Goal: Task Accomplishment & Management: Manage account settings

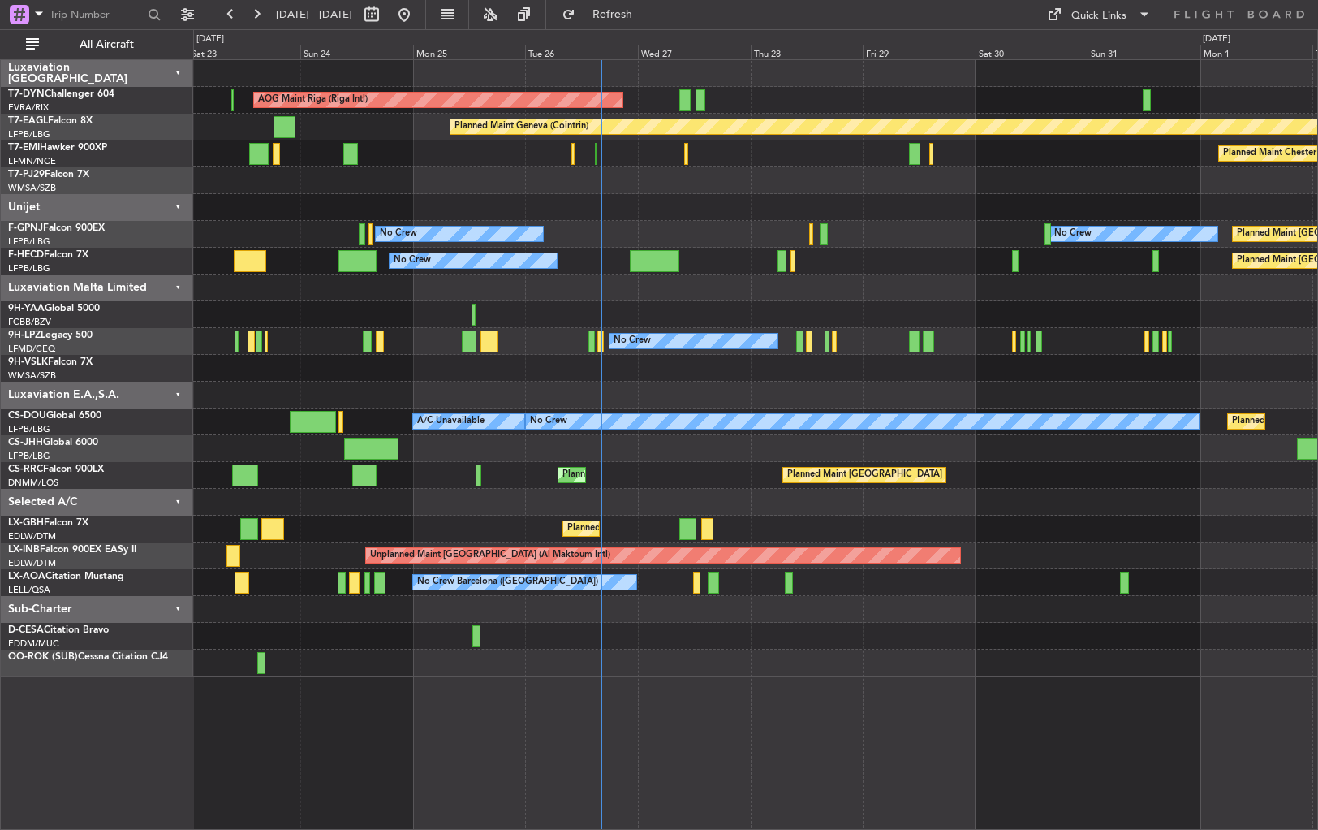
click at [675, 309] on div "AOG Maint Riga (Riga Intl) Planned Maint Basel-Mulhouse Planned Maint Geneva (C…" at bounding box center [755, 368] width 1124 height 616
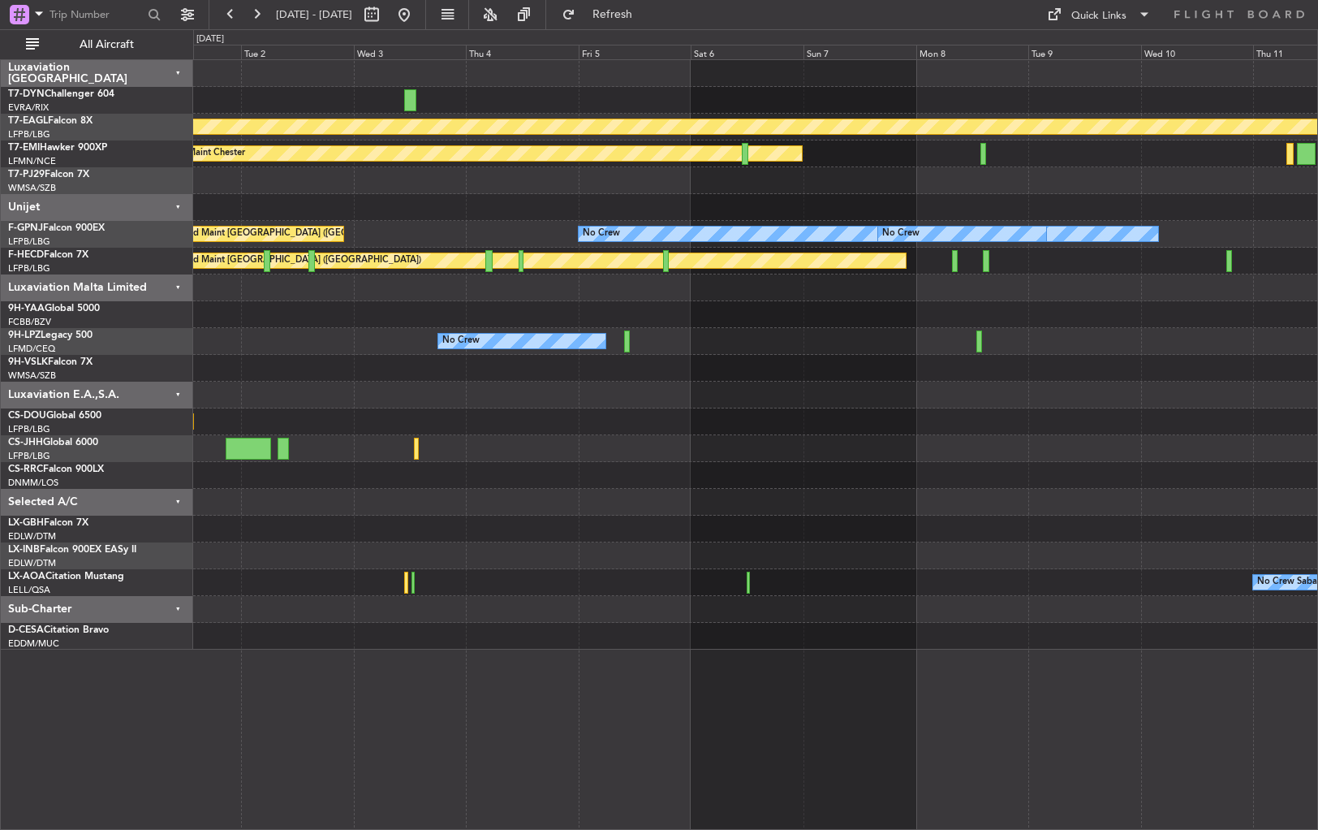
click at [138, 414] on div "Planned Maint Geneva (Cointrin) Planned Maint Chester Planned Maint Paris (Le B…" at bounding box center [659, 429] width 1318 height 800
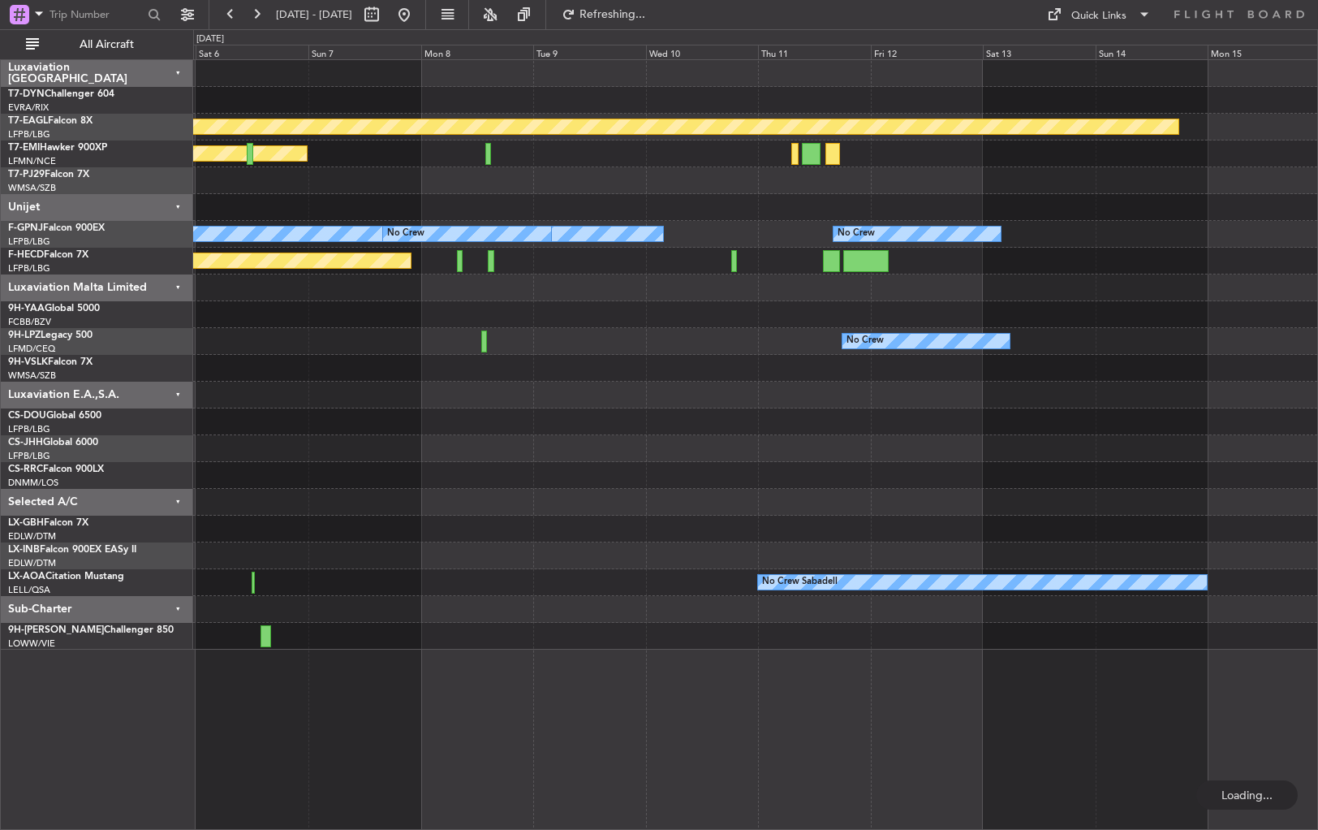
click at [647, 466] on div "Planned Maint Geneva (Cointrin) Planned Maint Chester No Crew No Crew No Crew P…" at bounding box center [755, 354] width 1124 height 589
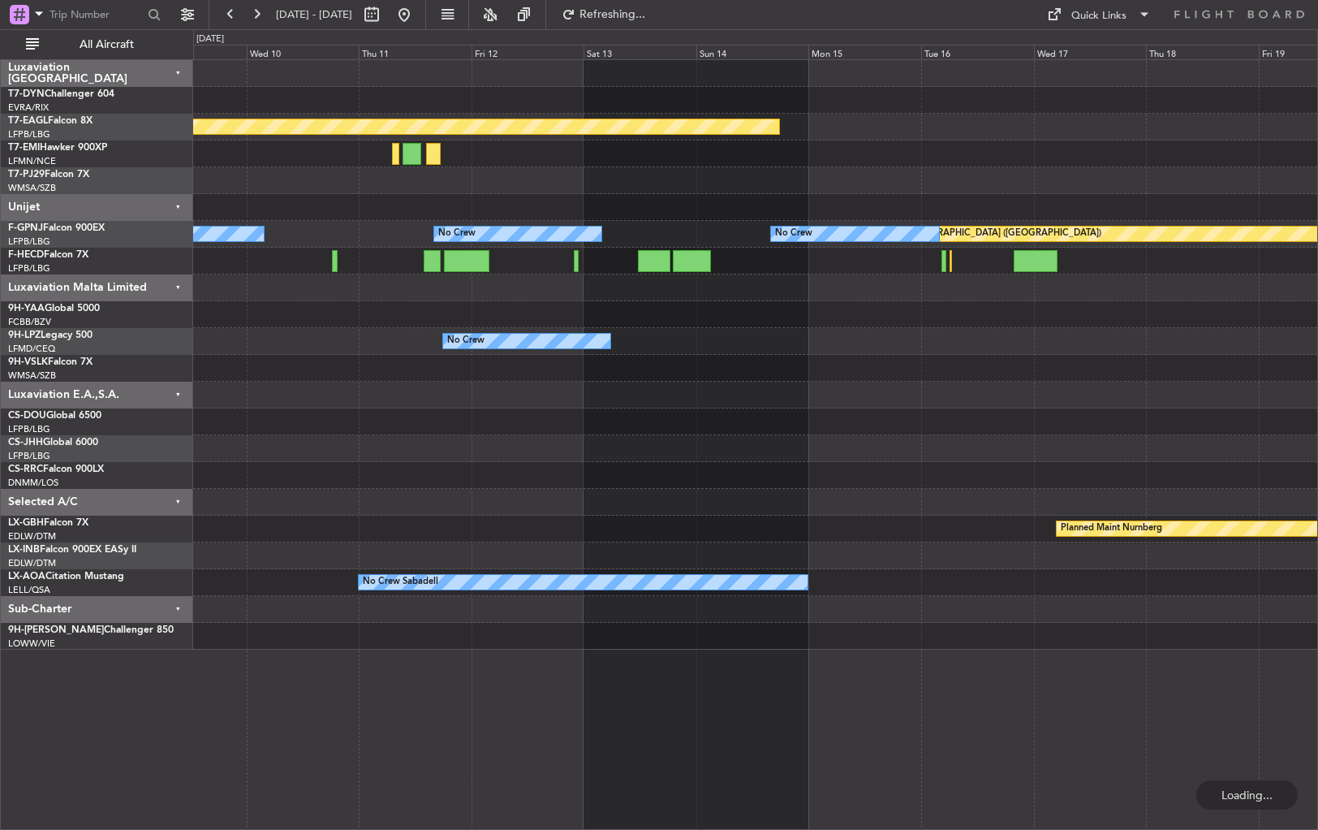
click at [500, 450] on div "Planned Maint Geneva (Cointrin) No Crew No Crew Planned Maint Paris (Le Bourget…" at bounding box center [755, 354] width 1124 height 589
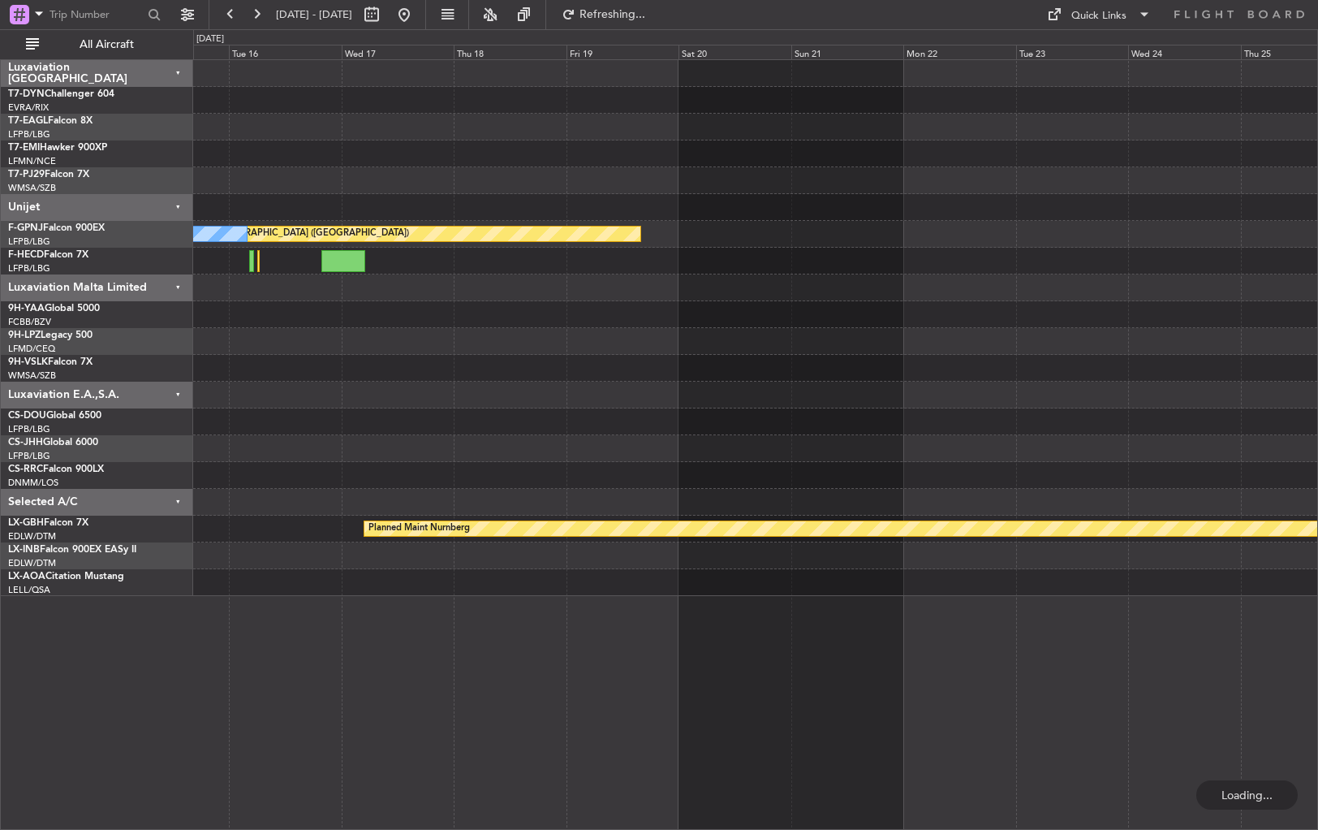
click at [318, 484] on div "Planned Maint Geneva (Cointrin) Planned Maint Paris (Le Bourget) No Crew No Cre…" at bounding box center [755, 328] width 1124 height 536
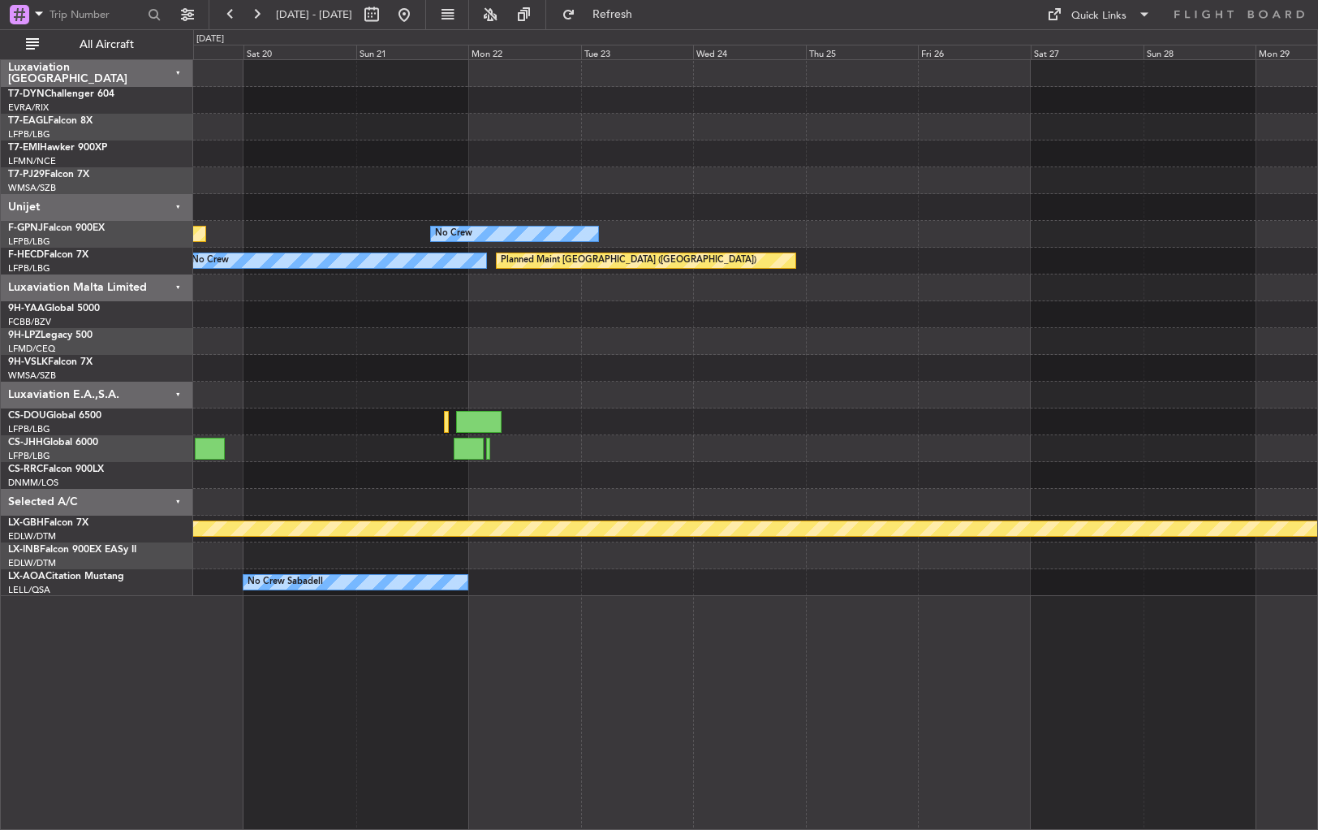
click at [235, 406] on div "Planned Maint Paris (Le Bourget) No Crew Planned Maint Paris (Le Bourget) No Cr…" at bounding box center [755, 328] width 1124 height 536
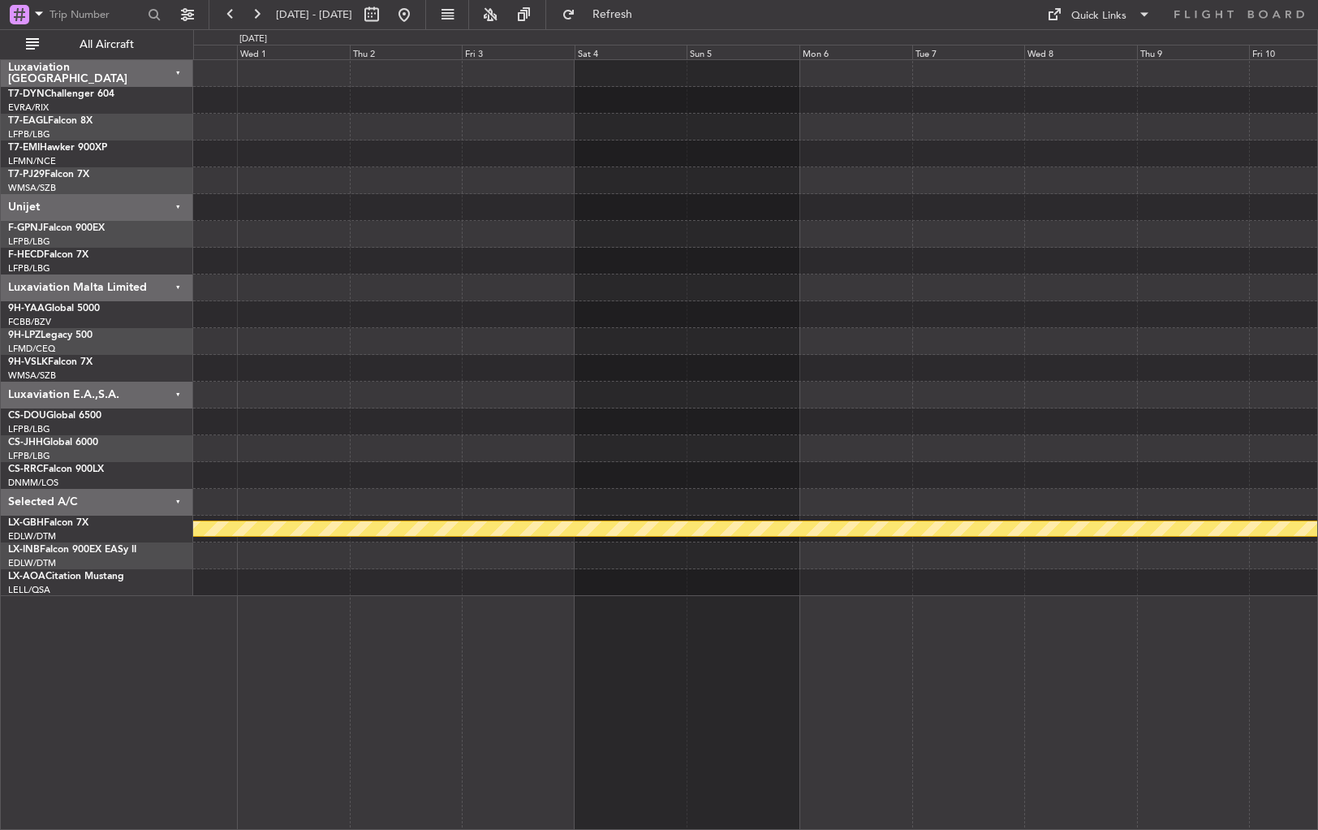
click at [195, 406] on div "Planned Maint Nurnberg No Crew Sabadell" at bounding box center [755, 328] width 1124 height 536
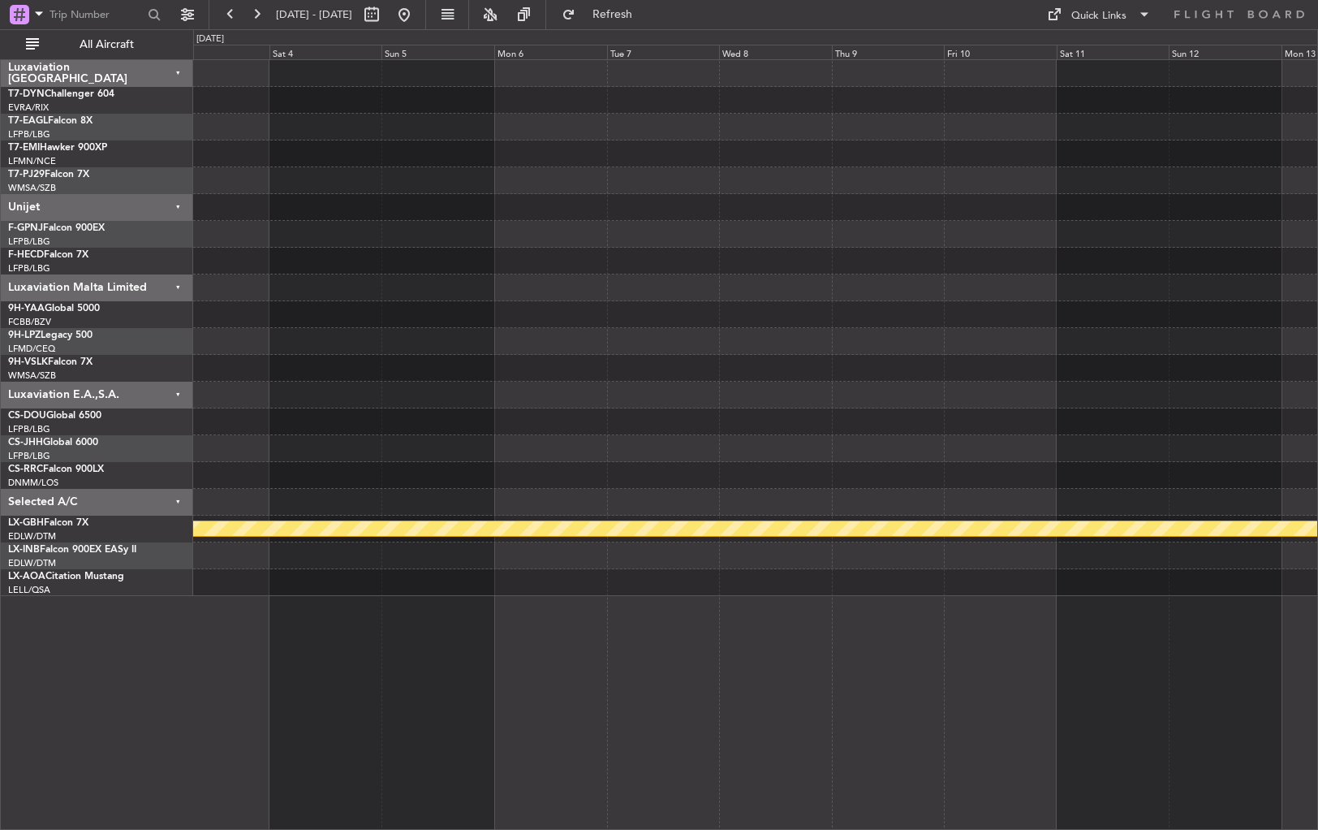
click at [141, 440] on div "Planned Maint Nurnberg Luxaviation San Marino T7-DYN Challenger 604 EVRA/RIX Ri…" at bounding box center [659, 429] width 1318 height 800
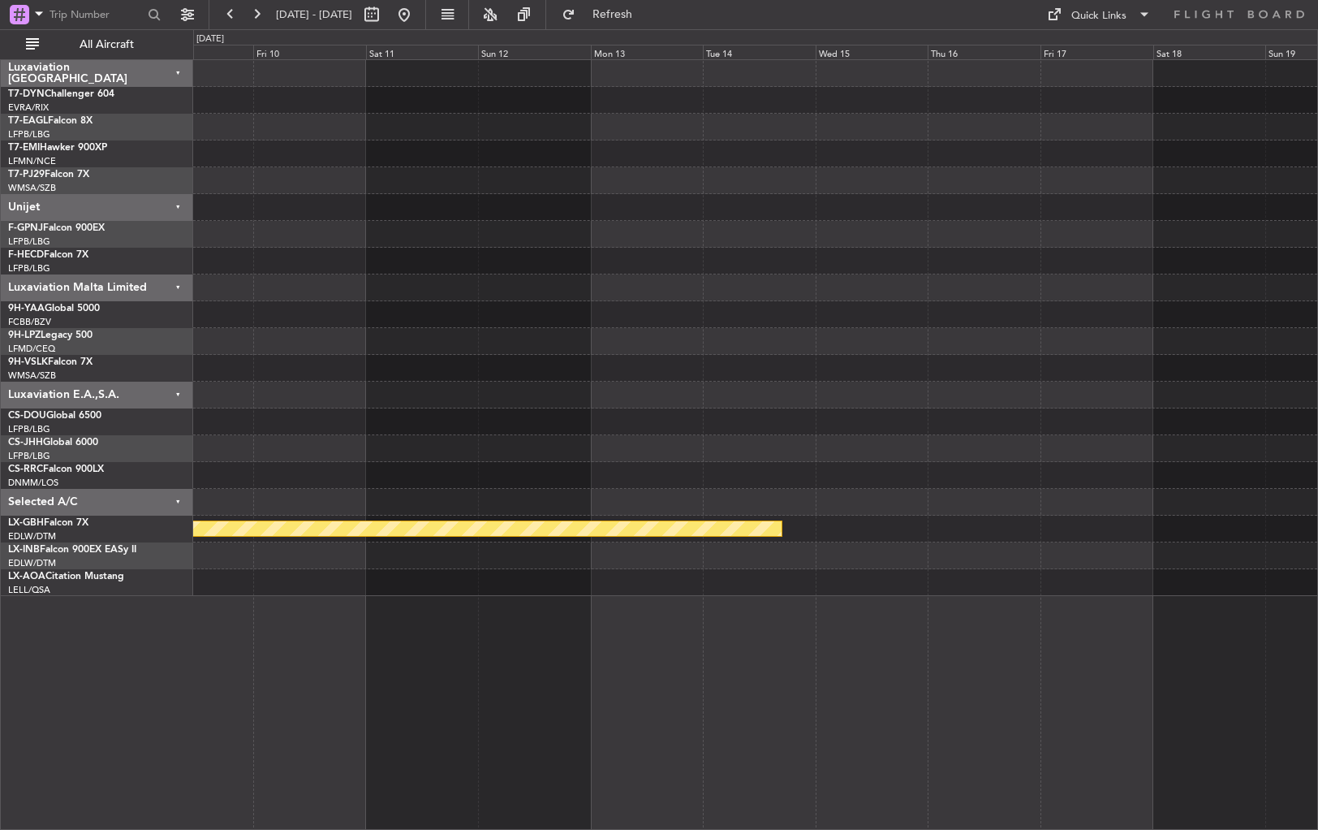
click at [195, 454] on div "Planned Maint Nurnberg" at bounding box center [755, 328] width 1124 height 536
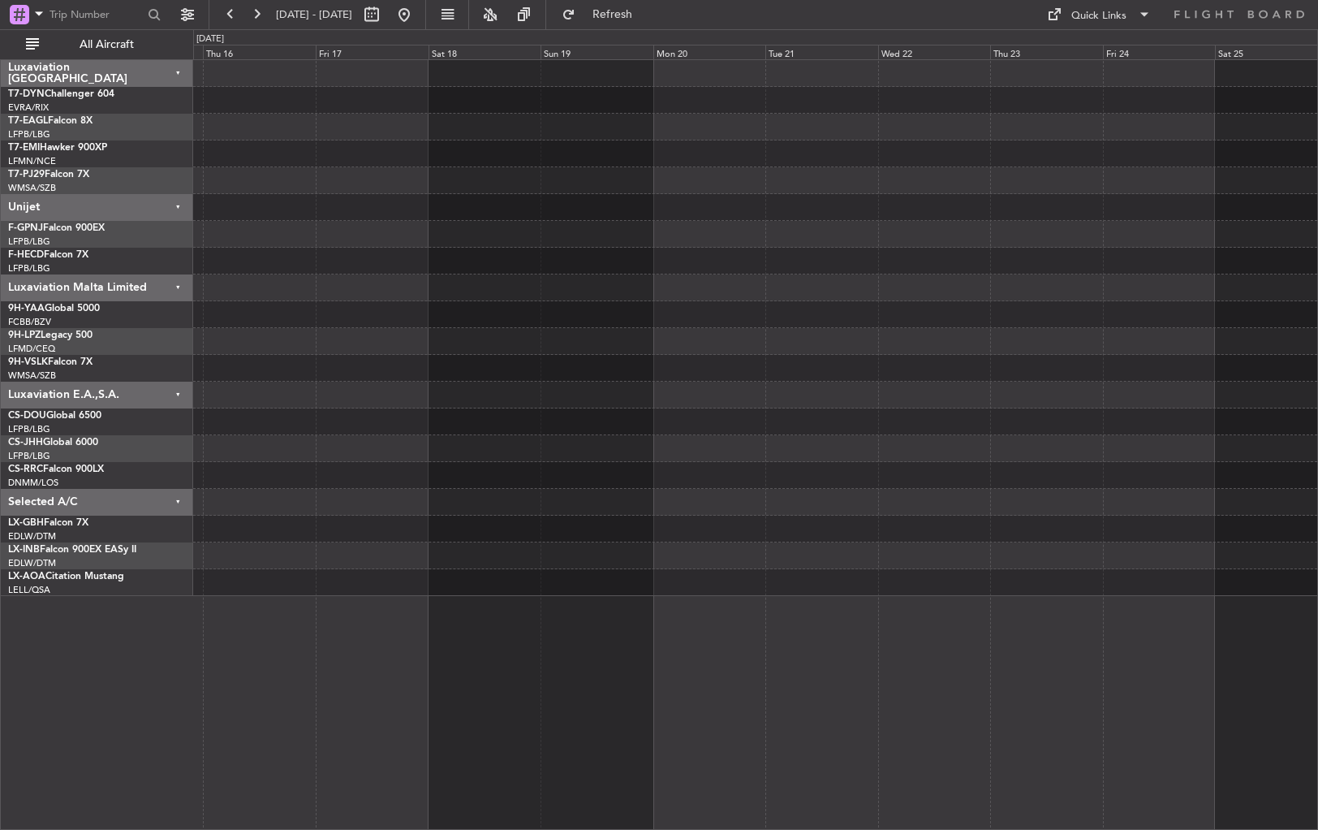
click at [237, 391] on div "Planned Maint Nurnberg" at bounding box center [755, 328] width 1124 height 536
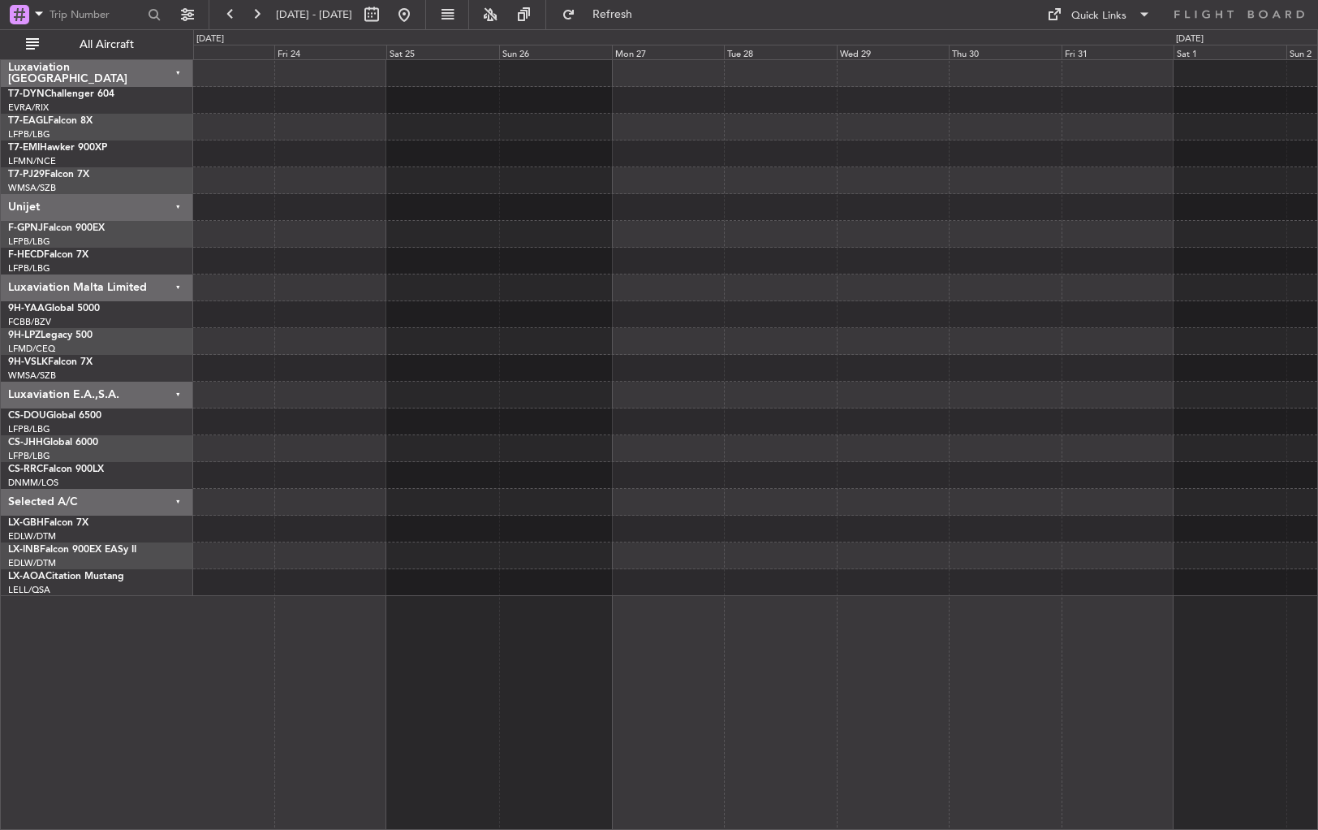
click at [396, 412] on div at bounding box center [755, 328] width 1124 height 536
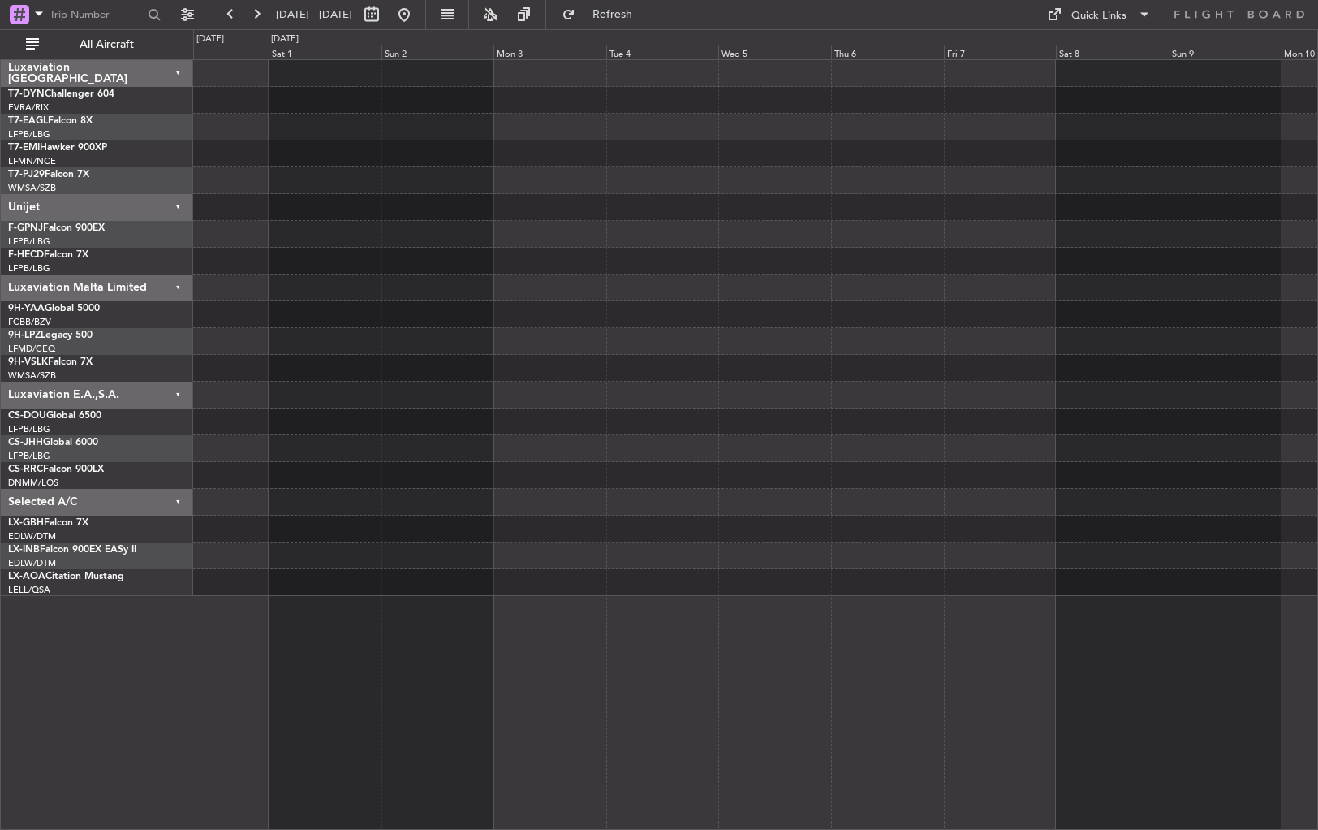
click at [1082, 351] on div at bounding box center [755, 328] width 1124 height 536
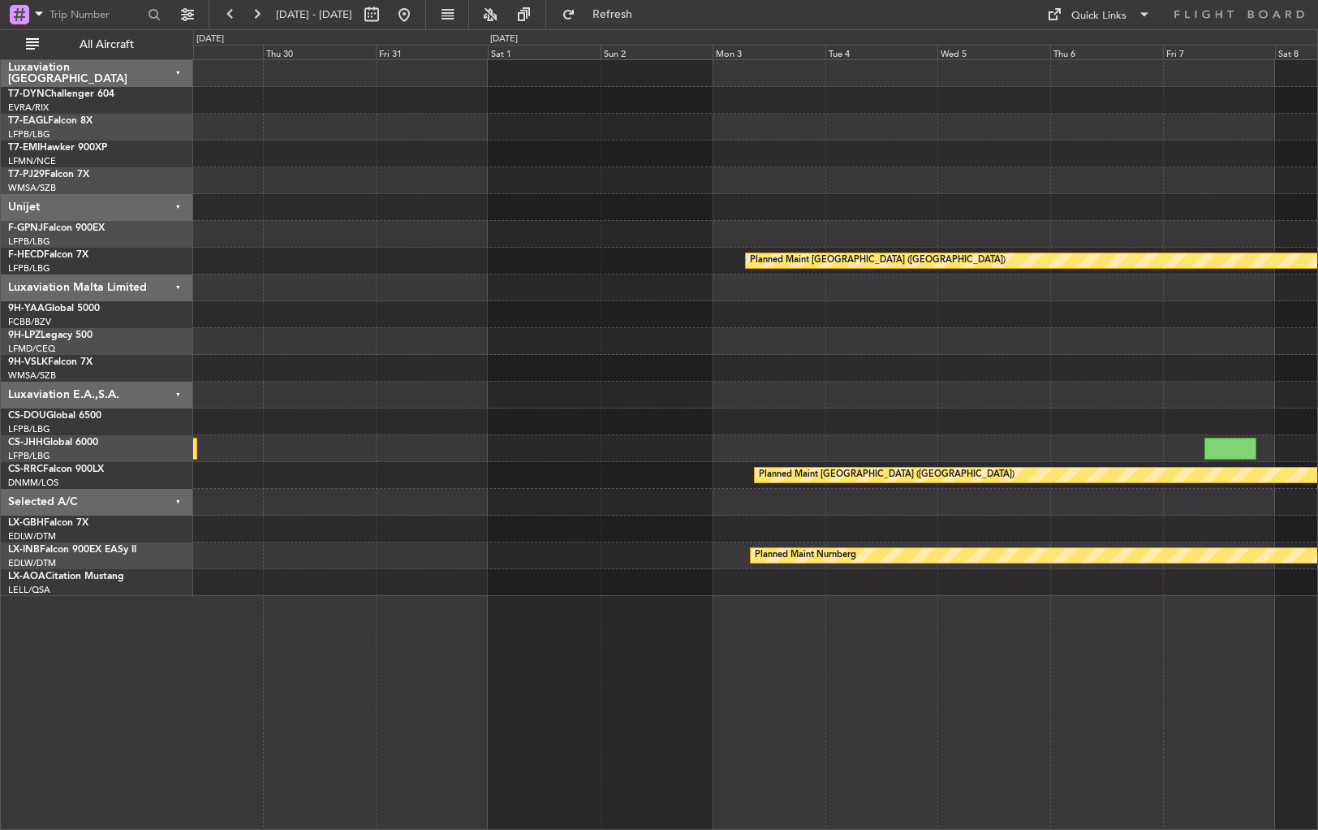
click at [1244, 591] on div "Planned Maint Paris (Le Bourget) Planned Maint Paris (Le Bourget) Planned Maint…" at bounding box center [755, 444] width 1125 height 770
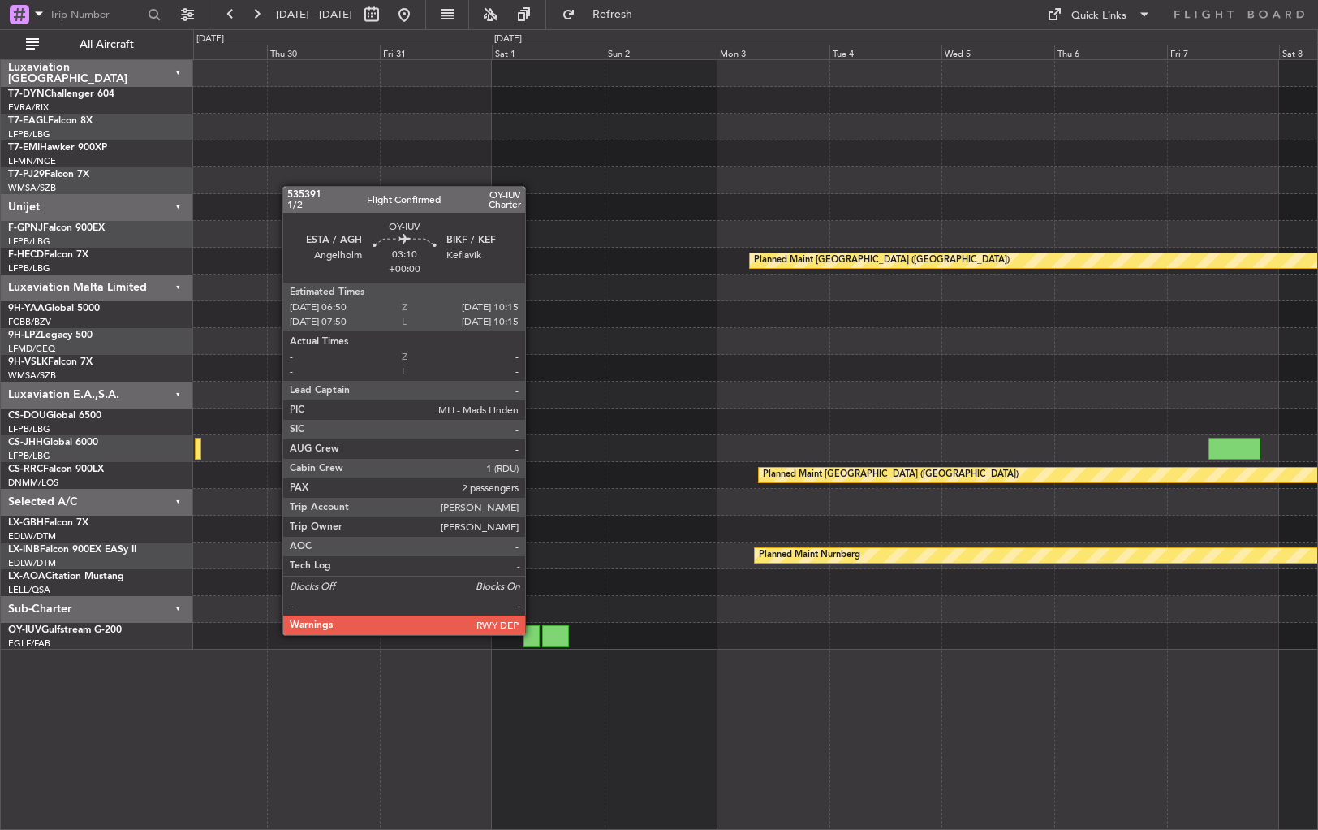
click at [532, 633] on div at bounding box center [532, 636] width 16 height 22
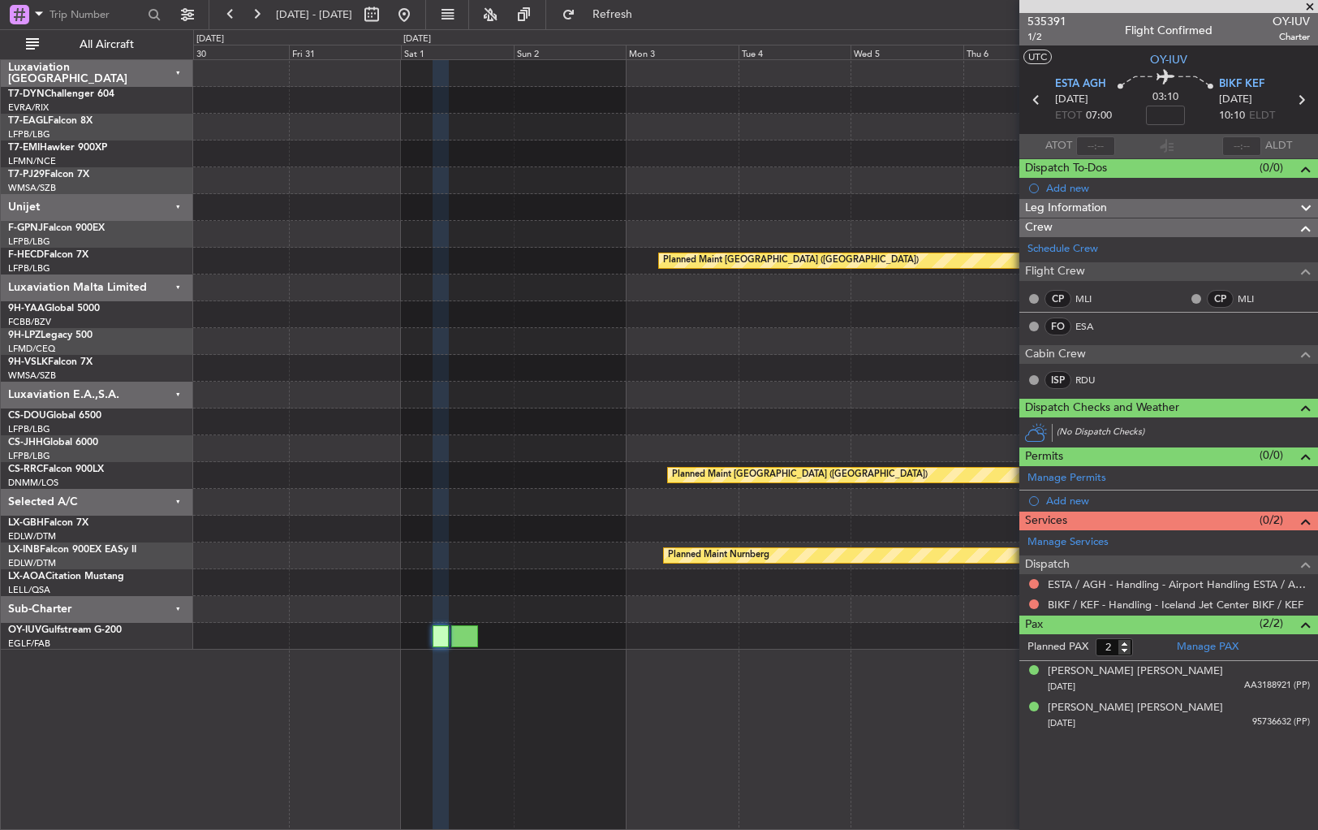
click at [600, 567] on div "Planned Maint Nurnberg" at bounding box center [755, 555] width 1124 height 27
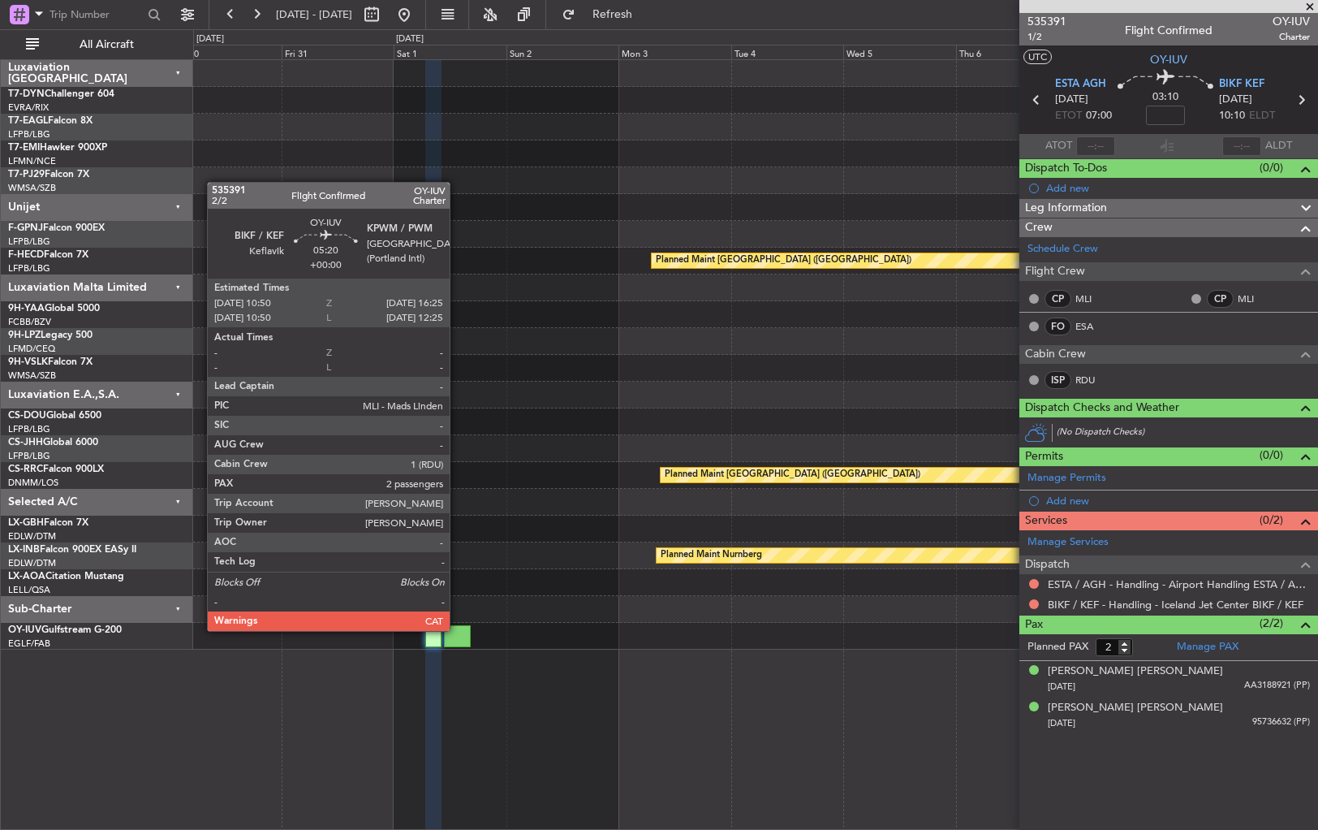
click at [457, 629] on div at bounding box center [457, 636] width 27 height 22
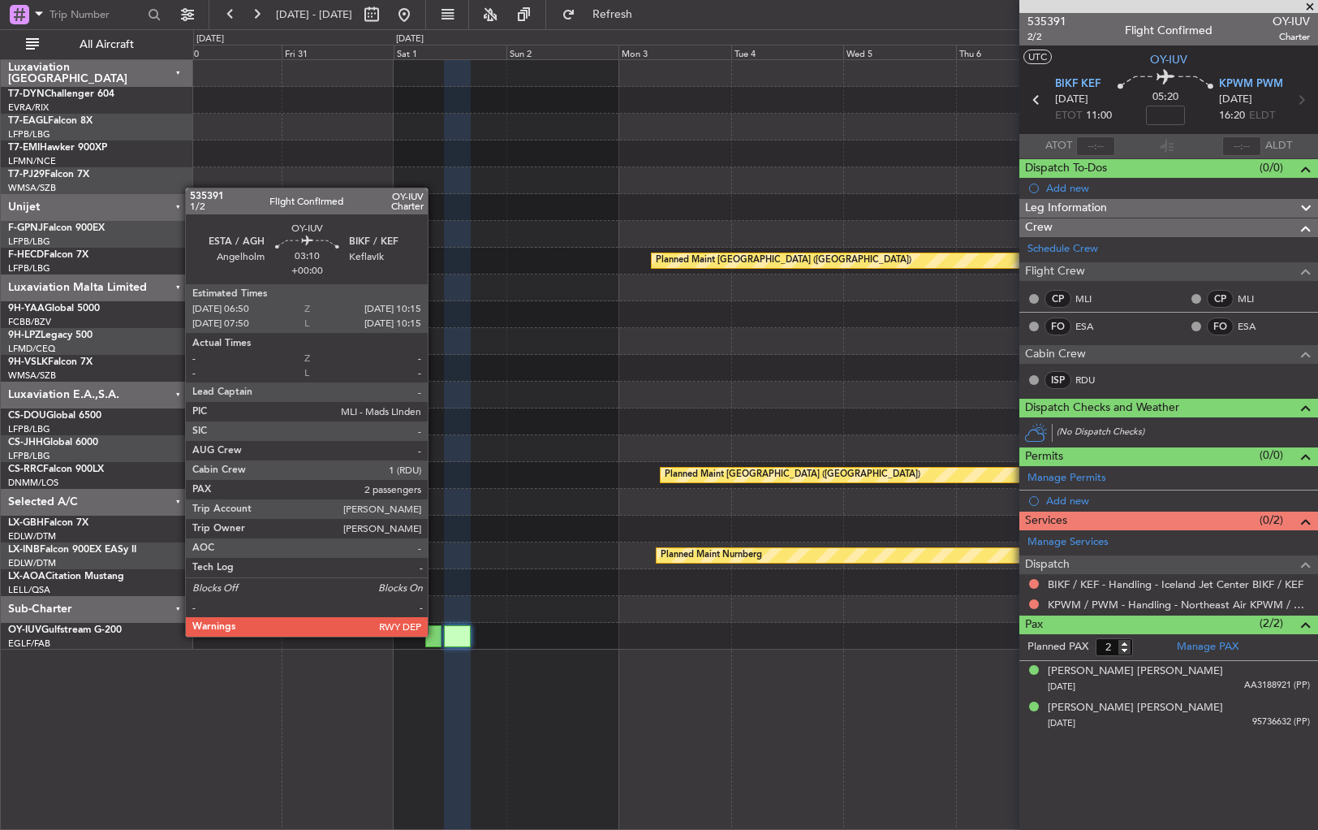
click at [435, 635] on div at bounding box center [433, 636] width 16 height 22
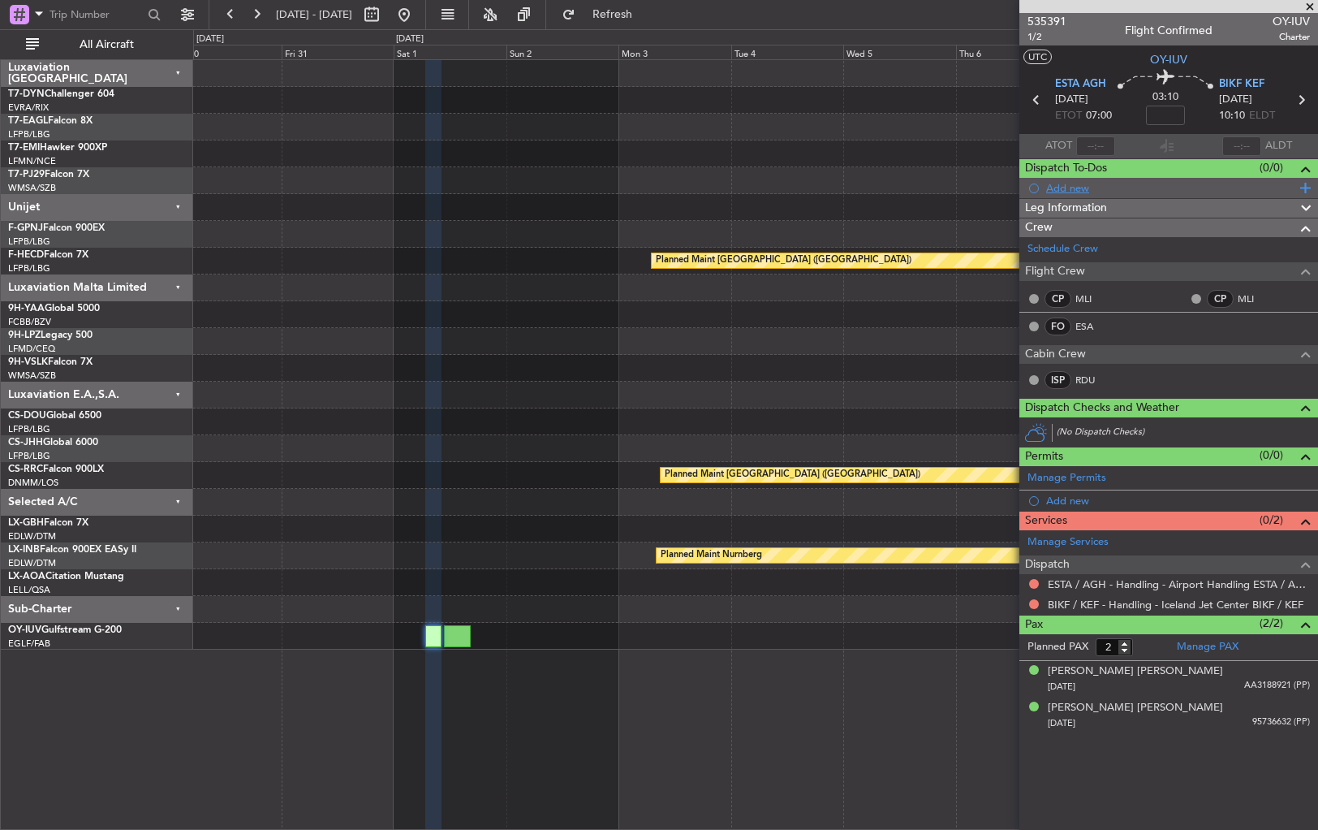
click at [1073, 188] on div "Add new" at bounding box center [1170, 188] width 249 height 14
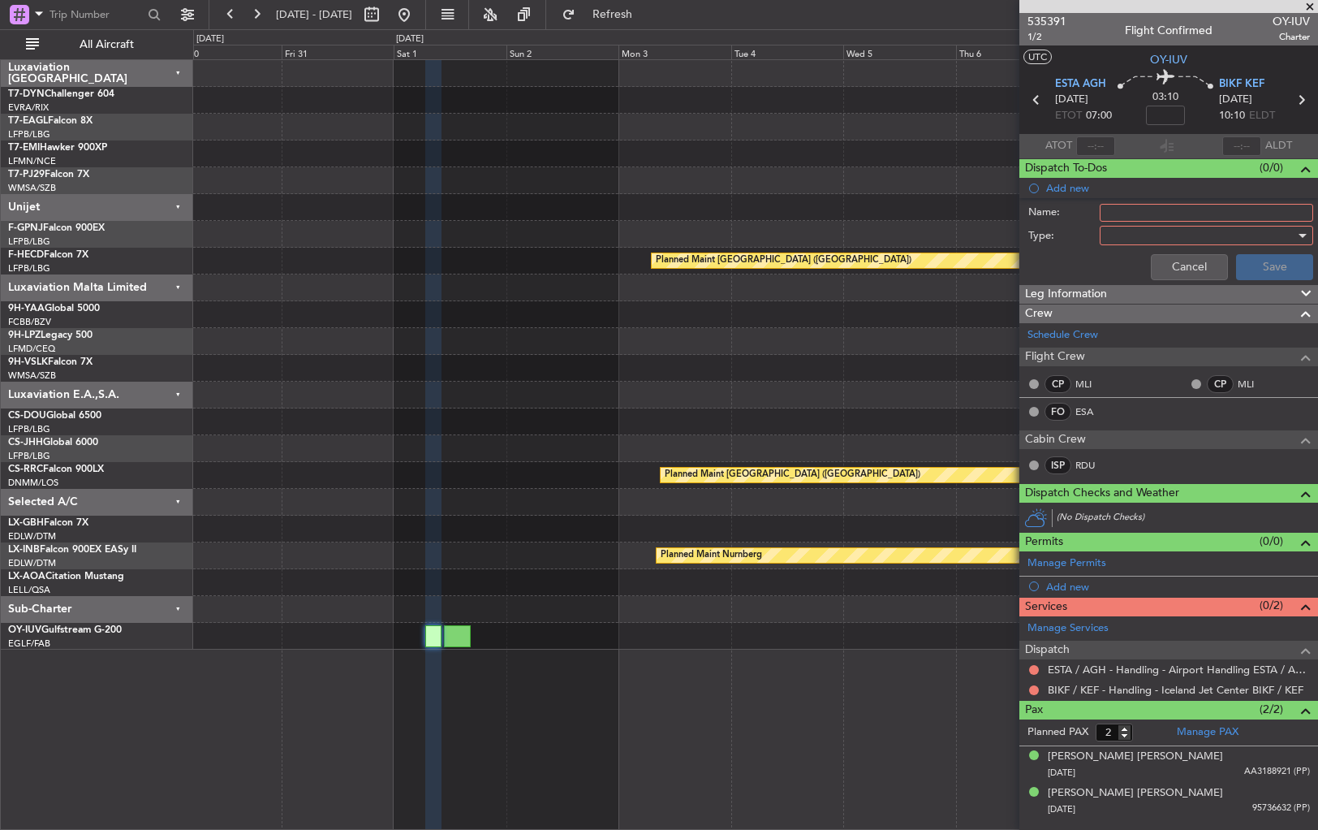
click at [1115, 211] on input "Name:" at bounding box center [1206, 213] width 213 height 18
type input "Dog on Board"
click at [1199, 234] on div at bounding box center [1200, 235] width 189 height 24
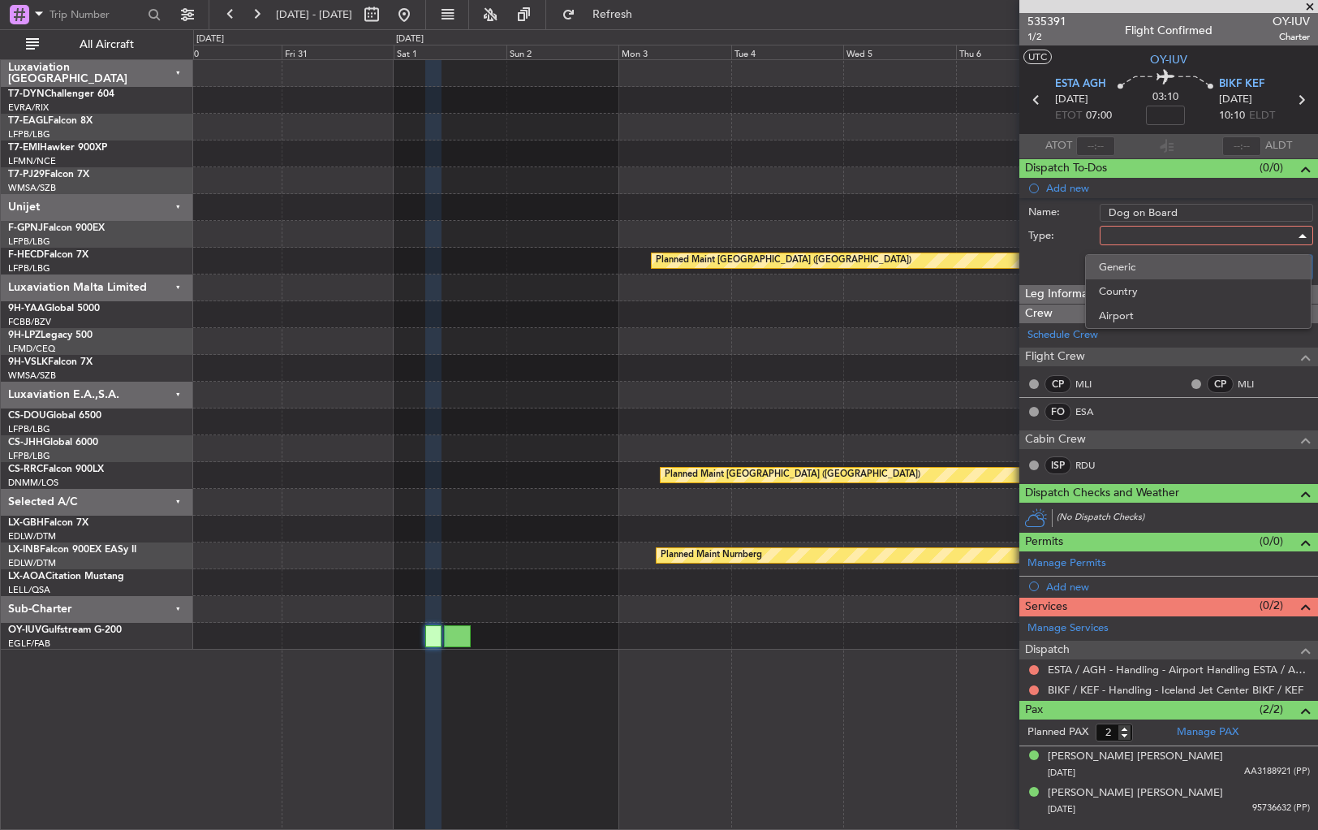
click at [1166, 263] on span "Generic" at bounding box center [1199, 267] width 200 height 24
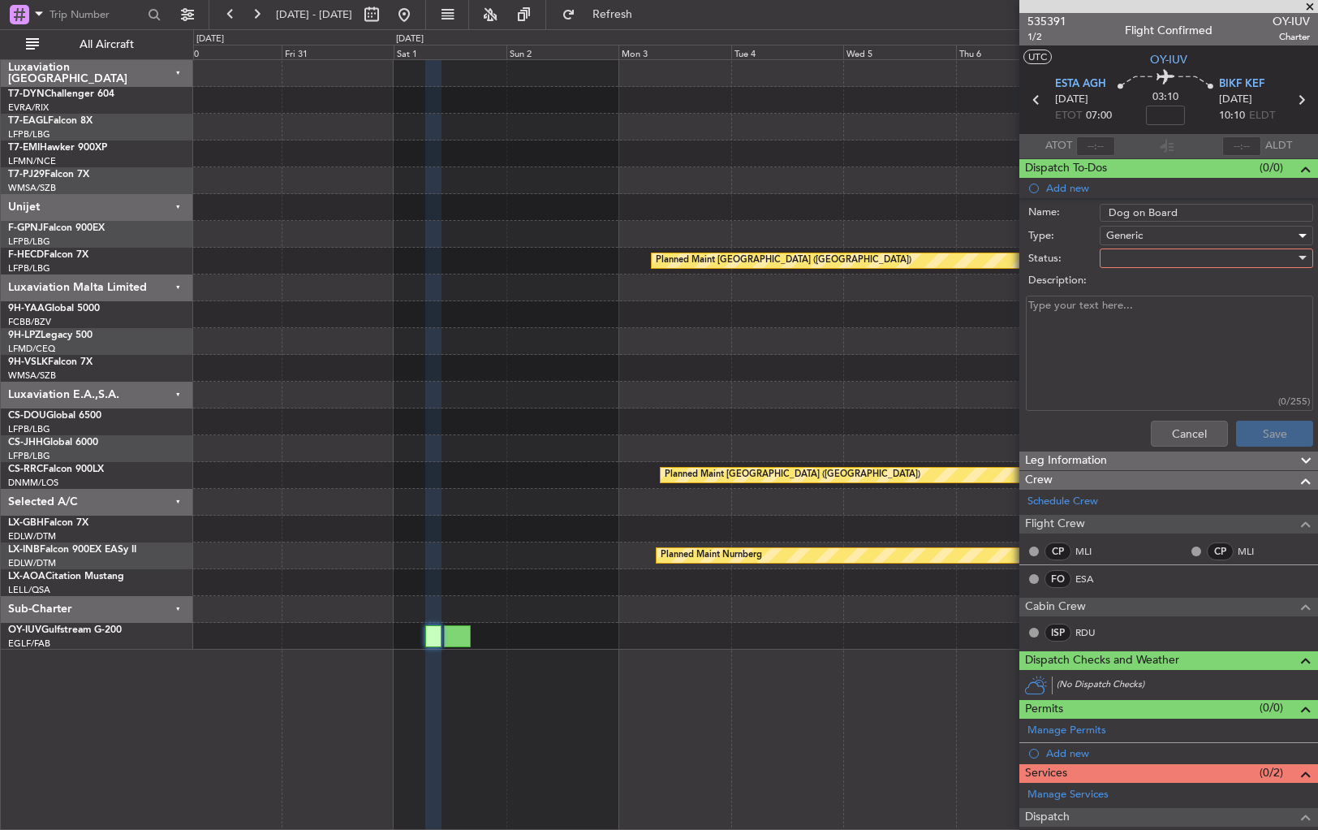
click at [1208, 257] on div at bounding box center [1200, 258] width 189 height 24
click at [1138, 286] on span "Not Started" at bounding box center [1201, 290] width 192 height 24
click at [1253, 433] on button "Save" at bounding box center [1274, 433] width 77 height 26
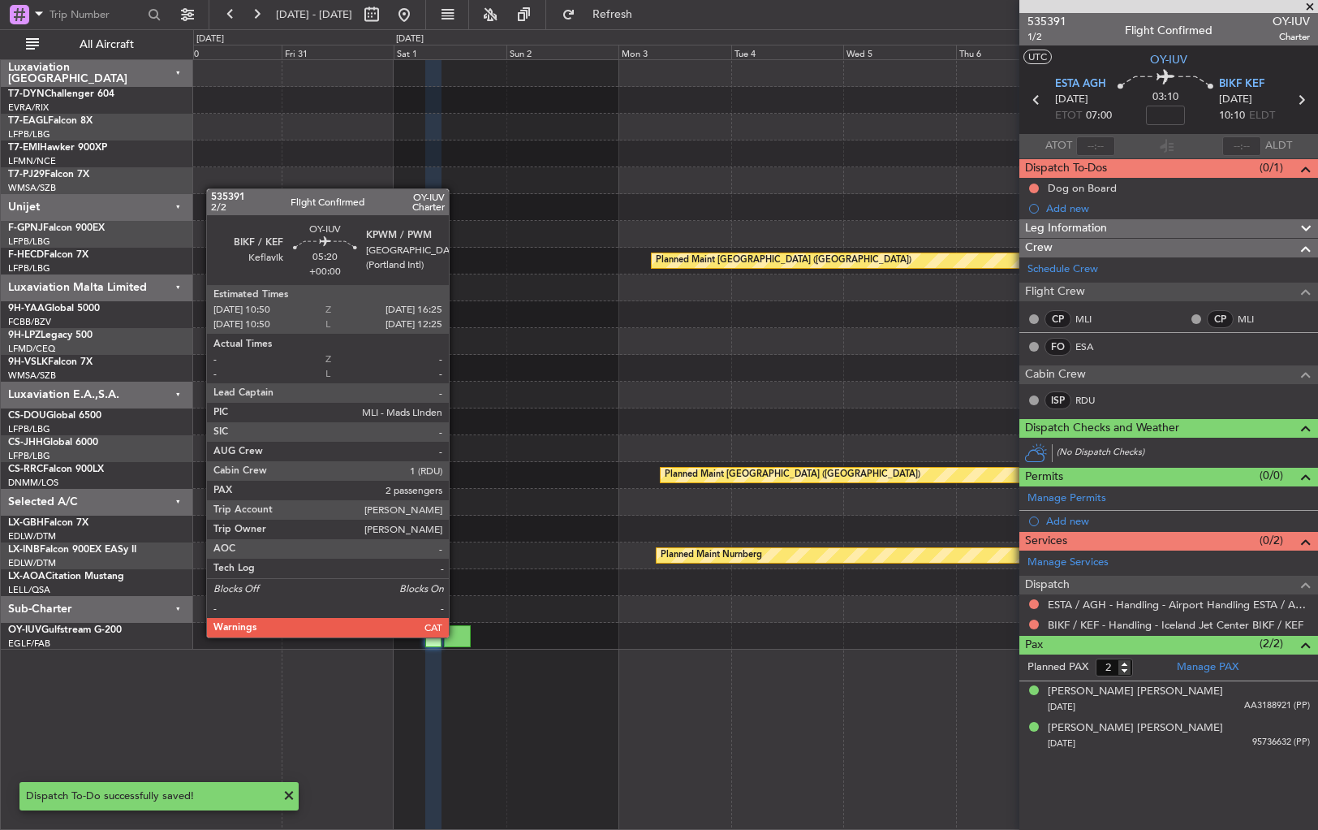
click at [456, 636] on div at bounding box center [457, 636] width 27 height 22
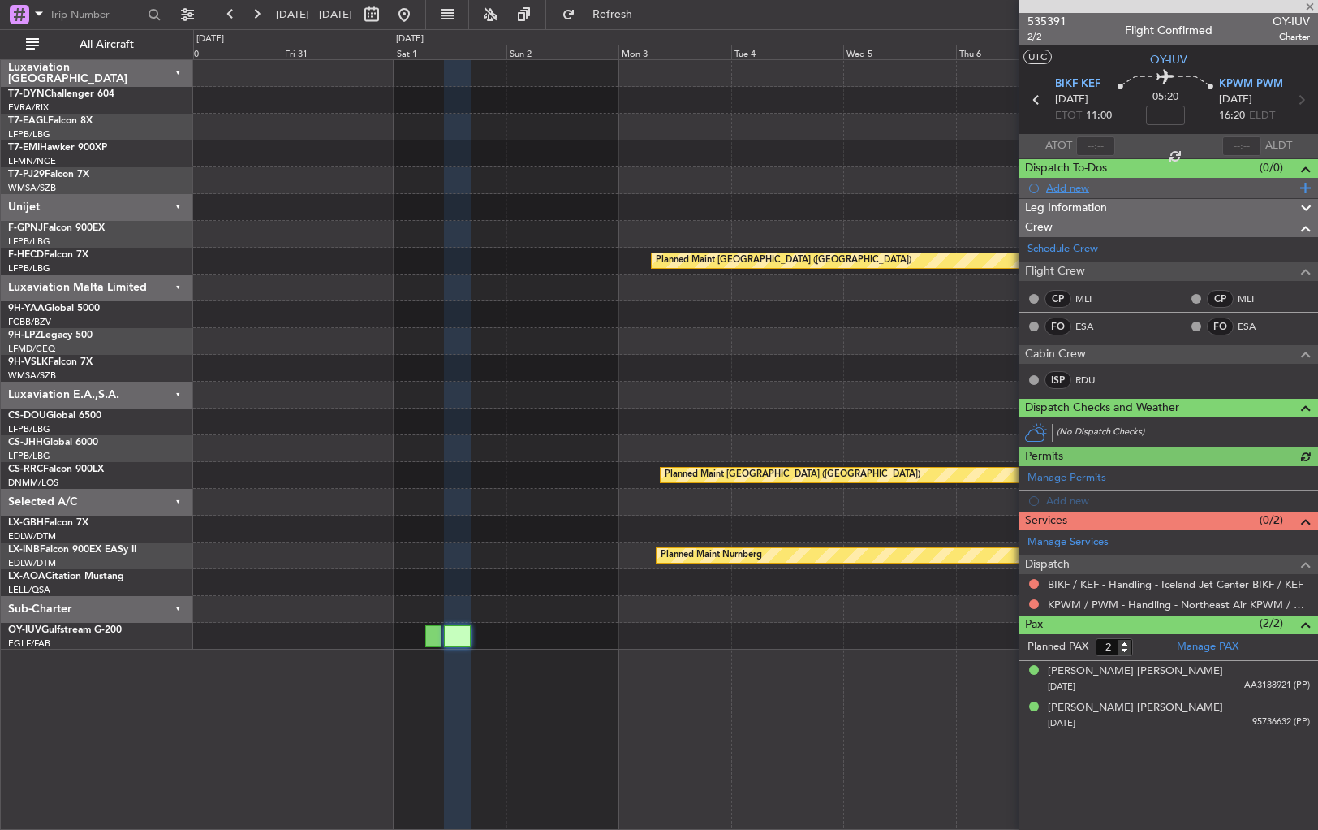
click at [1059, 182] on div "Add new" at bounding box center [1170, 188] width 249 height 14
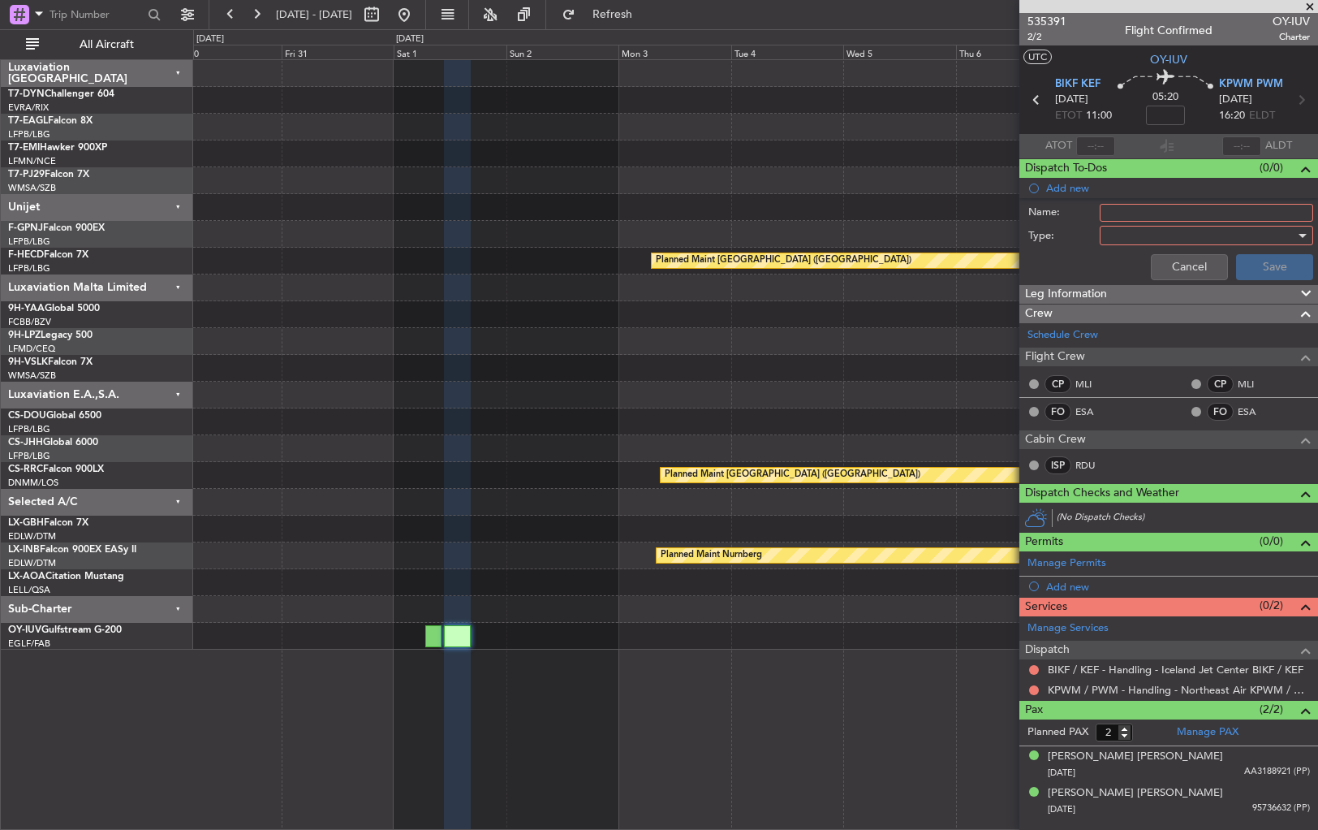
click at [1136, 211] on input "Name:" at bounding box center [1206, 213] width 213 height 18
type input "Dog on Board"
click at [1136, 240] on div at bounding box center [1200, 235] width 189 height 24
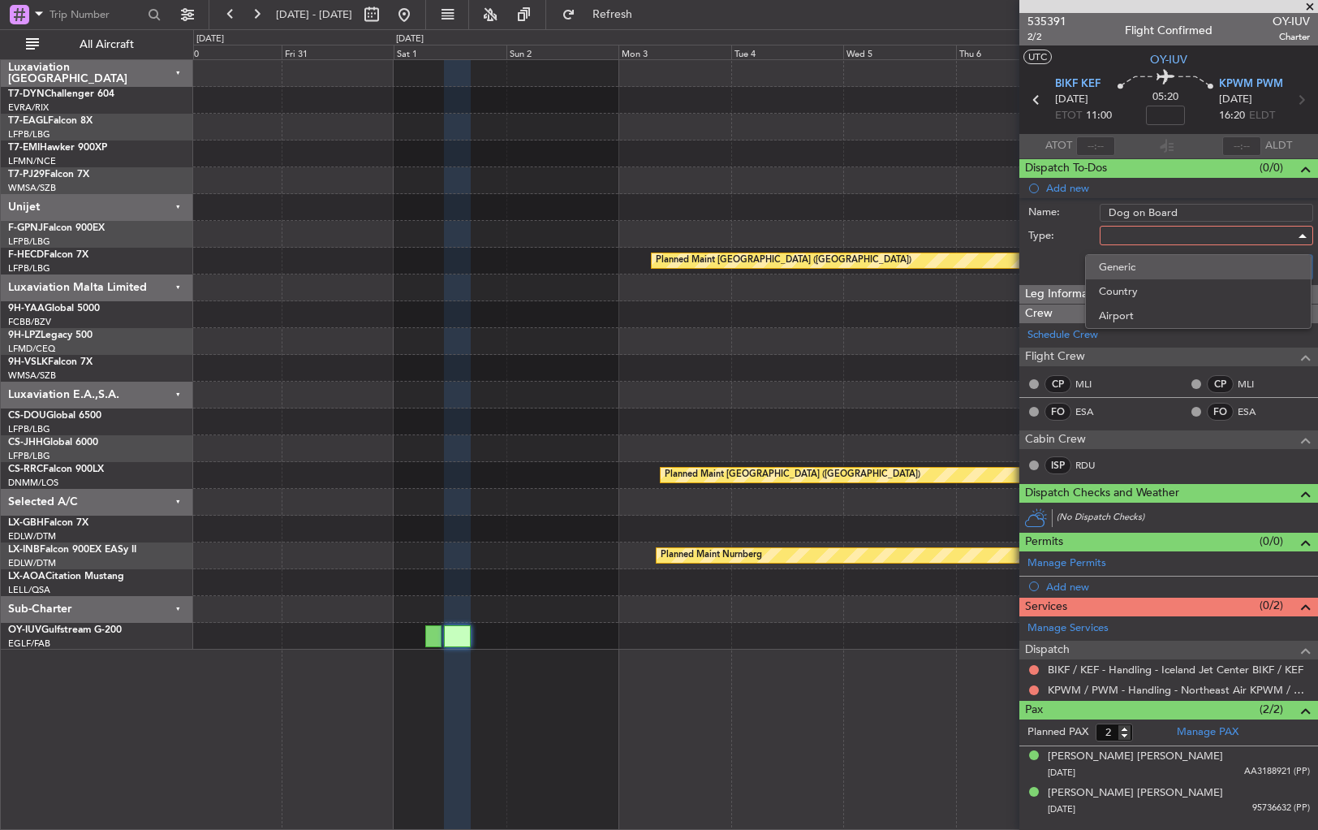
click at [1146, 263] on span "Generic" at bounding box center [1199, 267] width 200 height 24
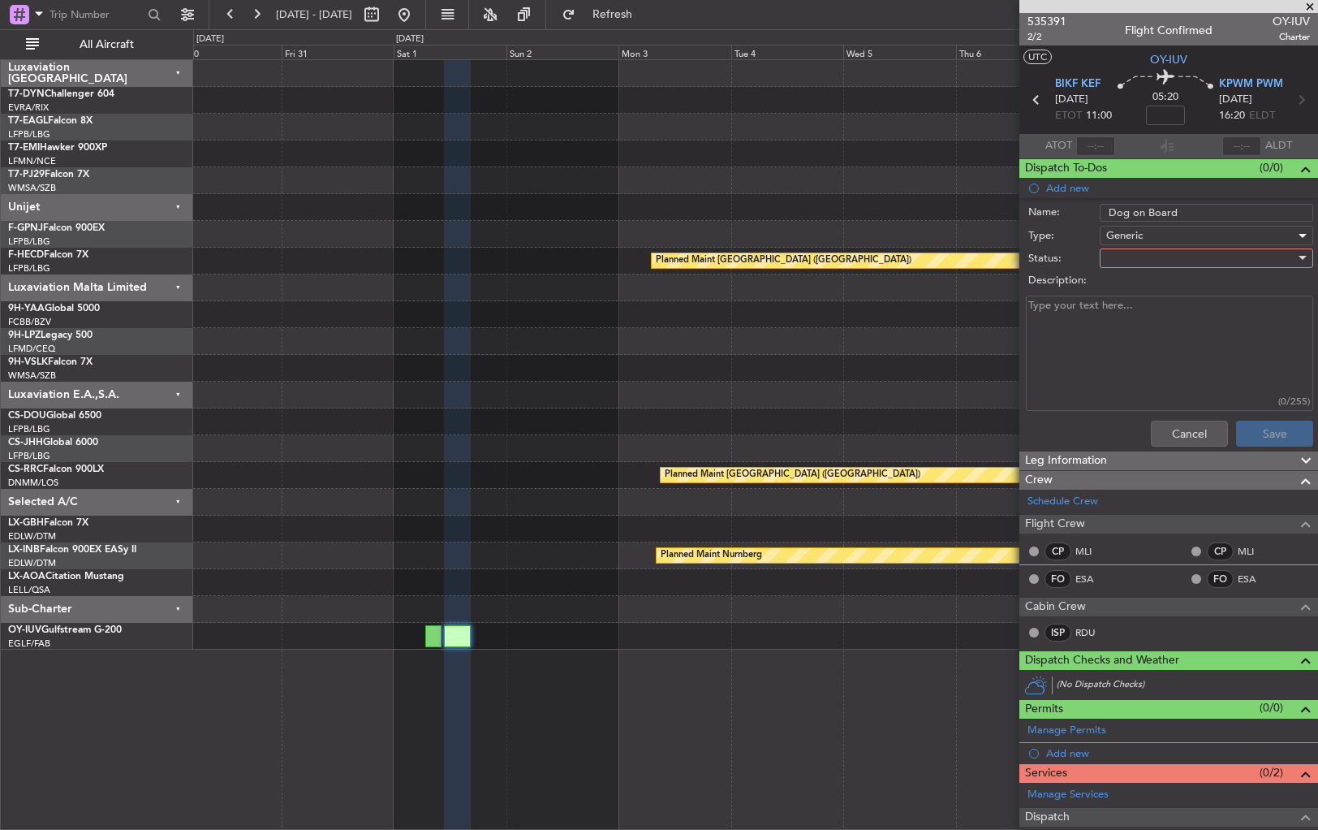
click at [1235, 252] on div at bounding box center [1200, 258] width 189 height 24
click at [1173, 286] on span "Not Started" at bounding box center [1201, 290] width 192 height 24
click at [1276, 429] on button "Save" at bounding box center [1274, 433] width 77 height 26
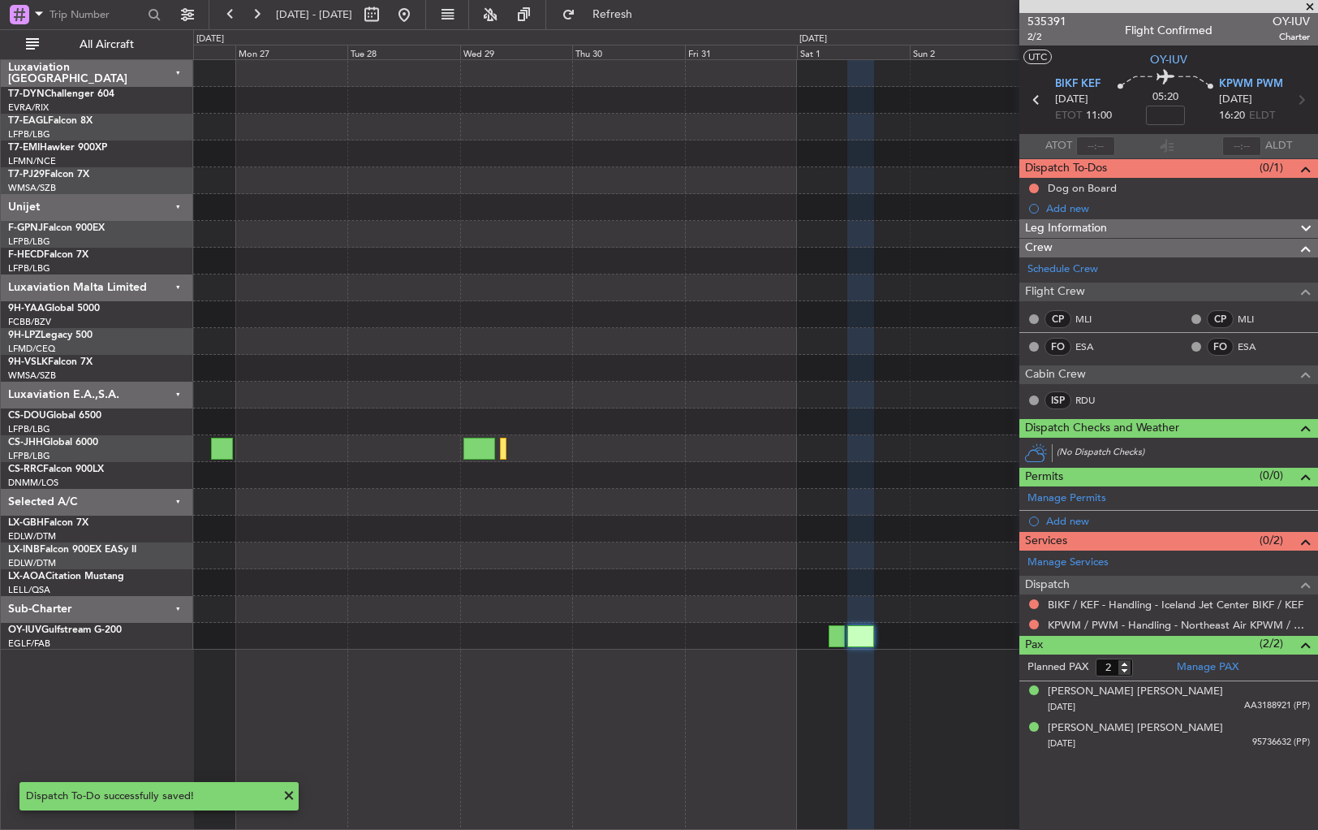
click at [778, 490] on div at bounding box center [755, 502] width 1124 height 27
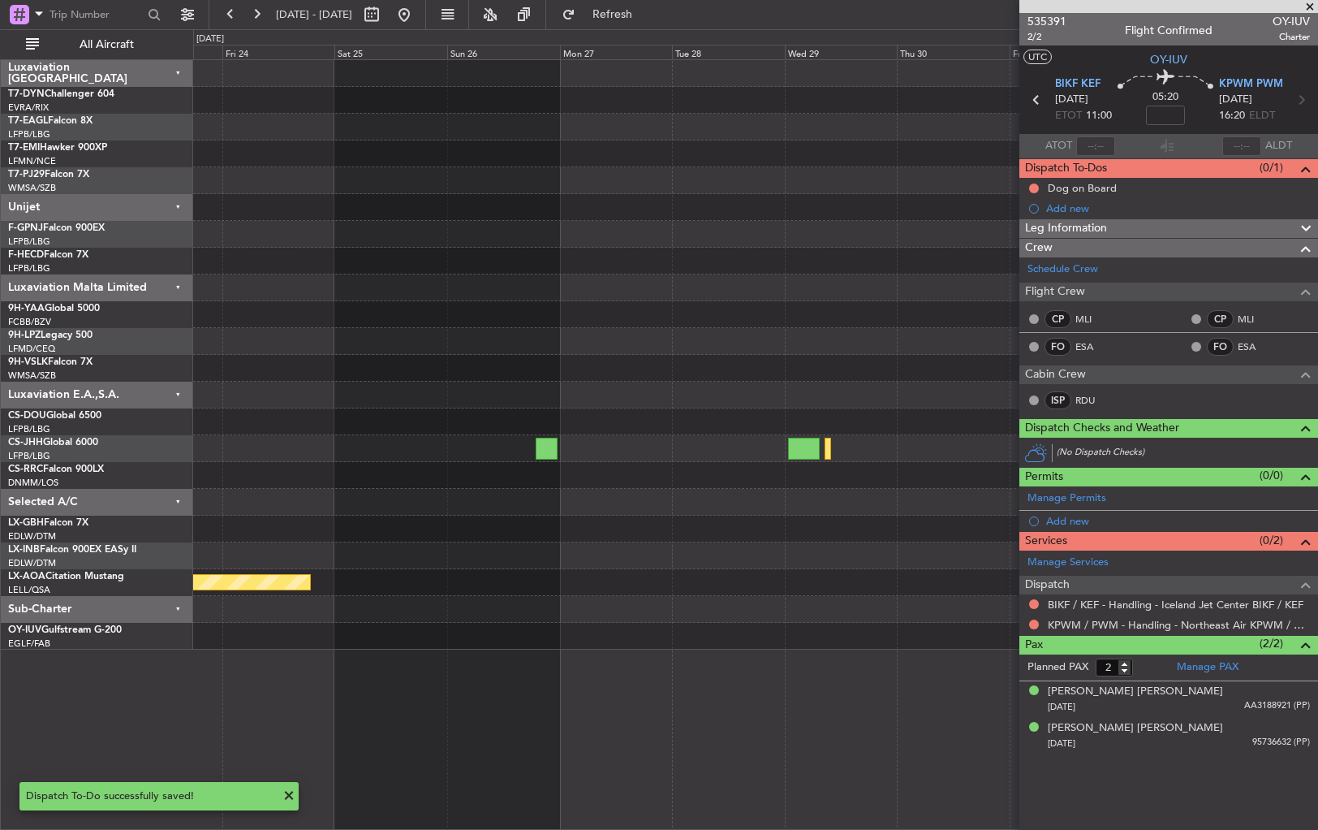
click at [932, 601] on div "Planned Maint Paris (Le Bourget) Planned Maint Paris (Le Bourget) Planned Maint…" at bounding box center [755, 354] width 1124 height 589
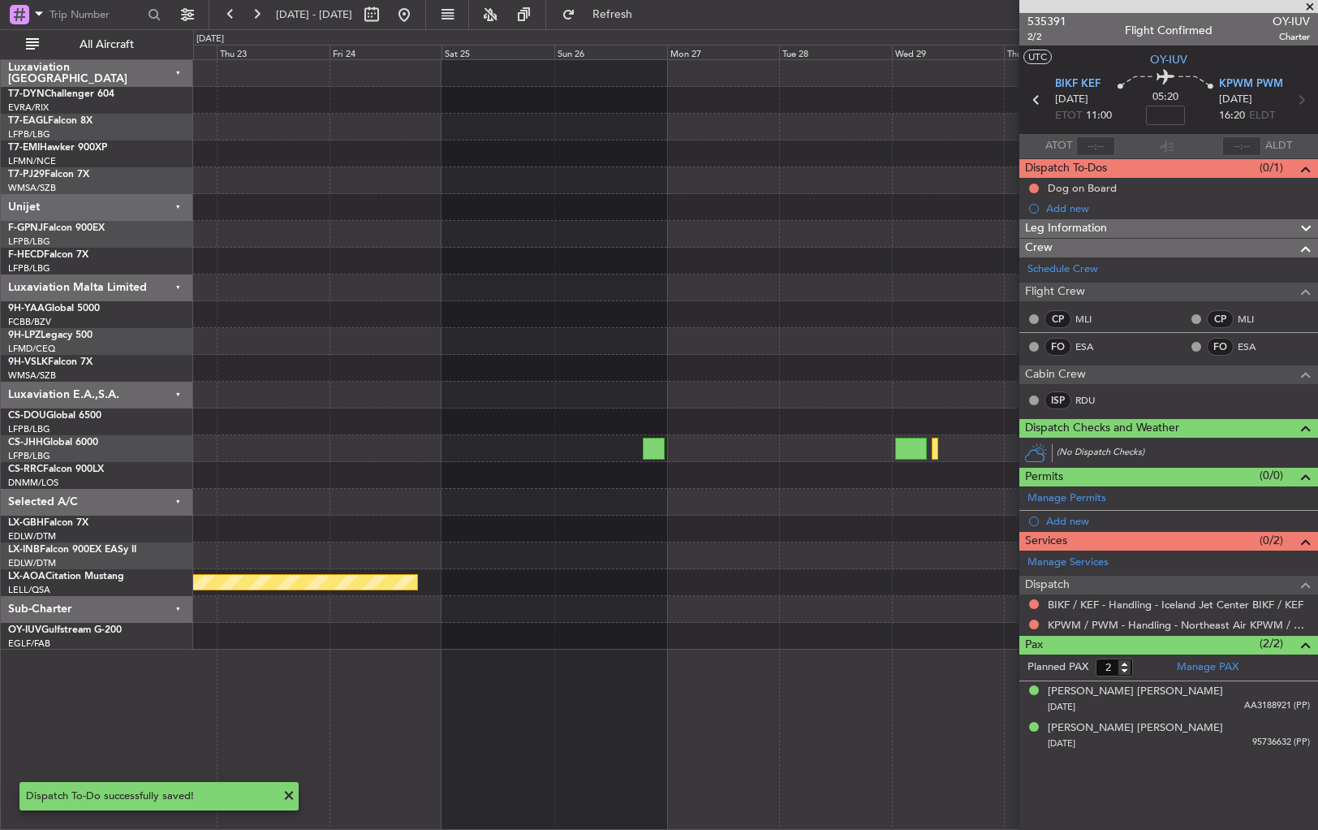
click at [912, 606] on div at bounding box center [755, 609] width 1124 height 27
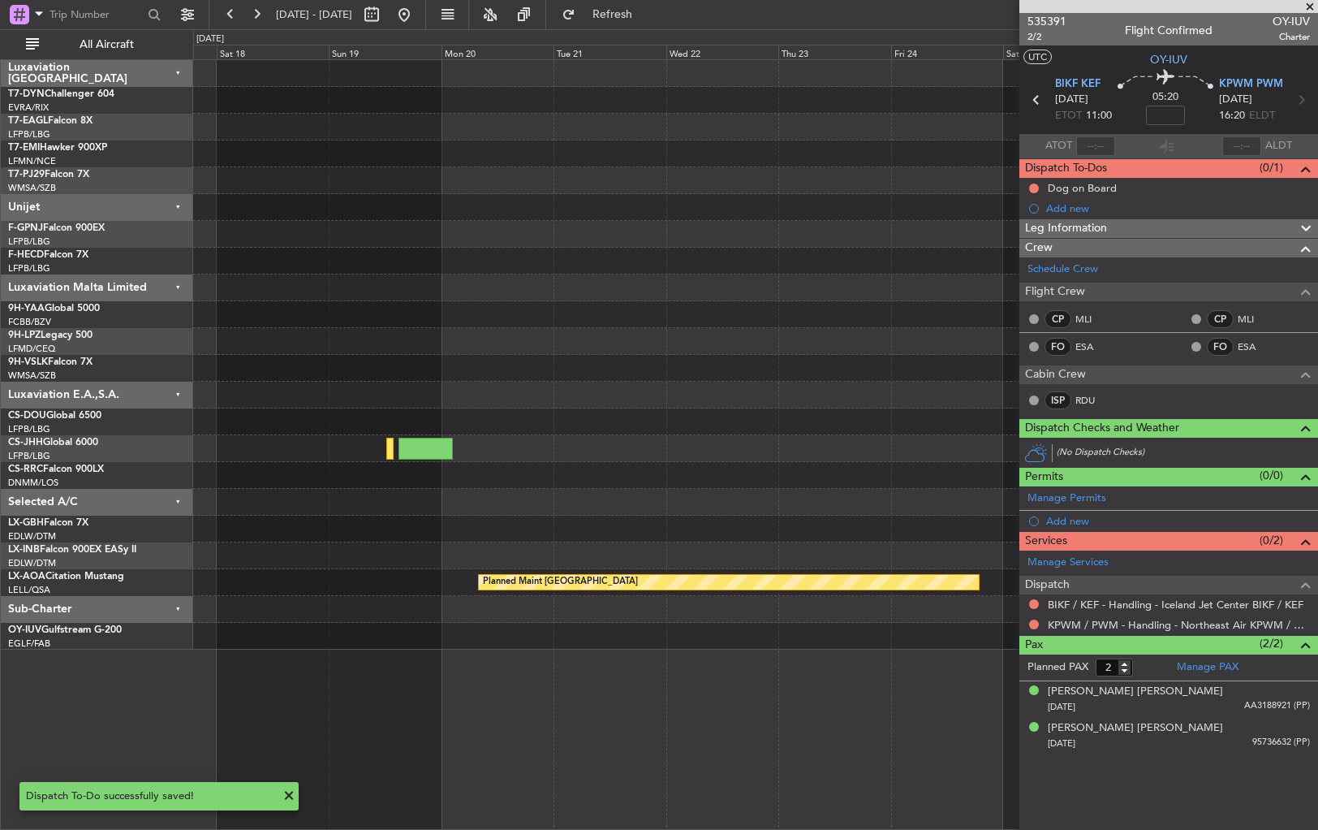
click at [829, 693] on div "Planned Maint Monchengladbach" at bounding box center [755, 444] width 1125 height 770
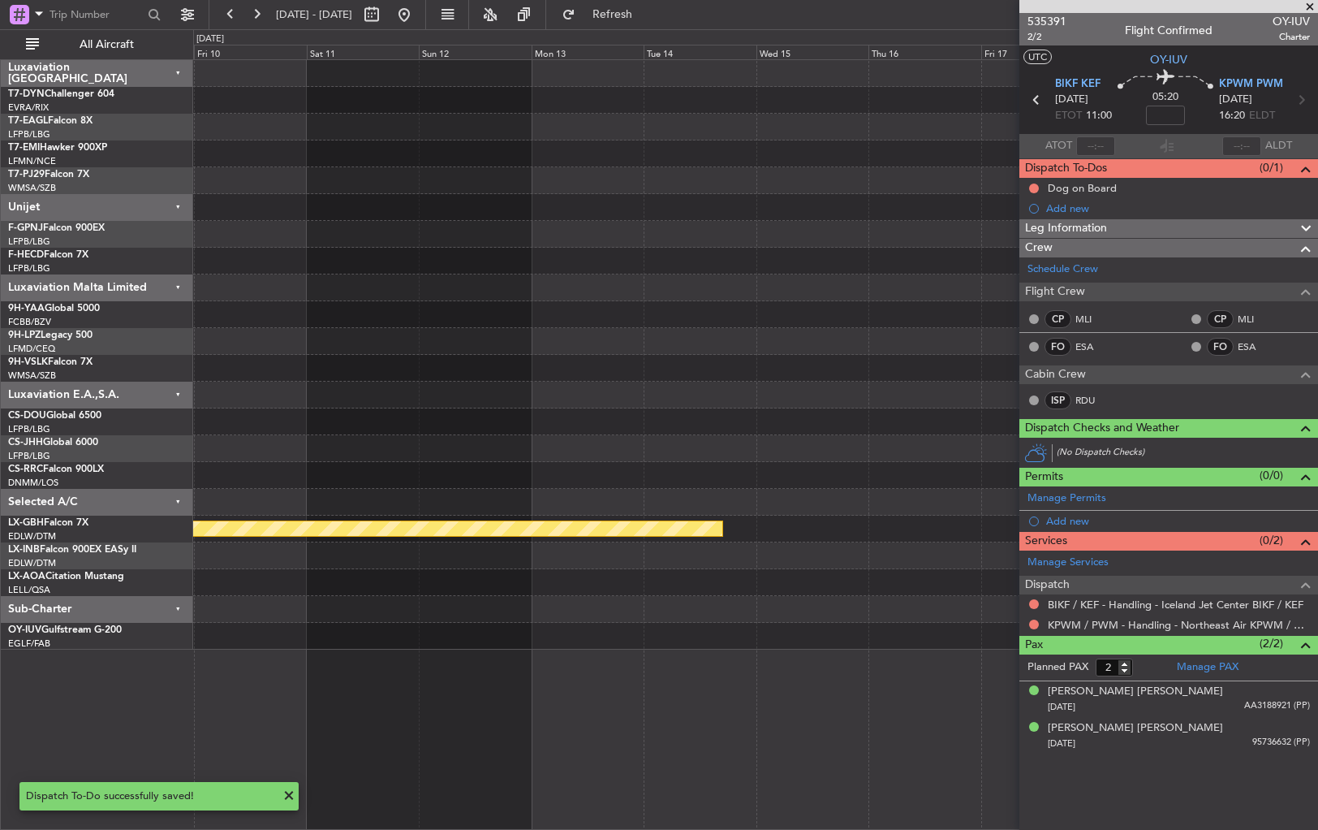
click at [865, 666] on div "Planned Maint Nurnberg Planned Maint Monchengladbach" at bounding box center [755, 444] width 1125 height 770
click at [948, 638] on div "Planned Maint Nurnberg Planned Maint Monchengladbach" at bounding box center [755, 444] width 1125 height 770
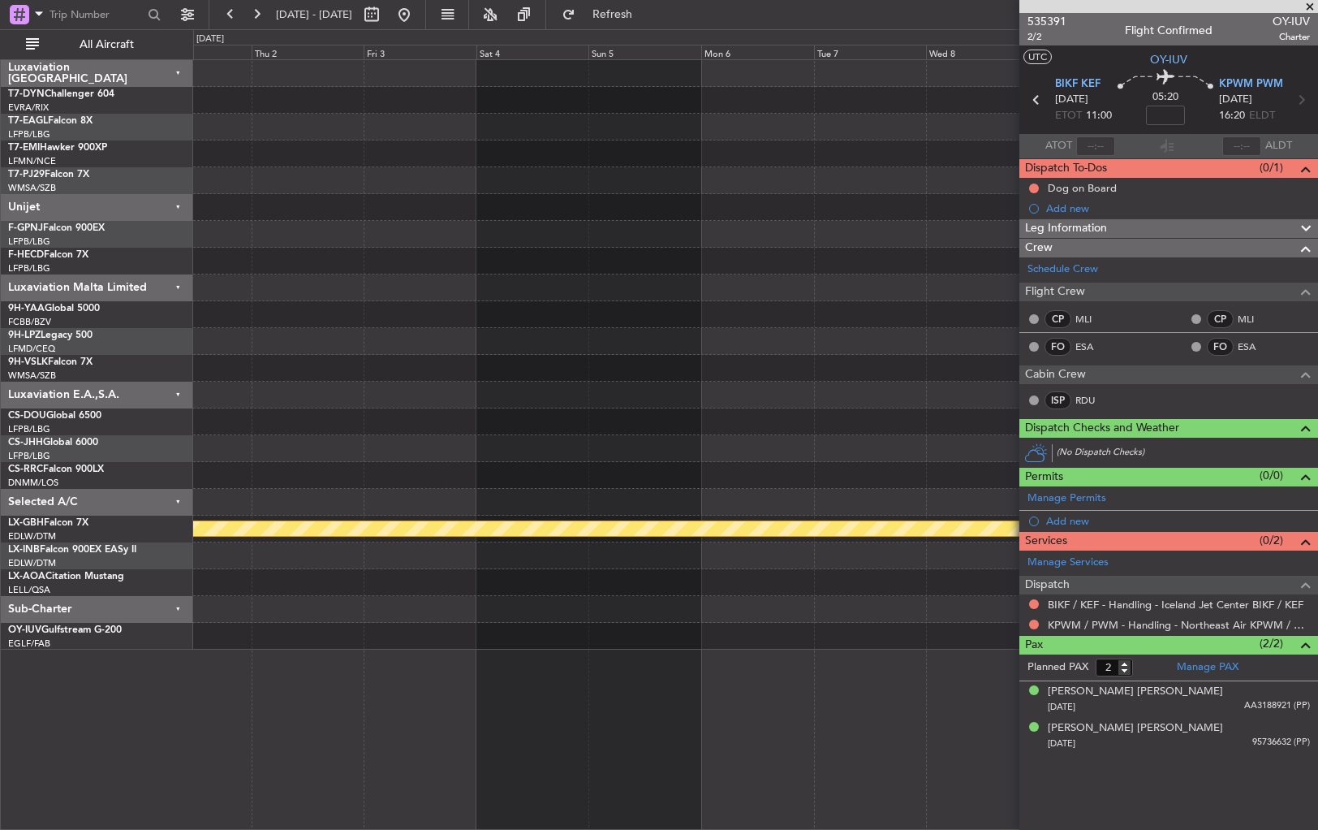
click at [923, 662] on div "Planned Maint Nurnberg No Crew Sabadell" at bounding box center [755, 444] width 1125 height 770
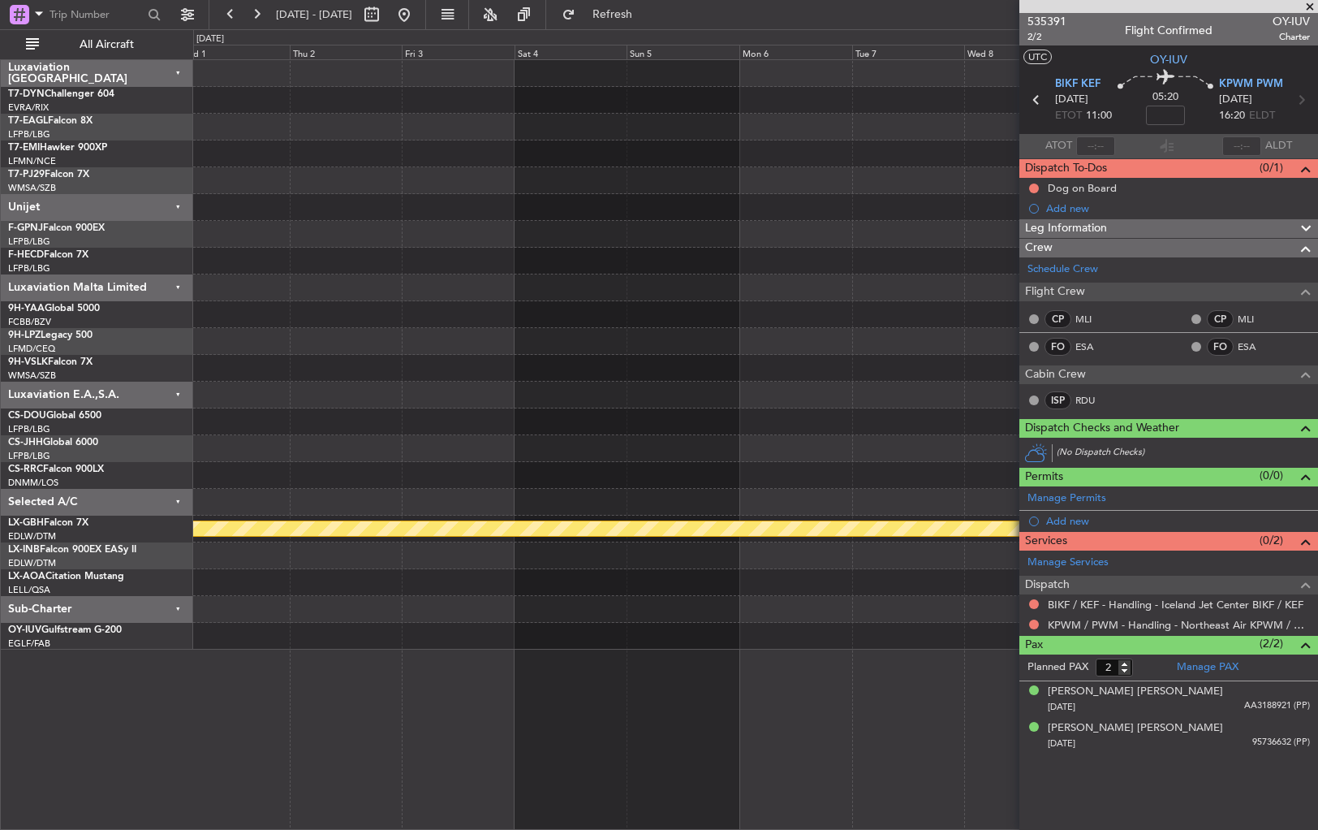
click at [877, 638] on div "Planned Maint Nurnberg No Crew Sabadell" at bounding box center [755, 444] width 1125 height 770
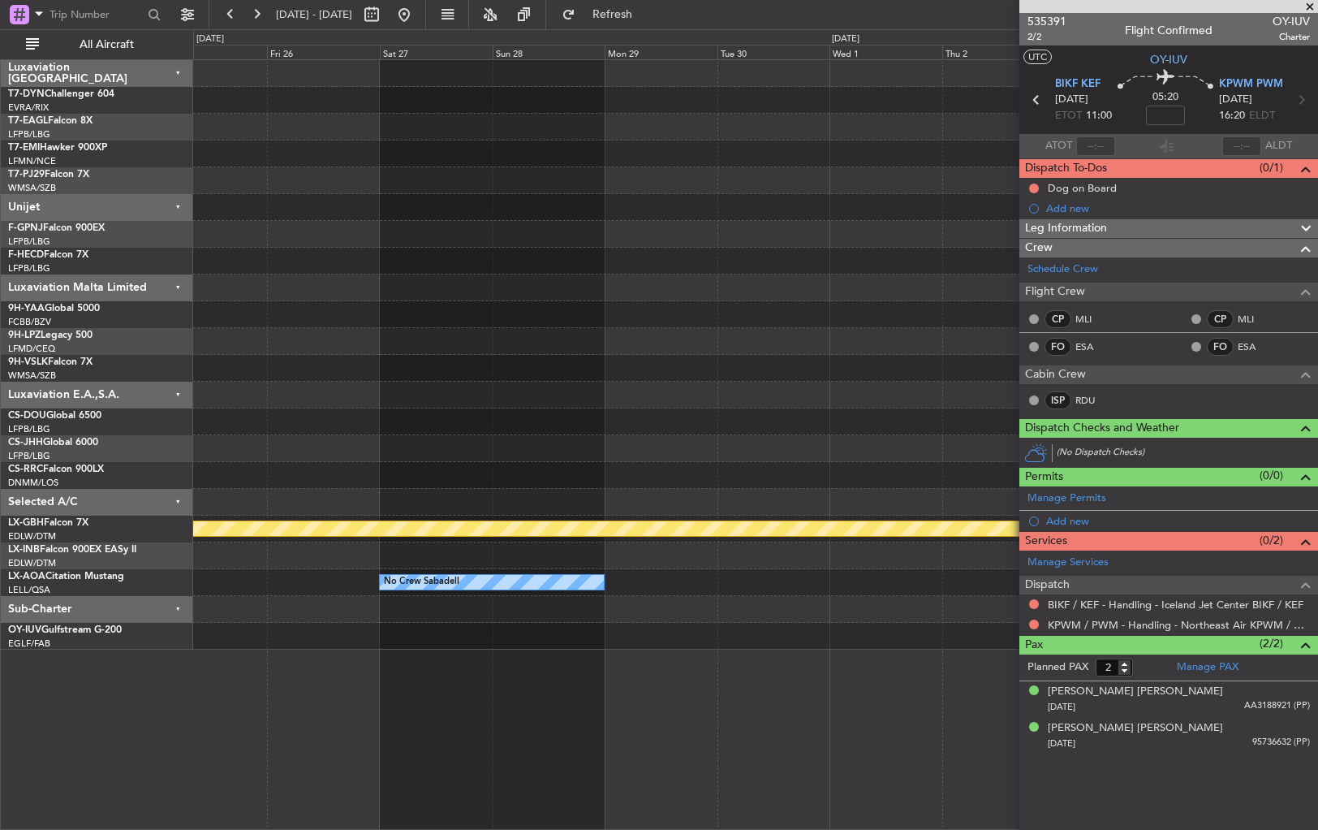
click at [860, 640] on div at bounding box center [755, 636] width 1124 height 27
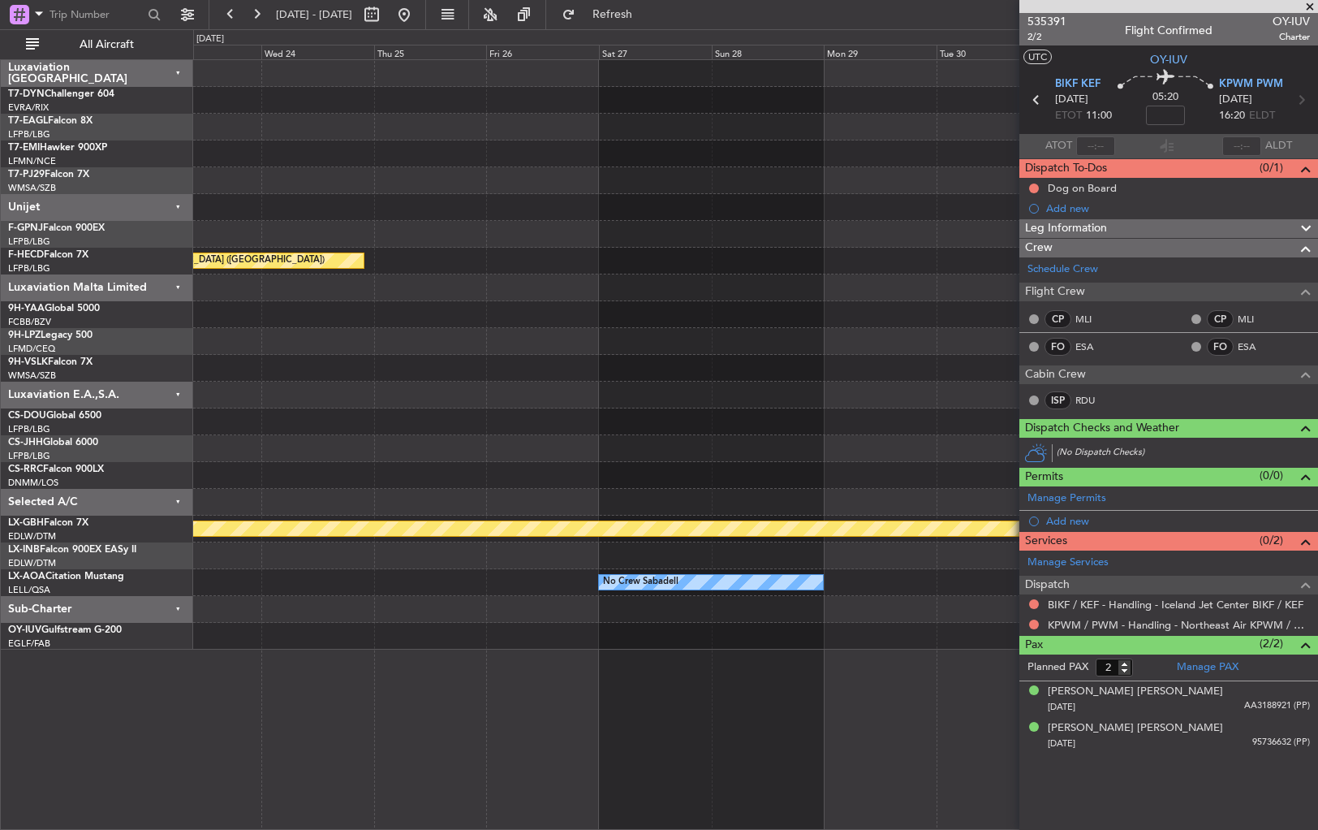
click at [890, 654] on div "No Crew Planned Maint Paris (Le Bourget) Planned Maint Nurnberg No Crew Sabadell" at bounding box center [755, 444] width 1125 height 770
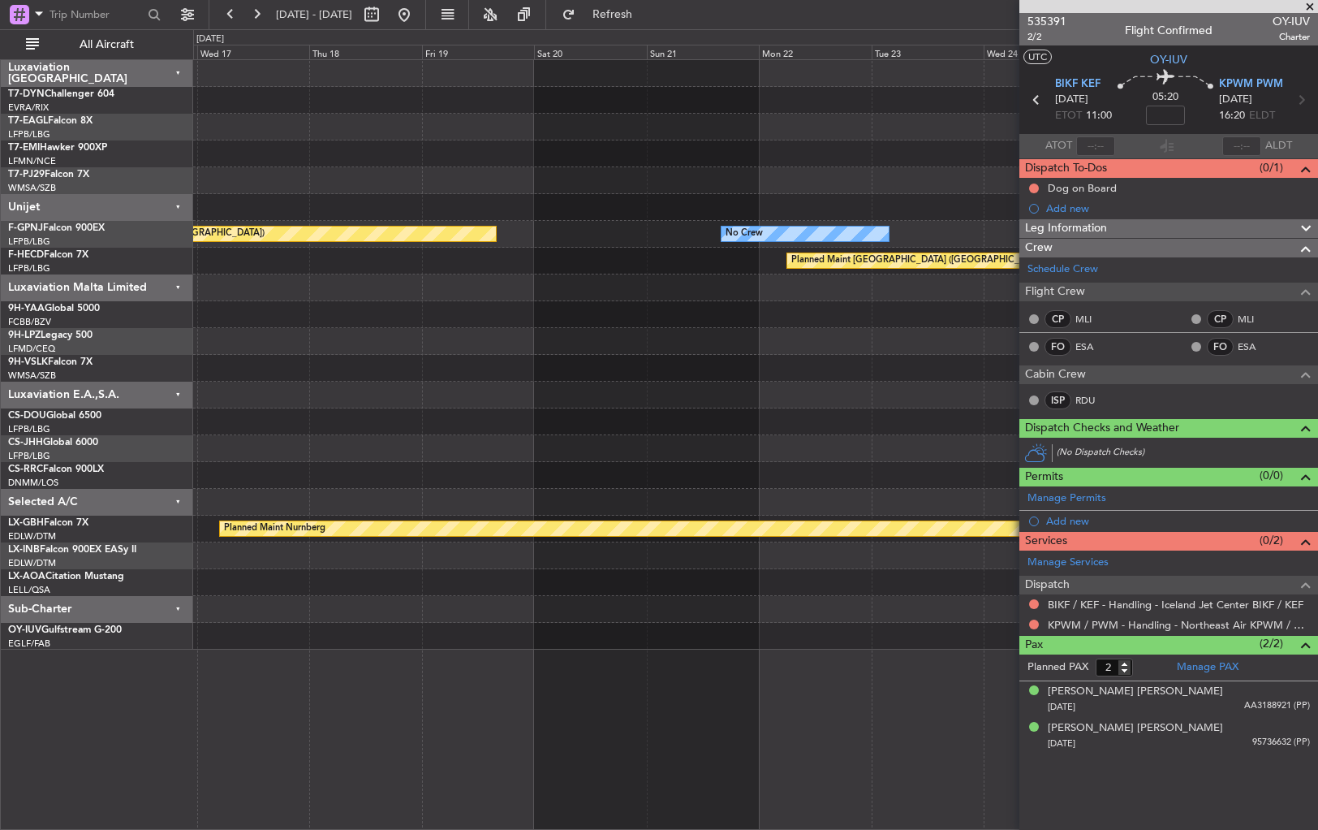
click at [873, 599] on div "Planned Maint Geneva (Cointrin) No Crew Planned Maint Paris (Le Bourget) Planne…" at bounding box center [755, 444] width 1125 height 770
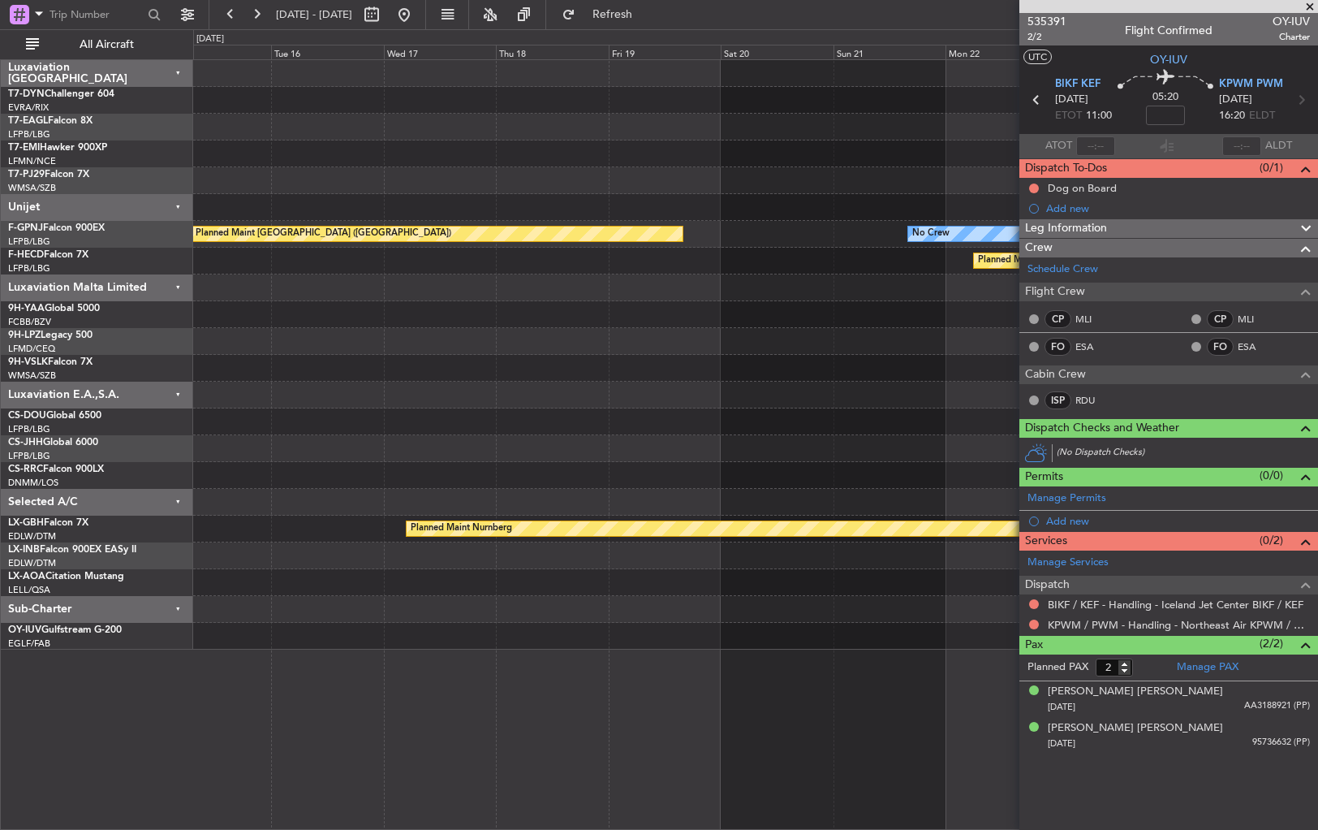
click at [931, 581] on div "Planned Maint Geneva (Cointrin) No Crew Planned Maint Paris (Le Bourget) No Cre…" at bounding box center [755, 354] width 1124 height 589
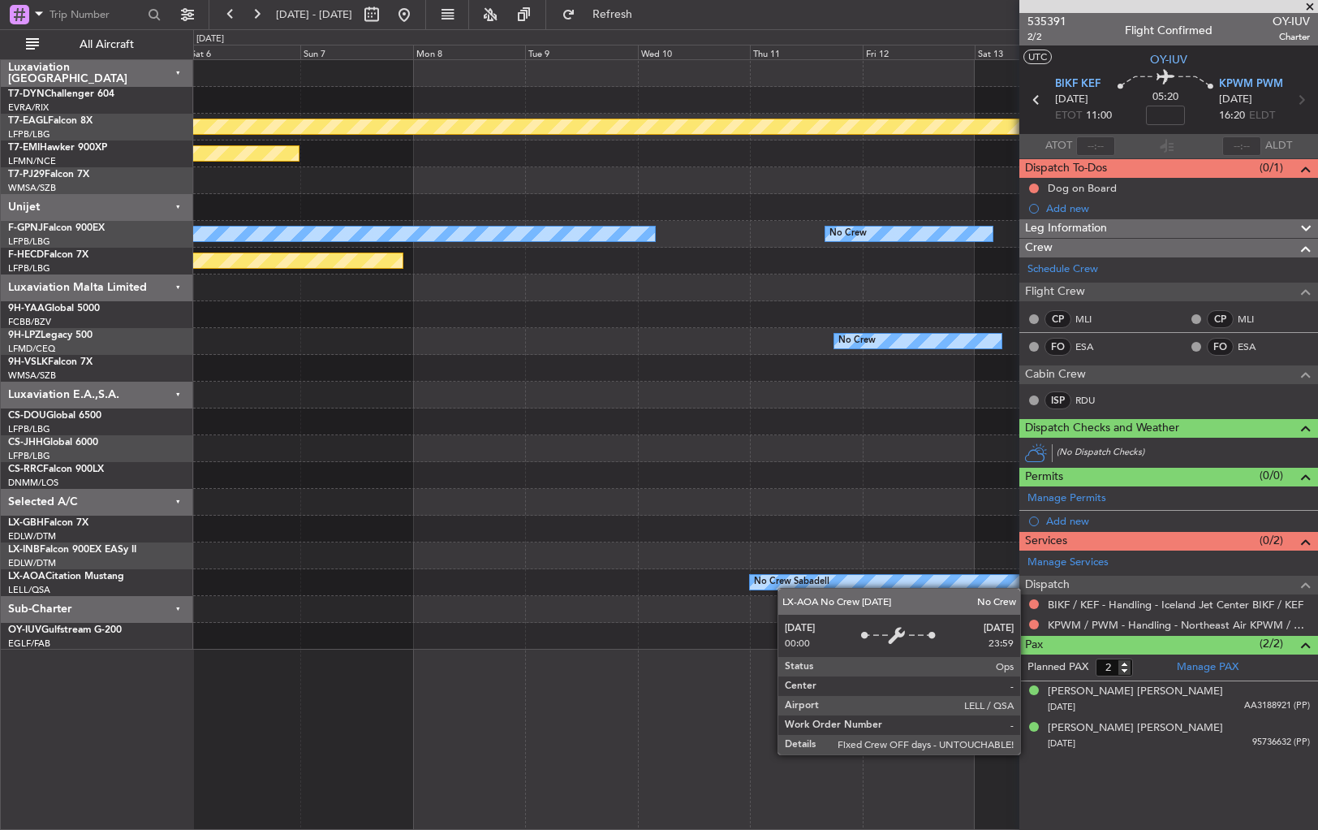
click at [975, 579] on div "Planned Maint Geneva (Cointrin) Planned Maint Chester Planned Maint Paris (Le B…" at bounding box center [755, 354] width 1124 height 589
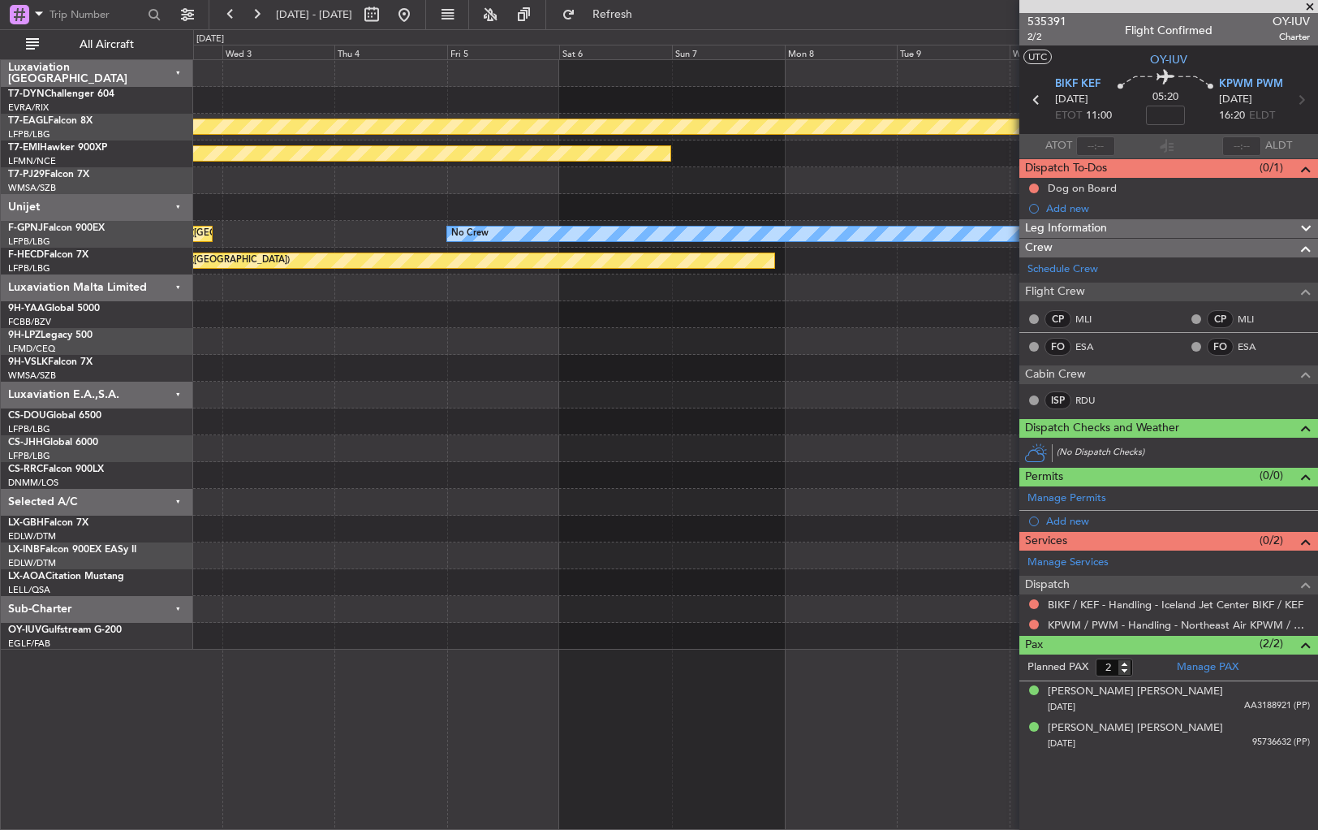
click at [956, 575] on div "Planned Maint Geneva (Cointrin) Planned Maint Chester No Crew No Crew Planned M…" at bounding box center [755, 354] width 1124 height 589
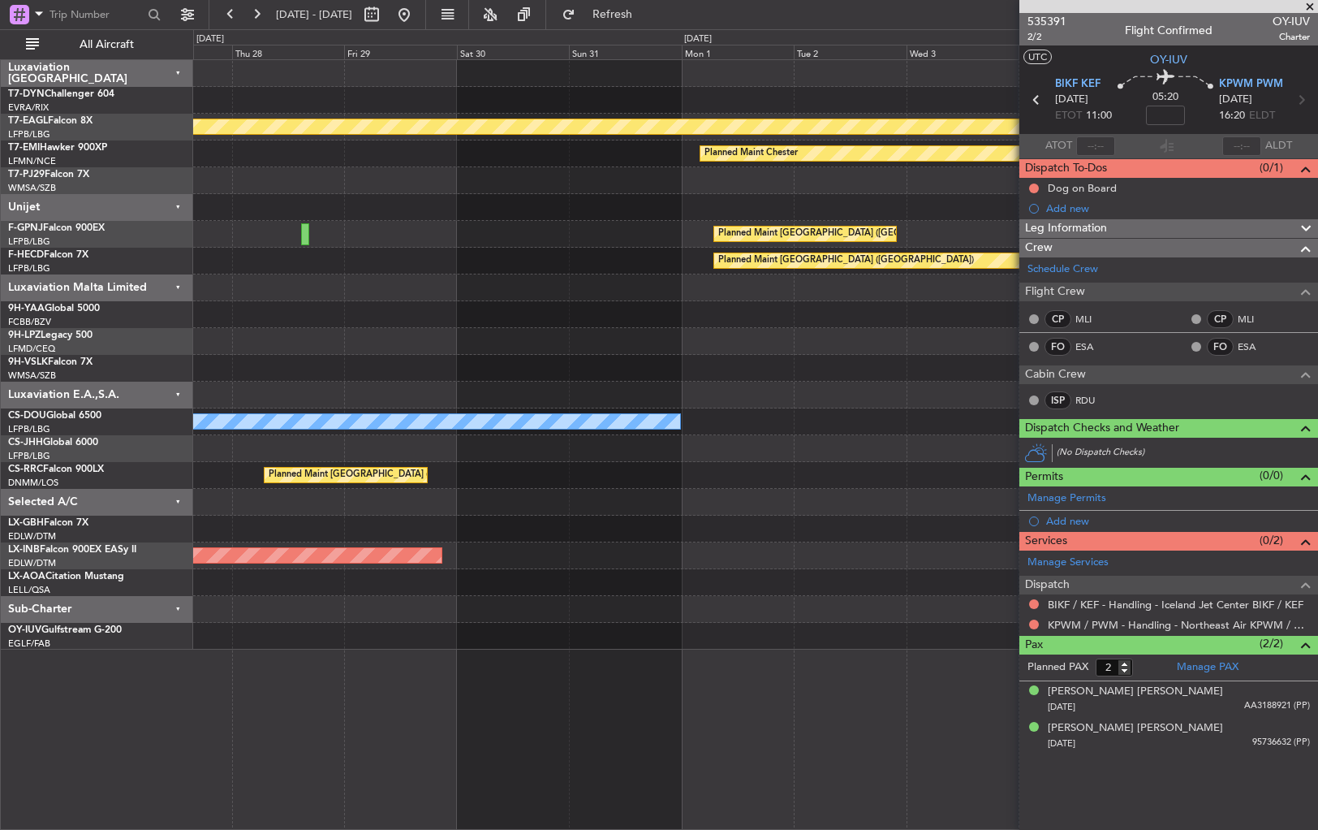
click at [787, 582] on div "AOG Maint Riga (Riga Intl) Planned Maint Geneva (Cointrin) Planned Maint Cheste…" at bounding box center [755, 354] width 1124 height 589
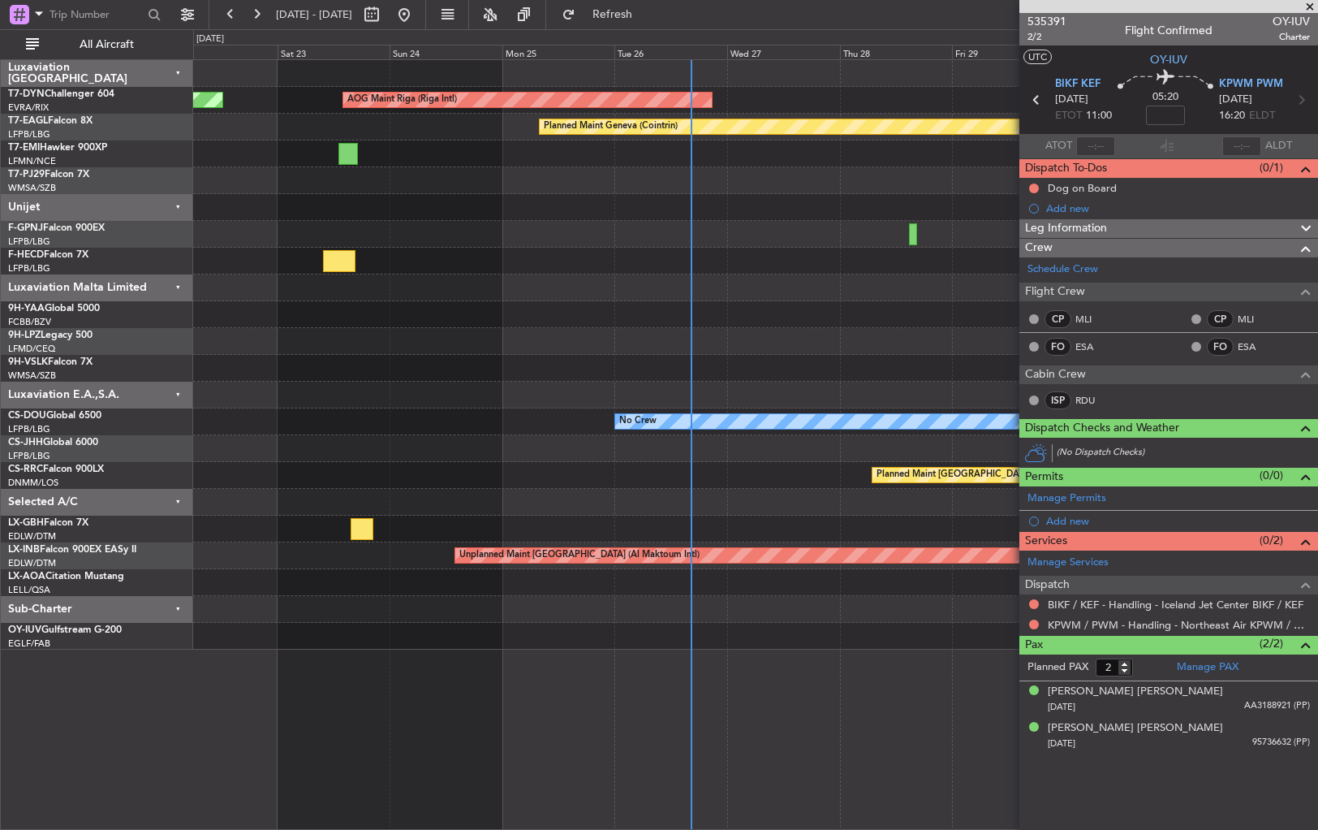
click at [857, 576] on div at bounding box center [755, 582] width 1124 height 27
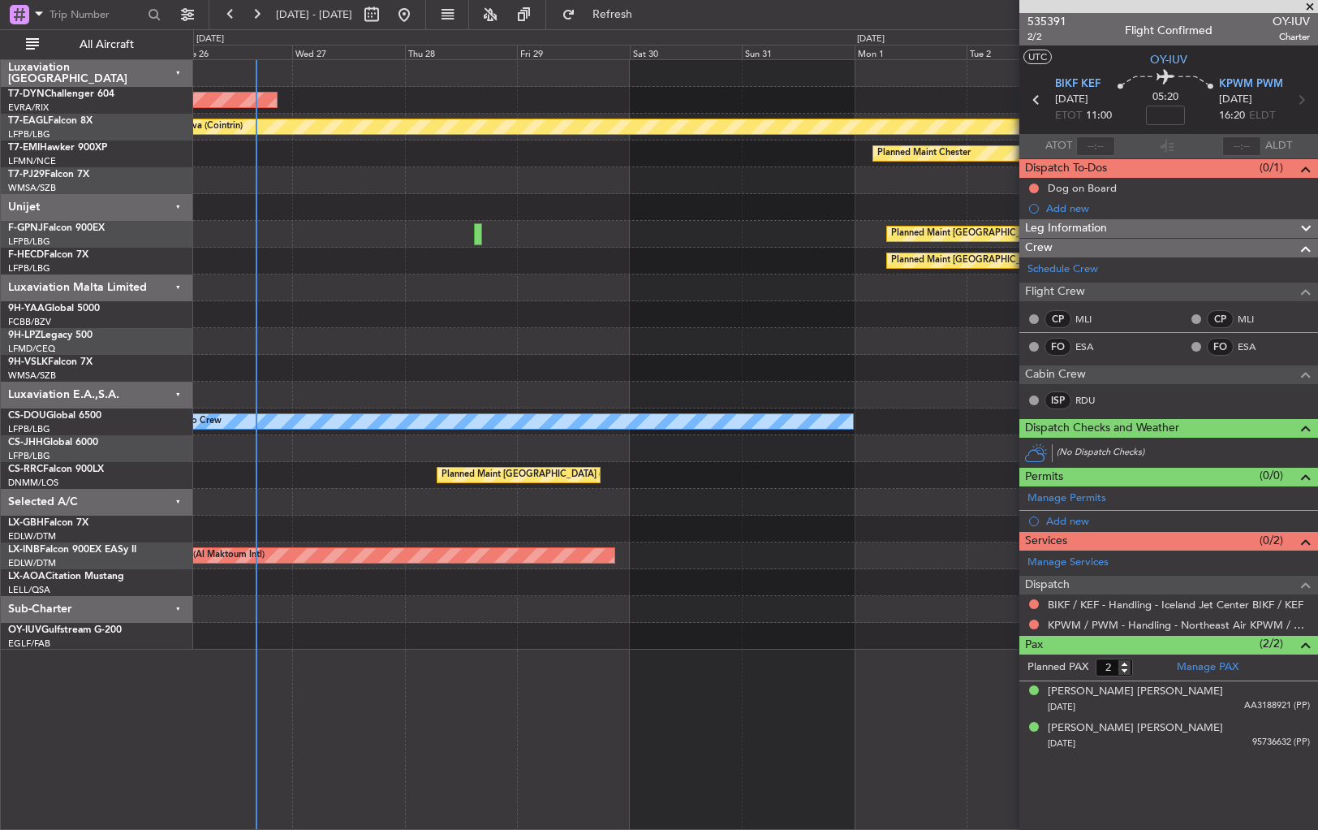
click at [391, 638] on div at bounding box center [755, 636] width 1124 height 27
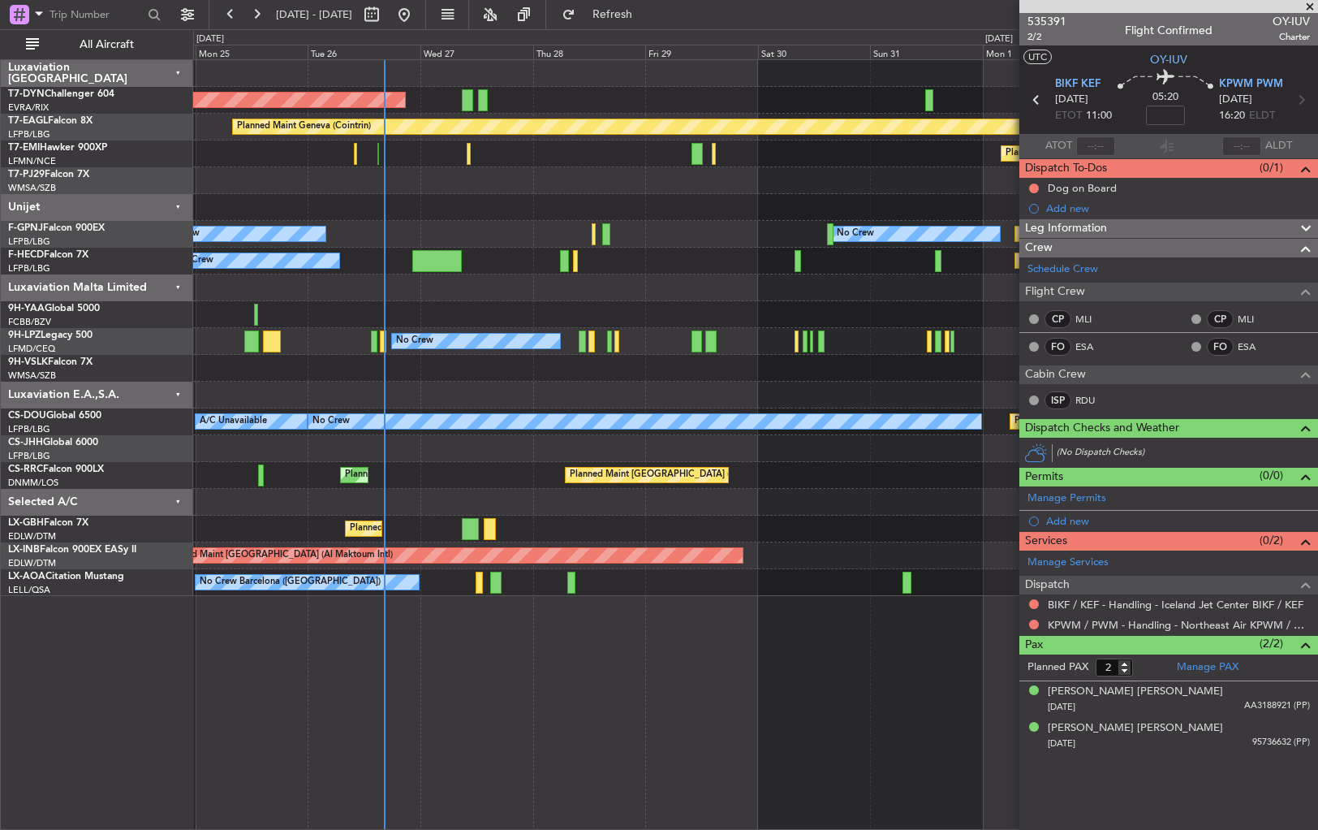
click at [721, 287] on div "AOG Maint Riga (Riga Intl) Planned Maint Basel-Mulhouse Planned Maint Geneva (C…" at bounding box center [755, 328] width 1124 height 536
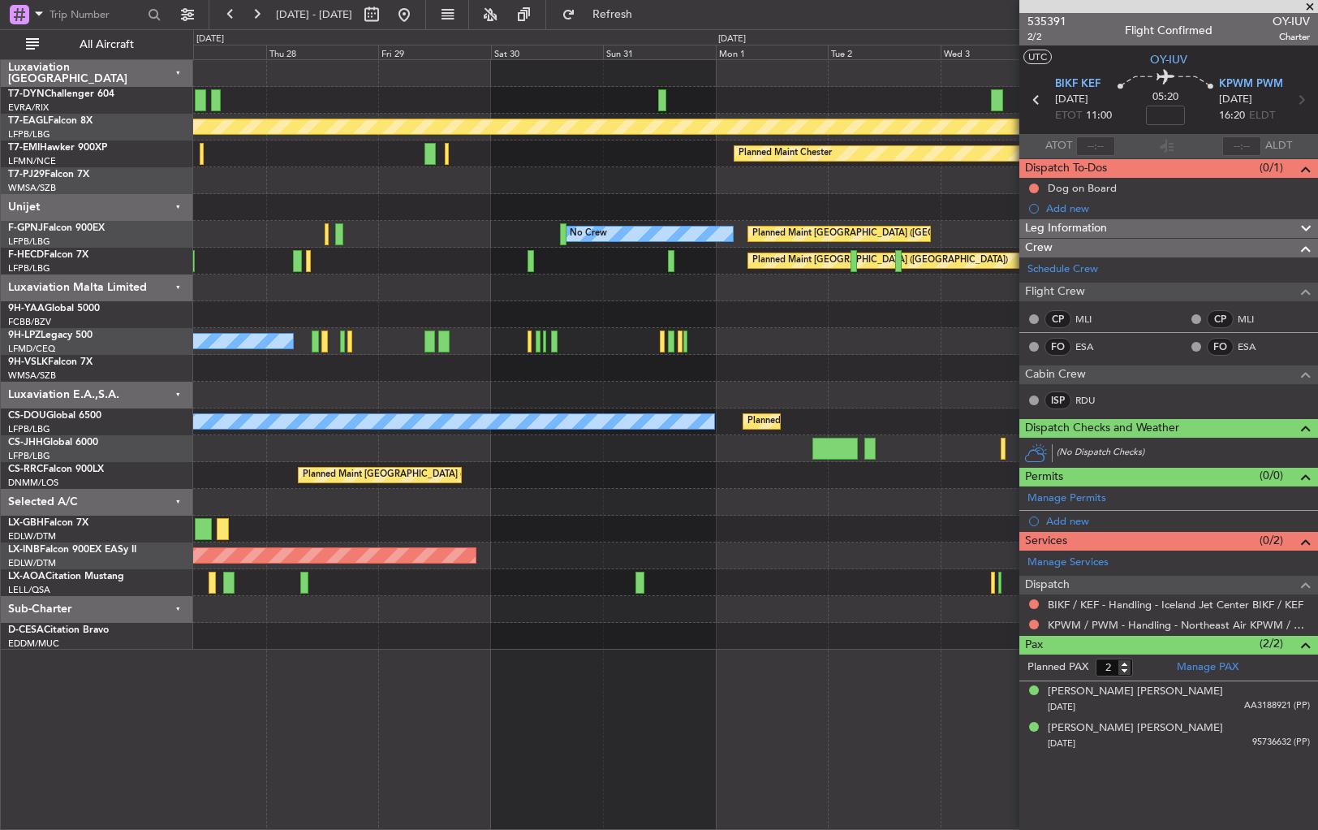
click at [442, 250] on div "Planned Maint Paris (Le Bourget) No Crew" at bounding box center [755, 261] width 1124 height 27
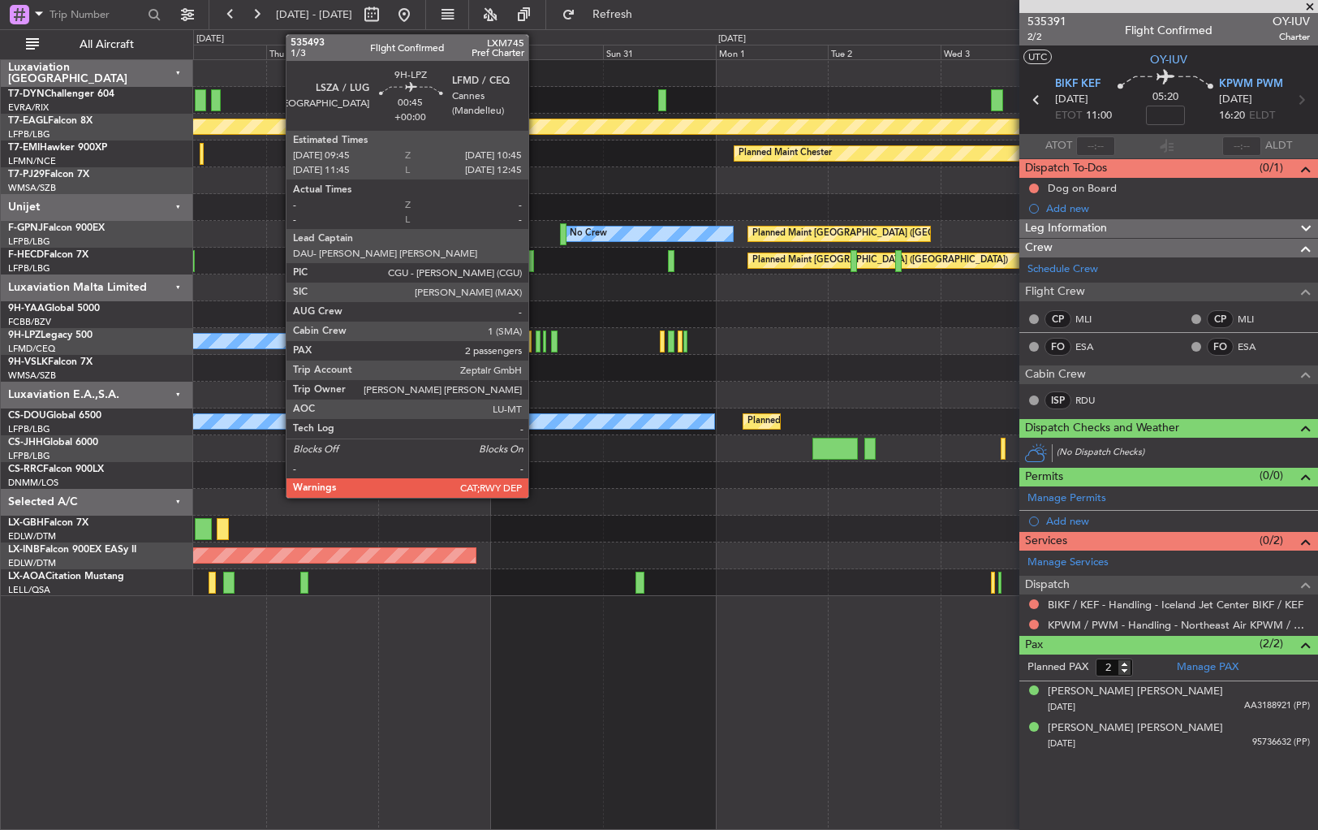
click at [536, 345] on div at bounding box center [538, 341] width 5 height 22
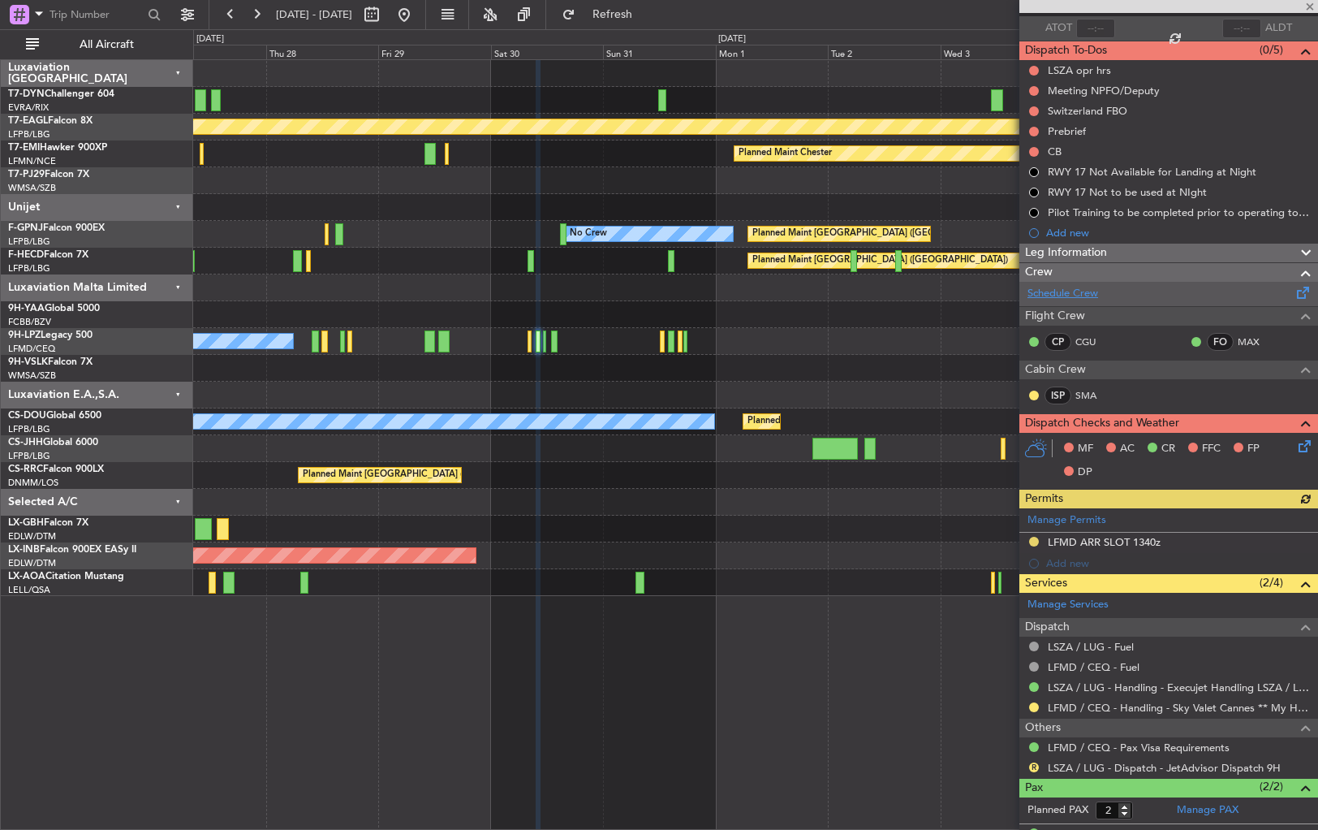
scroll to position [182, 0]
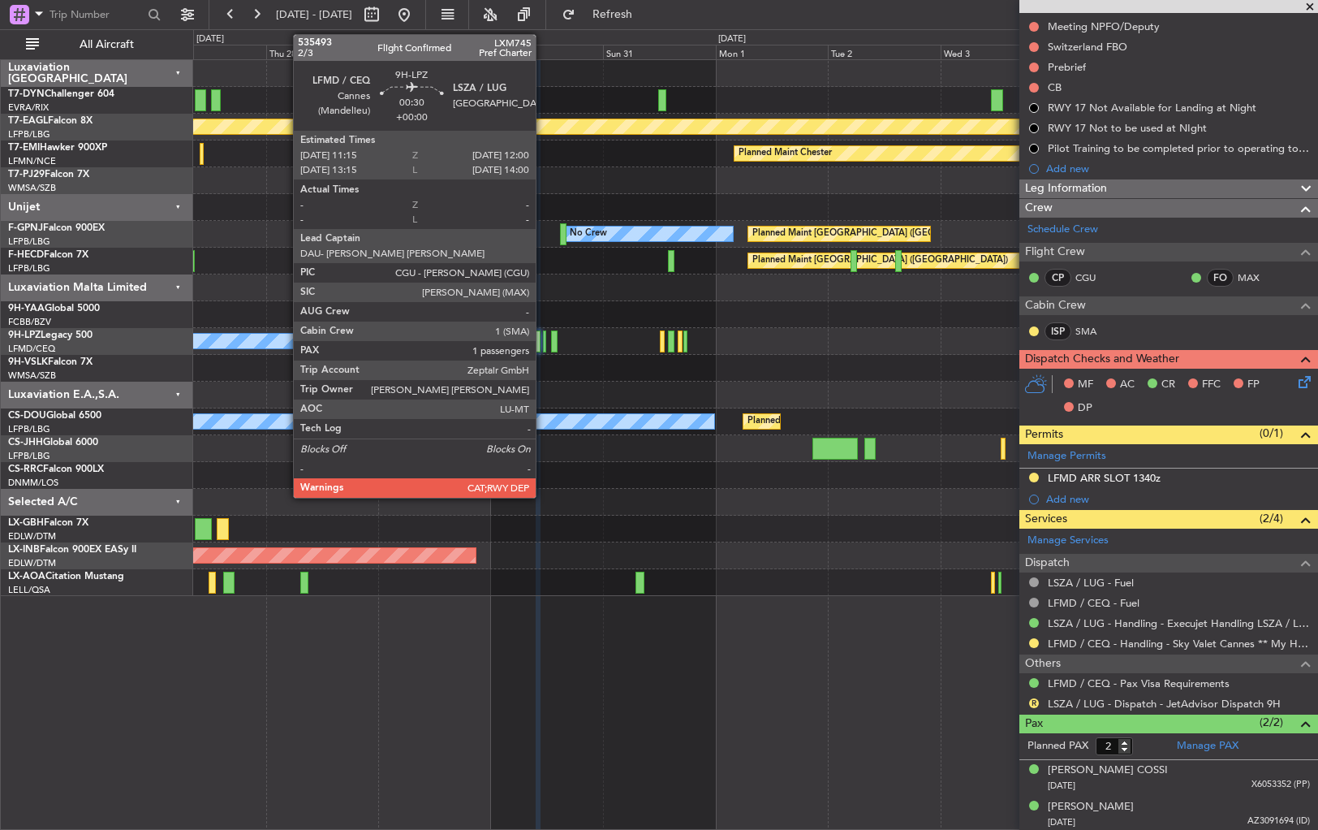
click at [543, 345] on div at bounding box center [545, 341] width 4 height 22
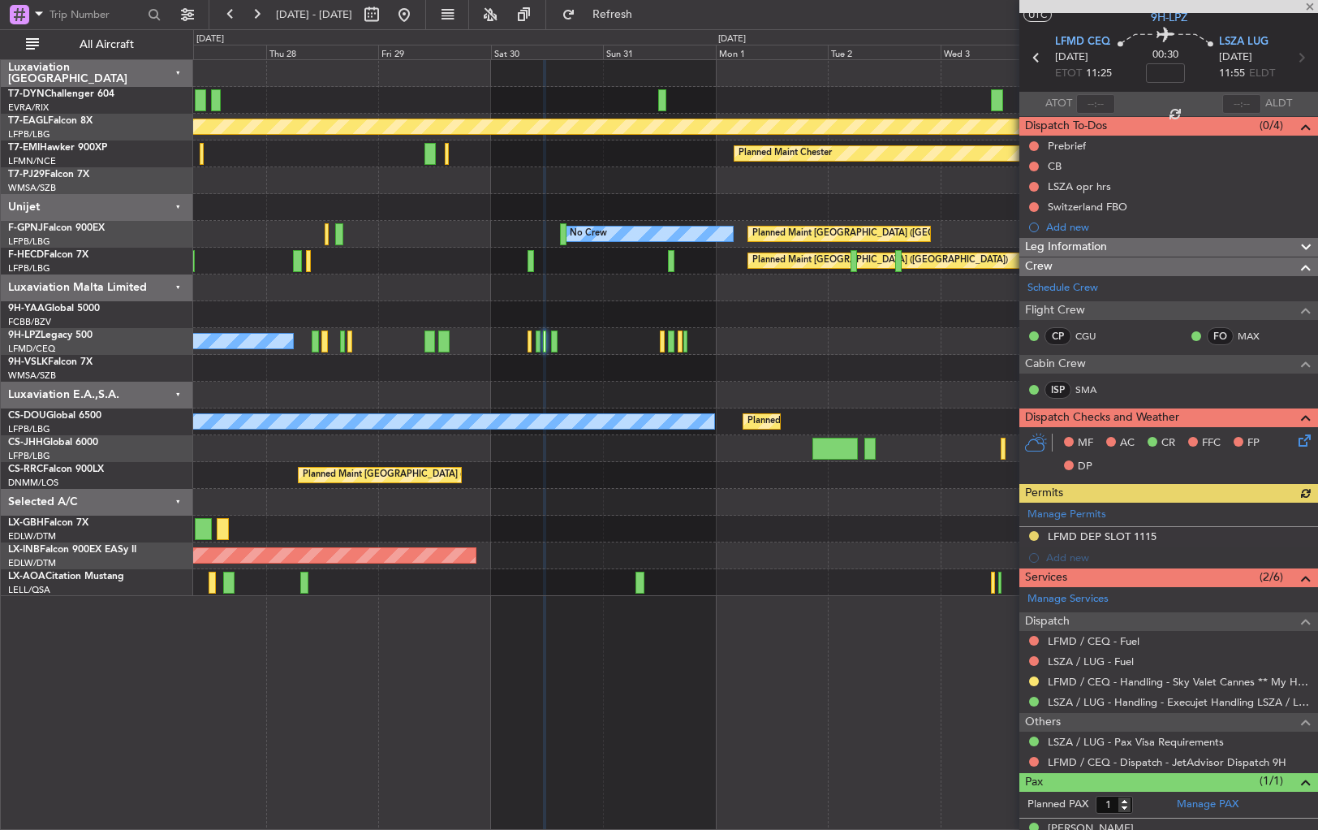
scroll to position [65, 0]
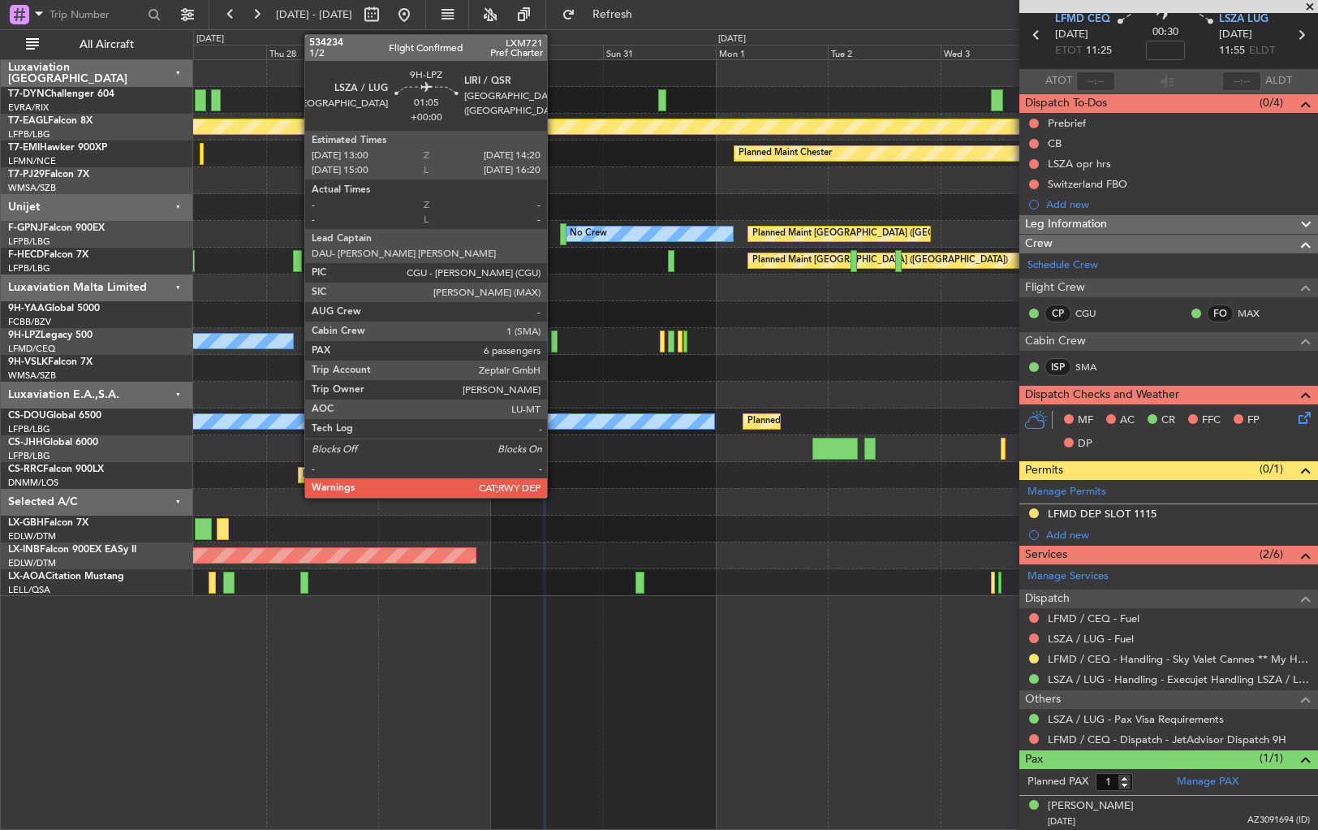
click at [554, 338] on div at bounding box center [554, 341] width 6 height 22
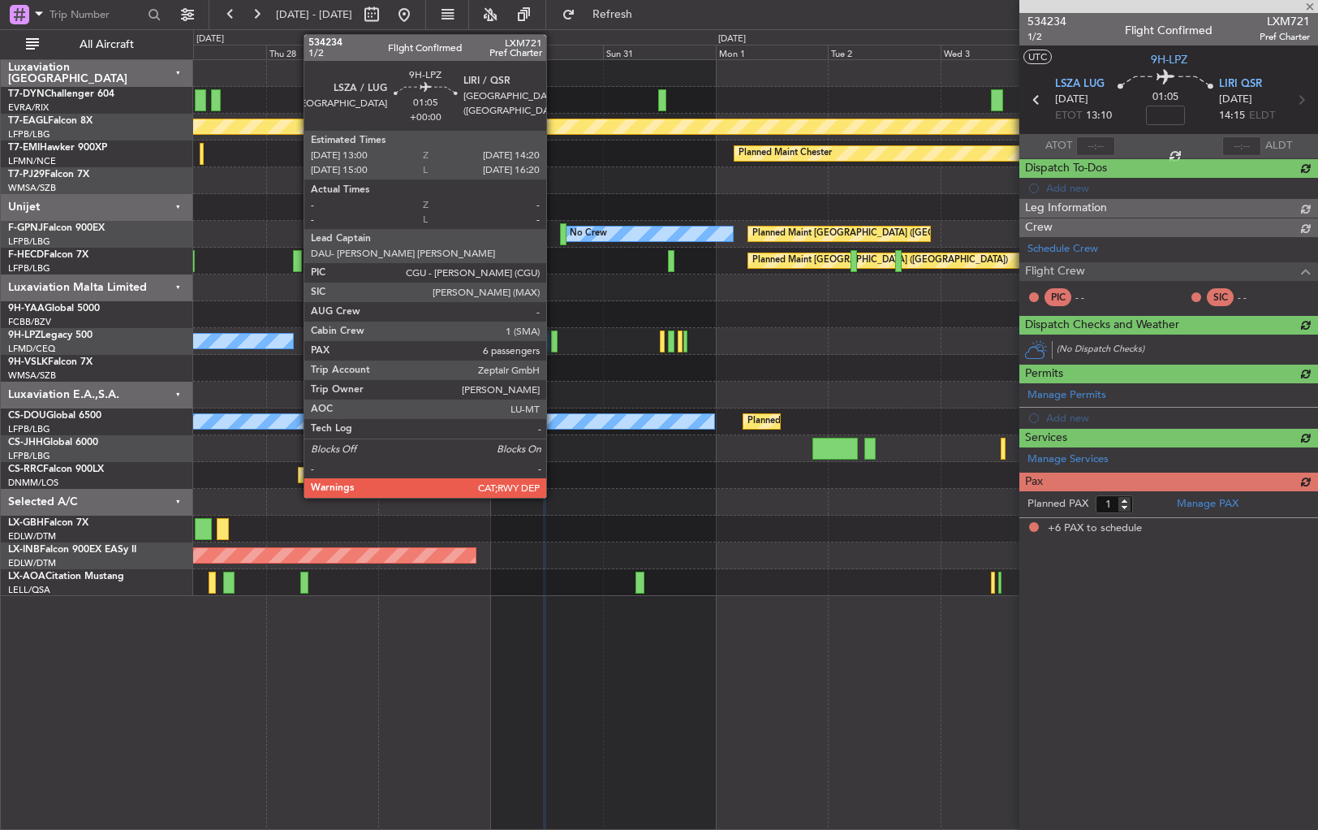
type input "6"
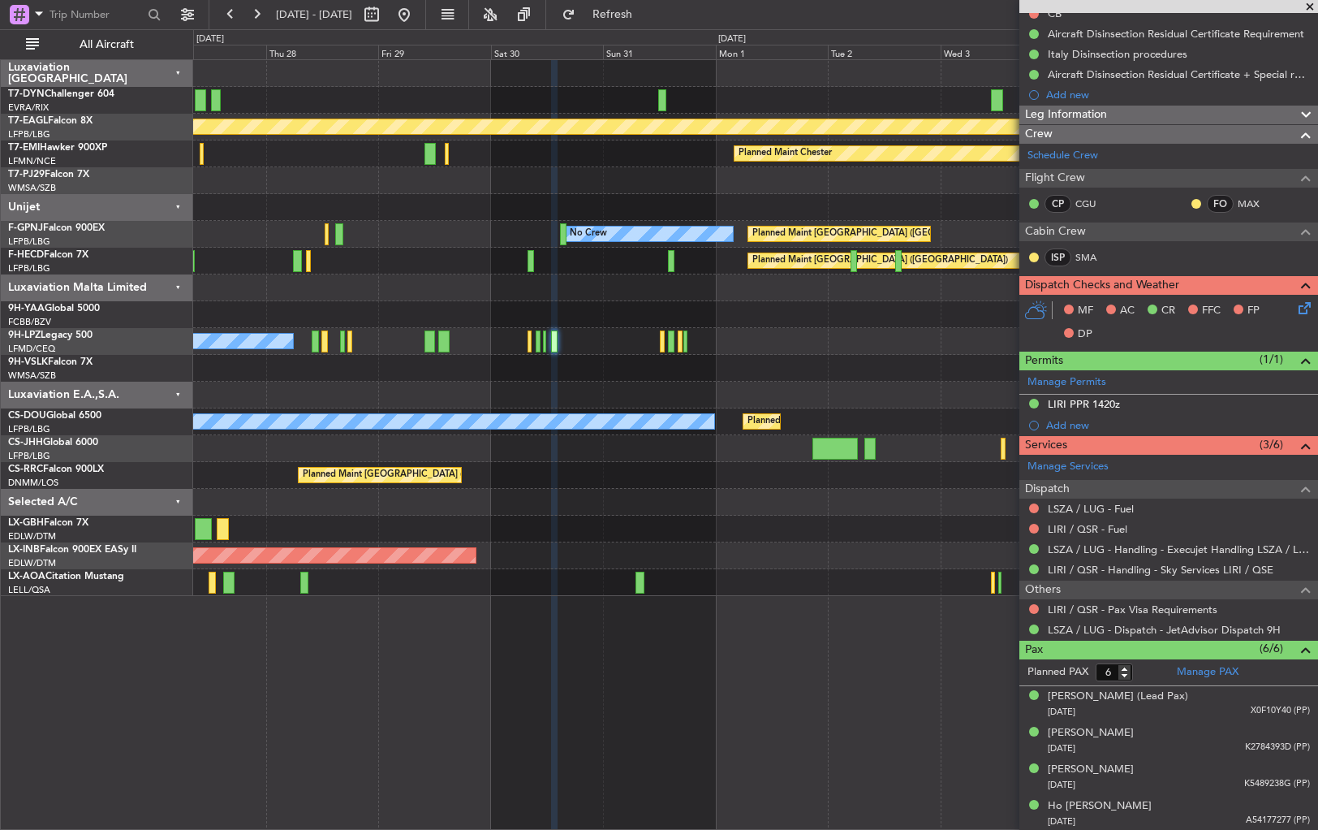
scroll to position [328, 0]
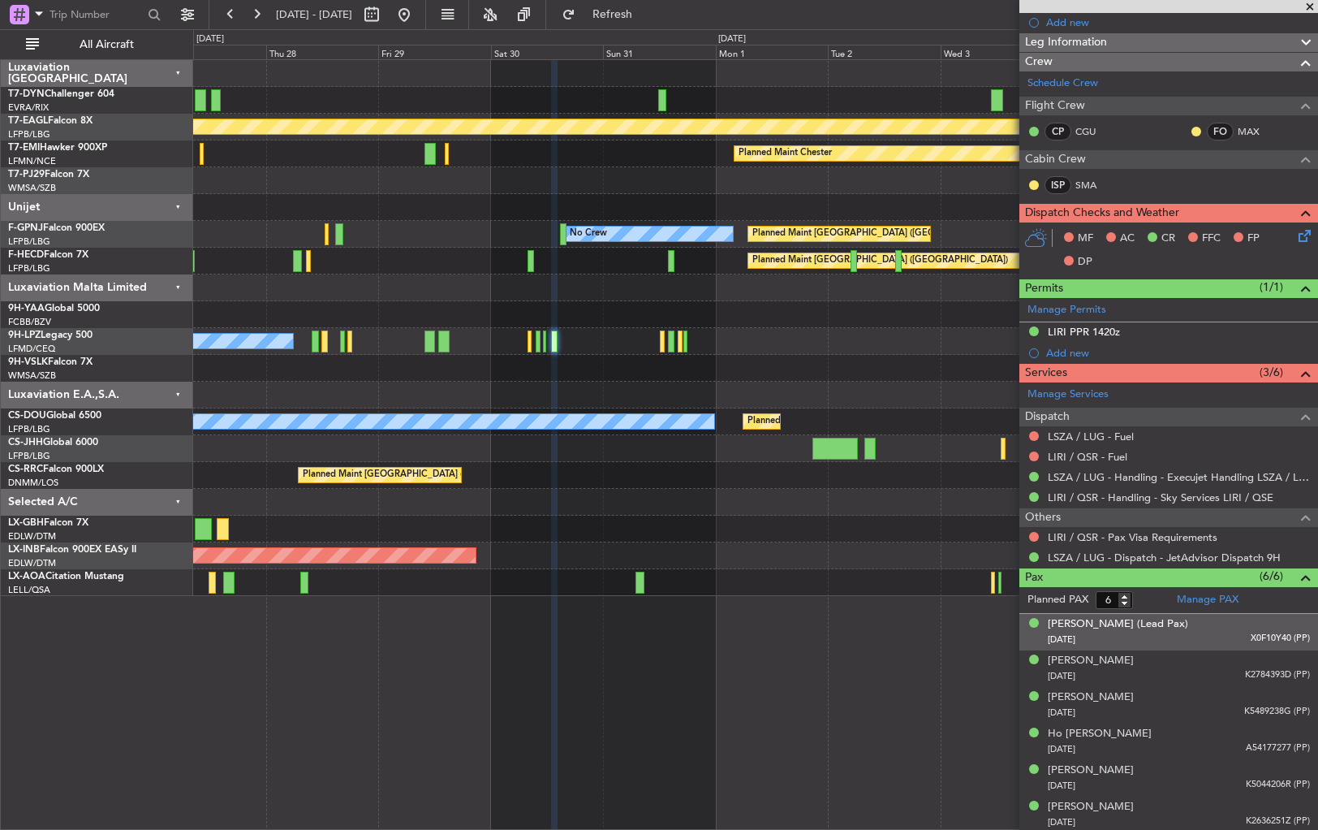
click at [1171, 637] on div "01/12/1956 X0F10Y40 (PP)" at bounding box center [1179, 640] width 262 height 16
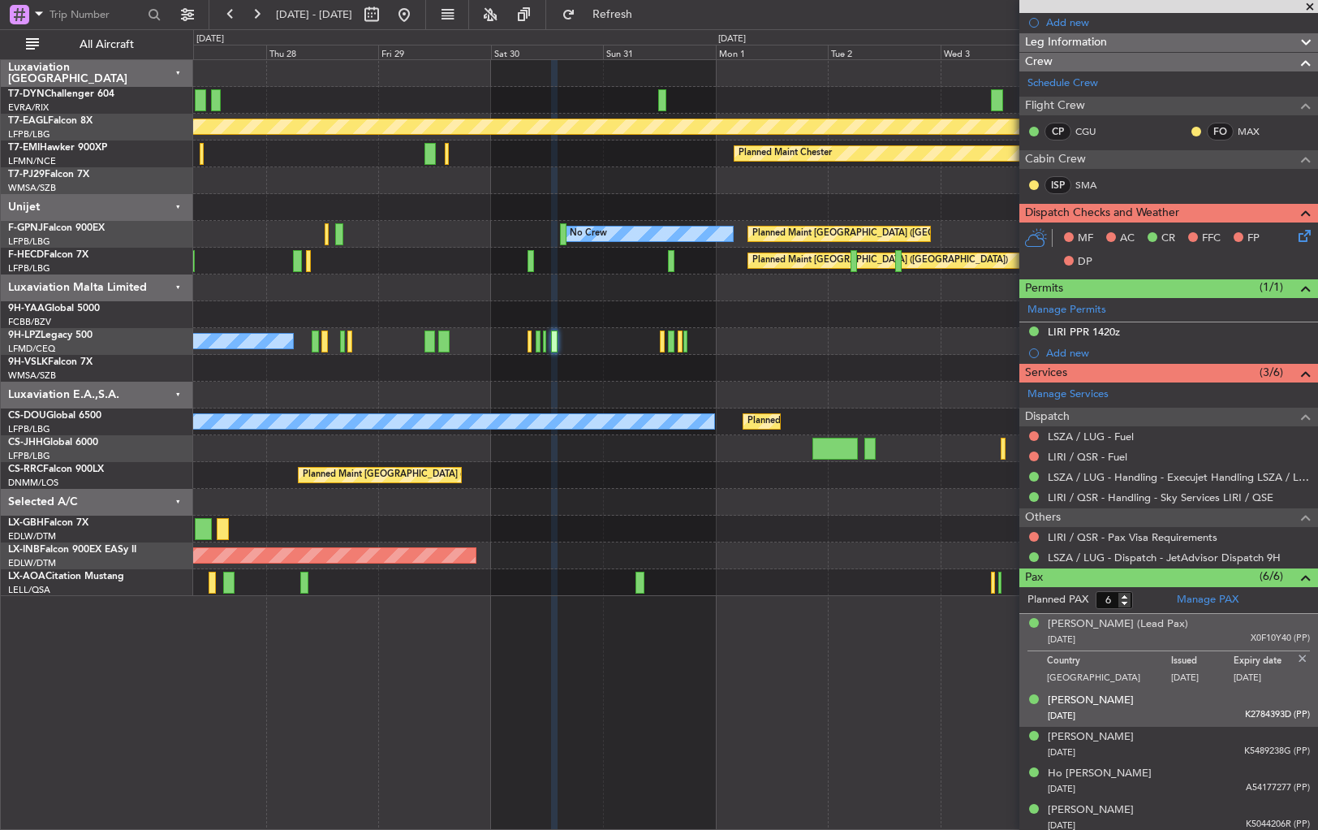
click at [1175, 699] on div "Chiew Lee TAY 08/11/1961 K2784393D (PP)" at bounding box center [1179, 708] width 262 height 32
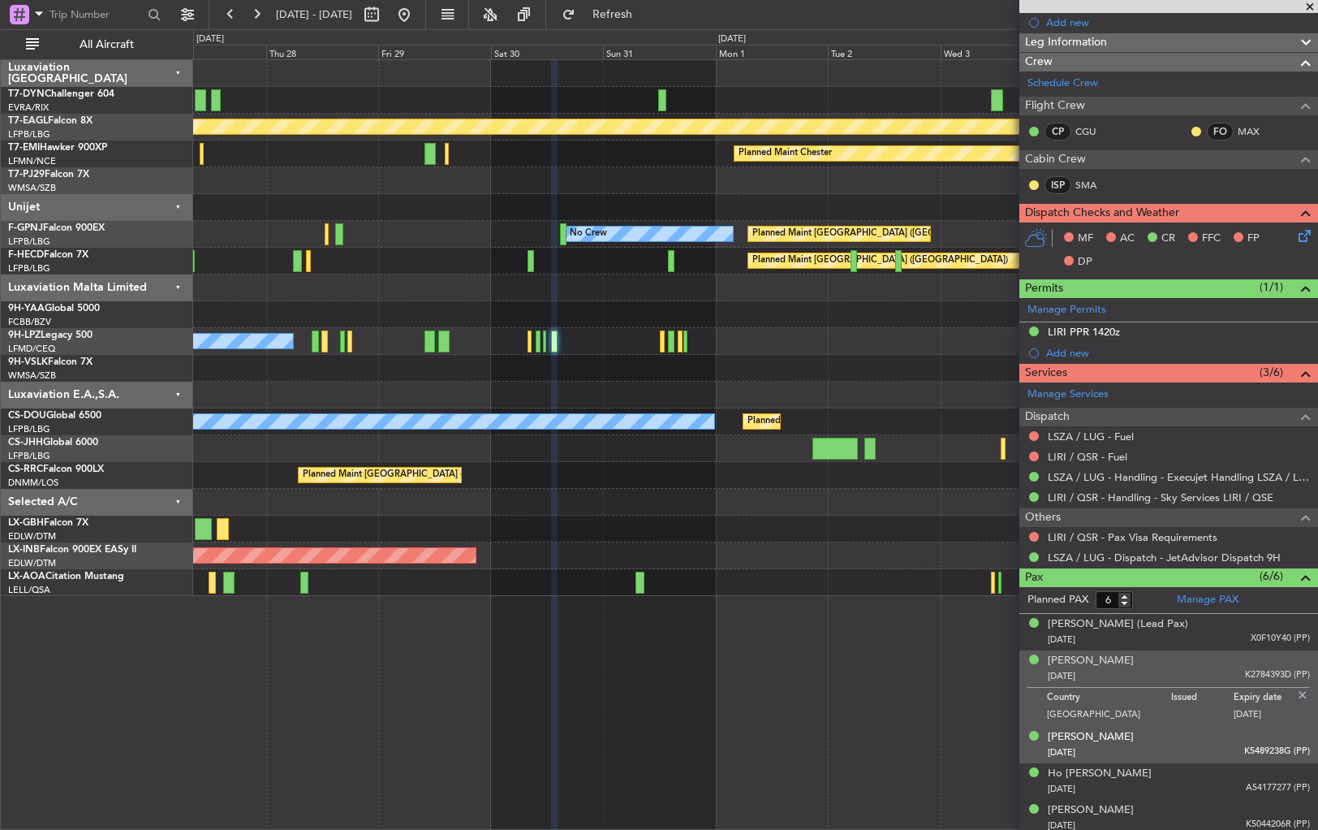
click at [1181, 726] on li "Denise JONG 27/02/1968 K5489238G (PP)" at bounding box center [1169, 744] width 299 height 37
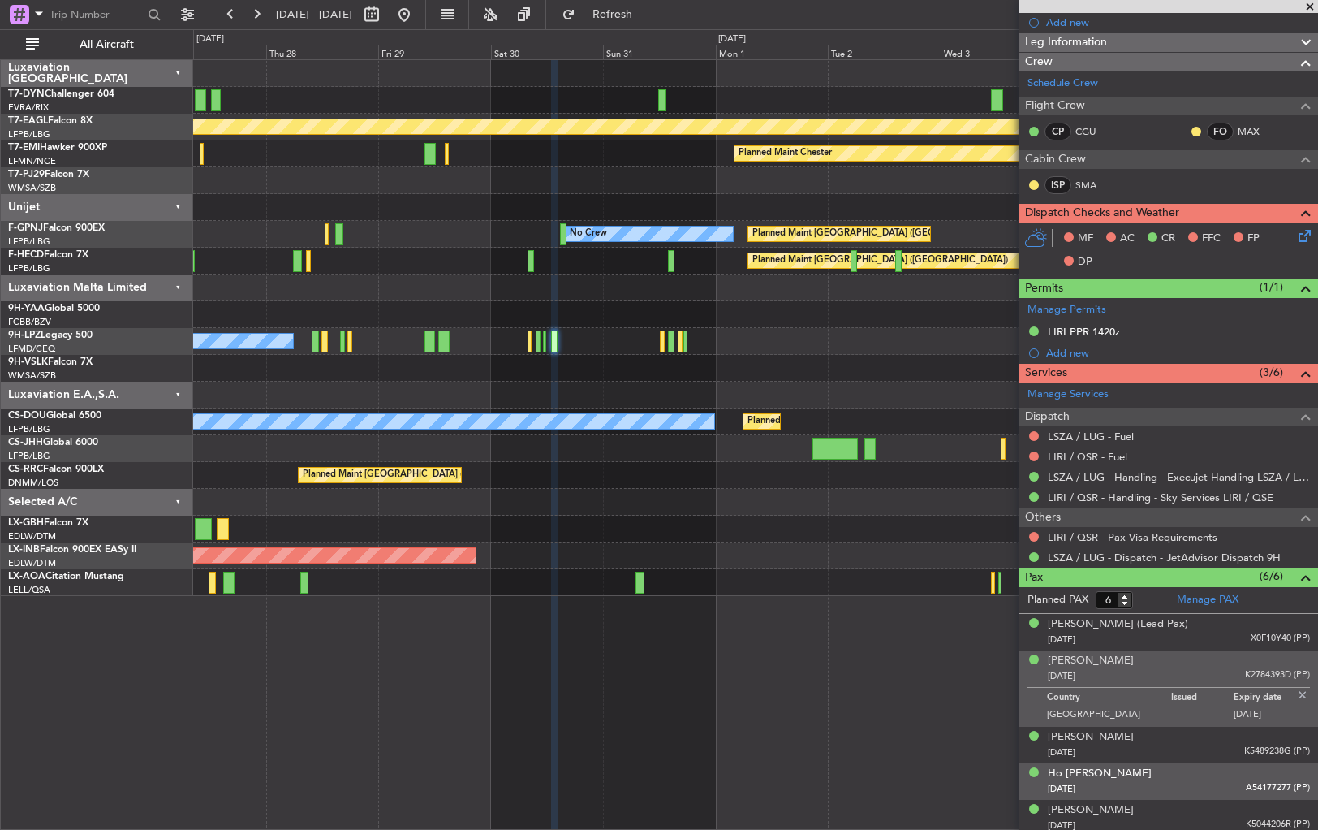
click at [1196, 765] on div "Ho Beng CHENG 20/12/1966 A54177277 (PP)" at bounding box center [1179, 781] width 262 height 32
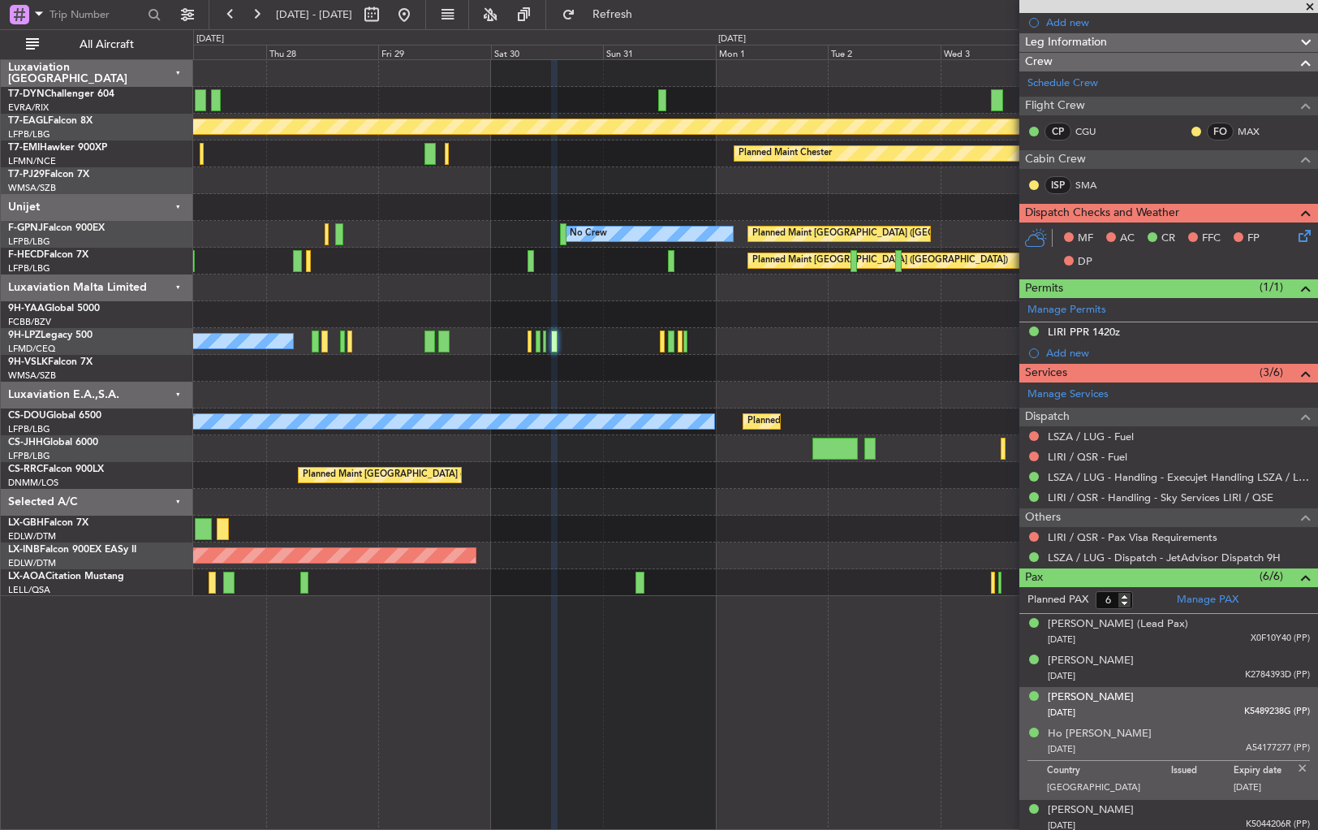
click at [1196, 716] on div "27/02/1968 K5489238G (PP)" at bounding box center [1179, 713] width 262 height 16
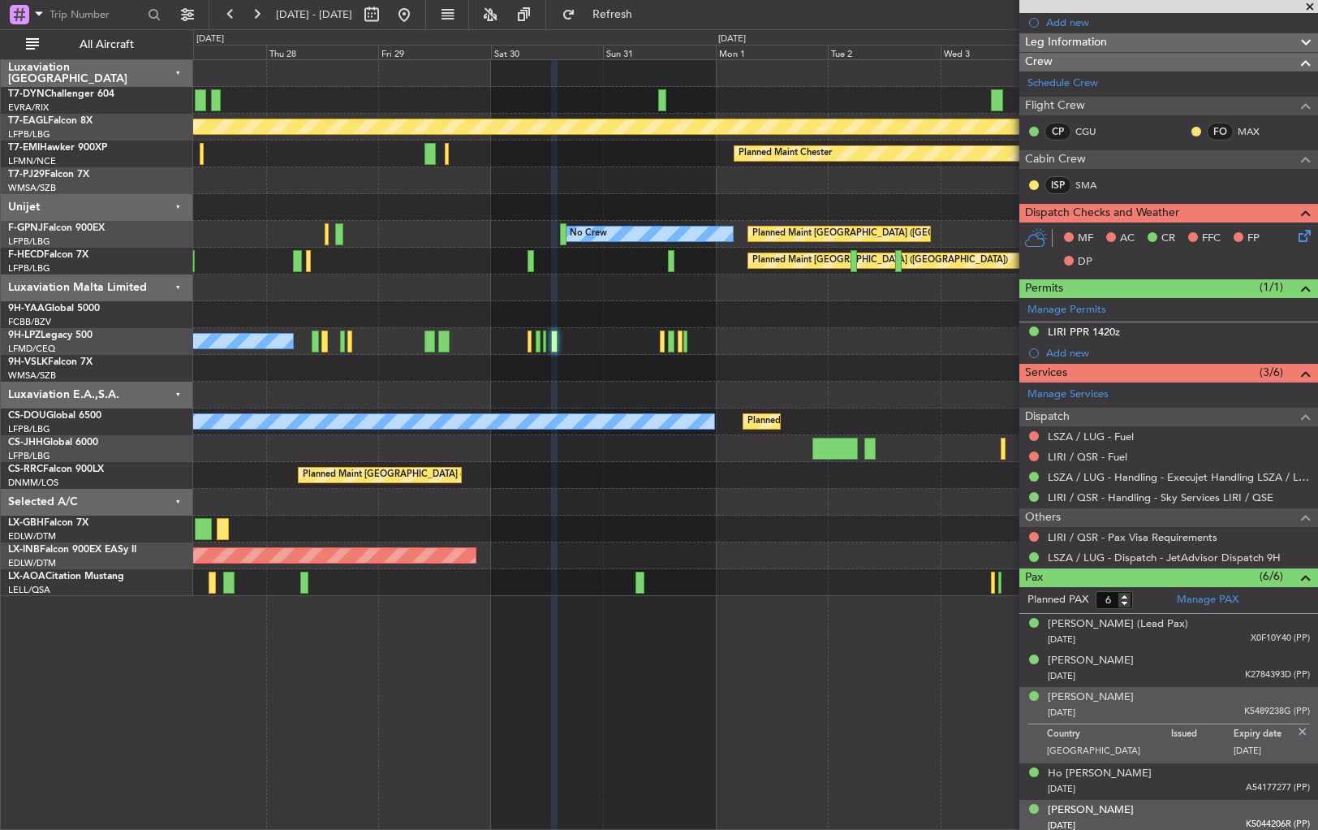
click at [1201, 800] on li "Julian CHANG 12/02/1951 K5044206R (PP)" at bounding box center [1169, 818] width 299 height 37
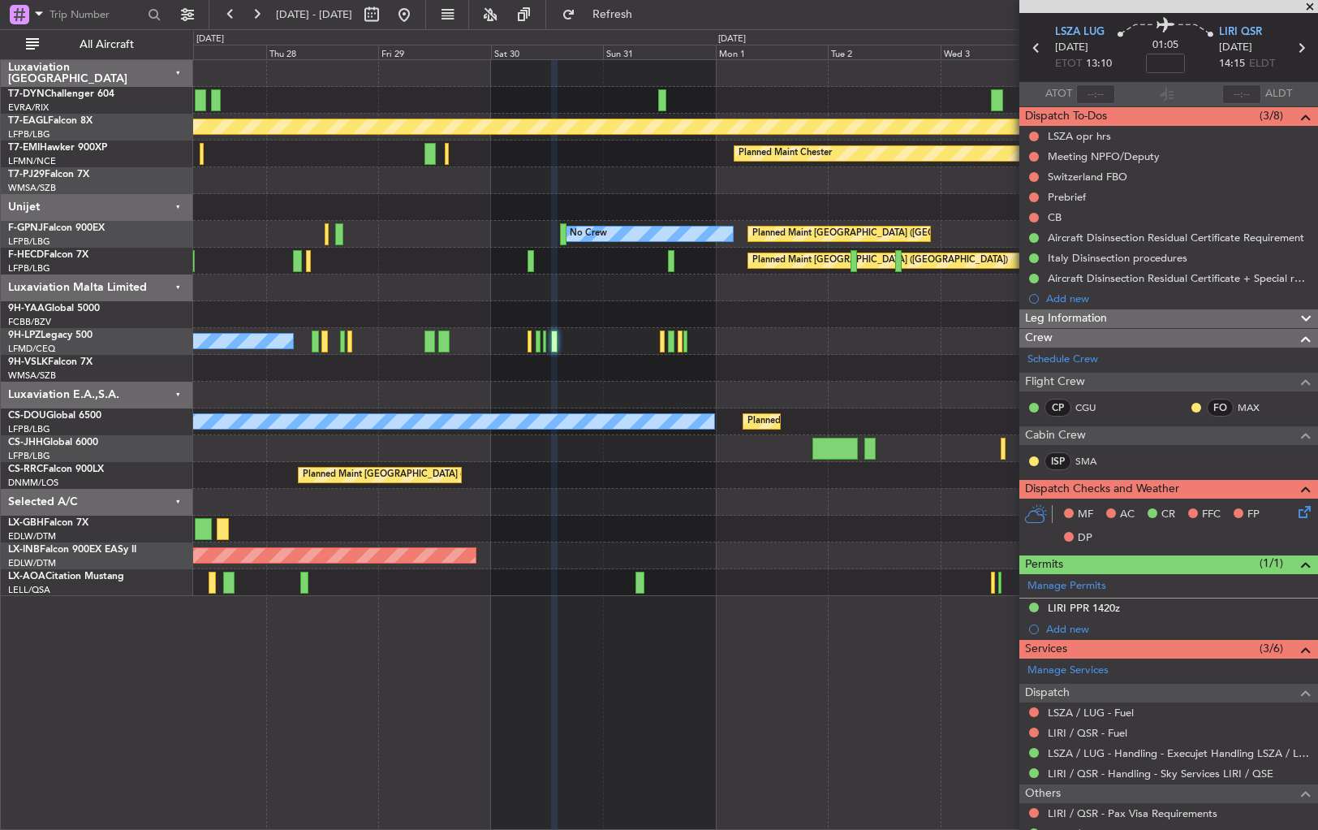
scroll to position [0, 0]
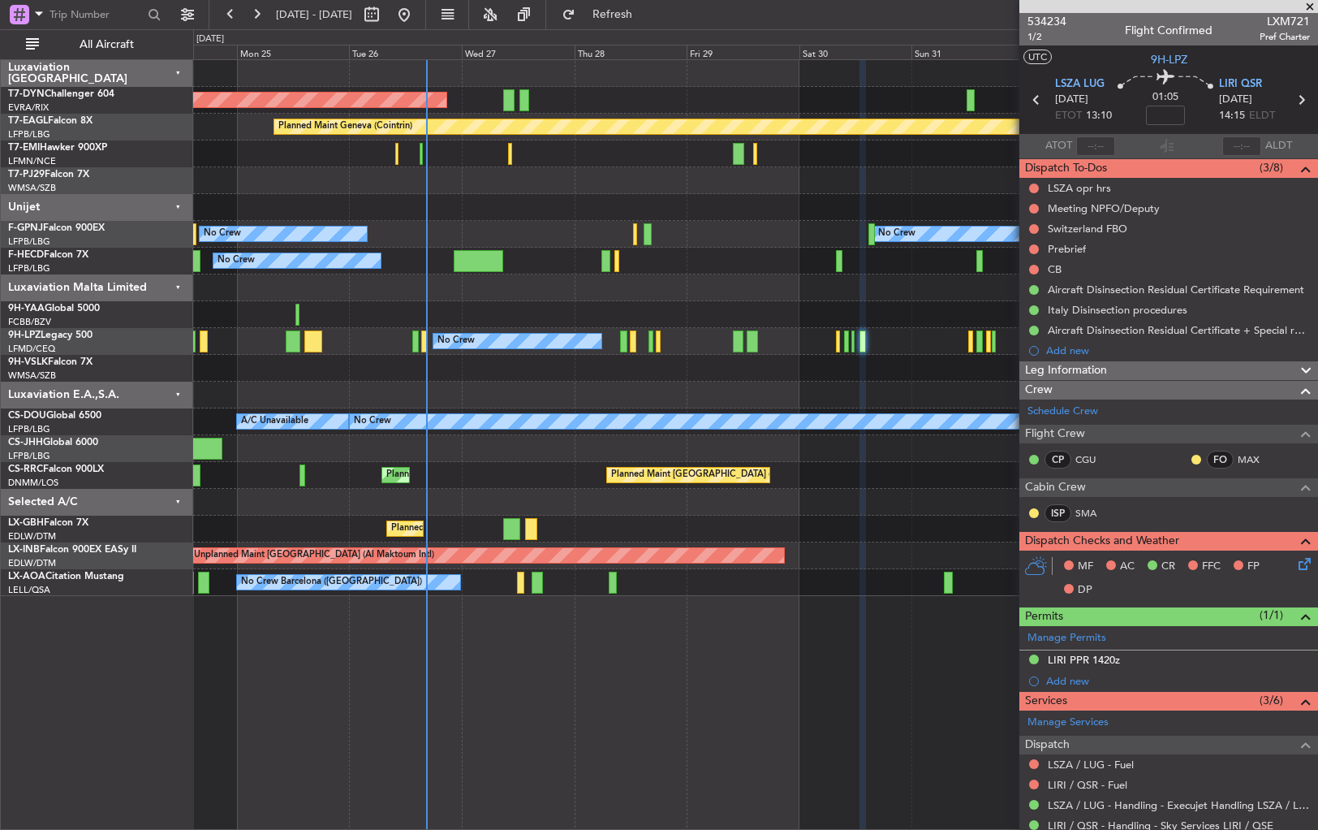
click at [695, 608] on div "AOG Maint Riga (Riga Intl) Planned Maint Basel-Mulhouse Planned Maint Geneva (C…" at bounding box center [755, 444] width 1125 height 770
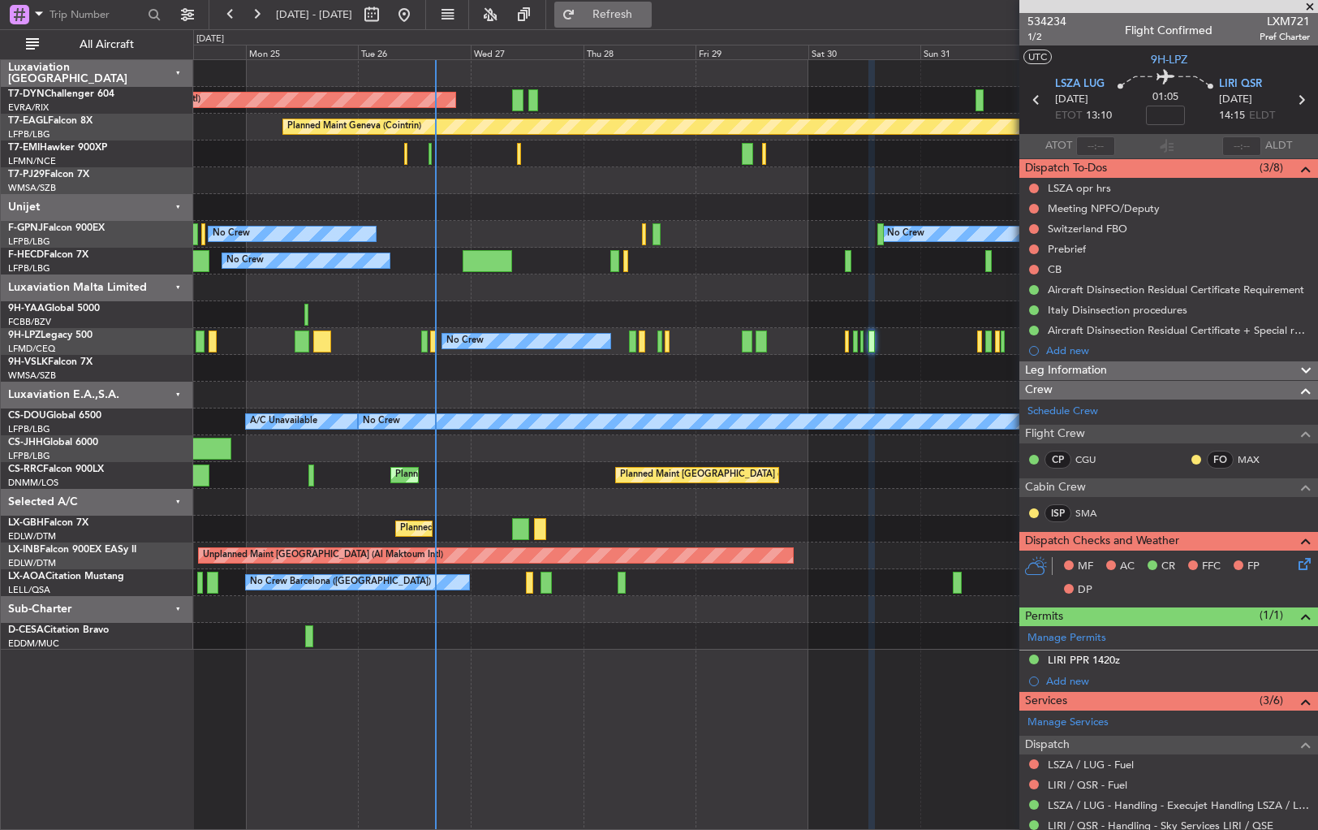
click at [647, 12] on span "Refresh" at bounding box center [613, 14] width 68 height 11
click at [632, 19] on span "Refresh" at bounding box center [613, 14] width 68 height 11
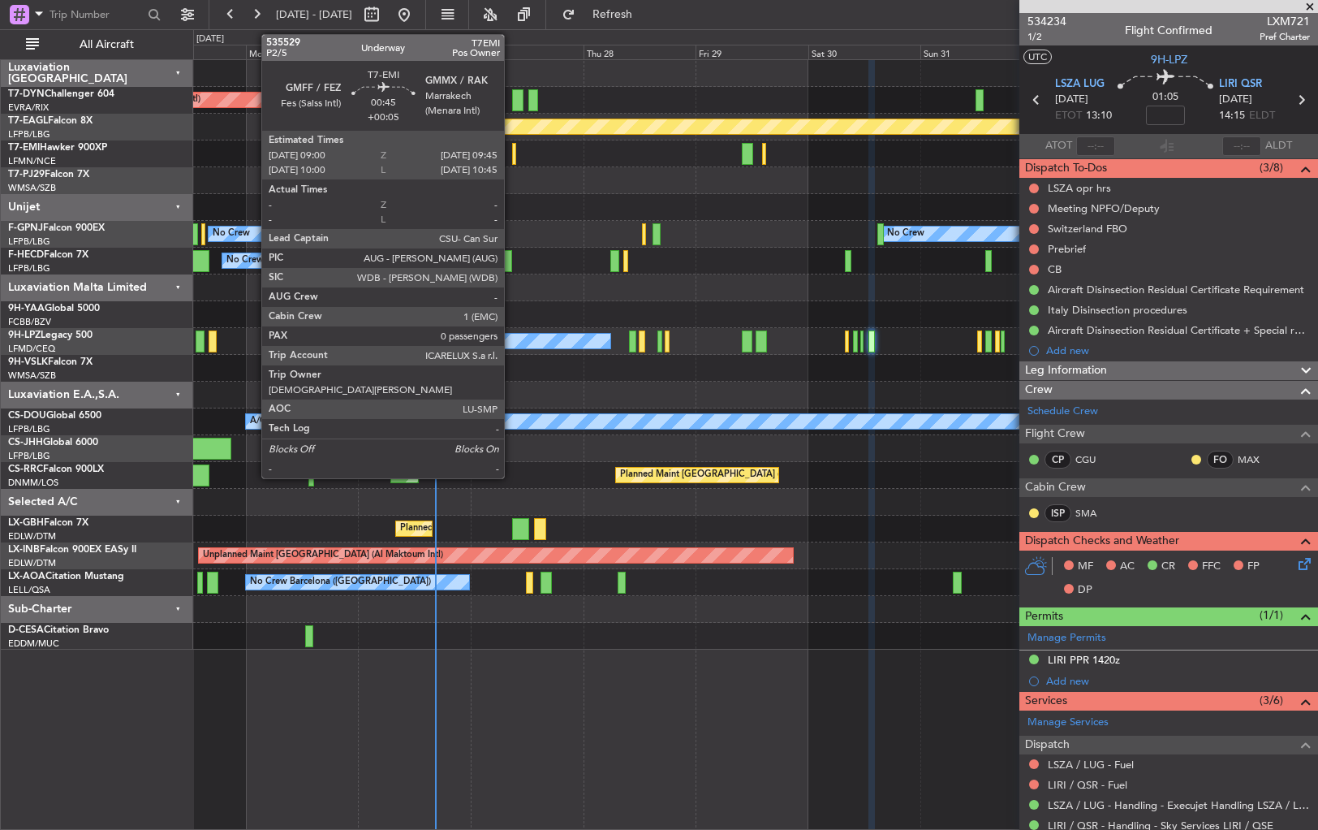
click at [512, 153] on div at bounding box center [514, 154] width 4 height 22
type input "+00:05"
type input "0"
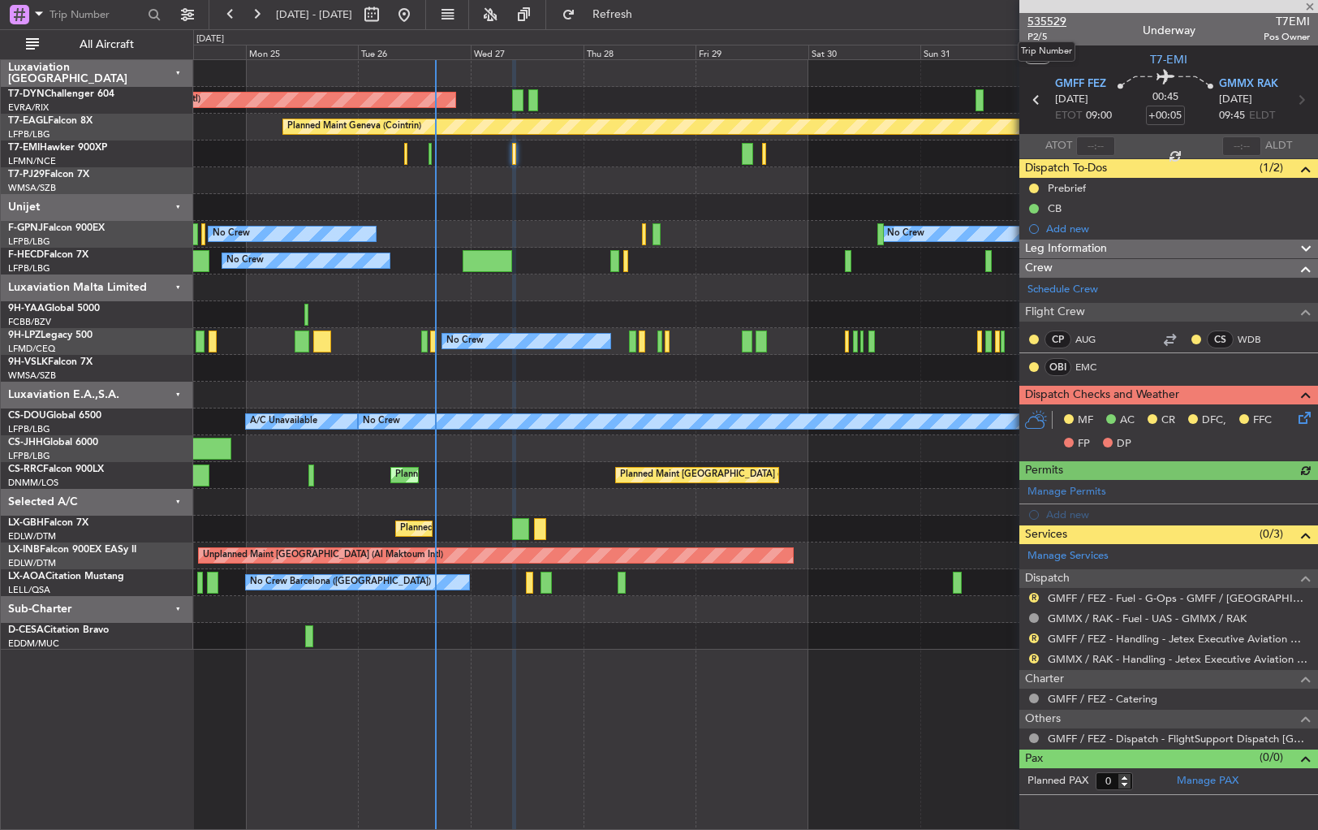
click at [1044, 26] on span "535529" at bounding box center [1047, 21] width 39 height 17
click at [1057, 24] on span "535529" at bounding box center [1047, 21] width 39 height 17
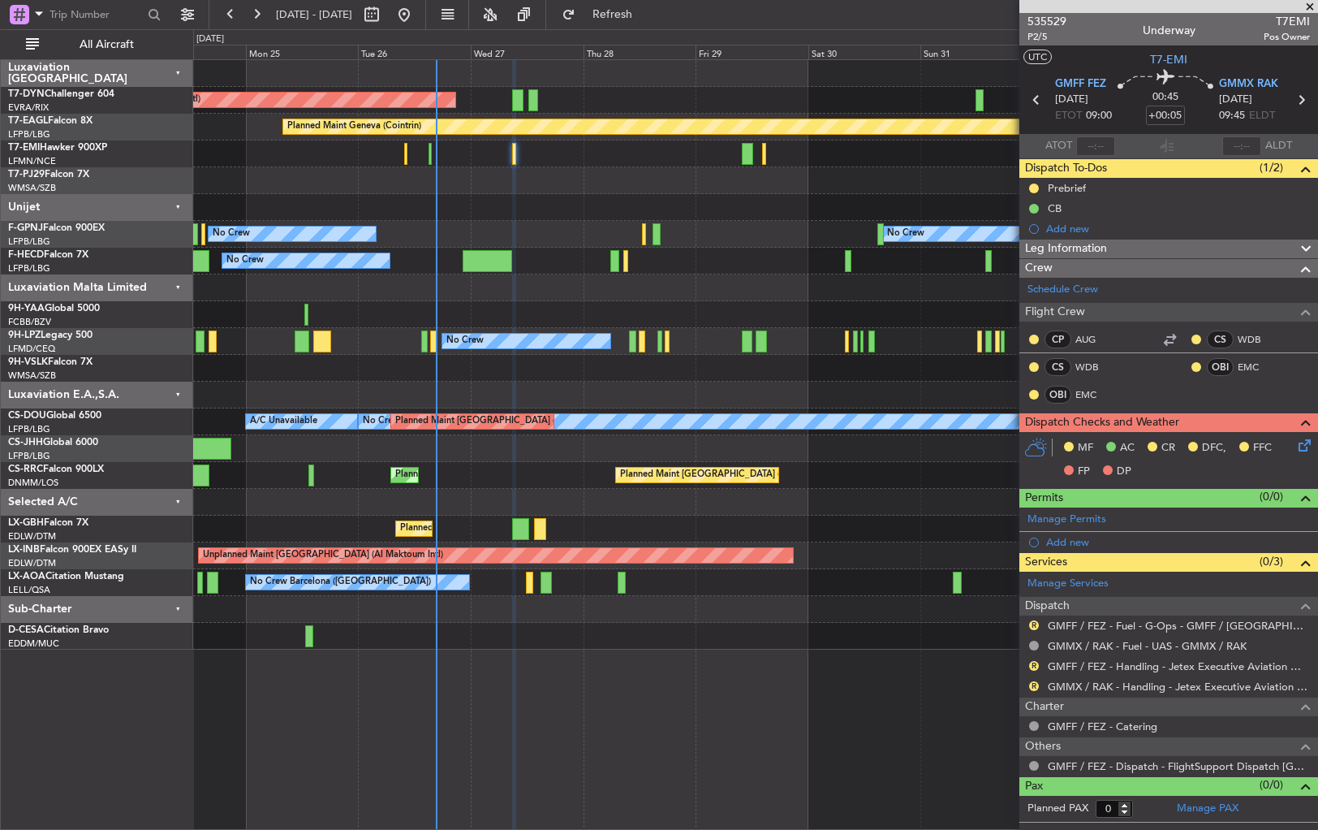
click at [567, 412] on div "AOG Maint Riga (Riga Intl) Planned Maint Basel-Mulhouse Planned Maint Geneva (C…" at bounding box center [755, 354] width 1124 height 589
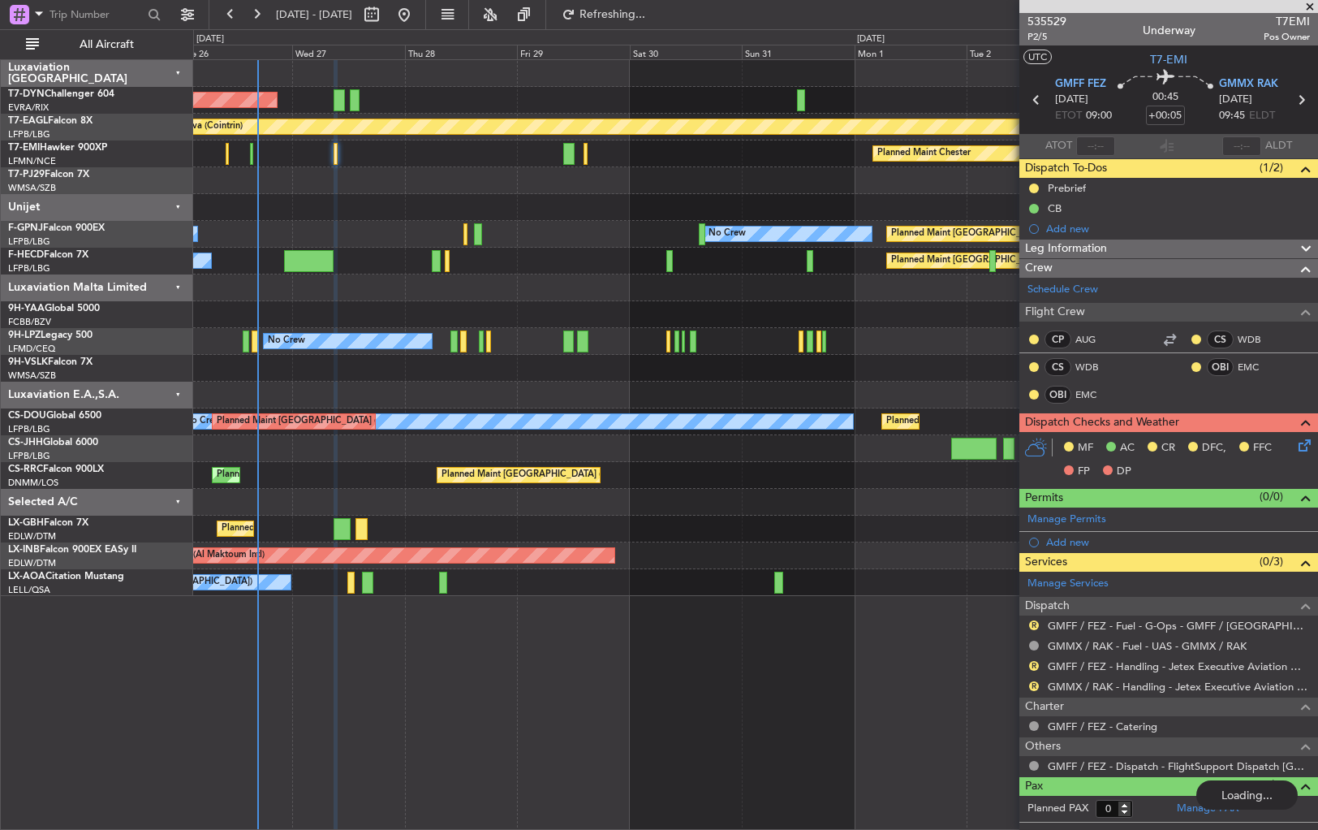
click at [542, 377] on div at bounding box center [755, 368] width 1124 height 27
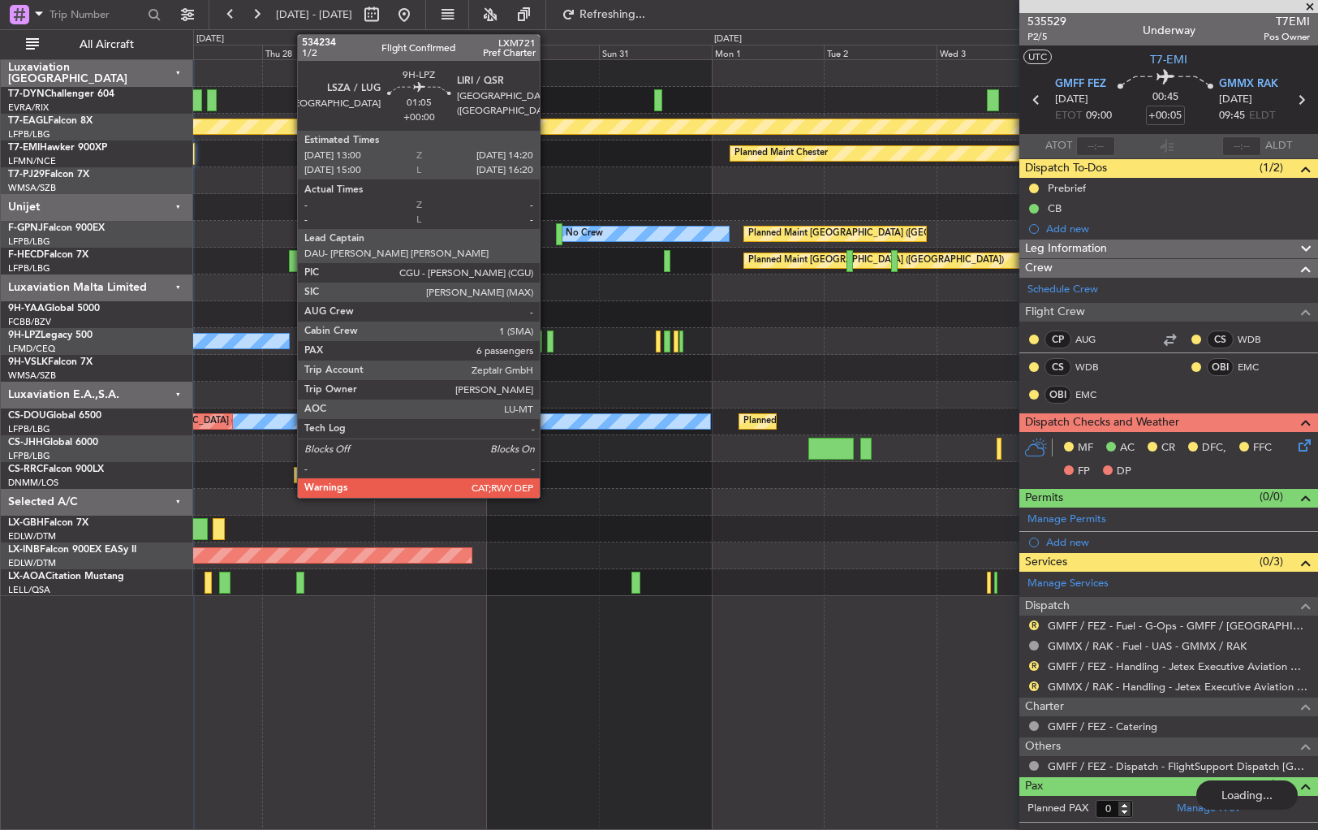
click at [547, 340] on div at bounding box center [550, 341] width 6 height 22
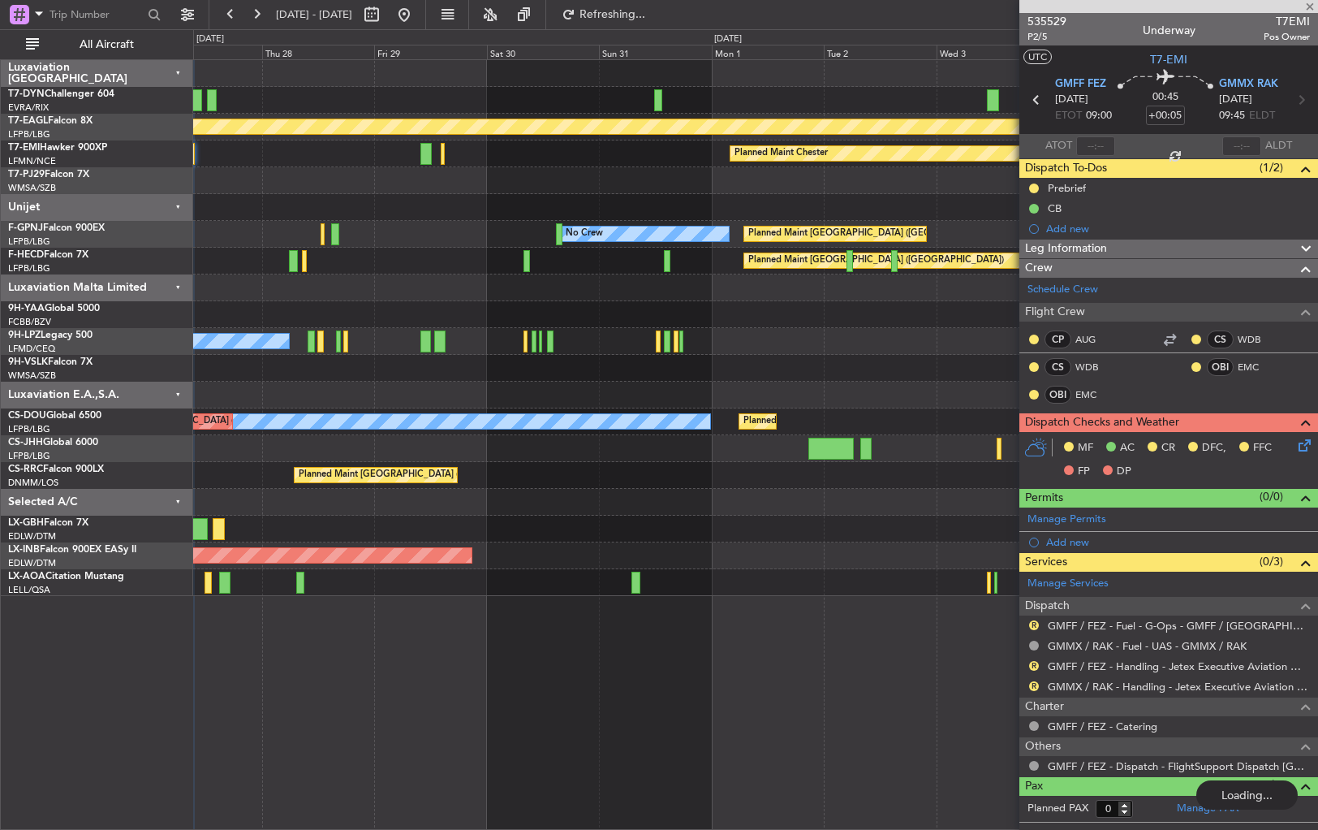
type input "+00:10"
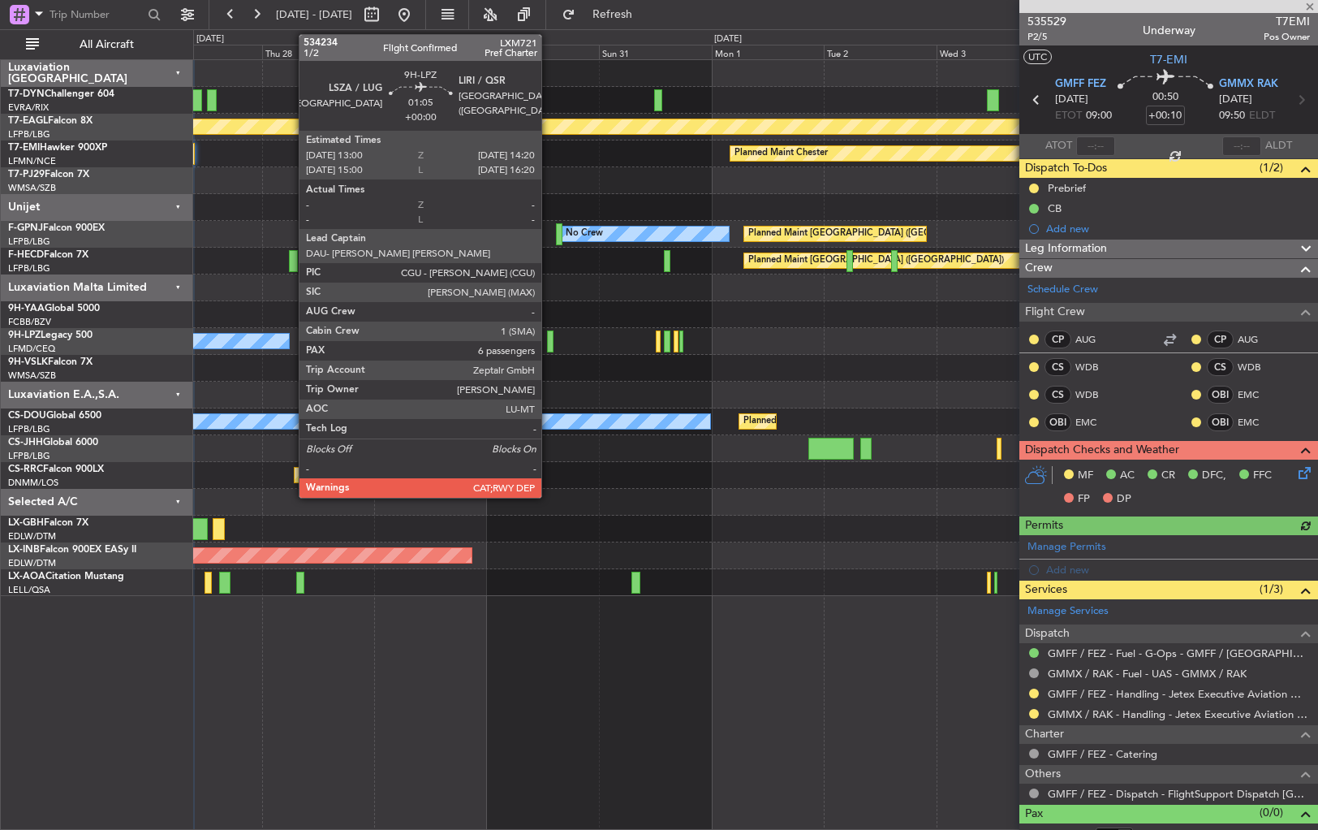
type input "6"
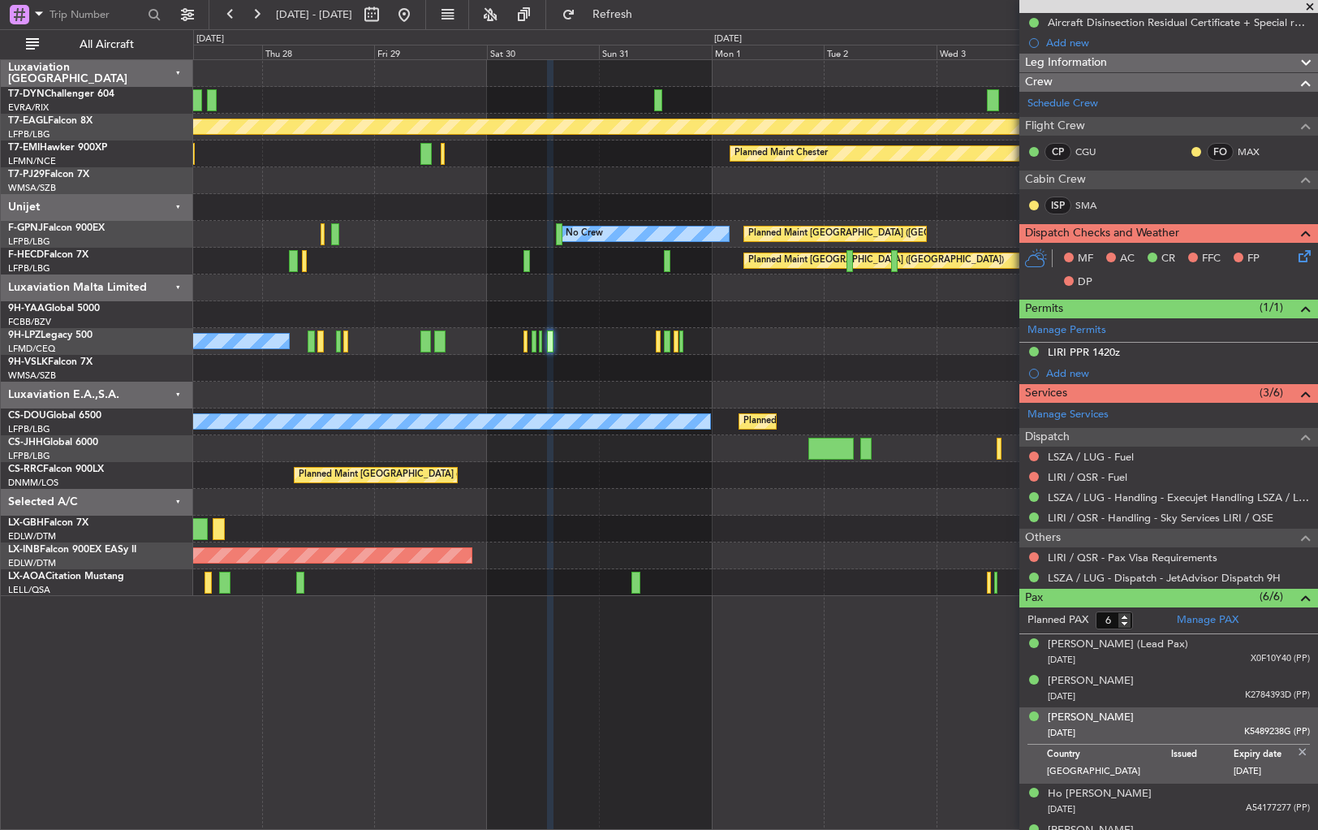
scroll to position [368, 0]
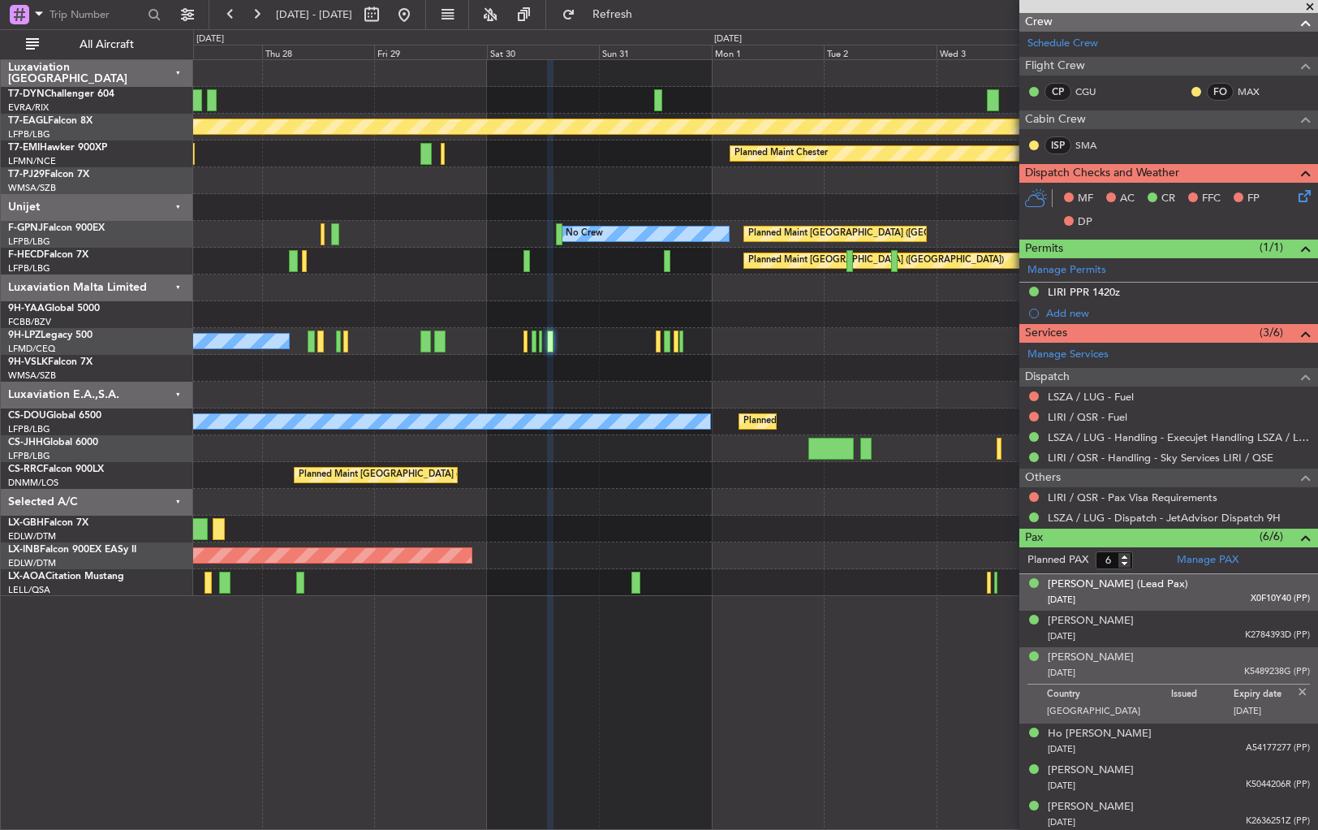
click at [1201, 604] on div "01/12/1956 X0F10Y40 (PP)" at bounding box center [1179, 600] width 262 height 16
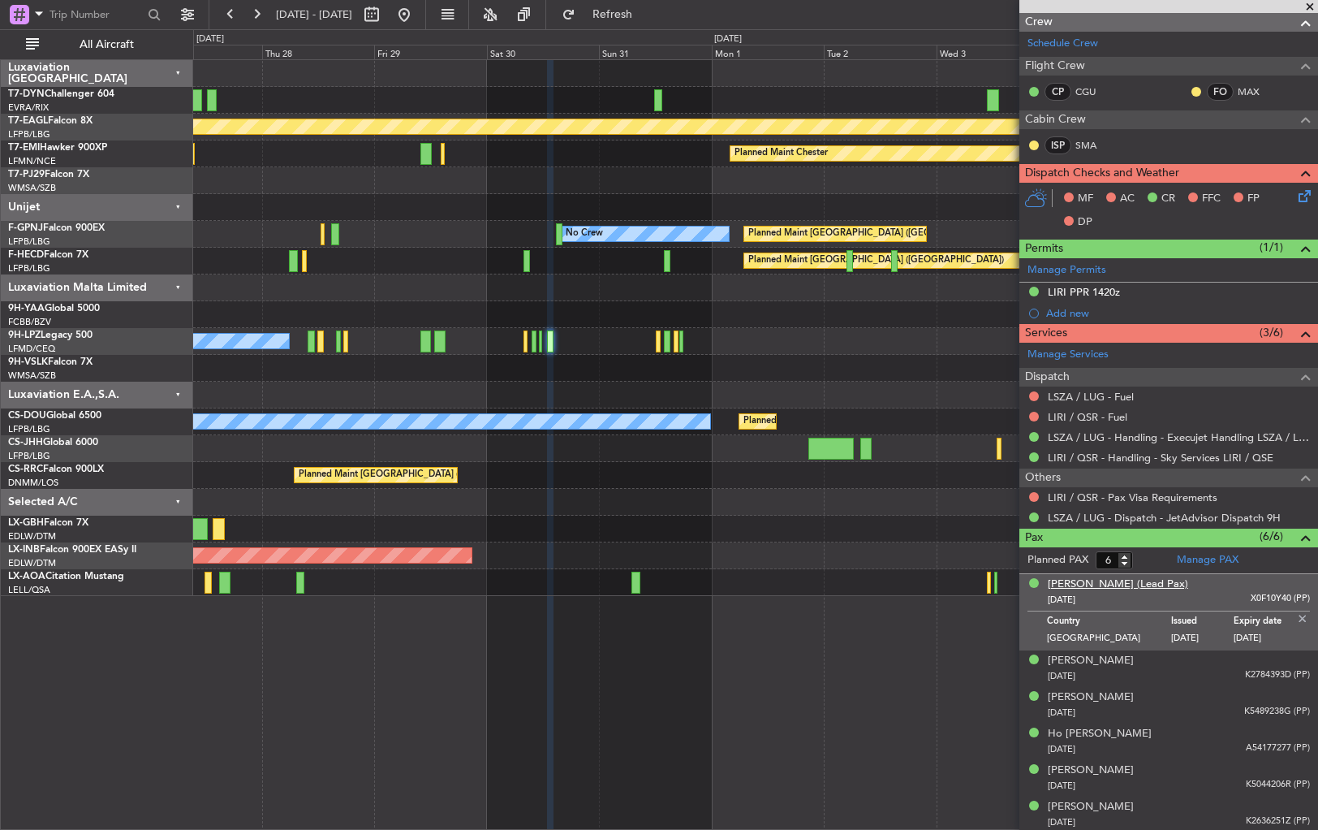
click at [1156, 584] on div "[PERSON_NAME] (Lead Pax)" at bounding box center [1118, 584] width 140 height 16
click at [1178, 668] on div "08/11/1961 K2784393D (PP)" at bounding box center [1179, 676] width 262 height 16
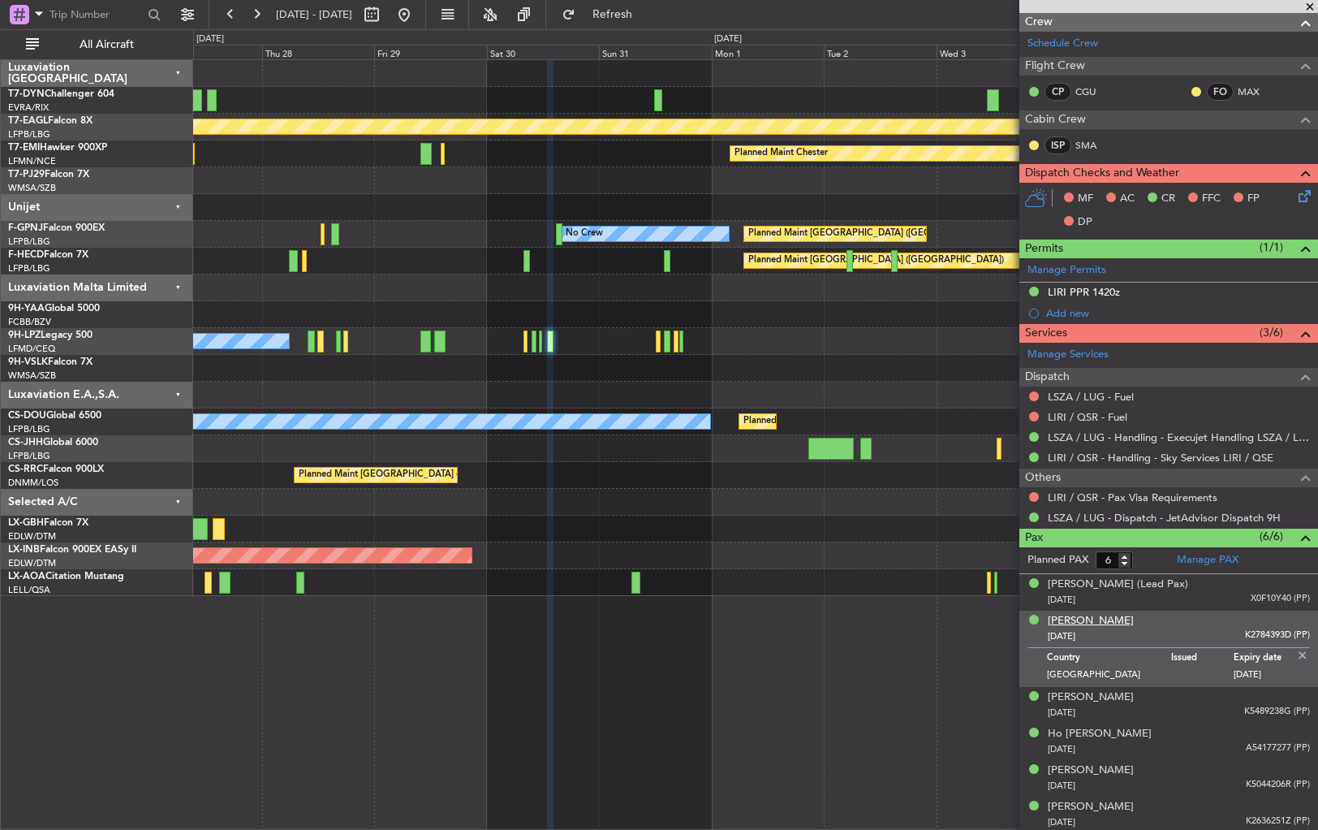
click at [1081, 619] on div "[PERSON_NAME]" at bounding box center [1091, 621] width 86 height 16
click at [1183, 705] on div "27/02/1968 K5489238G (PP)" at bounding box center [1179, 713] width 262 height 16
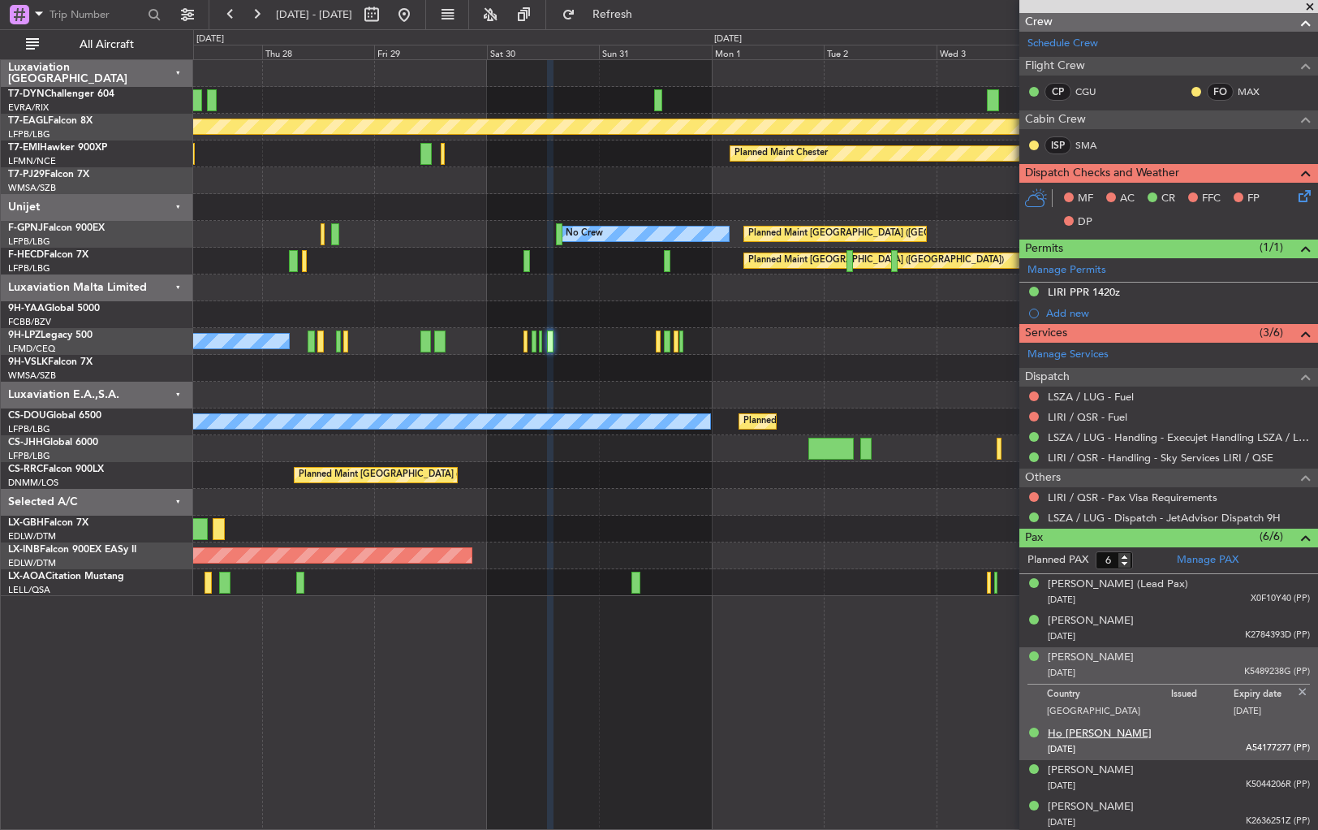
click at [1127, 727] on div "Ho [PERSON_NAME]" at bounding box center [1100, 734] width 104 height 16
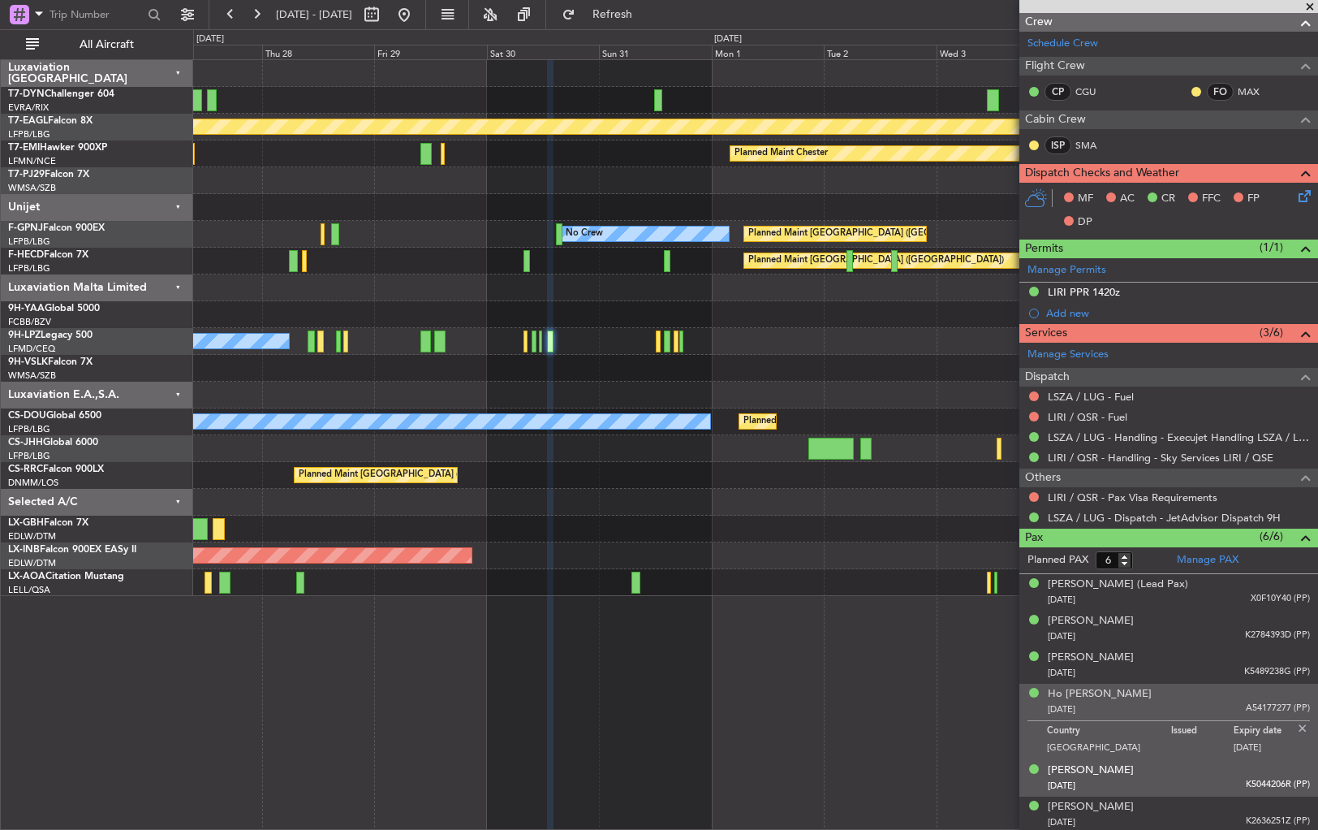
click at [1151, 778] on div "12/02/1951 K5044206R (PP)" at bounding box center [1179, 786] width 262 height 16
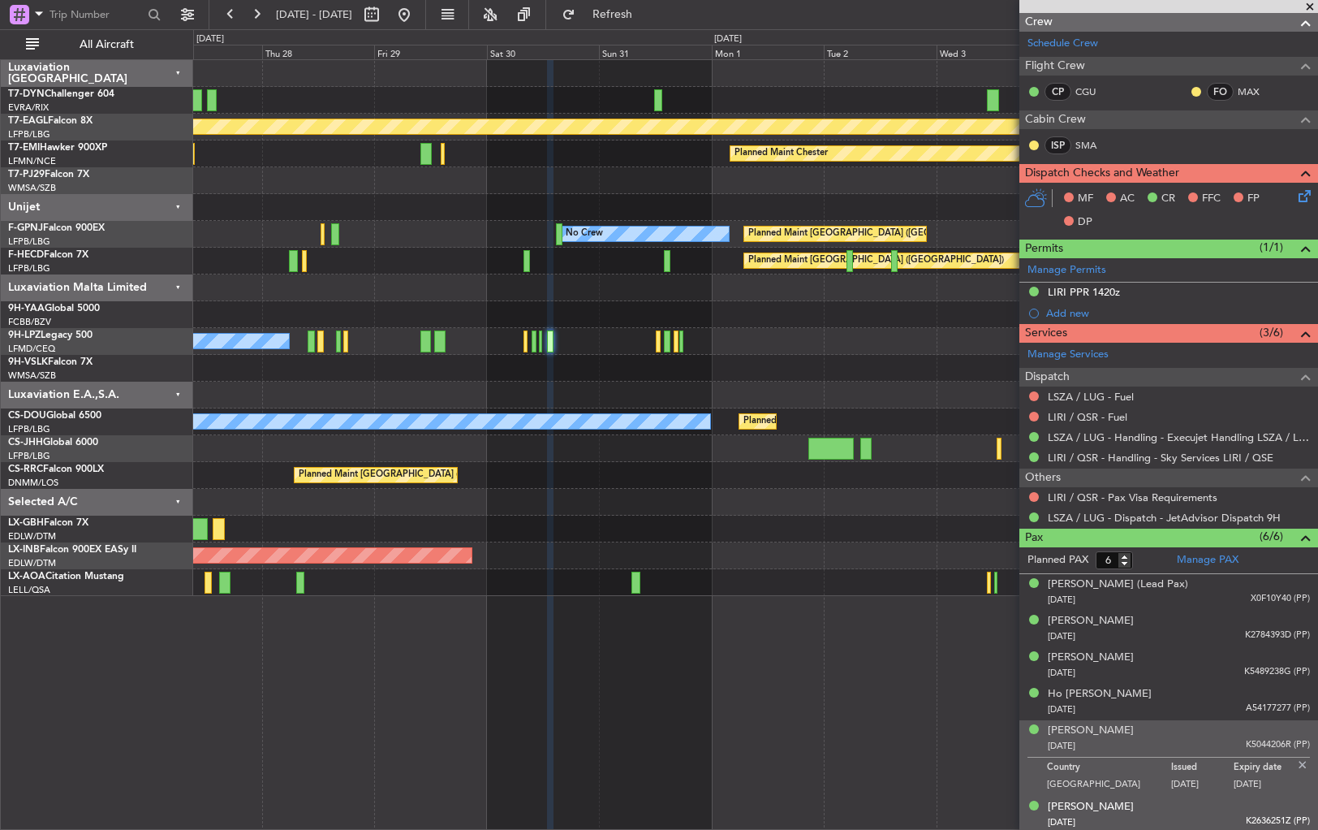
click at [1179, 805] on div "Sandra Theresa TAY 13/07/1954 K2636251Z (PP)" at bounding box center [1179, 815] width 262 height 32
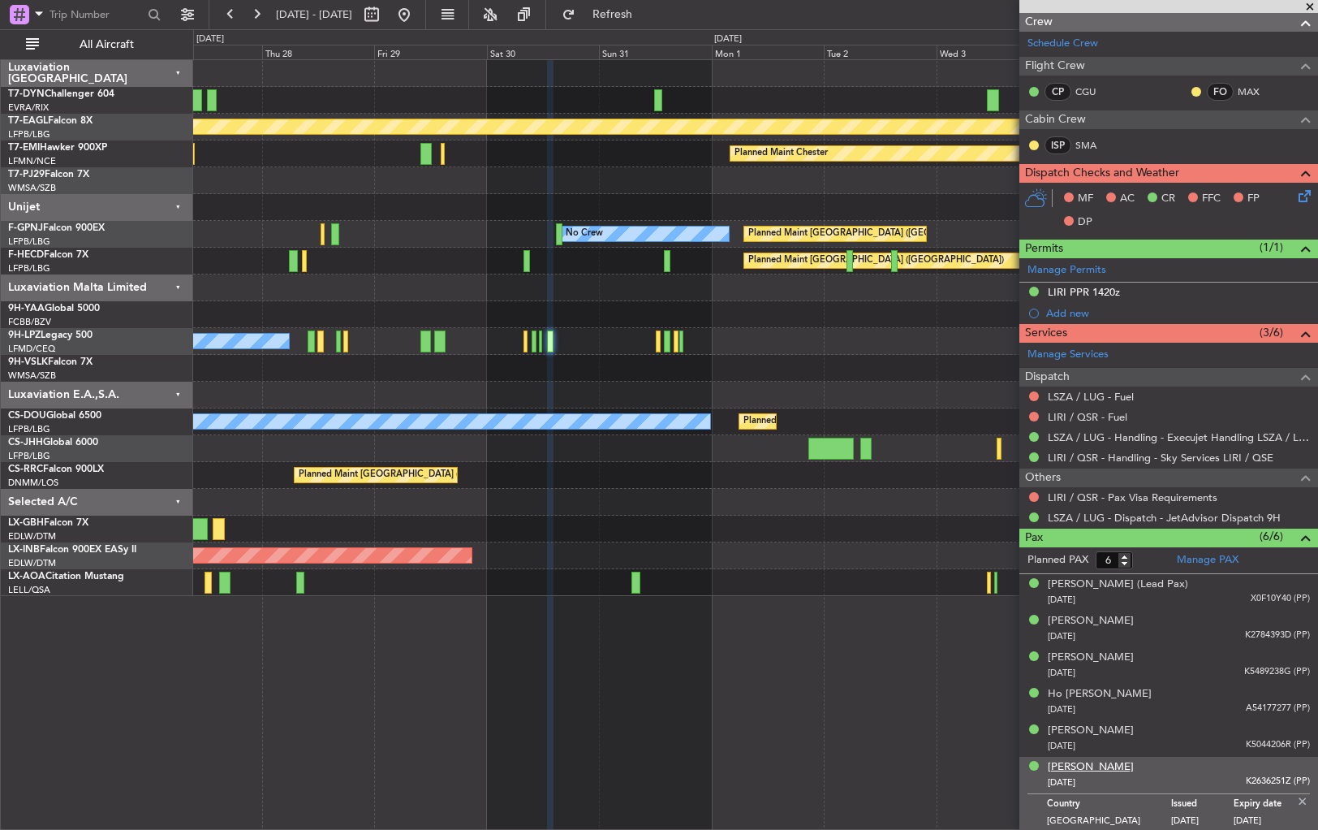
click at [1080, 770] on div "[PERSON_NAME]" at bounding box center [1091, 767] width 86 height 16
click at [1147, 739] on div "12/02/1951 K5044206R (PP)" at bounding box center [1179, 746] width 262 height 16
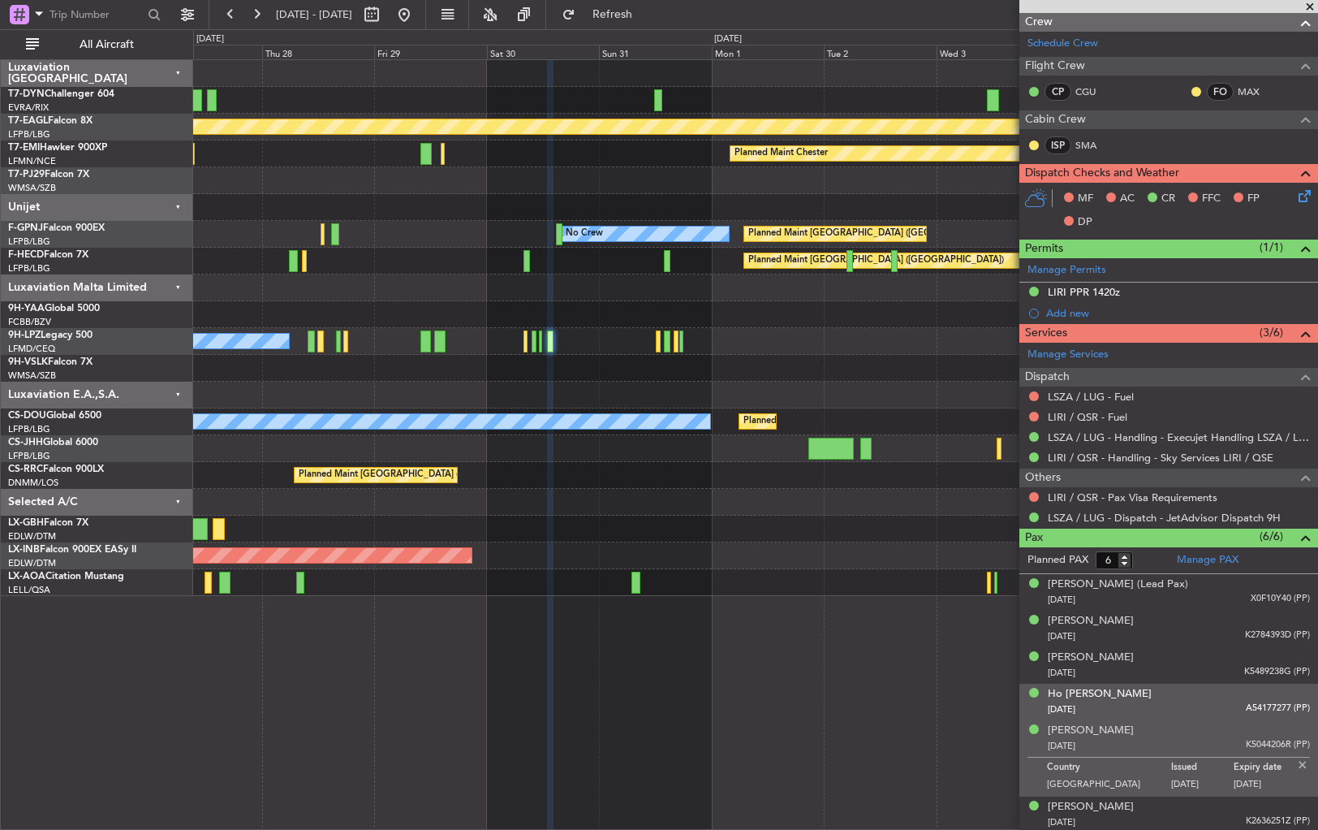
click at [1153, 701] on div "20/12/1966 A54177277 (PP)" at bounding box center [1179, 709] width 262 height 16
click at [1031, 492] on button at bounding box center [1034, 497] width 10 height 10
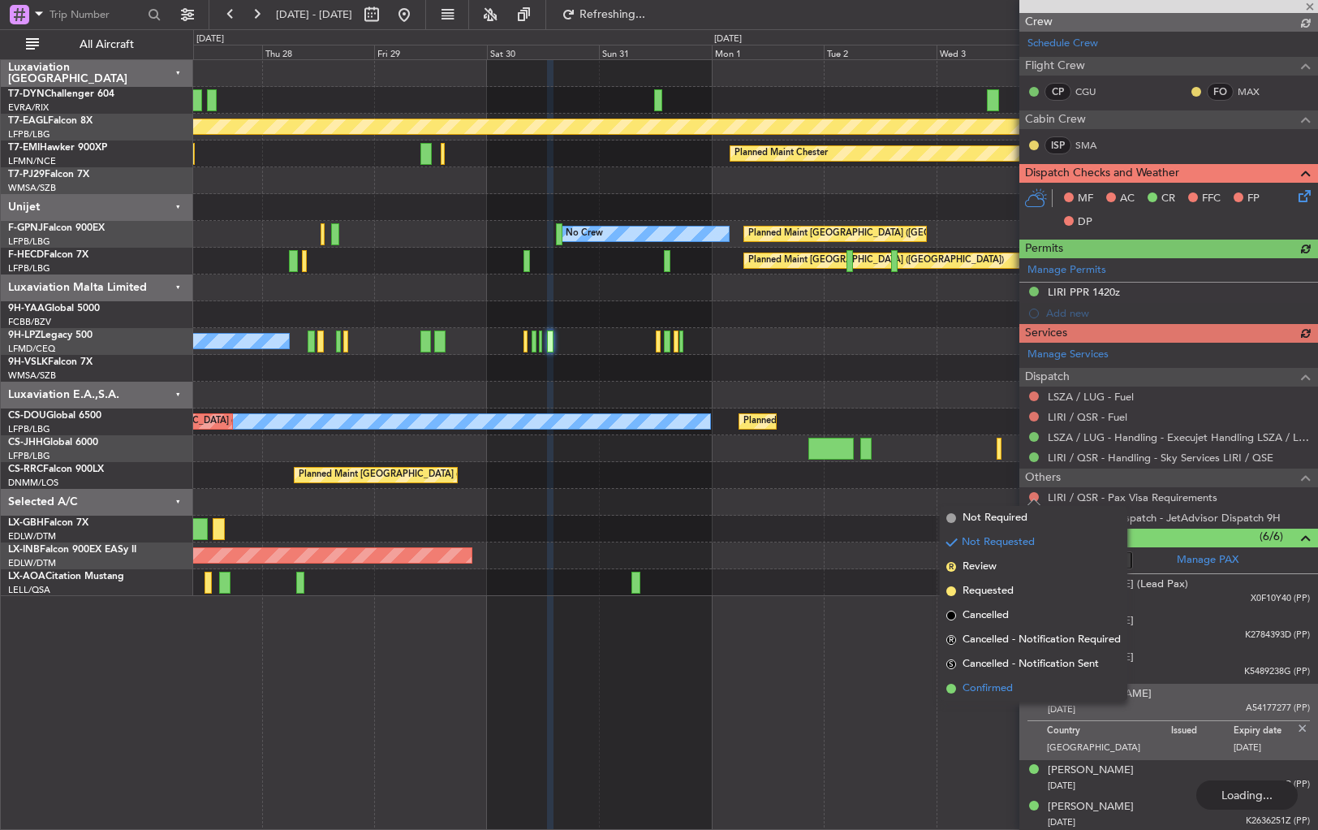
click at [954, 692] on span at bounding box center [951, 688] width 10 height 10
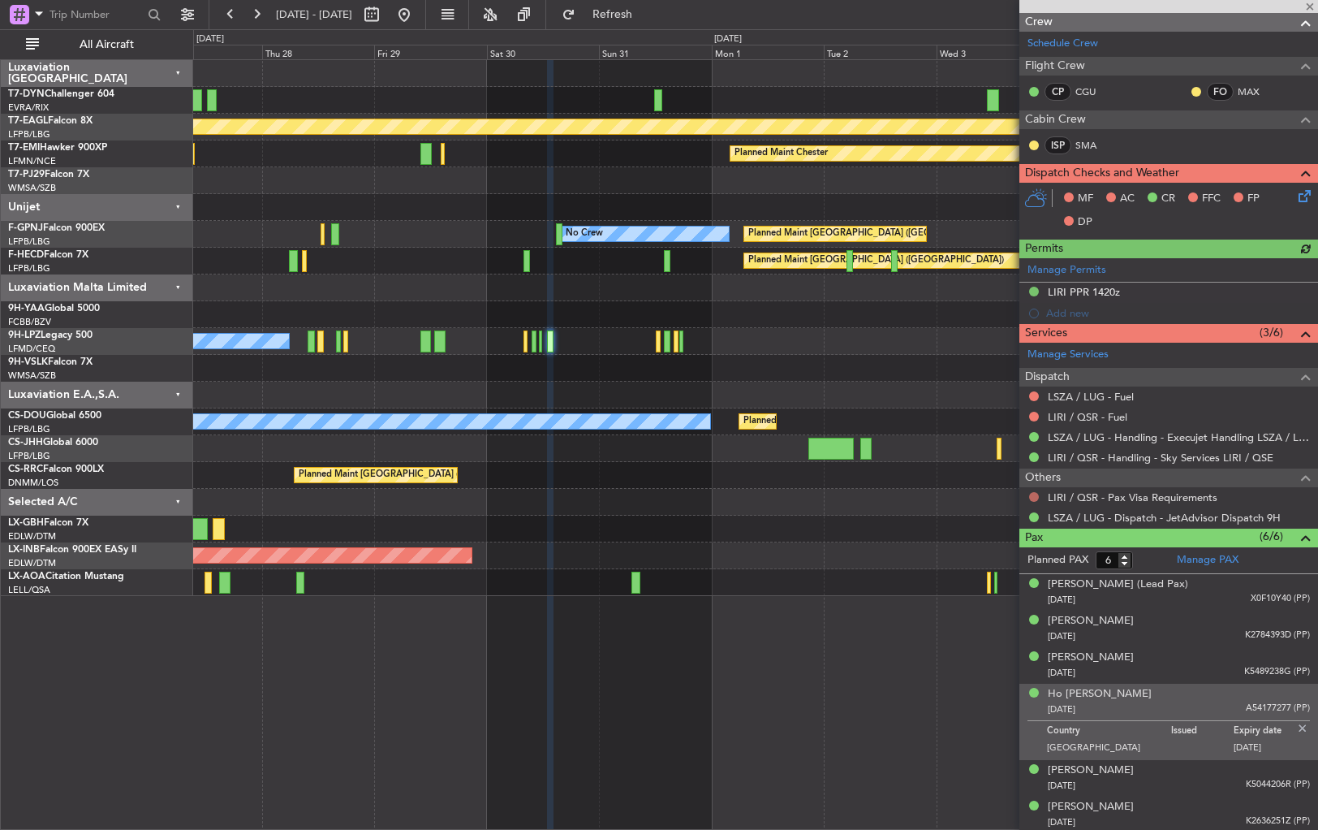
click at [1031, 492] on button at bounding box center [1034, 497] width 10 height 10
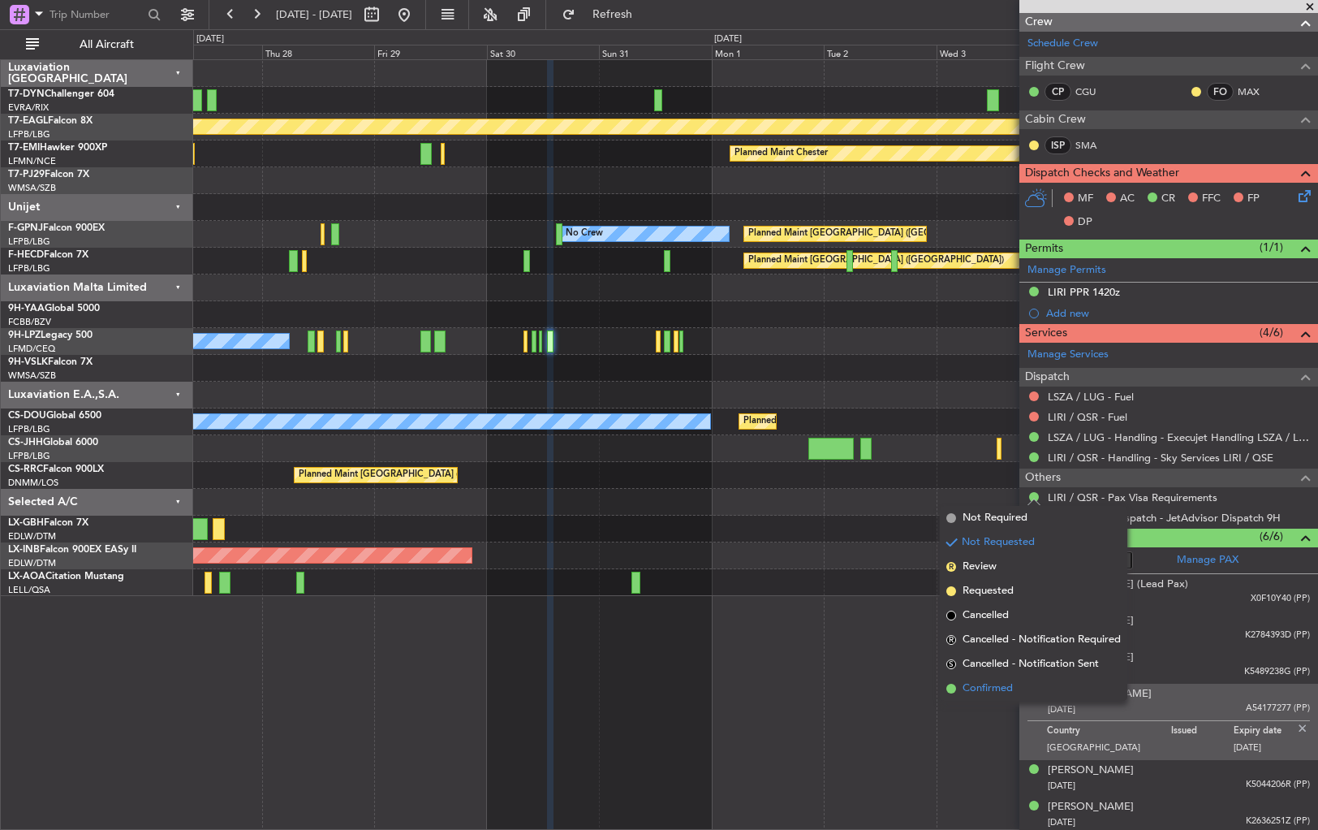
click at [952, 687] on span at bounding box center [951, 688] width 10 height 10
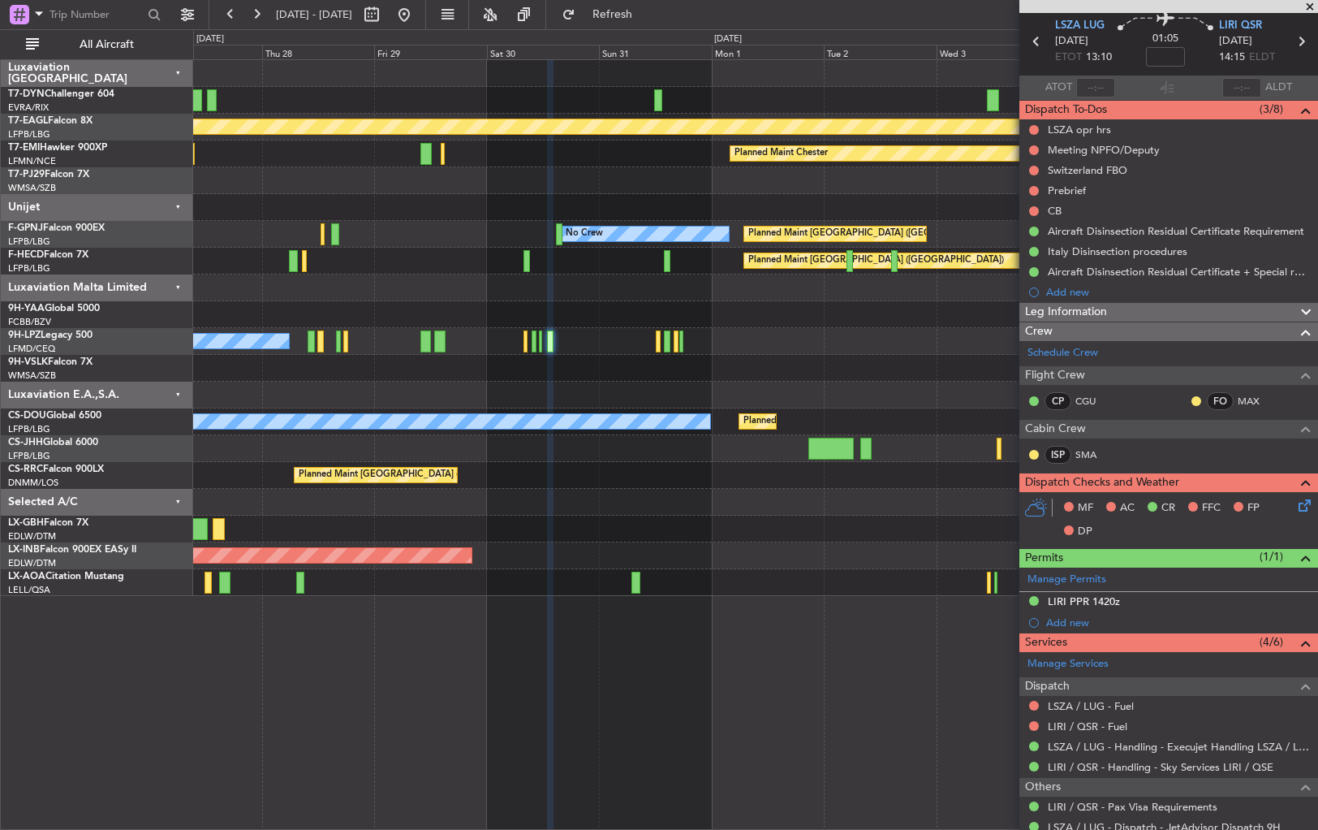
scroll to position [0, 0]
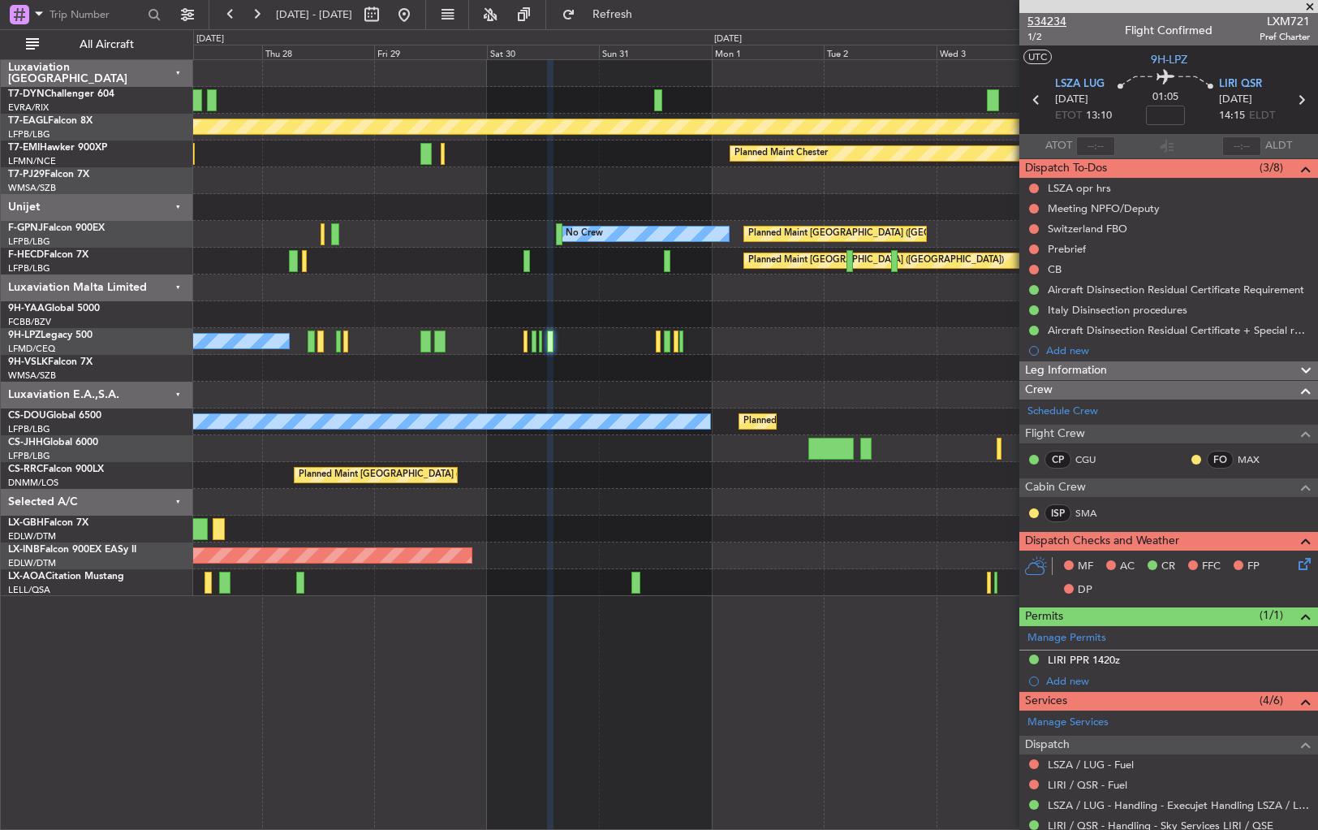
click at [1055, 15] on span "534234" at bounding box center [1047, 21] width 39 height 17
click at [1042, 21] on span "534234" at bounding box center [1047, 21] width 39 height 17
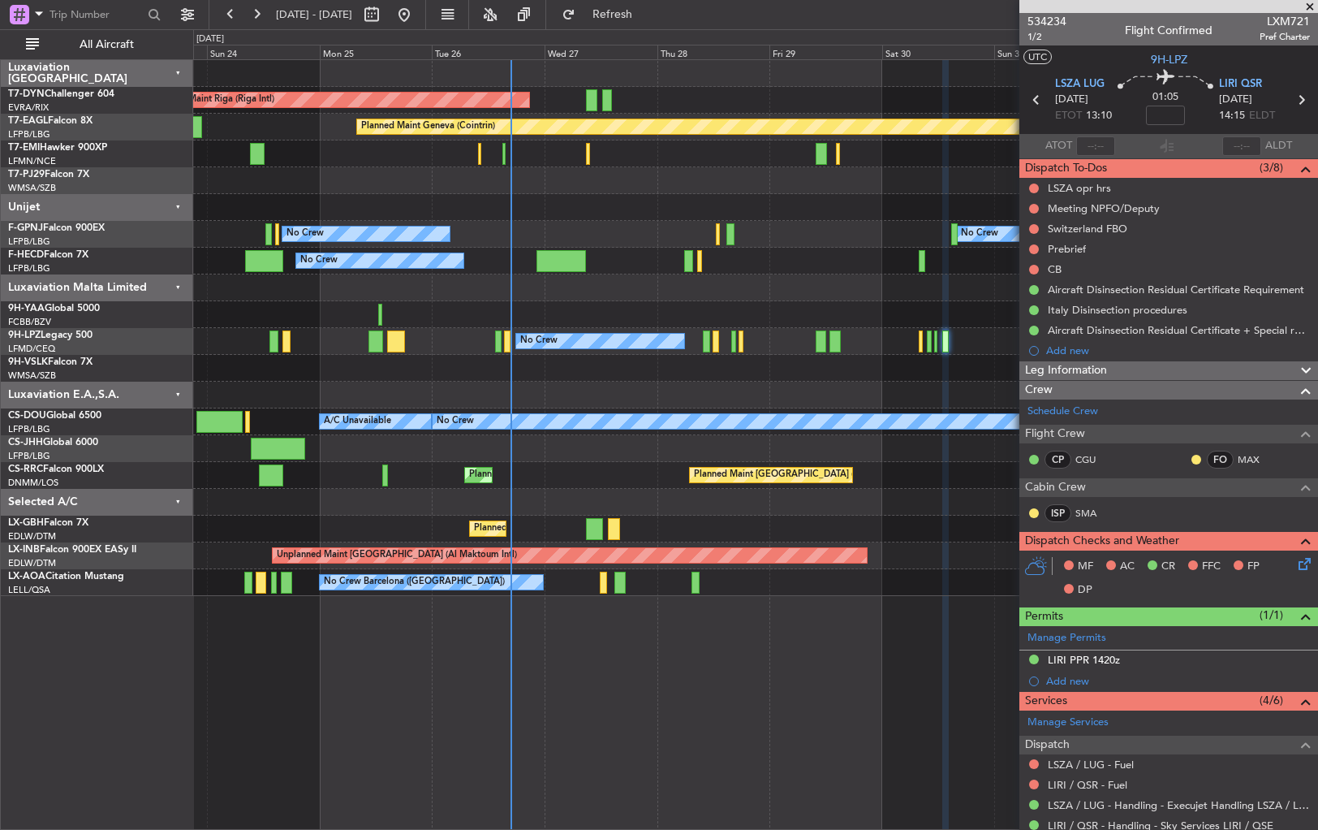
click at [876, 271] on div "Planned Maint Paris (Le Bourget) No Crew Planned Maint Paris (Le Bourget) No Cr…" at bounding box center [755, 261] width 1124 height 27
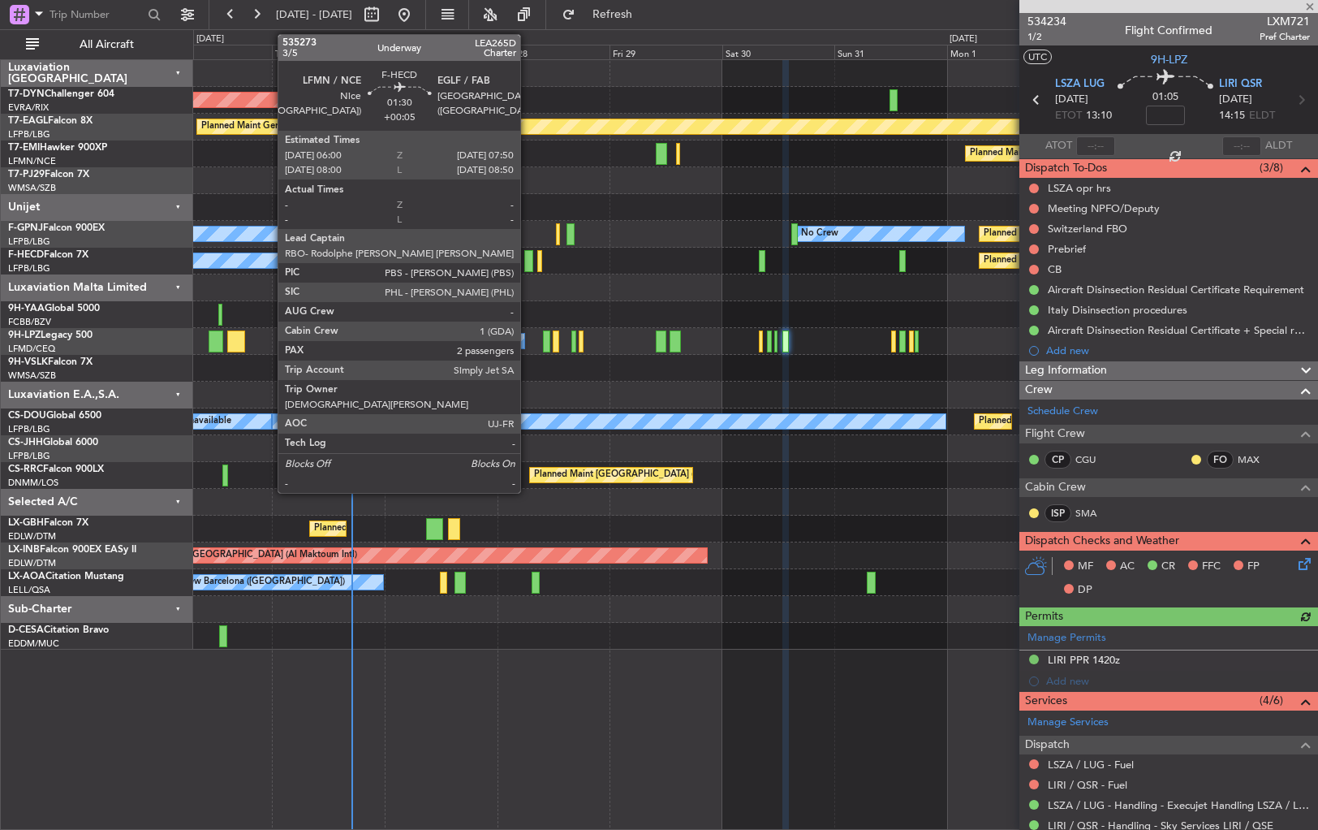
click at [528, 259] on div at bounding box center [528, 261] width 9 height 22
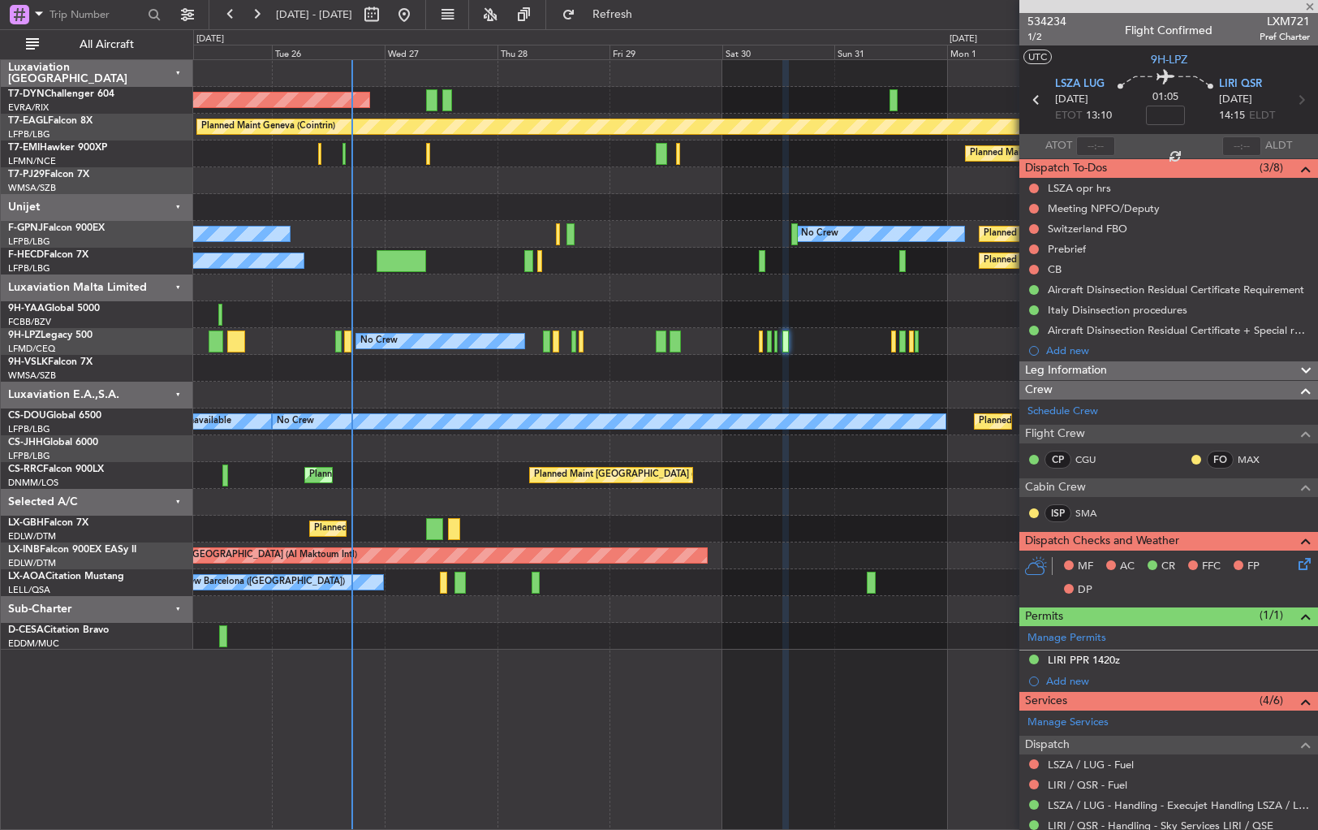
type input "+00:05"
type input "2"
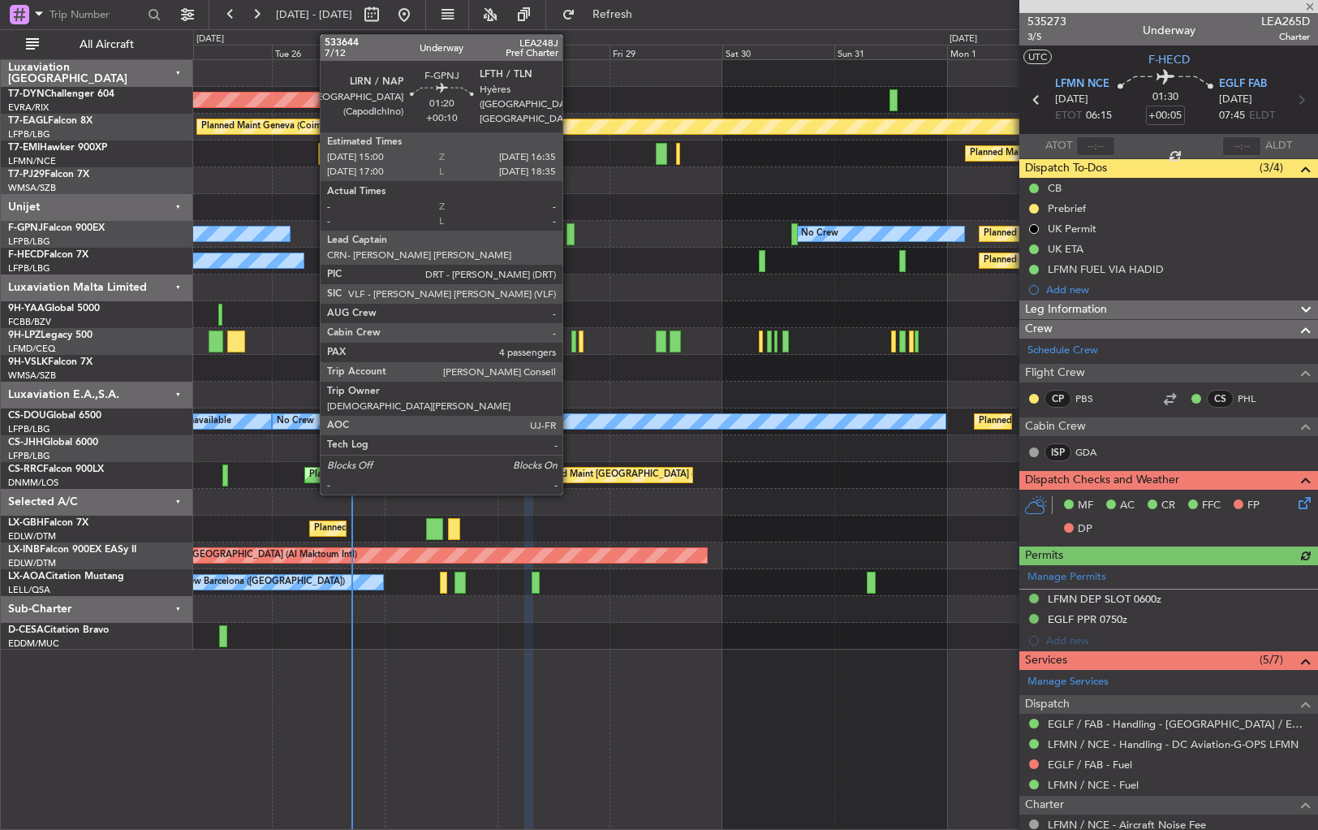
click at [570, 236] on div at bounding box center [571, 234] width 8 height 22
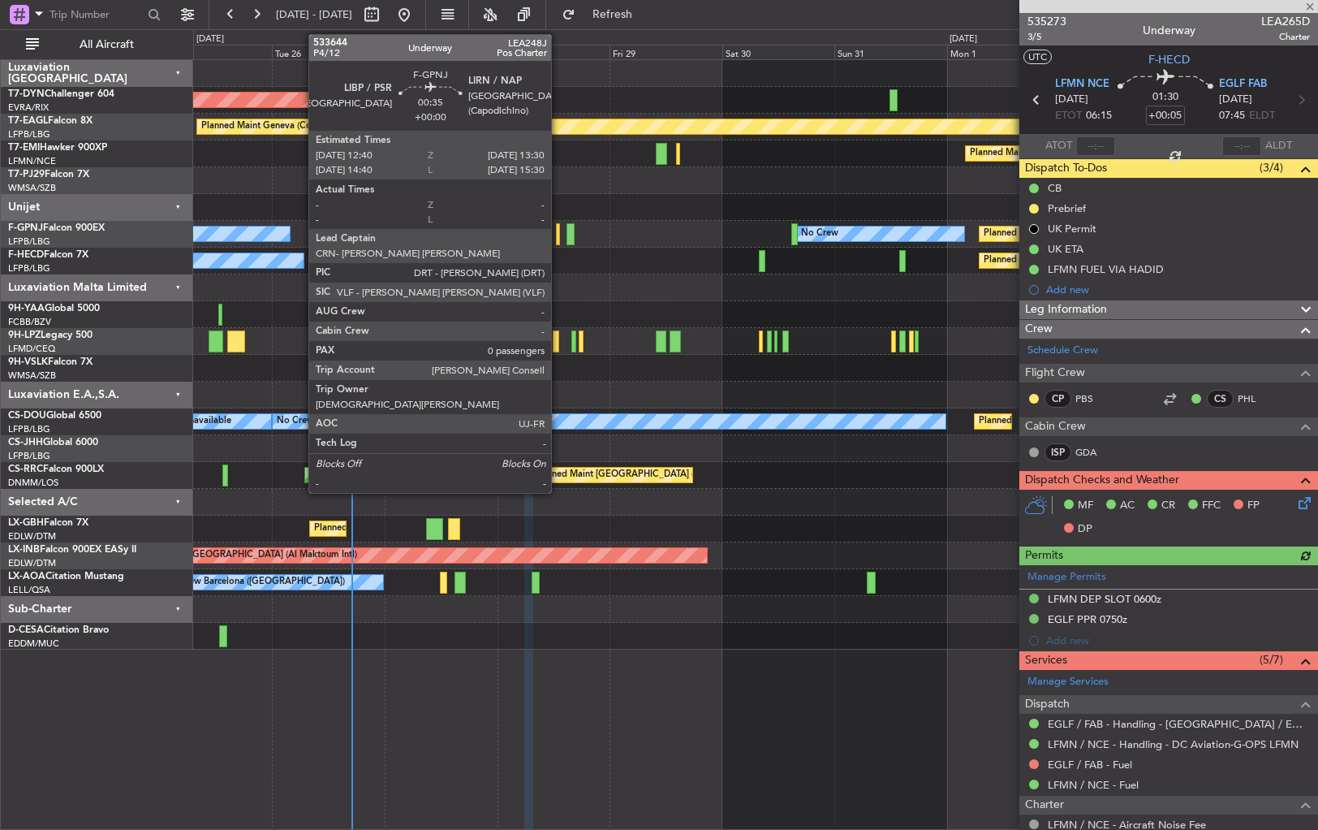
click at [558, 231] on div at bounding box center [558, 234] width 4 height 22
type input "0"
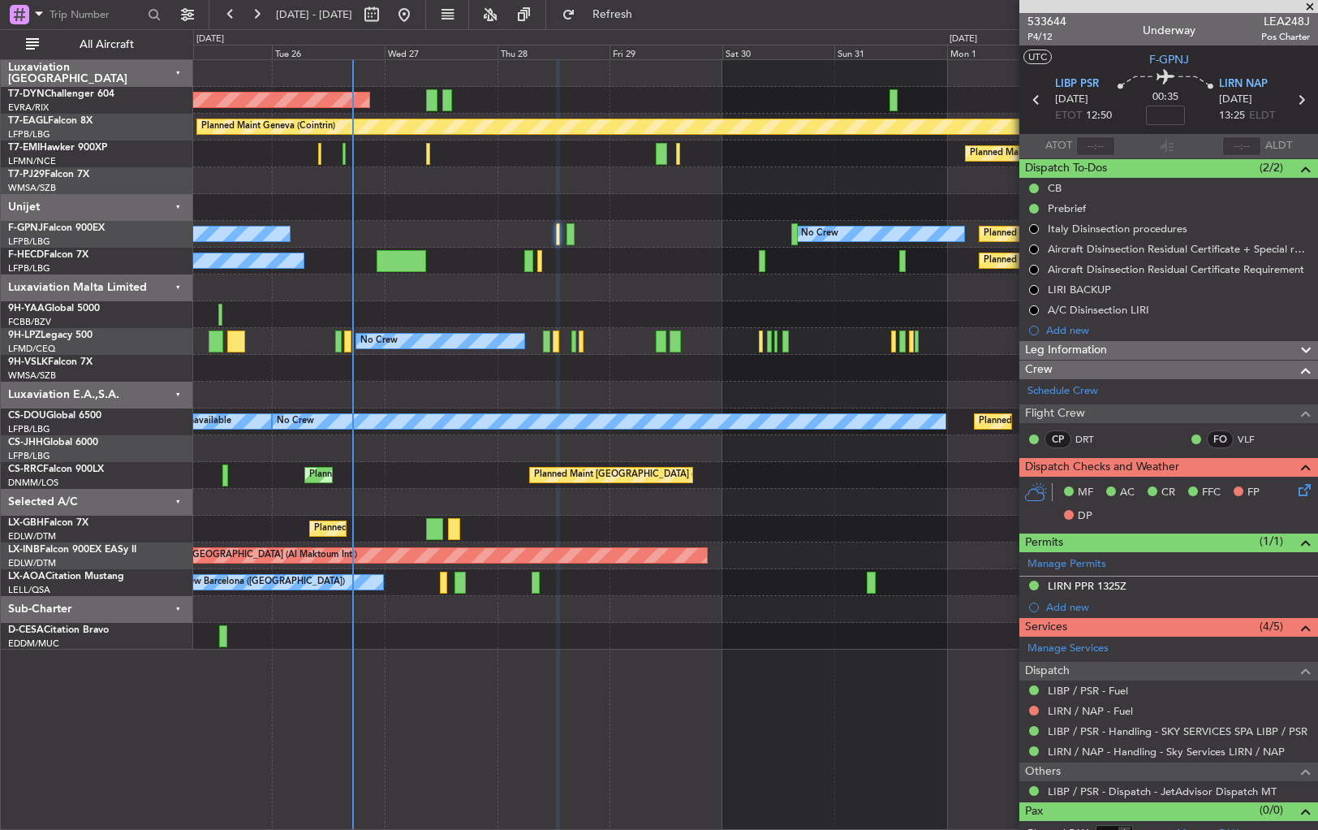
click at [422, 94] on div "AOG Maint Riga (Riga Intl)" at bounding box center [755, 100] width 1124 height 27
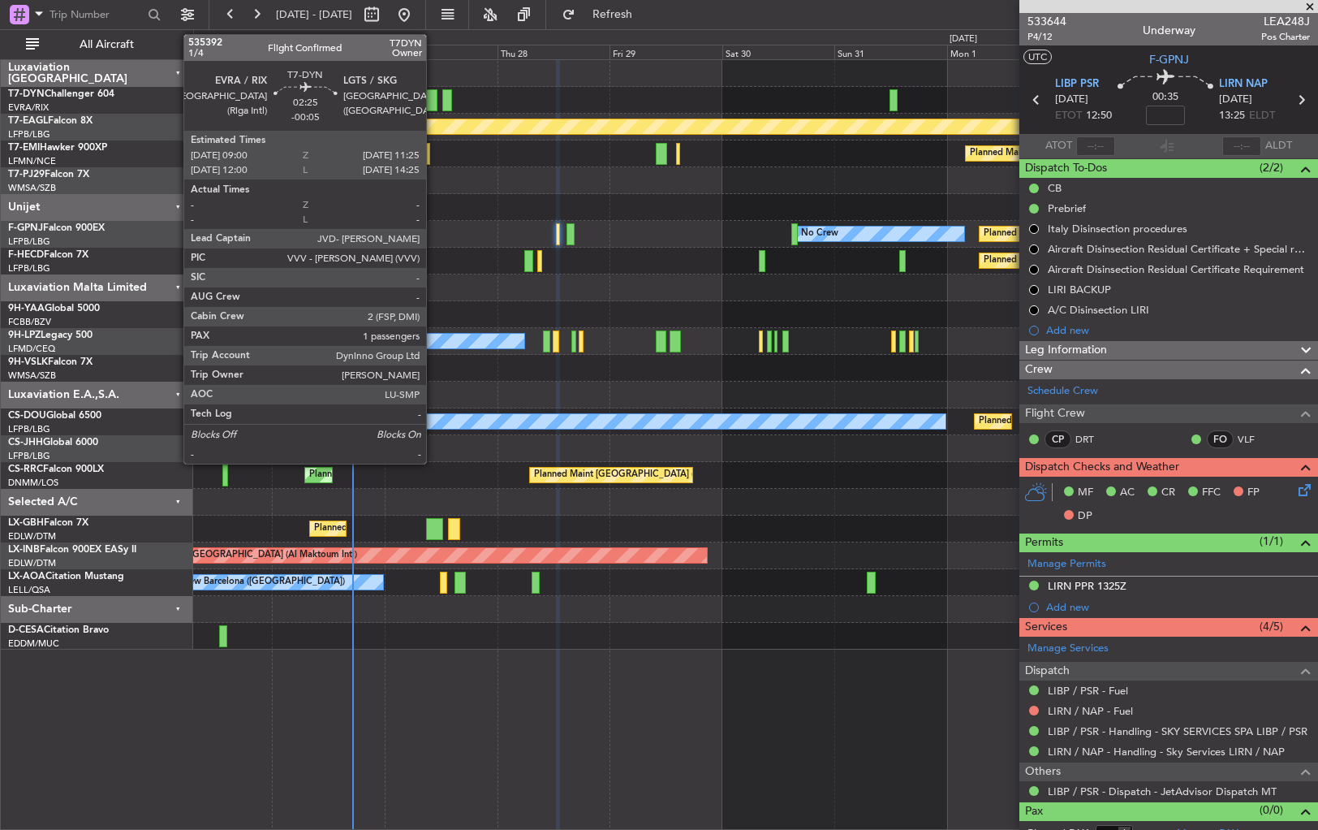
click at [433, 101] on div at bounding box center [431, 100] width 11 height 22
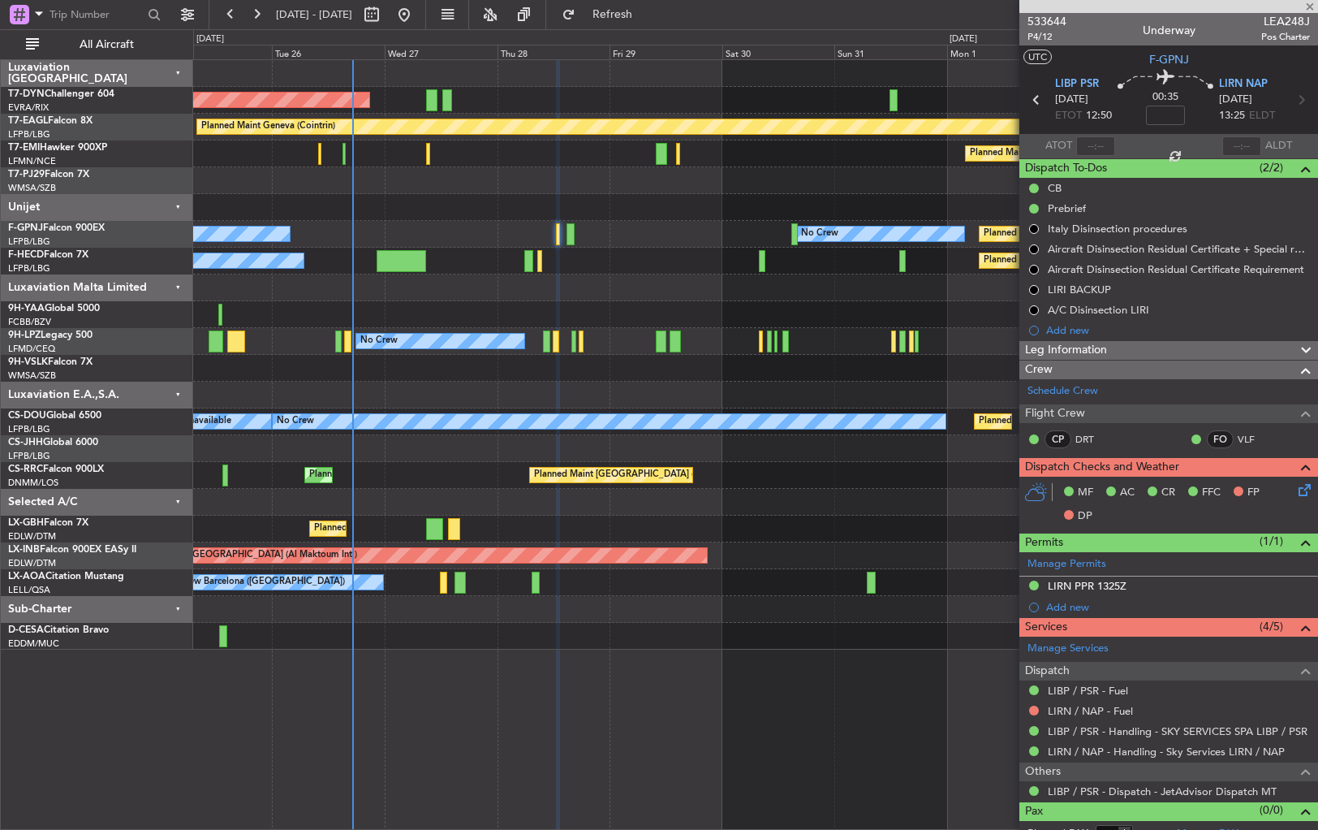
type input "-00:05"
type input "1"
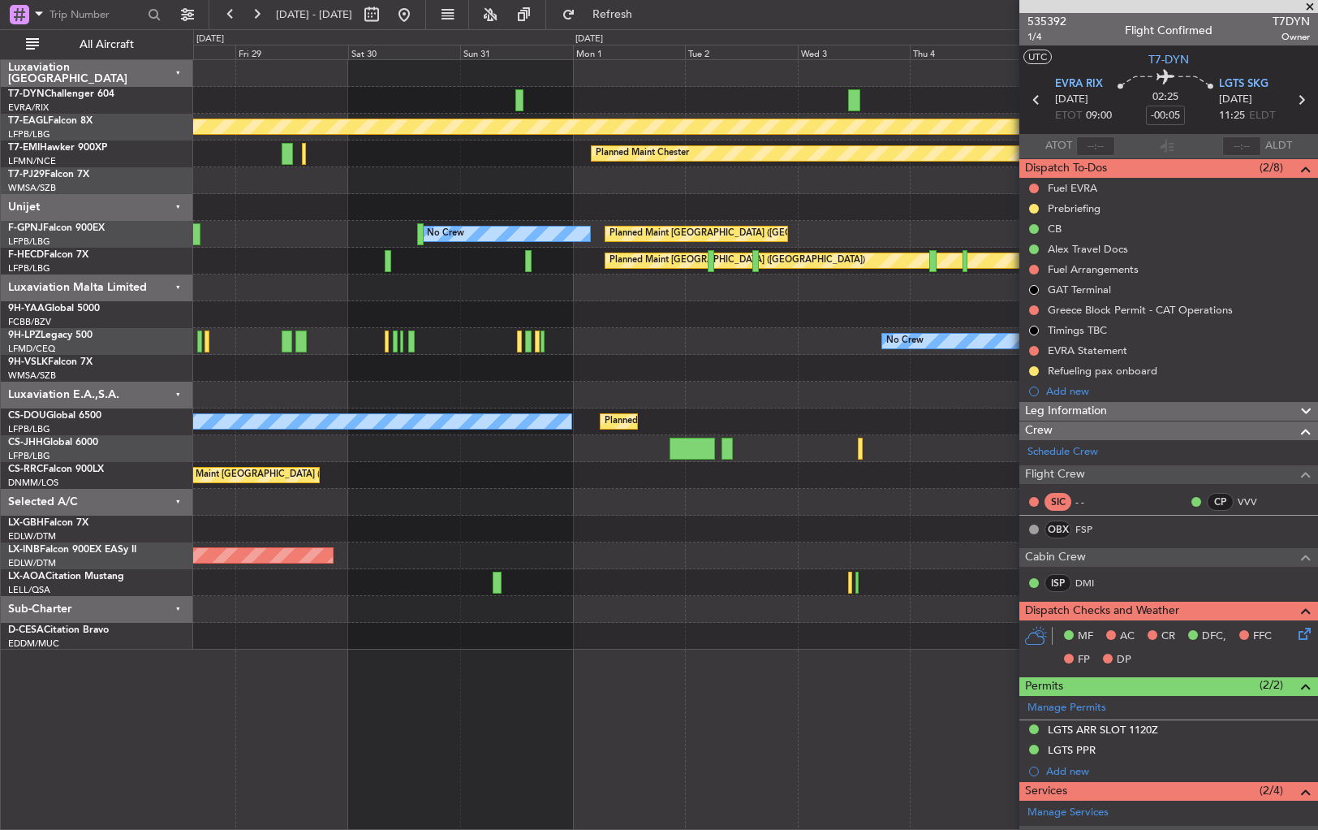
click at [545, 104] on div "AOG Maint Riga (Riga Intl)" at bounding box center [755, 100] width 1124 height 27
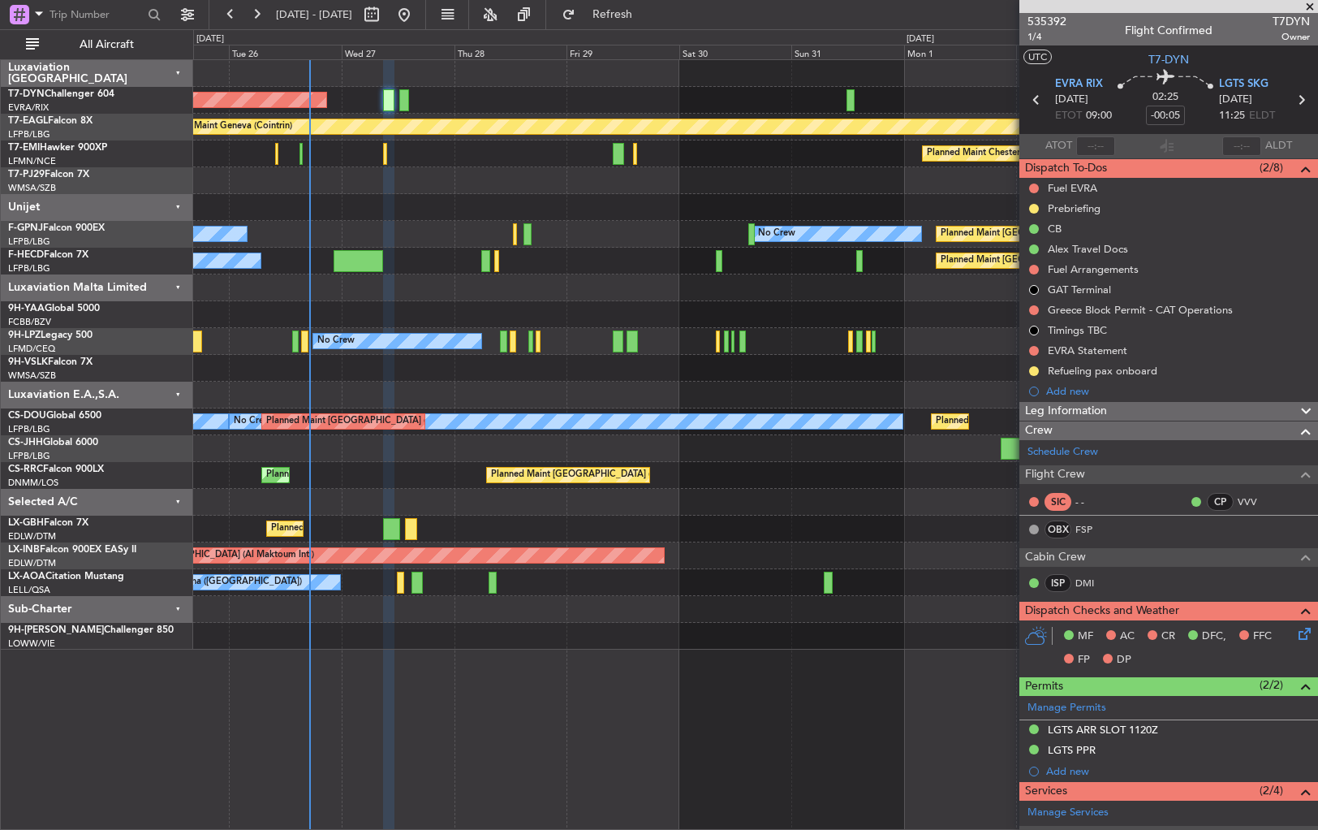
click at [1056, 88] on fb-app "28 Aug 2025 - 07 Sep 2025 Refresh Quick Links All Aircraft AOG Maint Riga (Riga…" at bounding box center [659, 420] width 1318 height 817
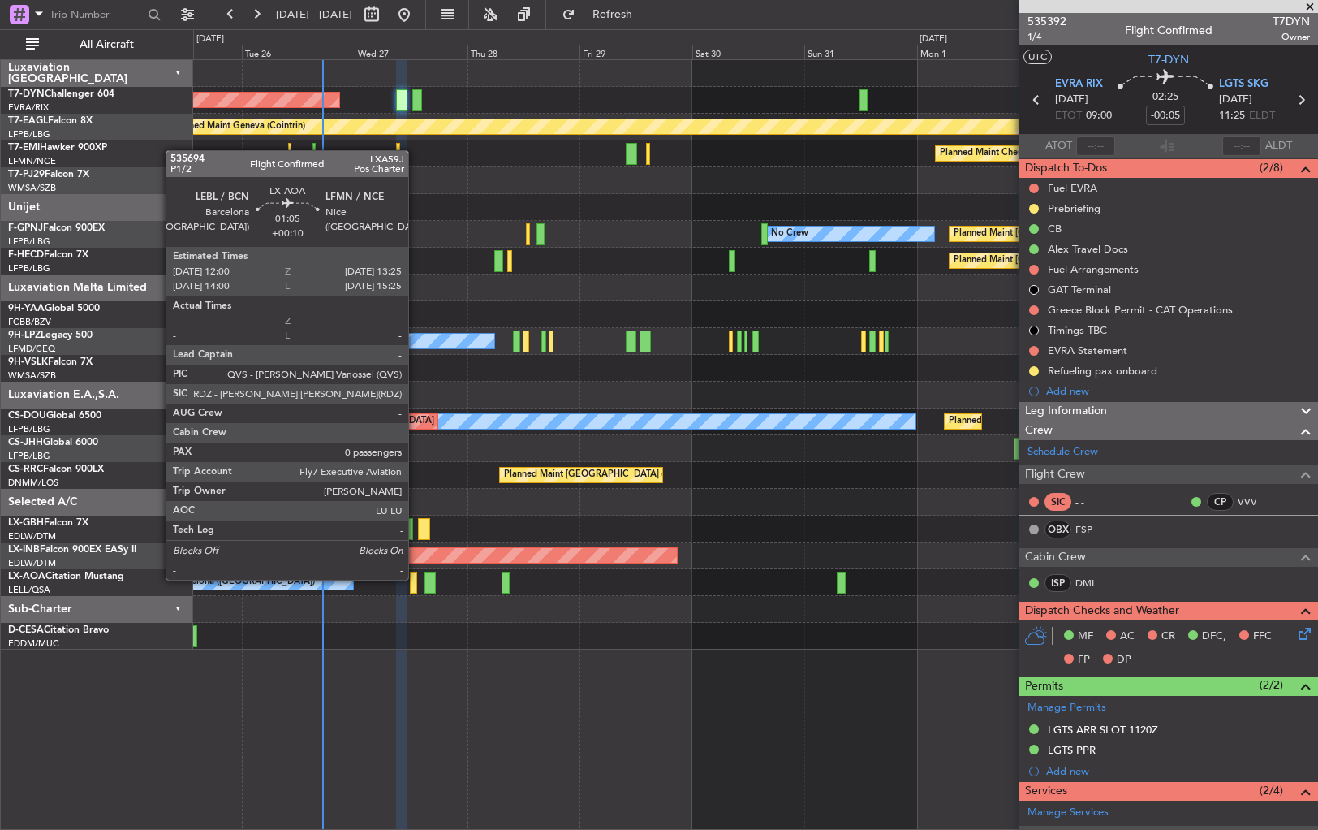
click at [412, 578] on div at bounding box center [413, 582] width 7 height 22
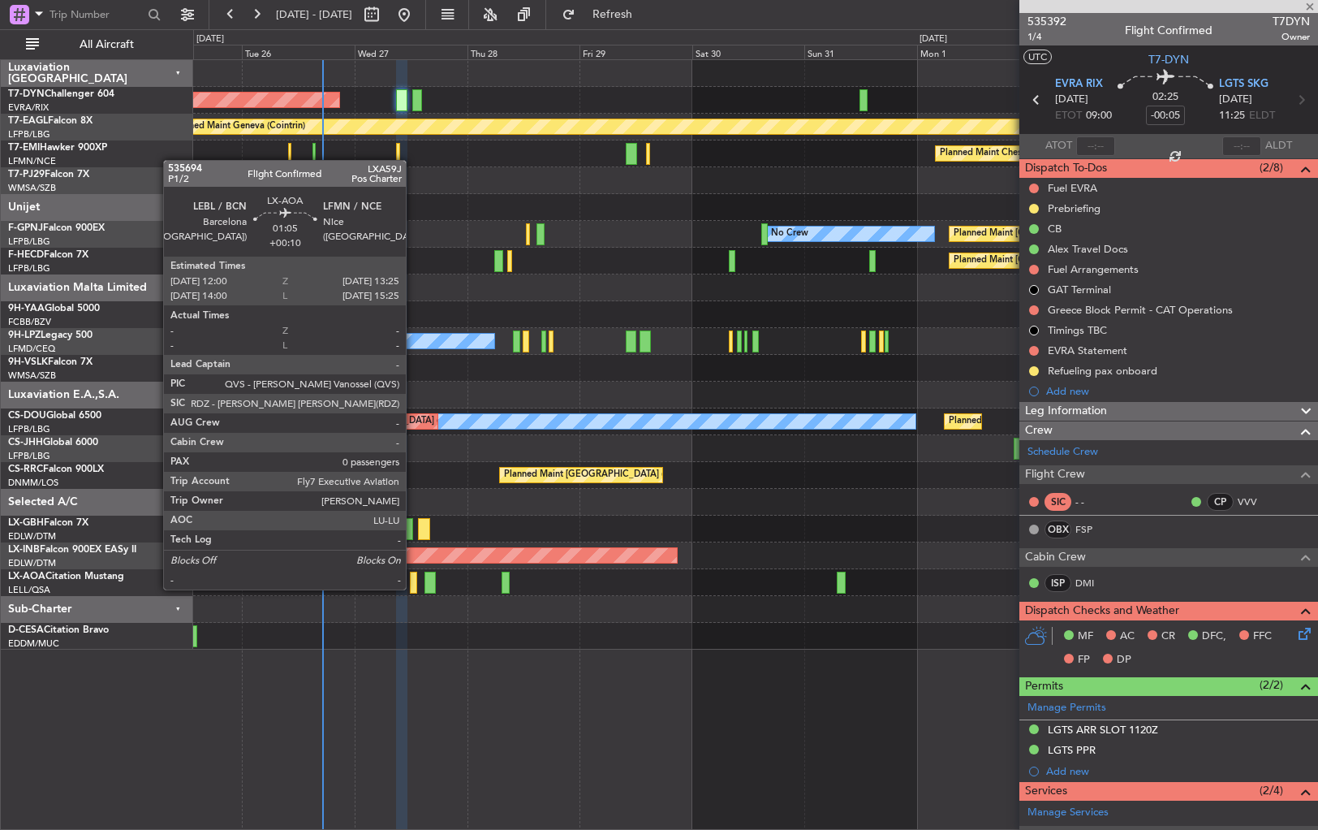
type input "+00:10"
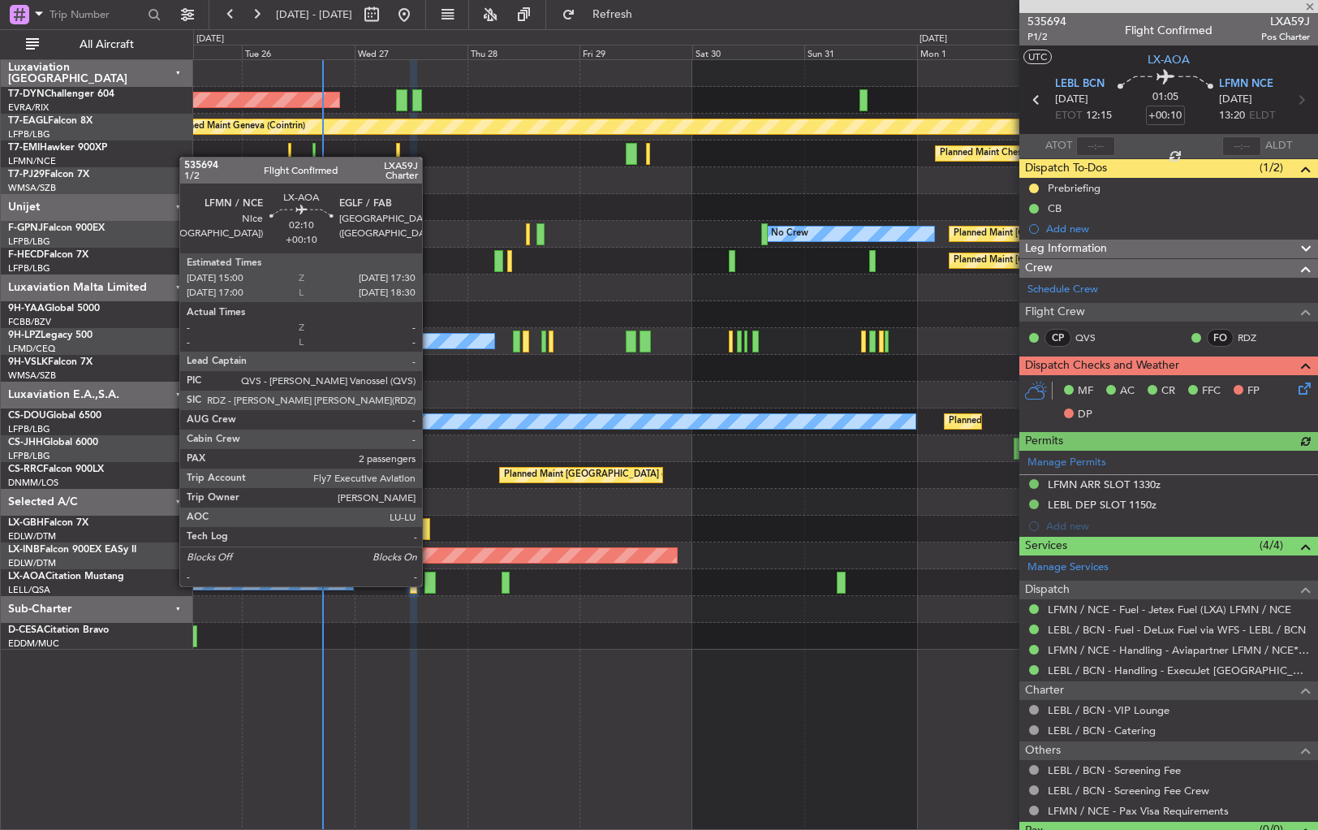
click at [429, 584] on div at bounding box center [431, 582] width 12 height 22
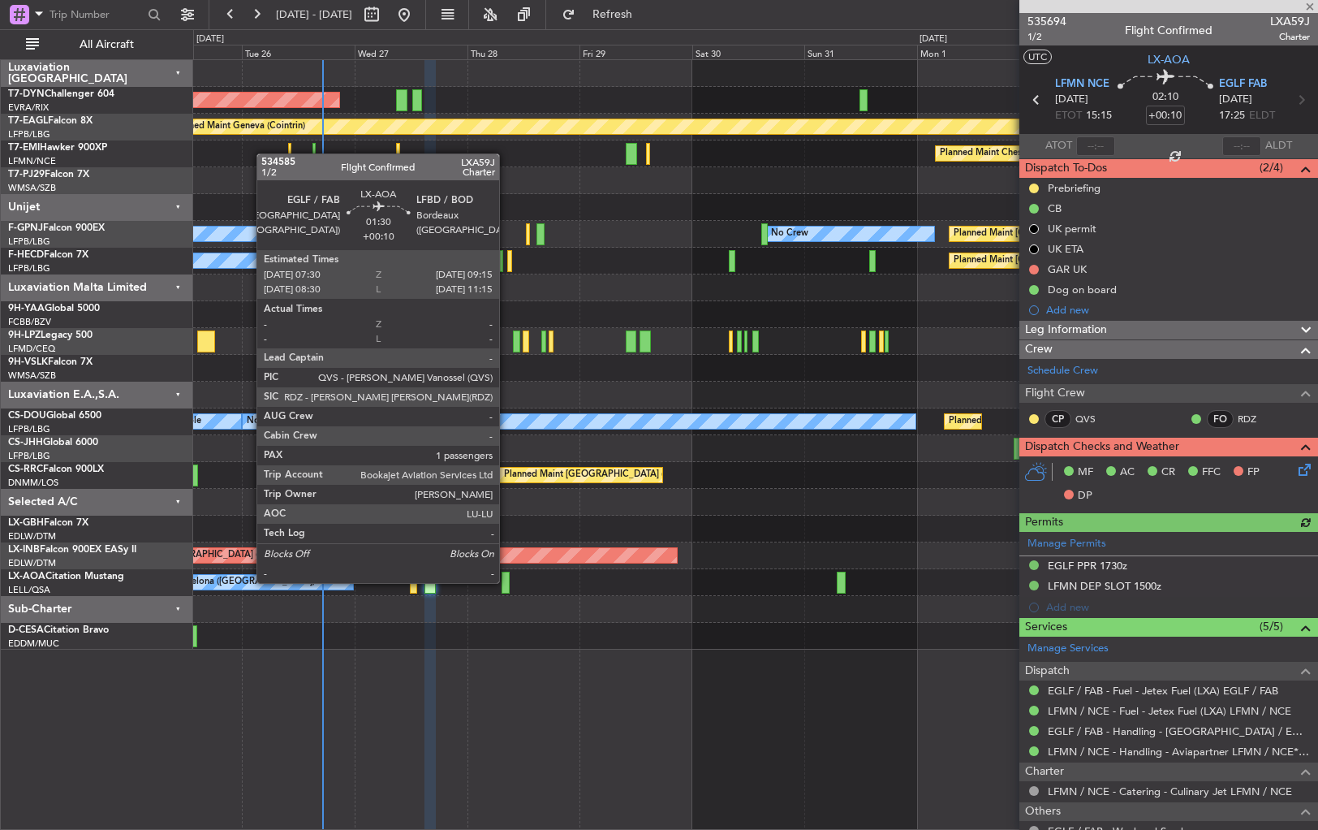
click at [507, 581] on div at bounding box center [506, 582] width 9 height 22
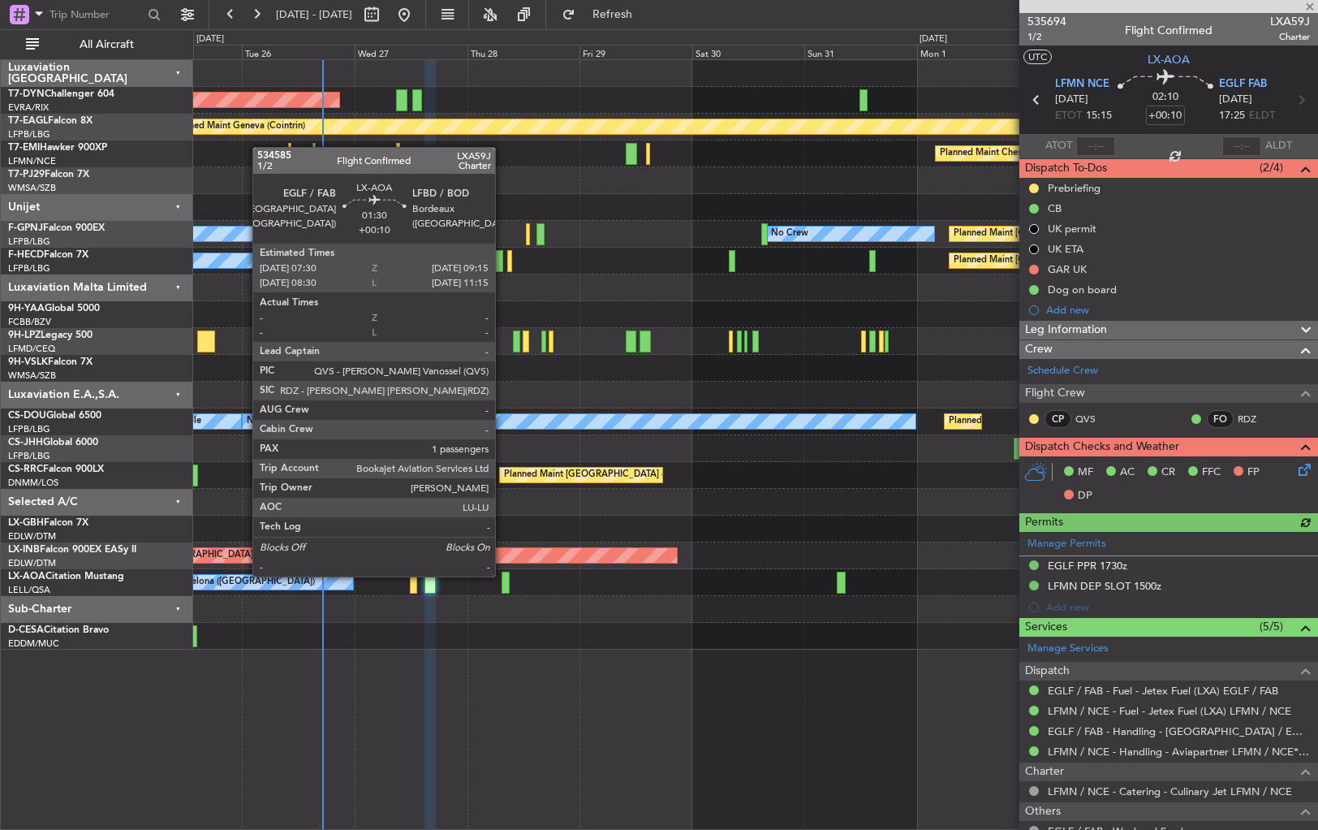
type input "1"
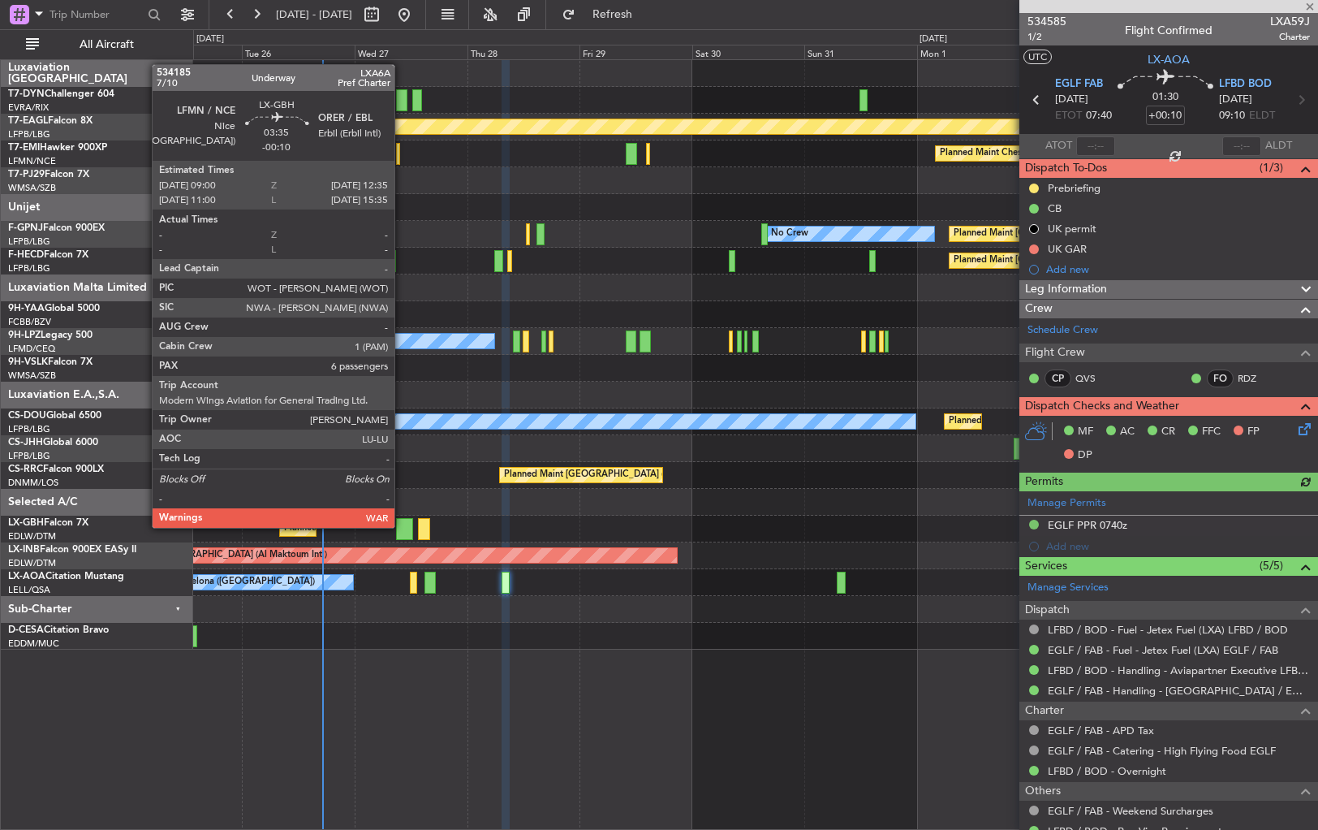
click at [402, 526] on div at bounding box center [404, 529] width 17 height 22
type input "-00:10"
type input "6"
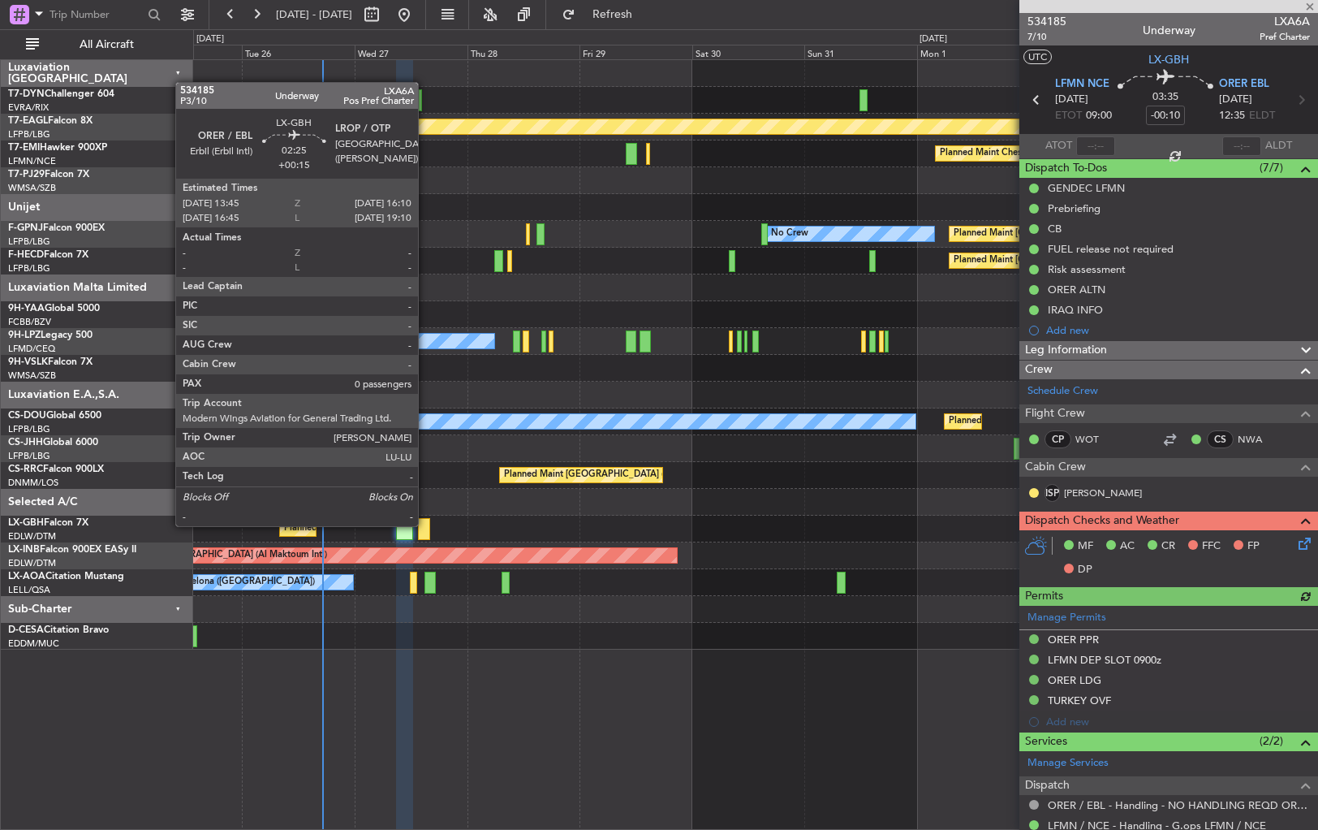
click at [425, 524] on div at bounding box center [423, 529] width 11 height 22
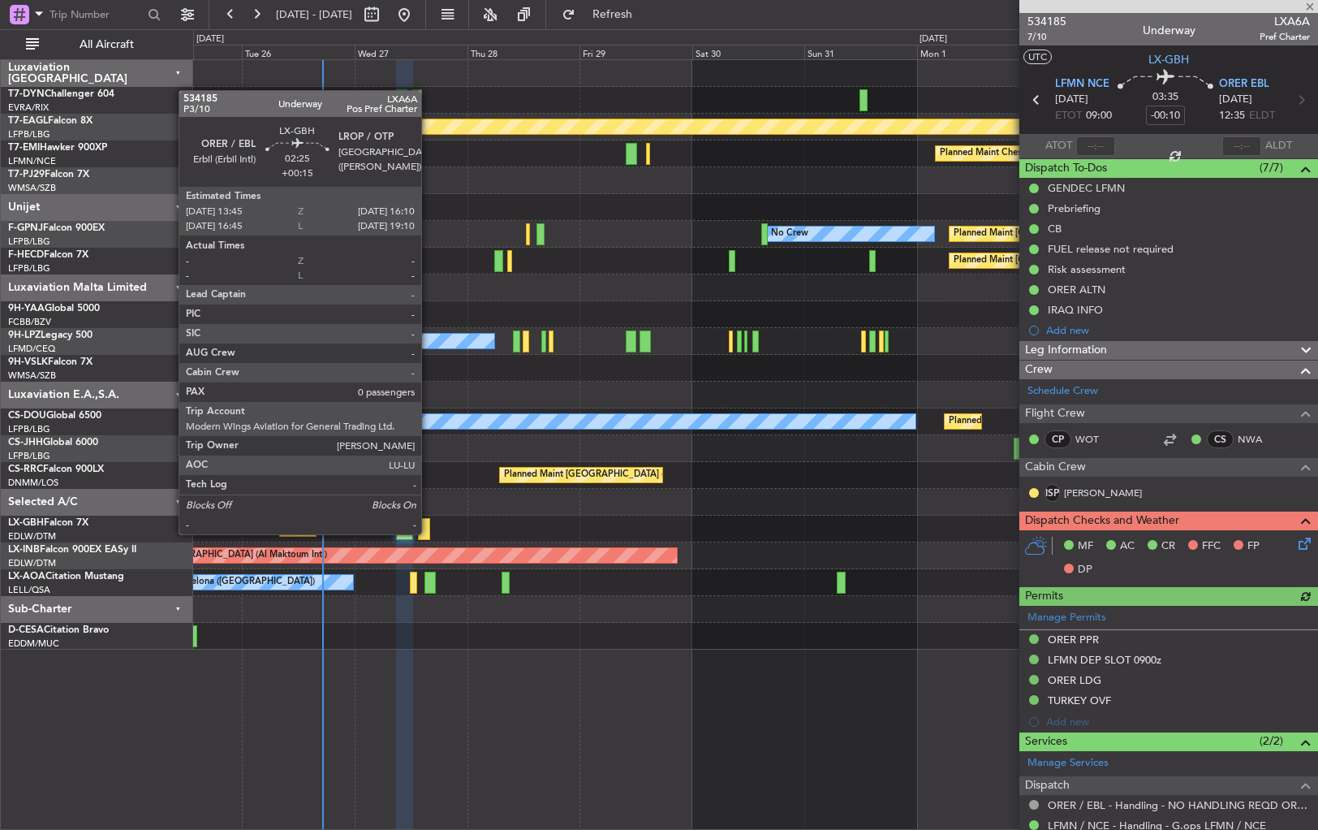
type input "+00:15"
type input "0"
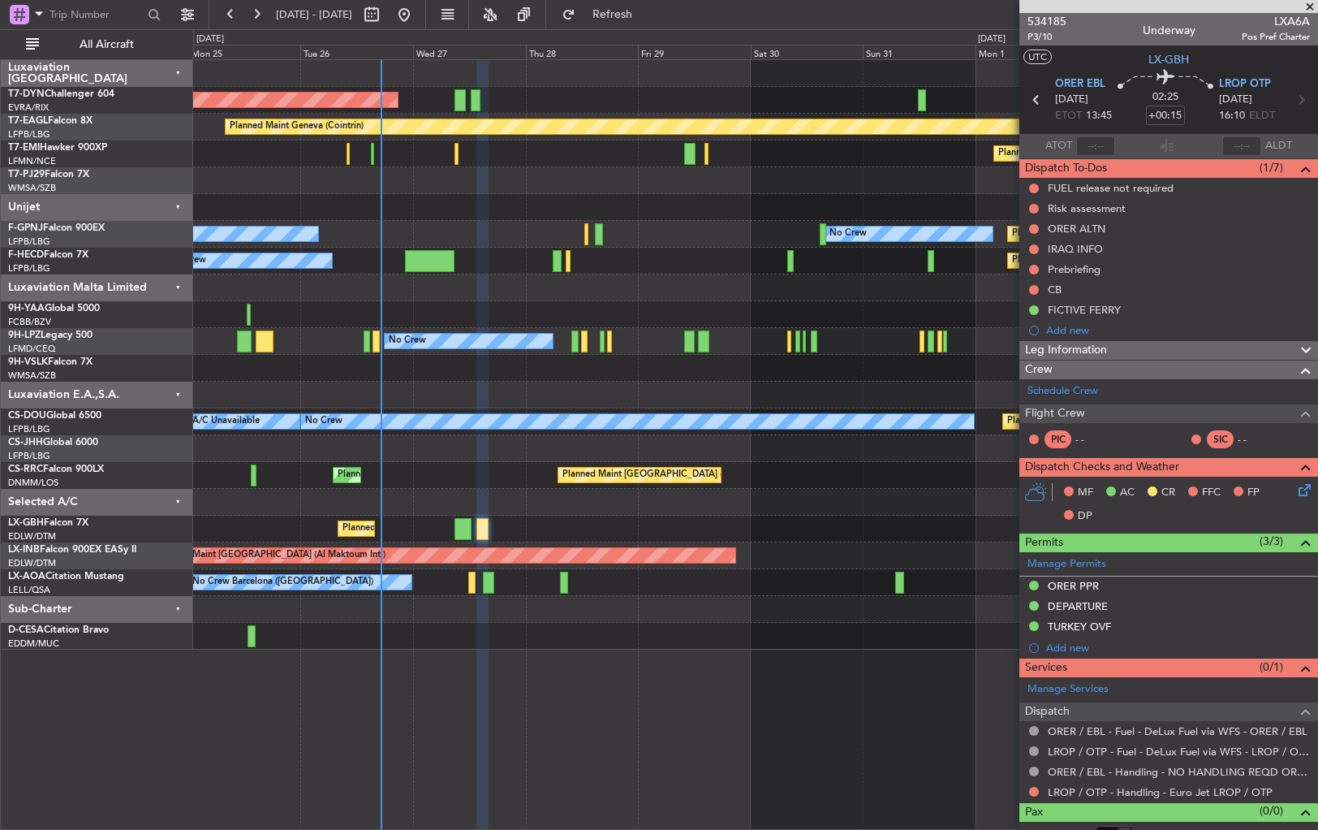
click at [451, 502] on div at bounding box center [755, 502] width 1124 height 27
click at [451, 490] on div "AOG Maint Riga (Riga Intl) Planned Maint Geneva (Cointrin) Planned Maint Cheste…" at bounding box center [755, 354] width 1124 height 589
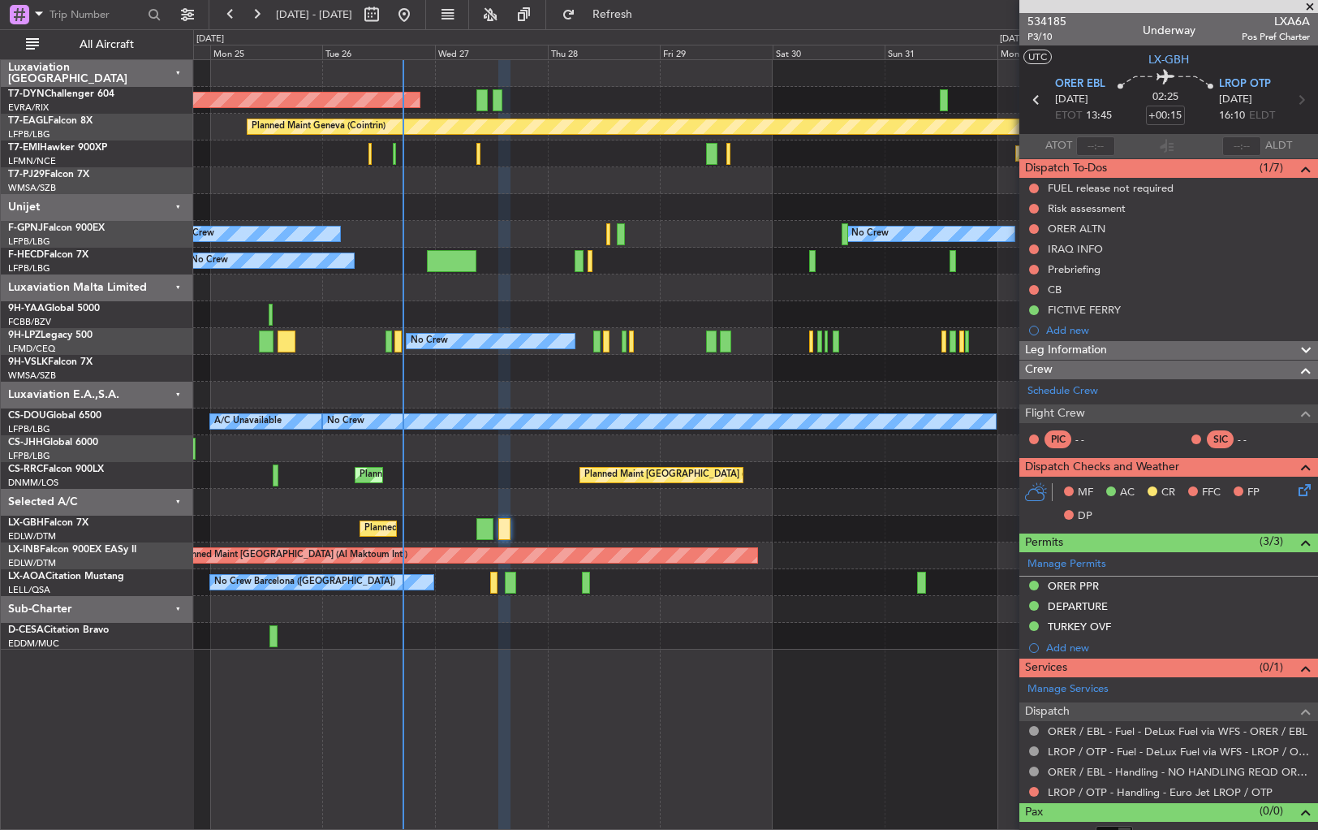
click at [477, 387] on div at bounding box center [755, 395] width 1124 height 27
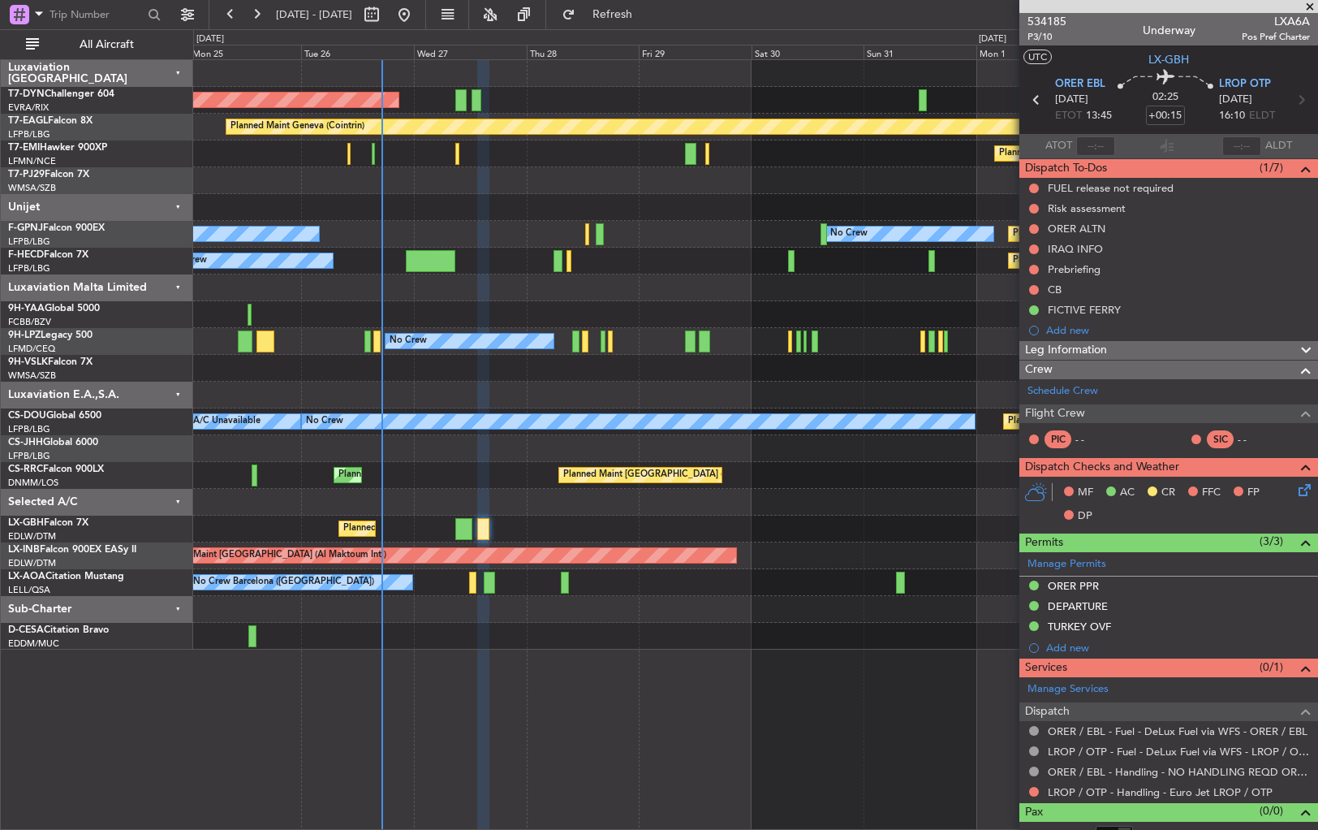
click at [455, 389] on div at bounding box center [755, 395] width 1124 height 27
click at [452, 532] on div "Planned Maint Nice ([GEOGRAPHIC_DATA])" at bounding box center [755, 528] width 1124 height 27
click at [455, 524] on div at bounding box center [463, 529] width 17 height 22
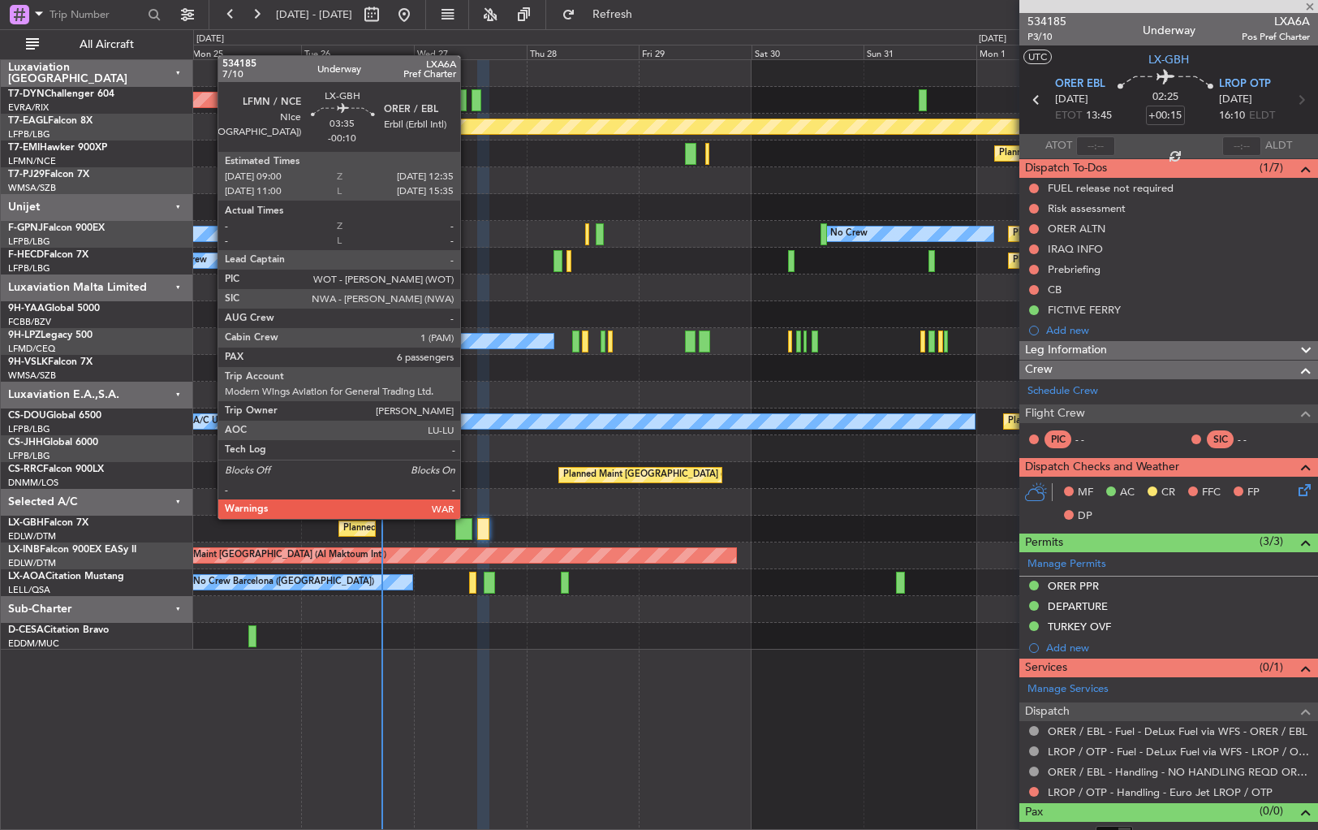
type input "-00:10"
type input "6"
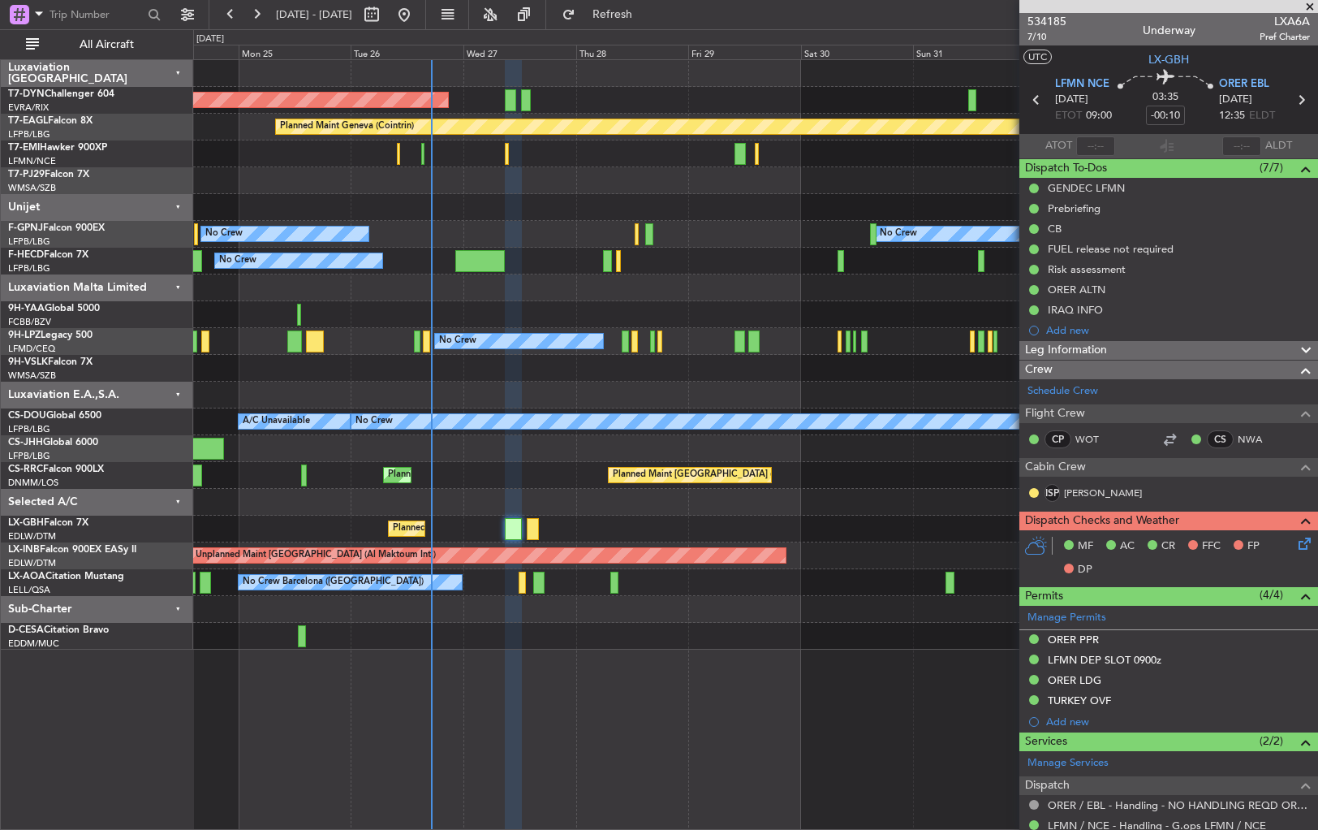
click at [474, 468] on div "Planned Maint Paris (Le Bourget) Planned Maint Paris (Le Bourget)" at bounding box center [755, 475] width 1124 height 27
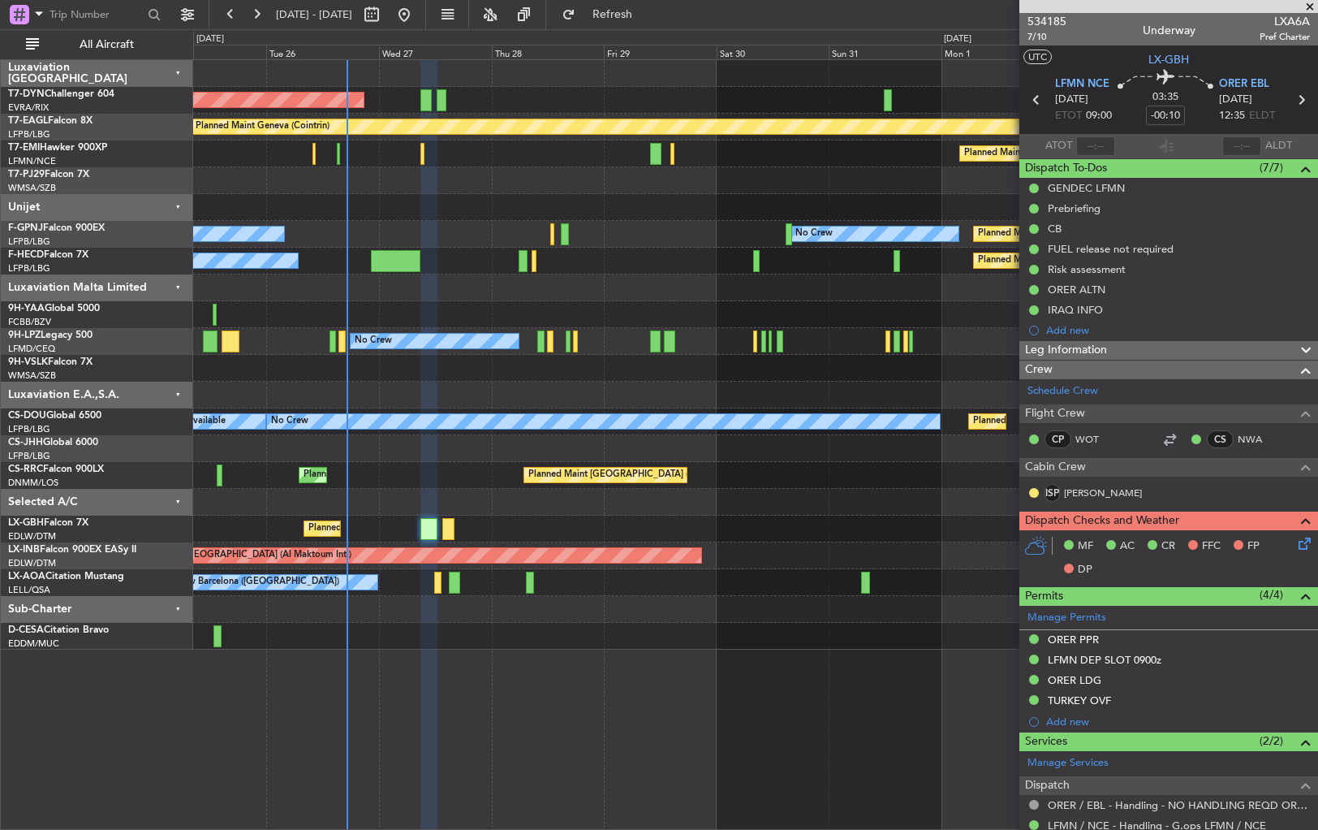
click at [471, 386] on div at bounding box center [755, 395] width 1124 height 27
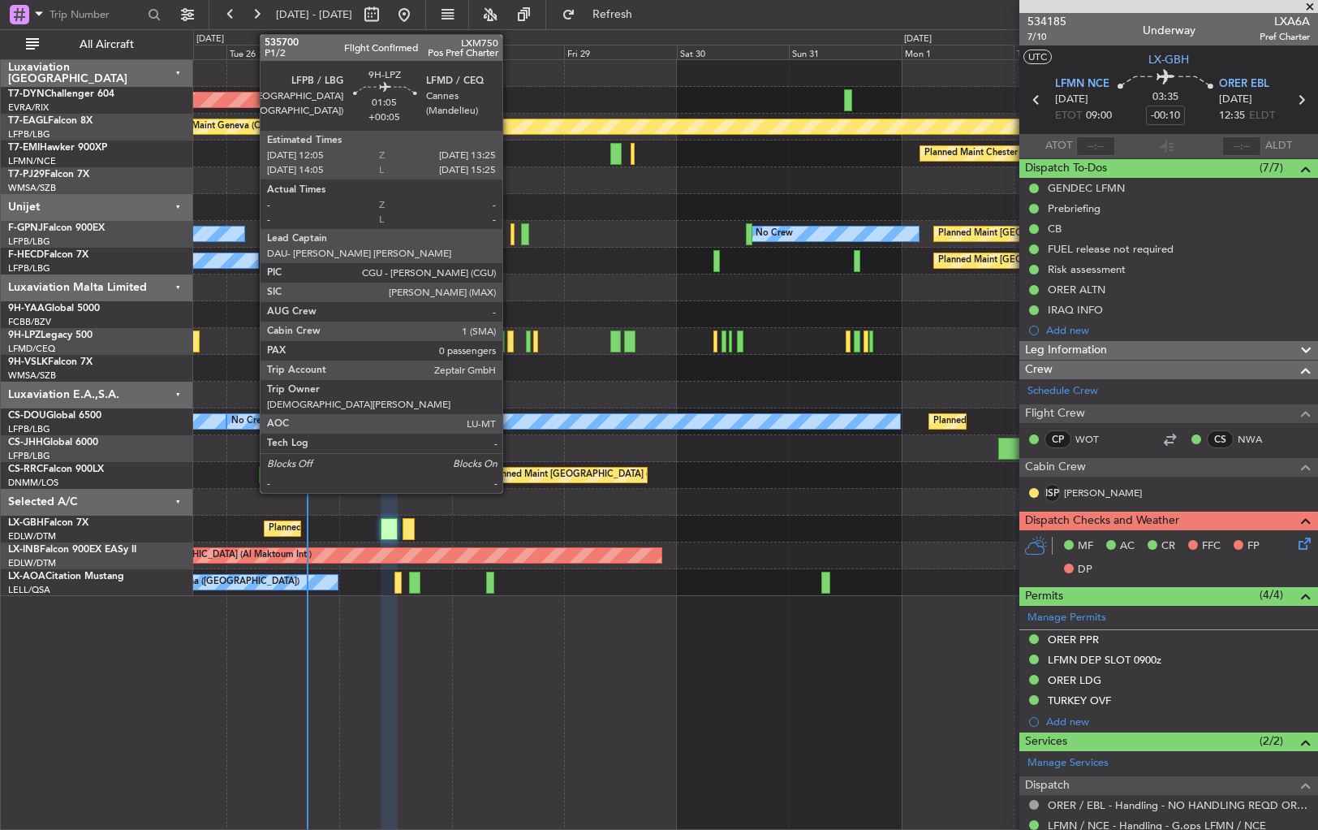
click at [510, 341] on div at bounding box center [510, 341] width 6 height 22
type input "+00:05"
type input "0"
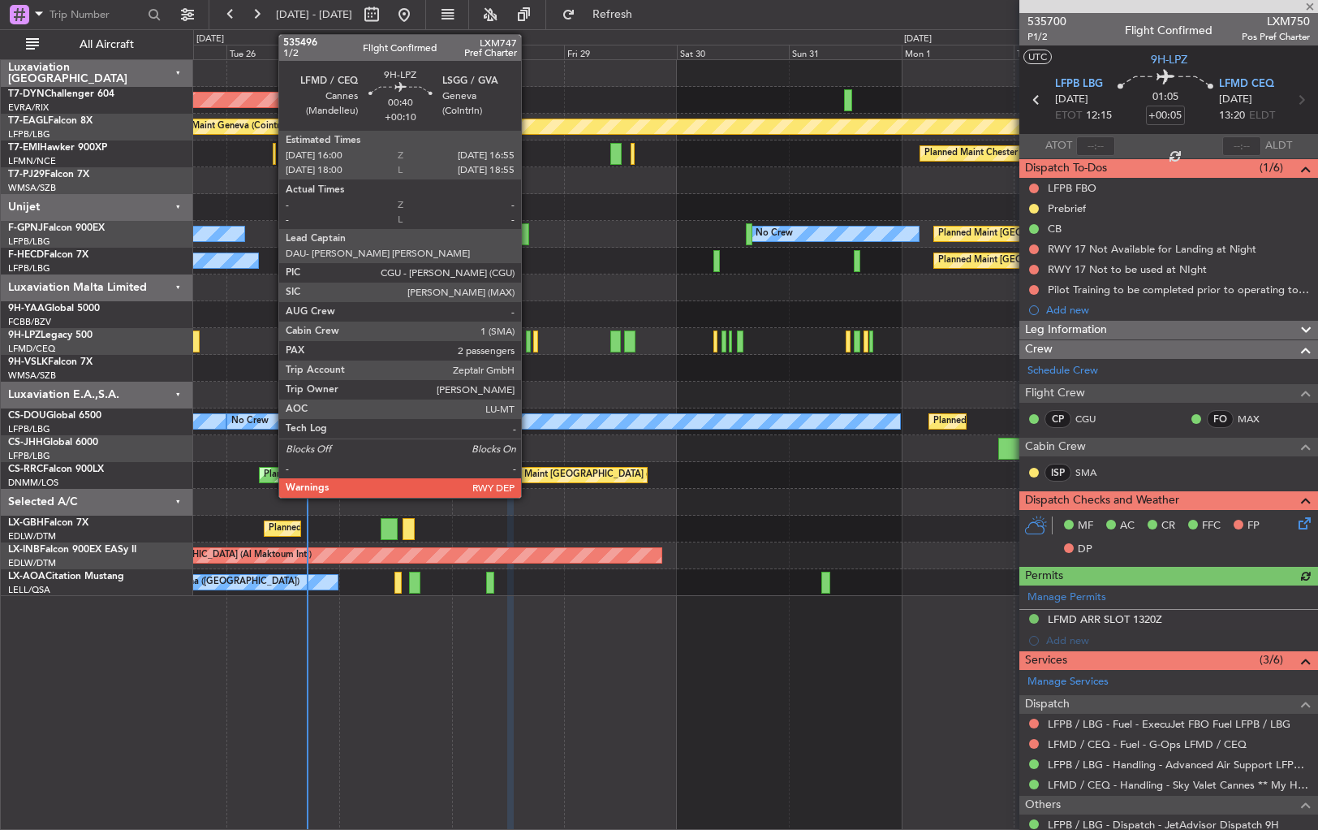
click at [528, 341] on div at bounding box center [528, 341] width 5 height 22
type input "+00:10"
type input "2"
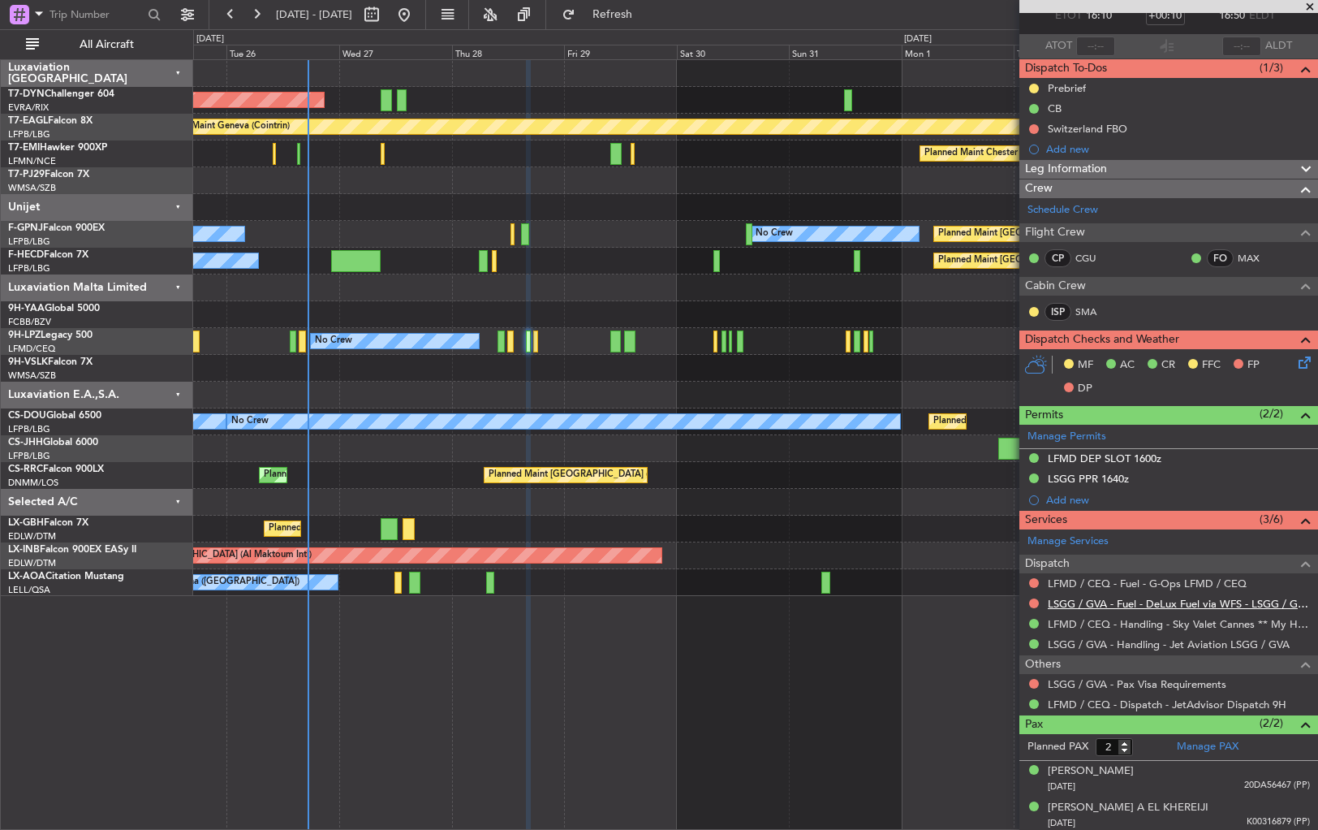
scroll to position [101, 0]
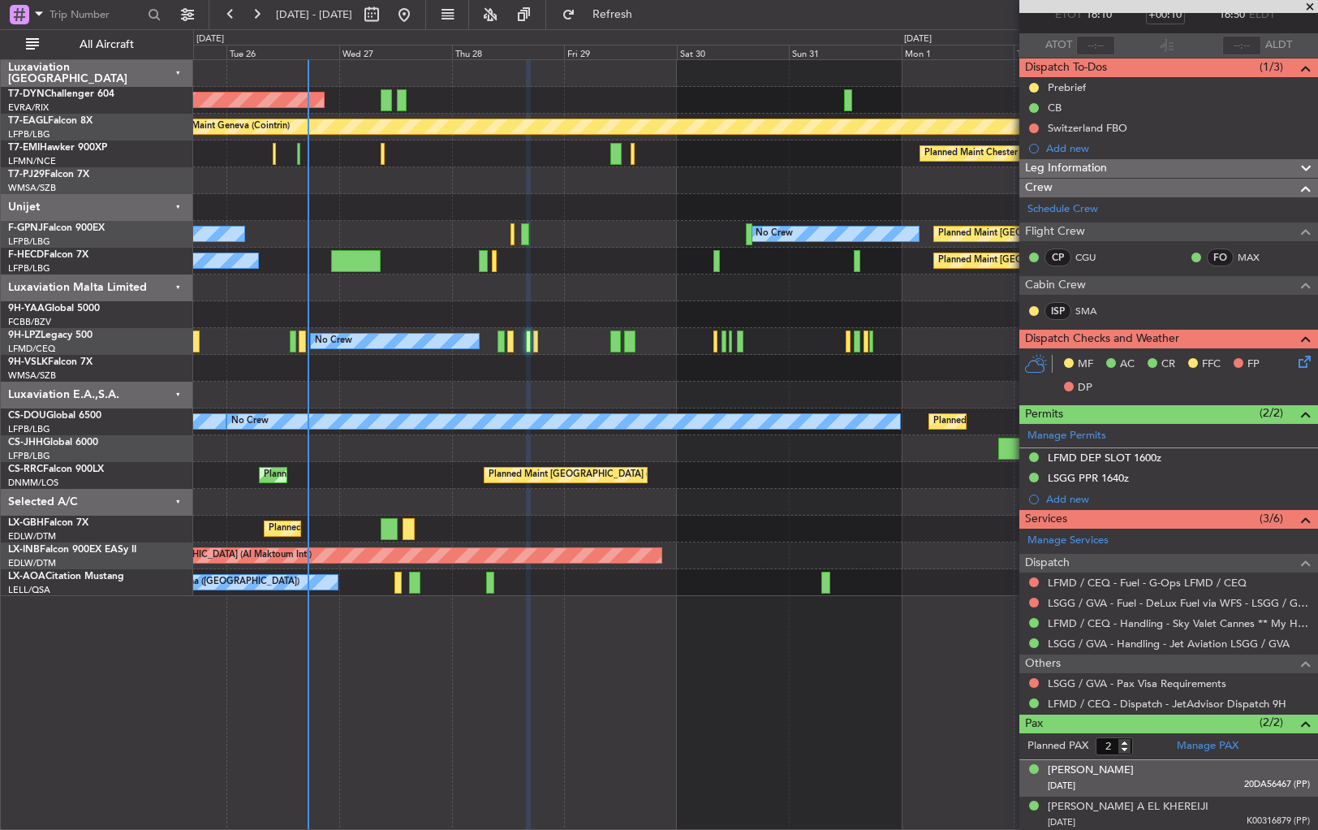
click at [1183, 770] on div "Anis CHRIGUI 15/04/1990 20DA56467 (PP)" at bounding box center [1179, 778] width 262 height 32
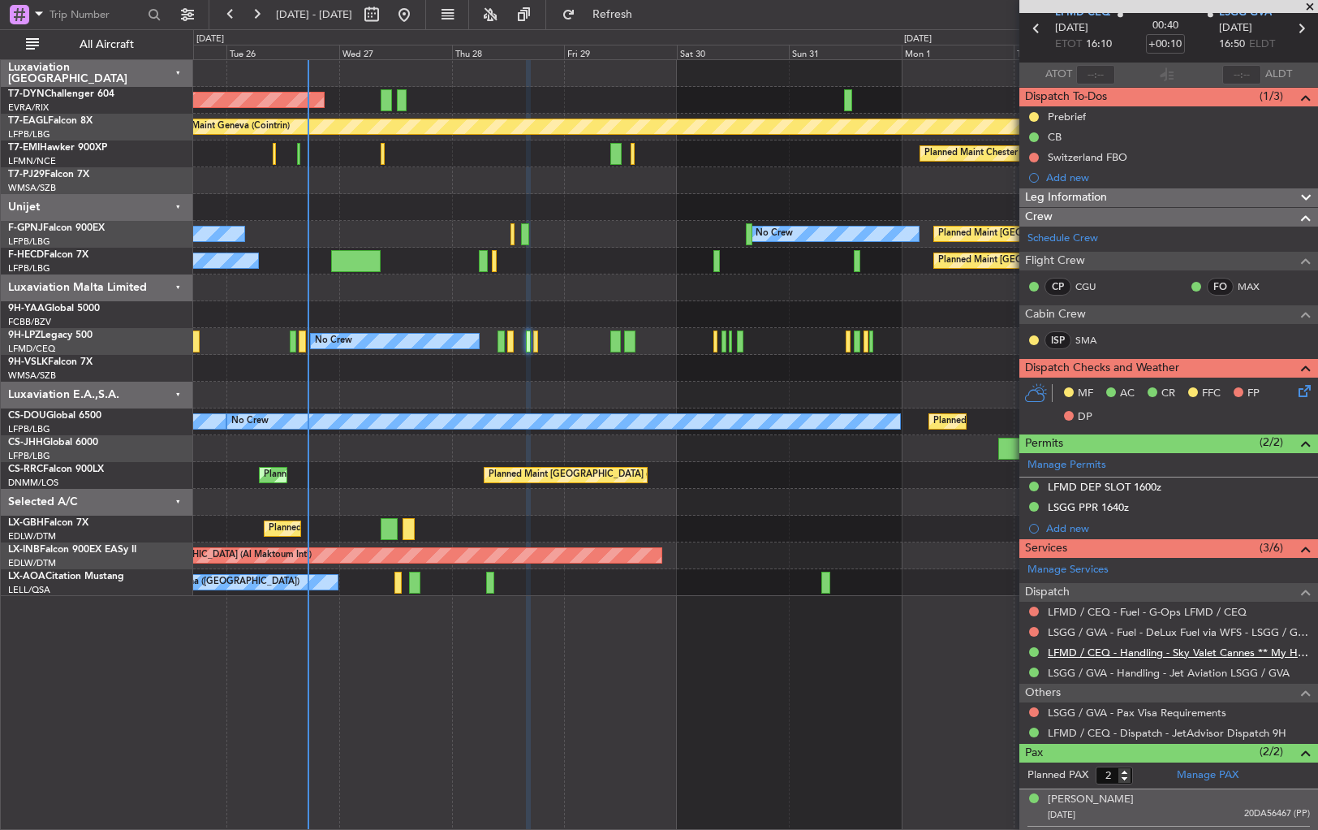
scroll to position [140, 0]
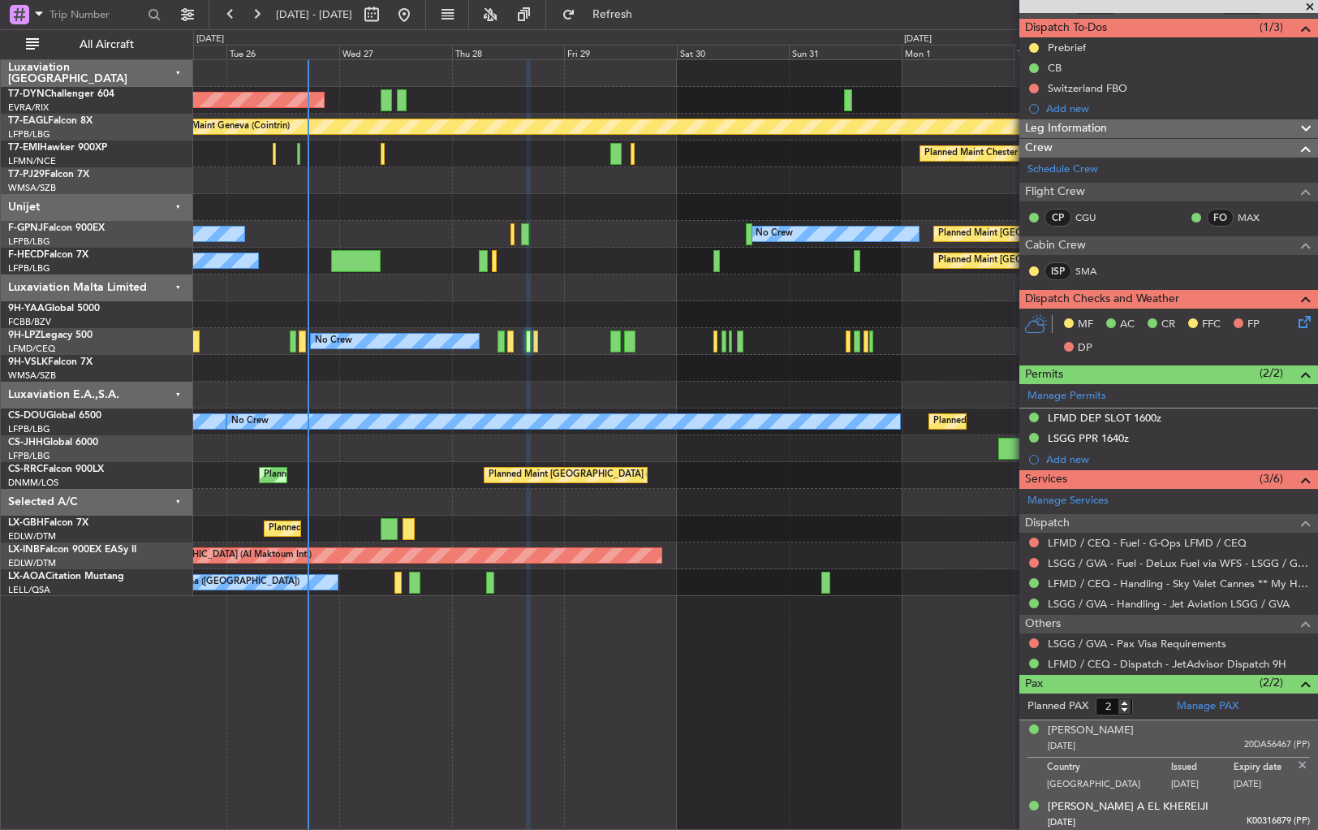
click at [1173, 817] on div "[DATE] K00316879 (PP)" at bounding box center [1179, 822] width 262 height 16
click at [1205, 739] on div "[DATE] 20DA56467 (PP)" at bounding box center [1179, 746] width 262 height 16
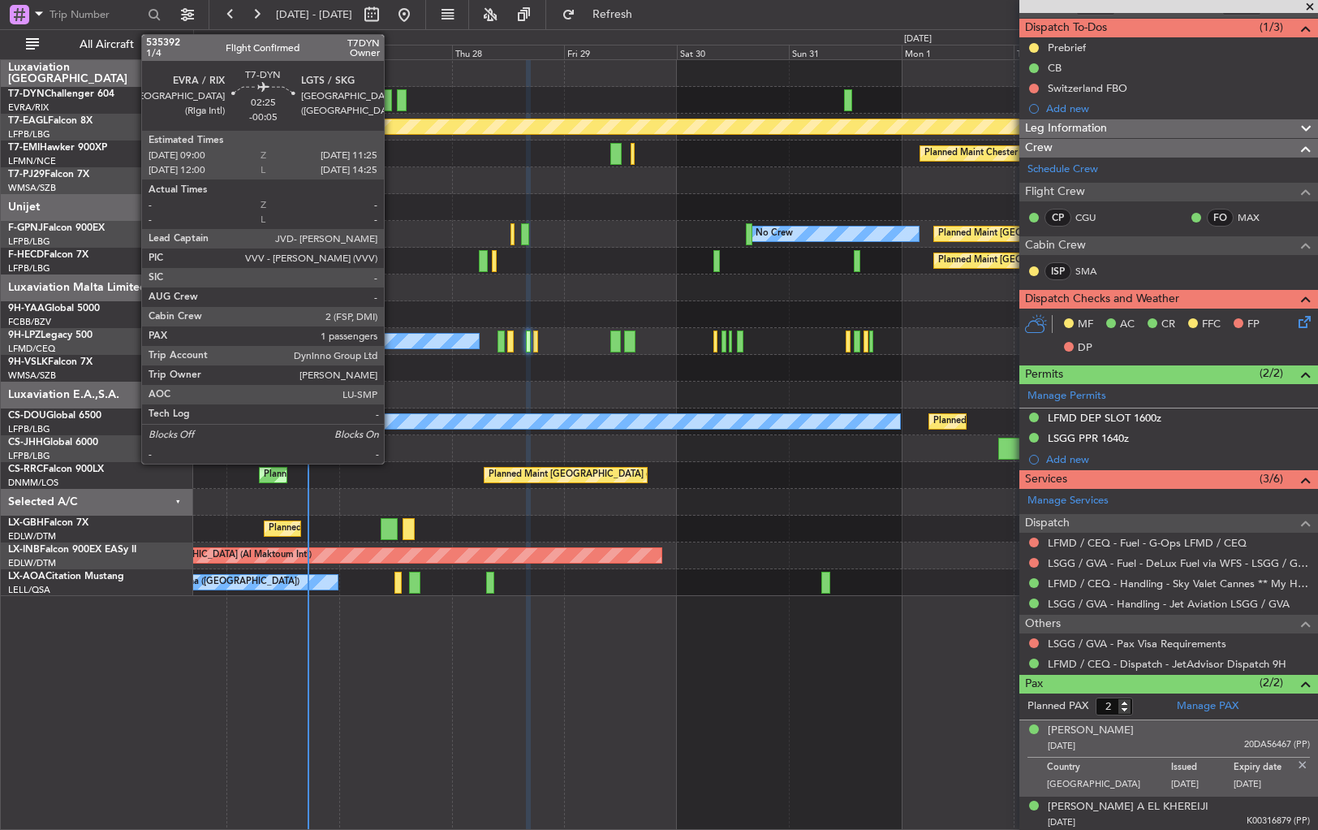
click at [391, 96] on div at bounding box center [386, 100] width 11 height 22
type input "-00:05"
type input "1"
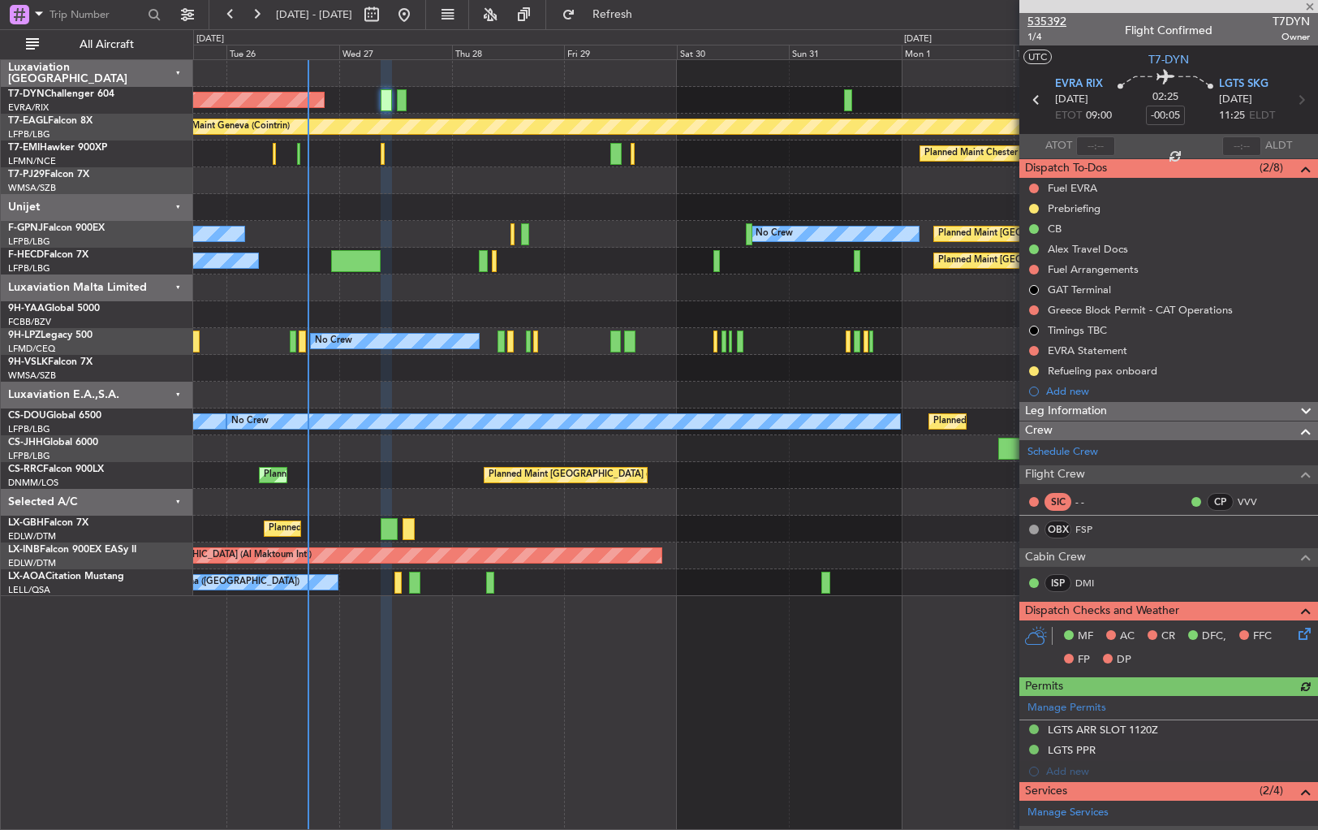
click at [1045, 18] on span "535392" at bounding box center [1047, 21] width 39 height 17
click at [1040, 39] on span "1/4" at bounding box center [1047, 37] width 39 height 14
click at [647, 13] on span "Refresh" at bounding box center [613, 14] width 68 height 11
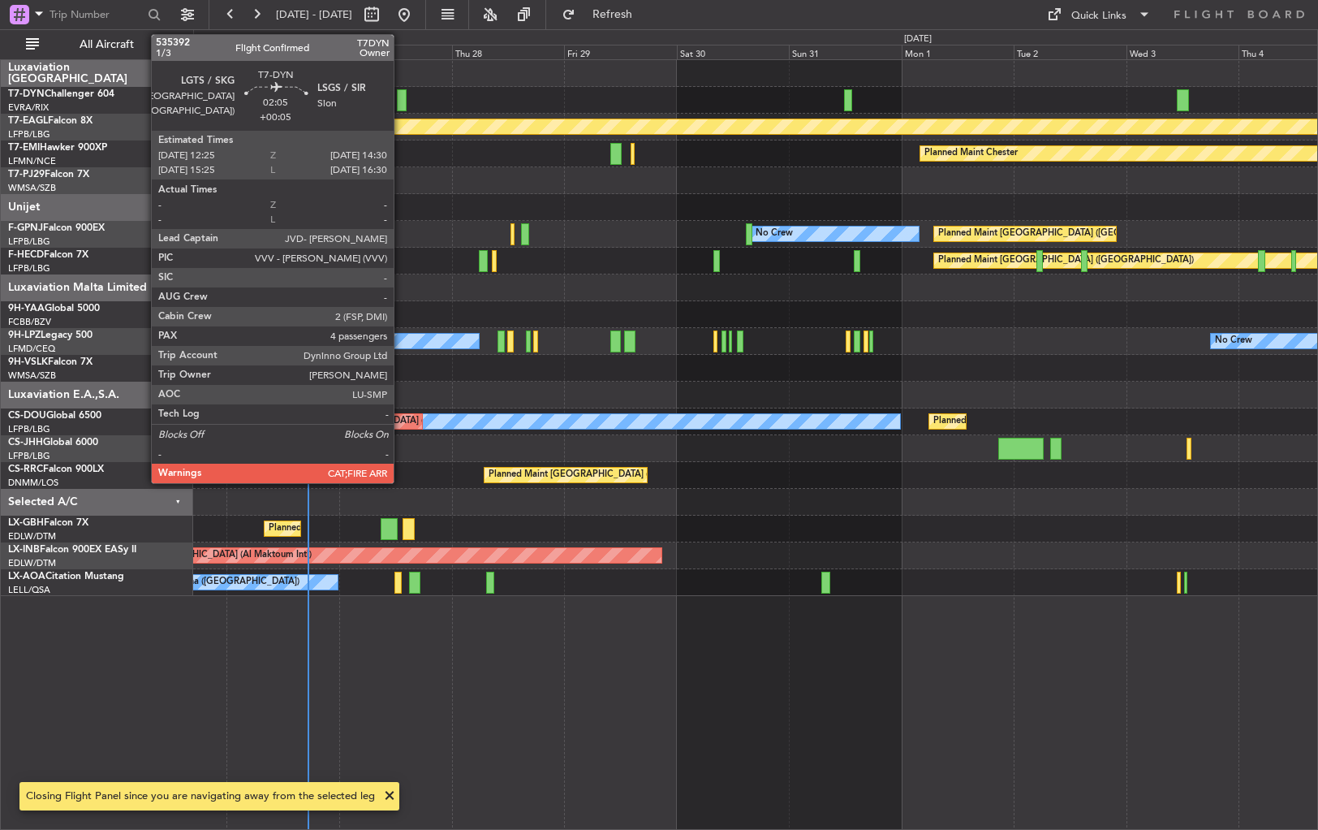
click at [403, 97] on div at bounding box center [402, 100] width 11 height 22
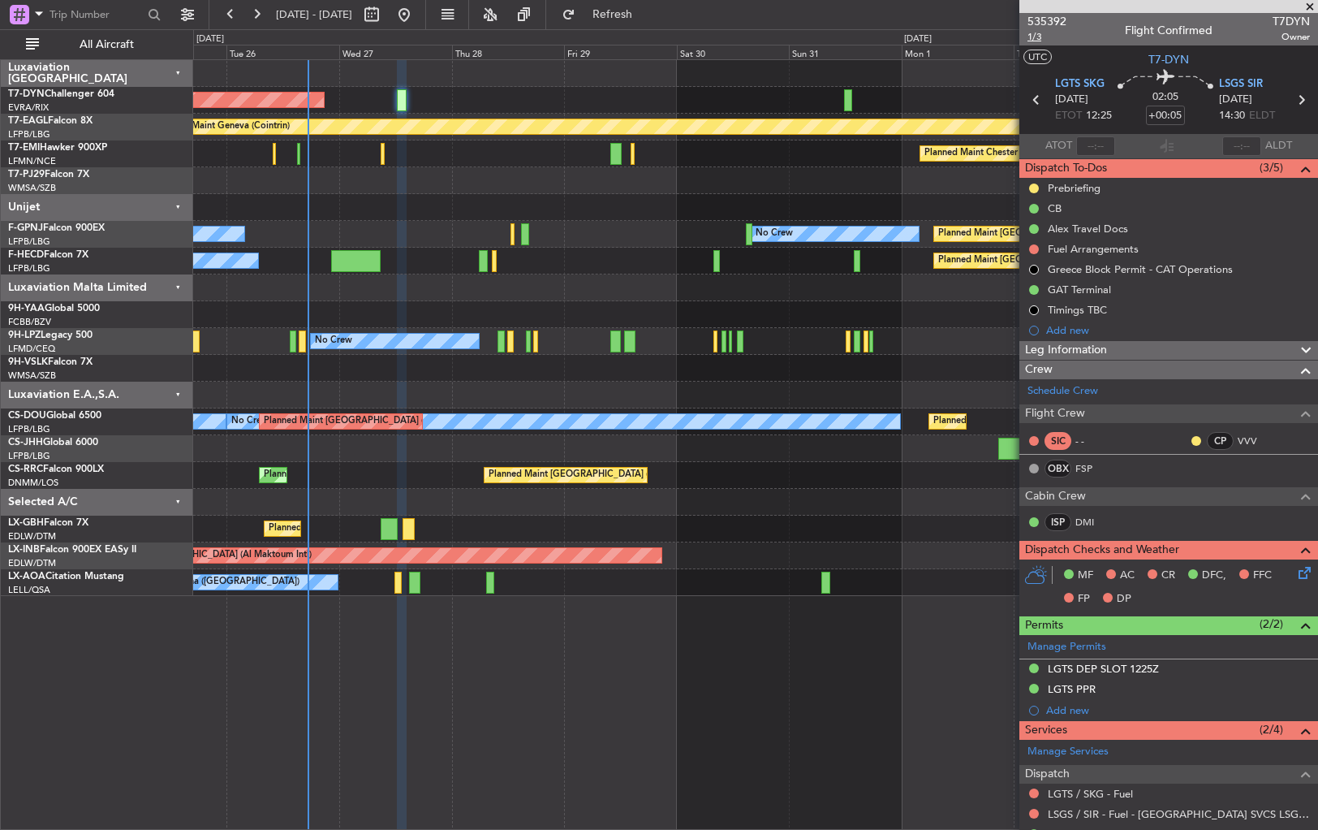
click at [1038, 36] on span "1/3" at bounding box center [1047, 37] width 39 height 14
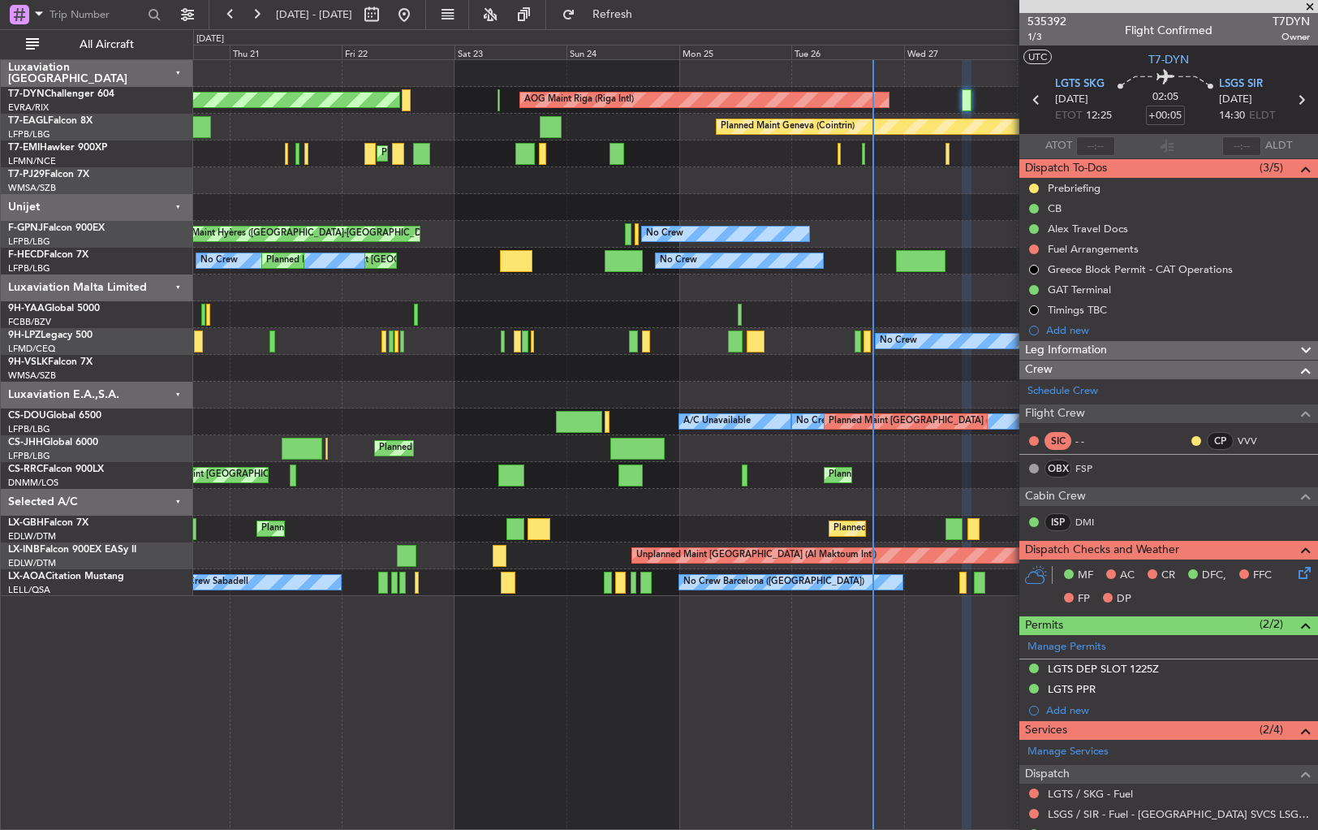
click at [1016, 146] on div "AOG Maint Riga (Riga Intl) Planned Maint [GEOGRAPHIC_DATA]-[GEOGRAPHIC_DATA] Pl…" at bounding box center [755, 328] width 1124 height 536
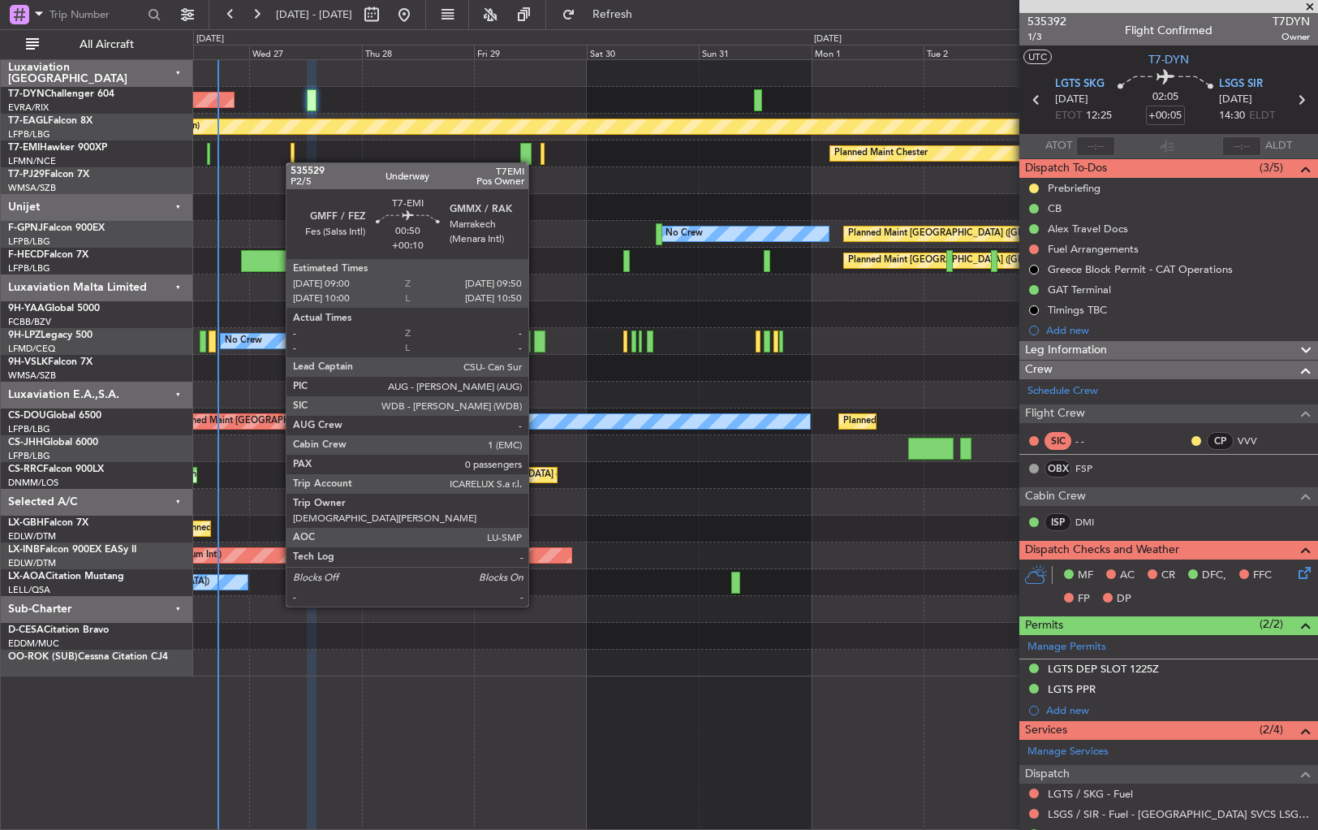
click at [294, 162] on div "AOG Maint Riga (Riga Intl) Planned Maint Geneva ([GEOGRAPHIC_DATA]) Planned Mai…" at bounding box center [755, 368] width 1124 height 616
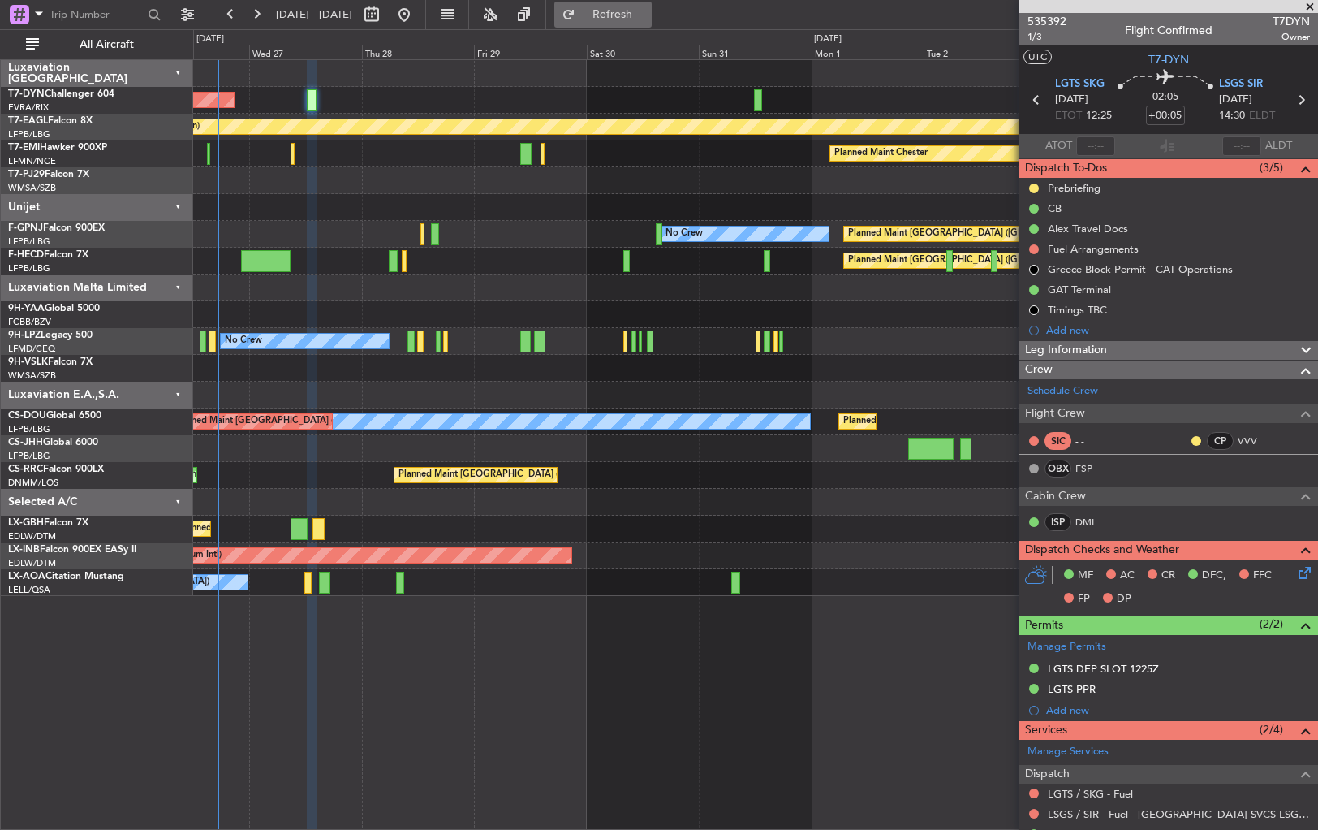
click at [638, 19] on span "Refresh" at bounding box center [613, 14] width 68 height 11
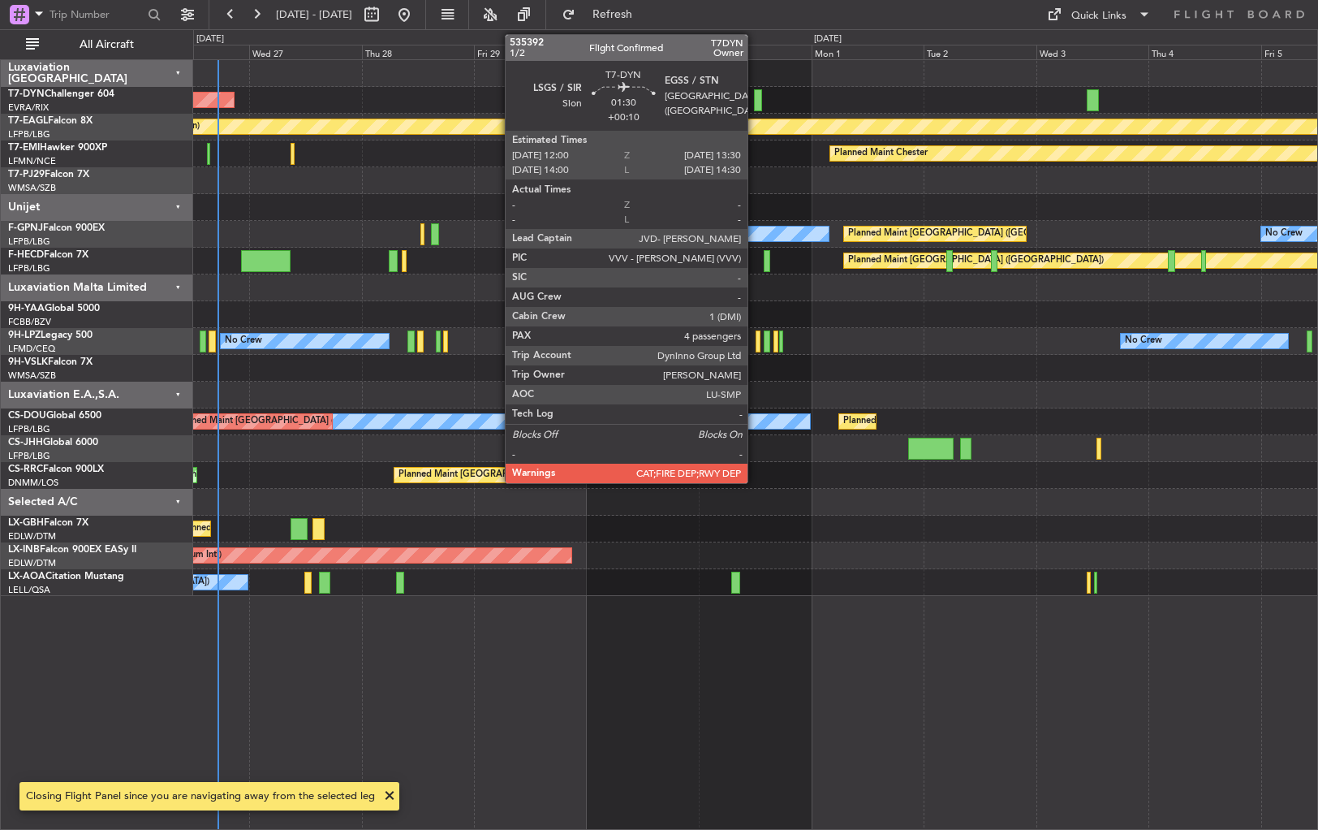
click at [755, 93] on div at bounding box center [757, 100] width 7 height 22
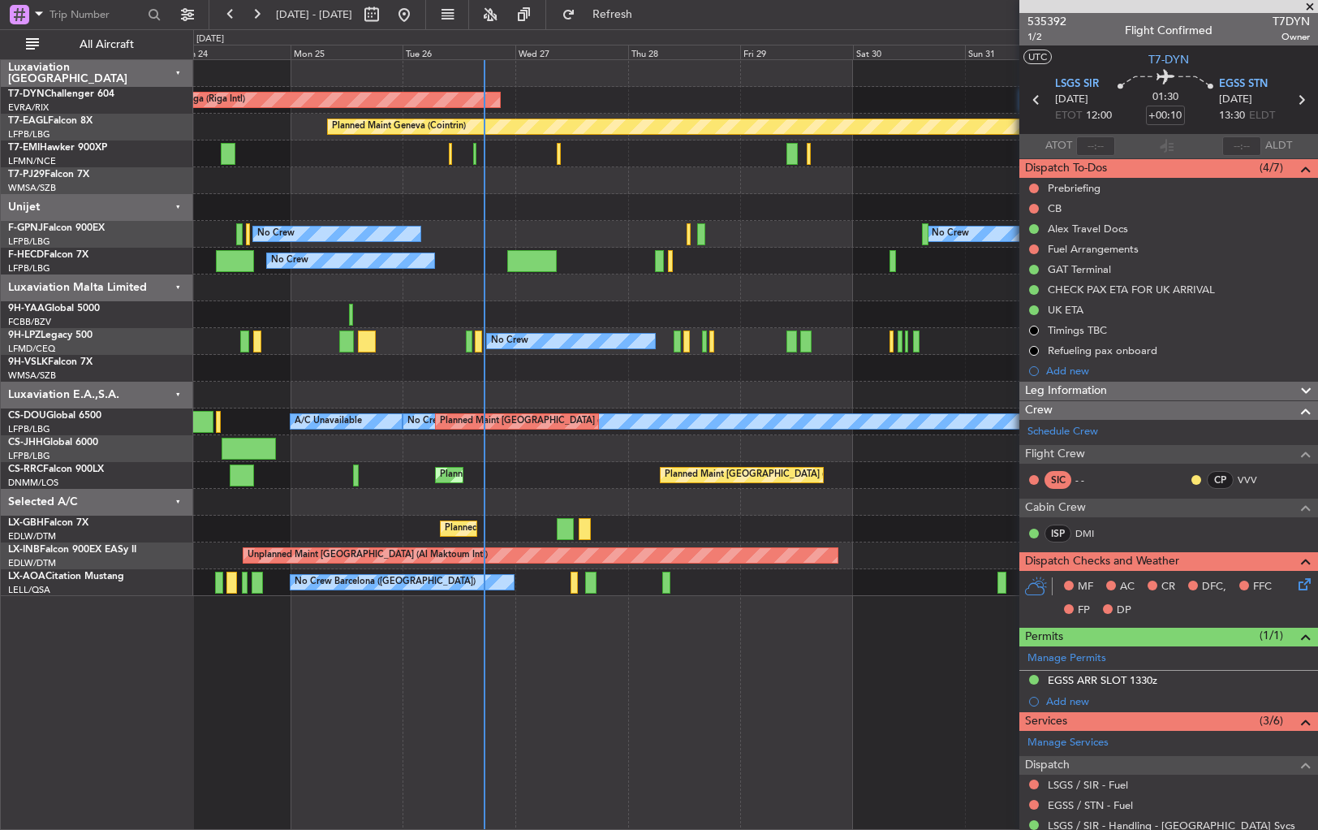
click at [922, 78] on div "AOG Maint Riga (Riga Intl) Planned Maint [GEOGRAPHIC_DATA]-[GEOGRAPHIC_DATA] Pl…" at bounding box center [755, 328] width 1124 height 536
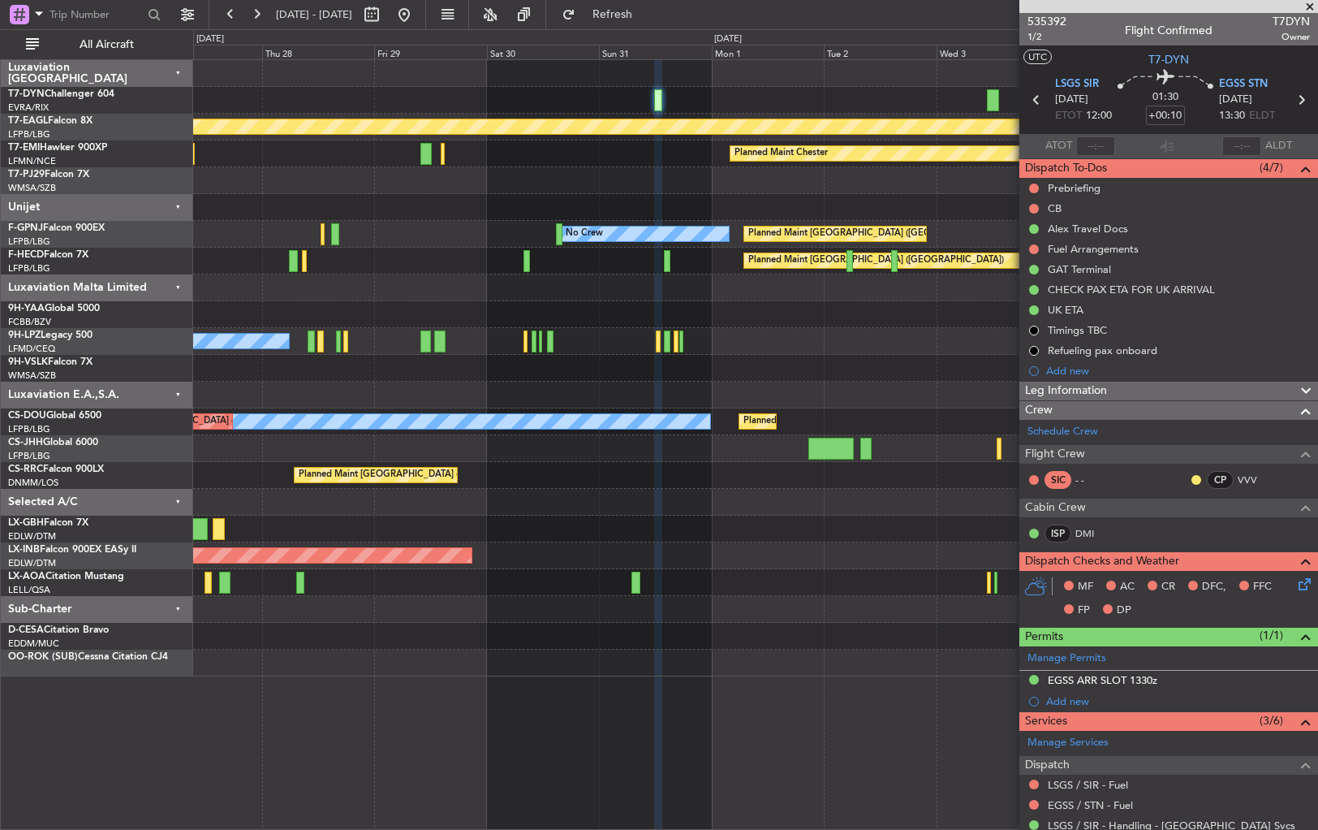
click at [348, 112] on div "AOG Maint Riga (Riga Intl)" at bounding box center [755, 100] width 1124 height 27
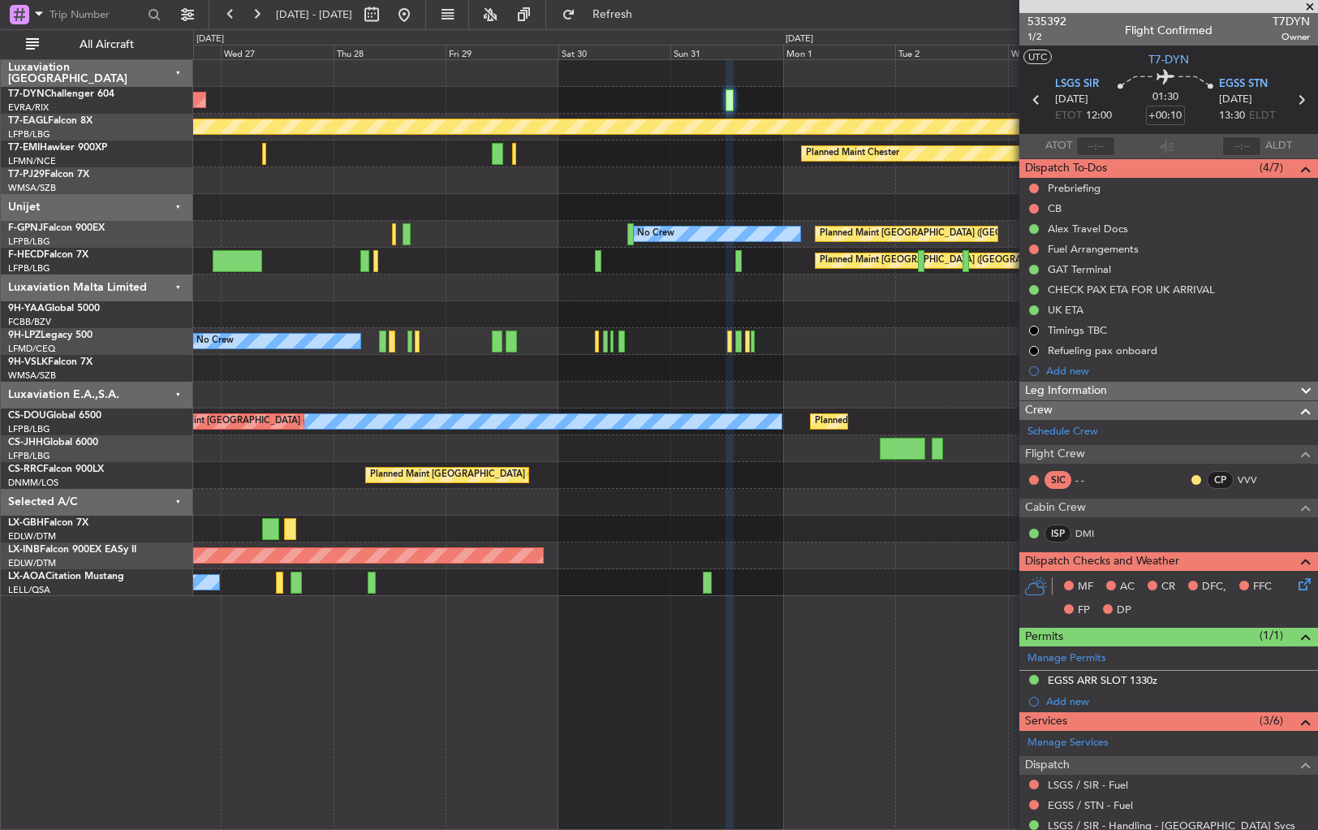
click at [692, 99] on div "AOG Maint Riga (Riga Intl)" at bounding box center [755, 100] width 1124 height 27
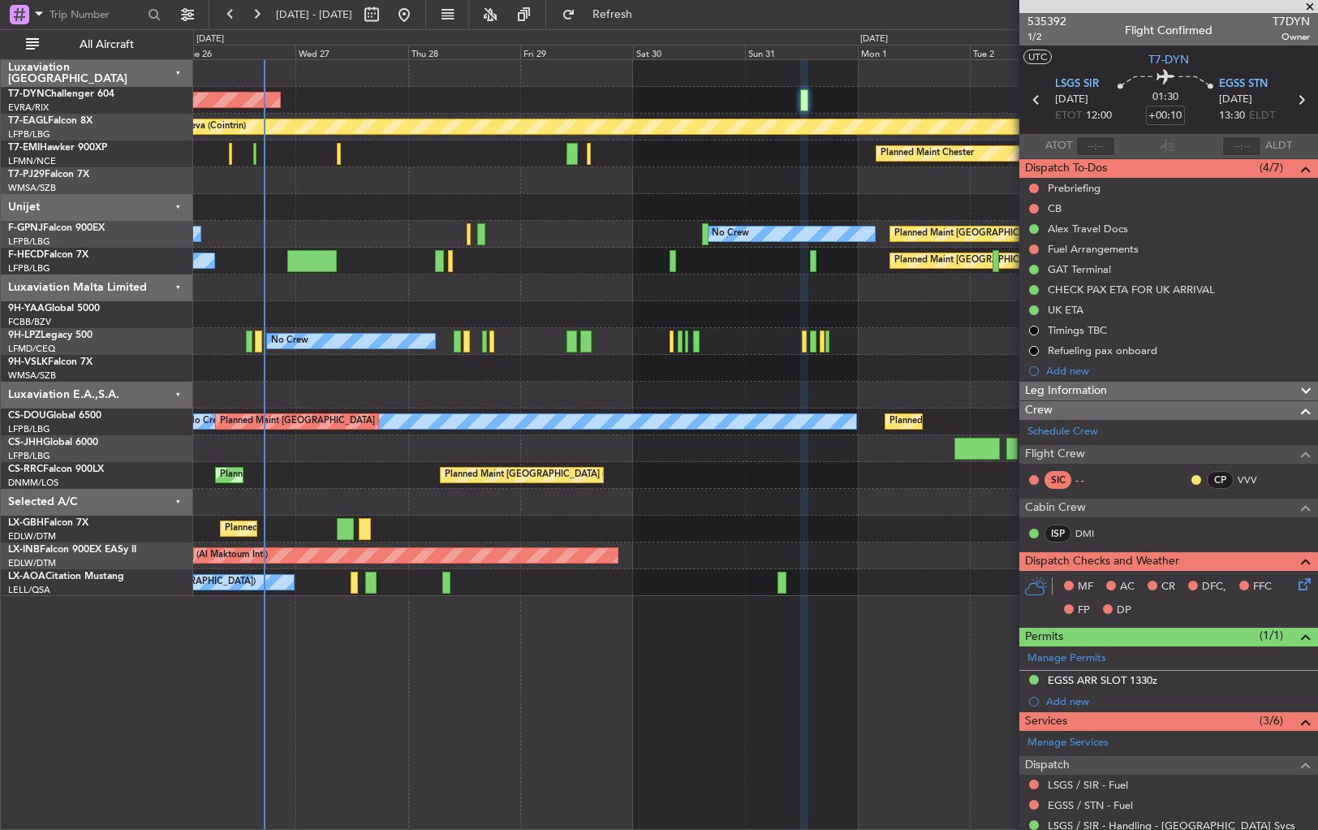
click at [714, 94] on div "AOG Maint Riga (Riga Intl)" at bounding box center [755, 100] width 1124 height 27
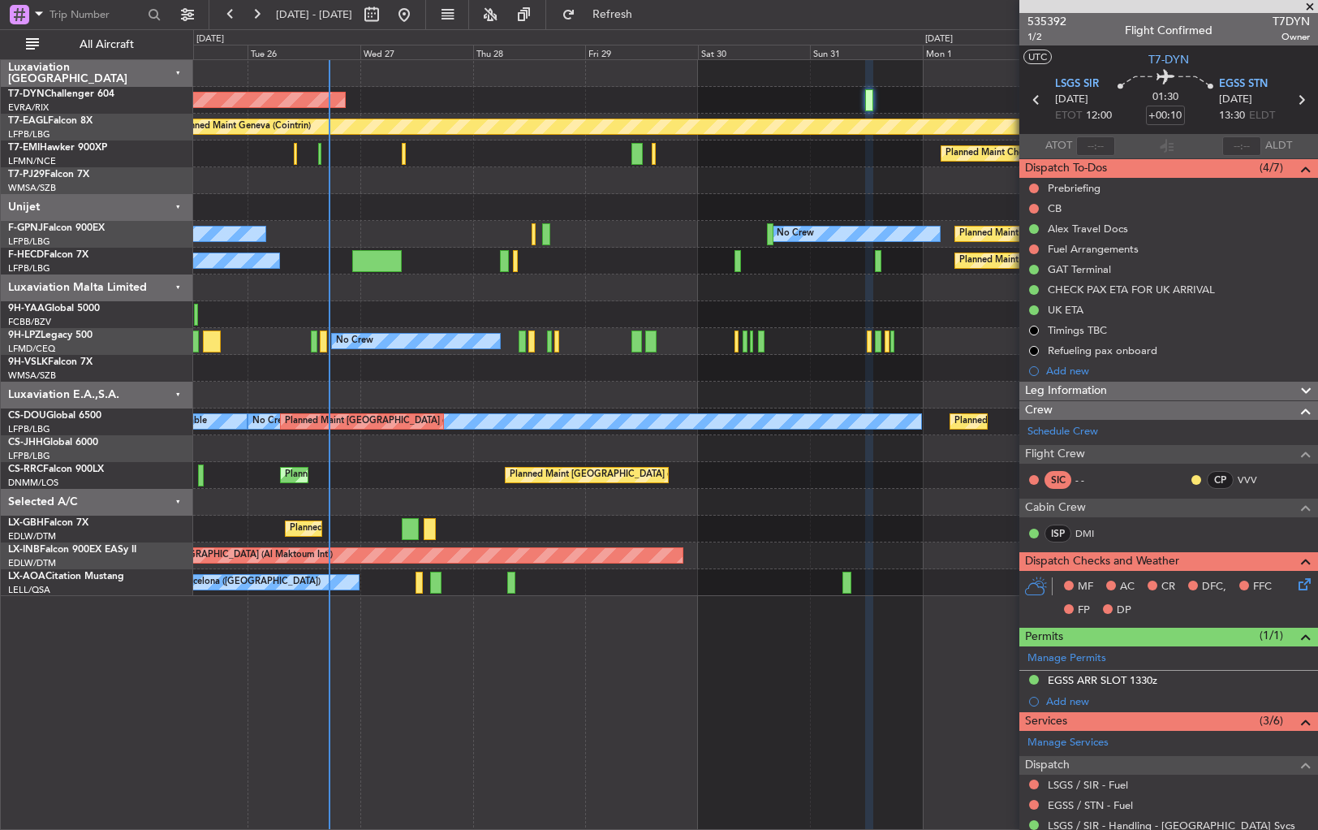
click at [748, 100] on div "AOG Maint Riga (Riga Intl)" at bounding box center [755, 100] width 1124 height 27
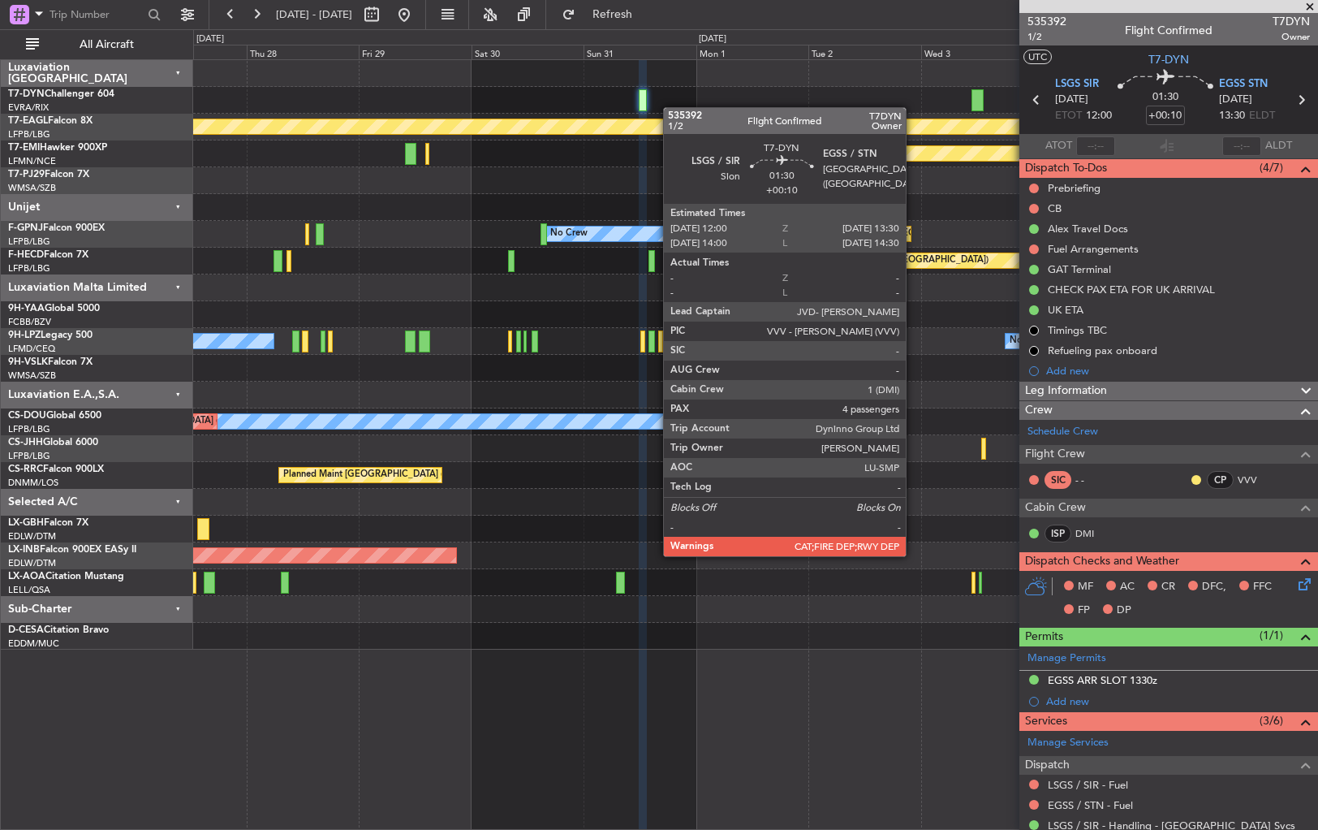
click at [646, 108] on div "AOG Maint Riga (Riga Intl)" at bounding box center [755, 100] width 1124 height 27
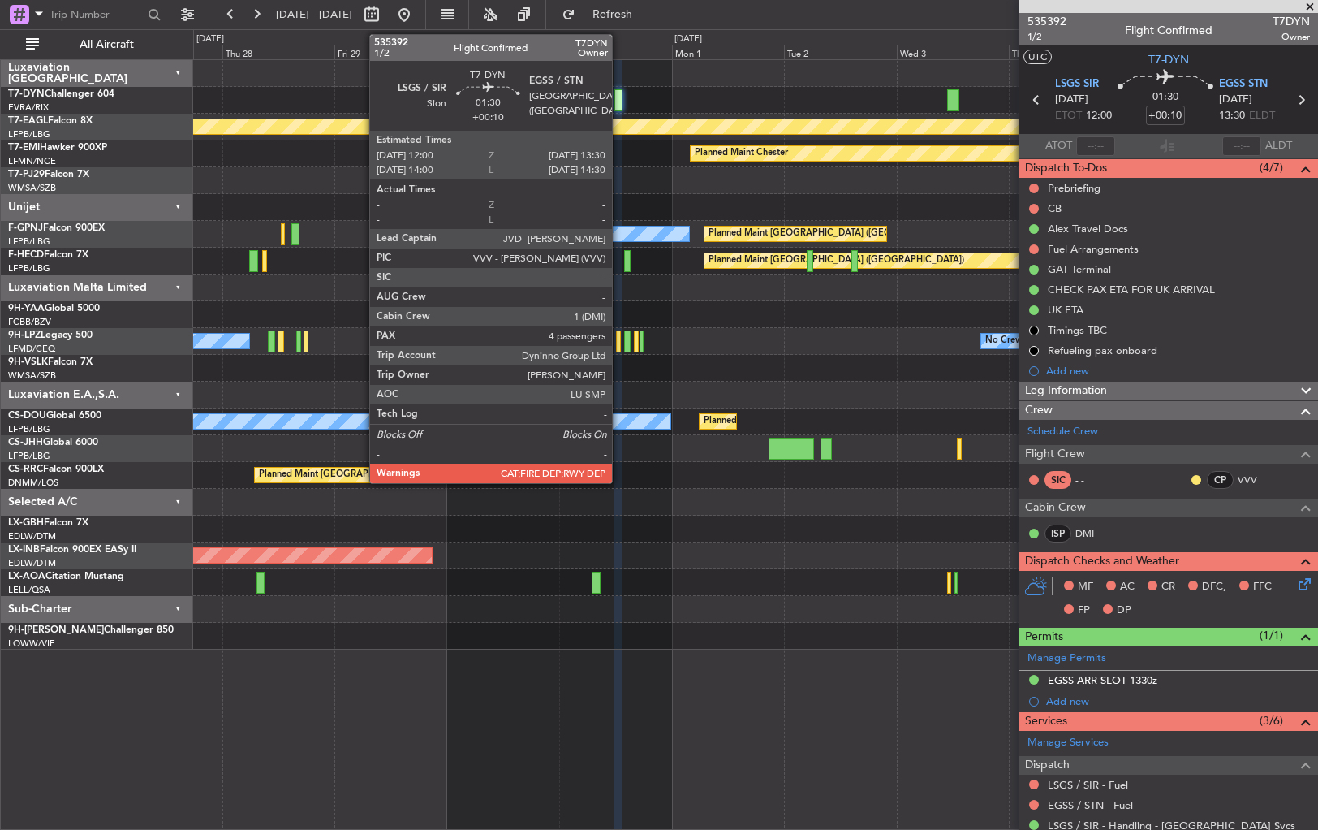
click at [619, 100] on div at bounding box center [617, 100] width 7 height 22
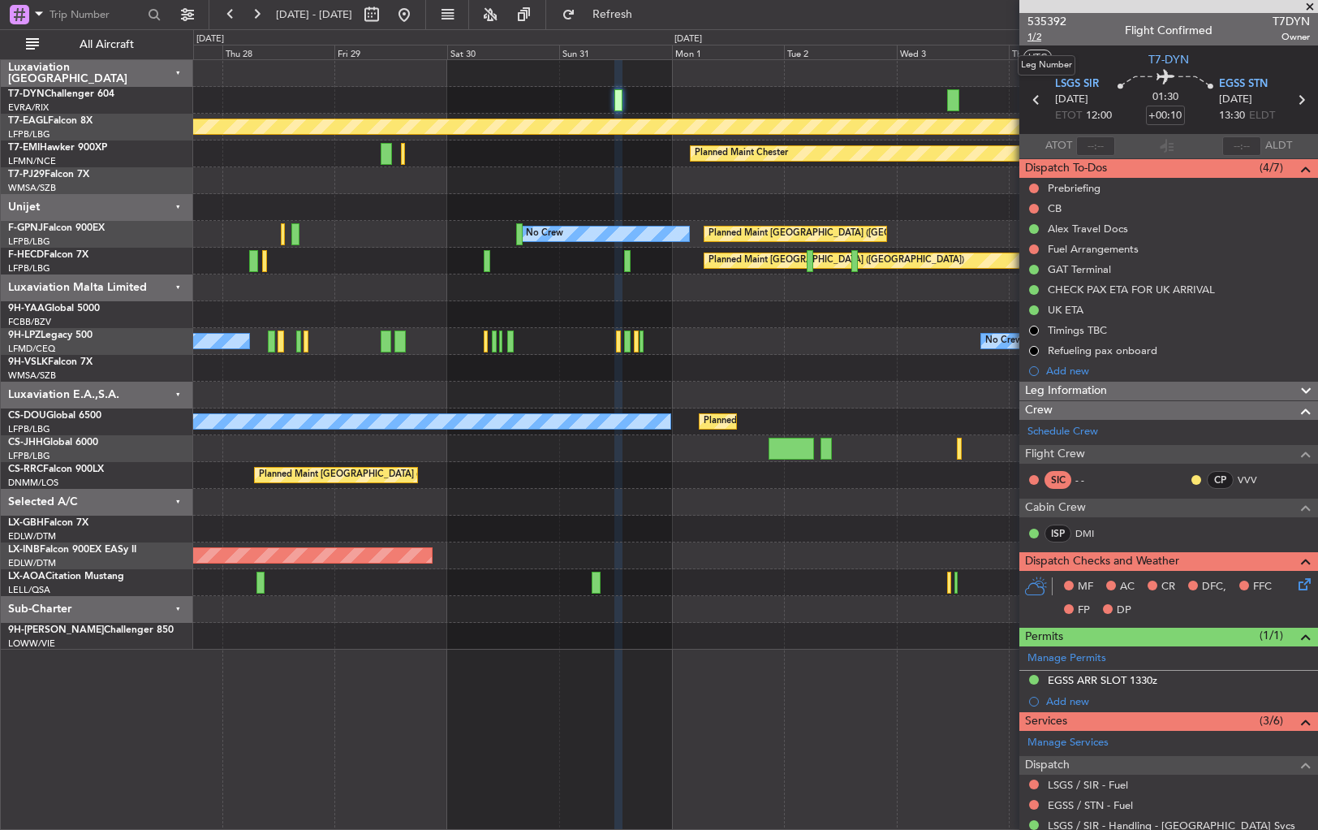
click at [1037, 32] on span "1/2" at bounding box center [1047, 37] width 39 height 14
click at [647, 11] on span "Refresh" at bounding box center [613, 14] width 68 height 11
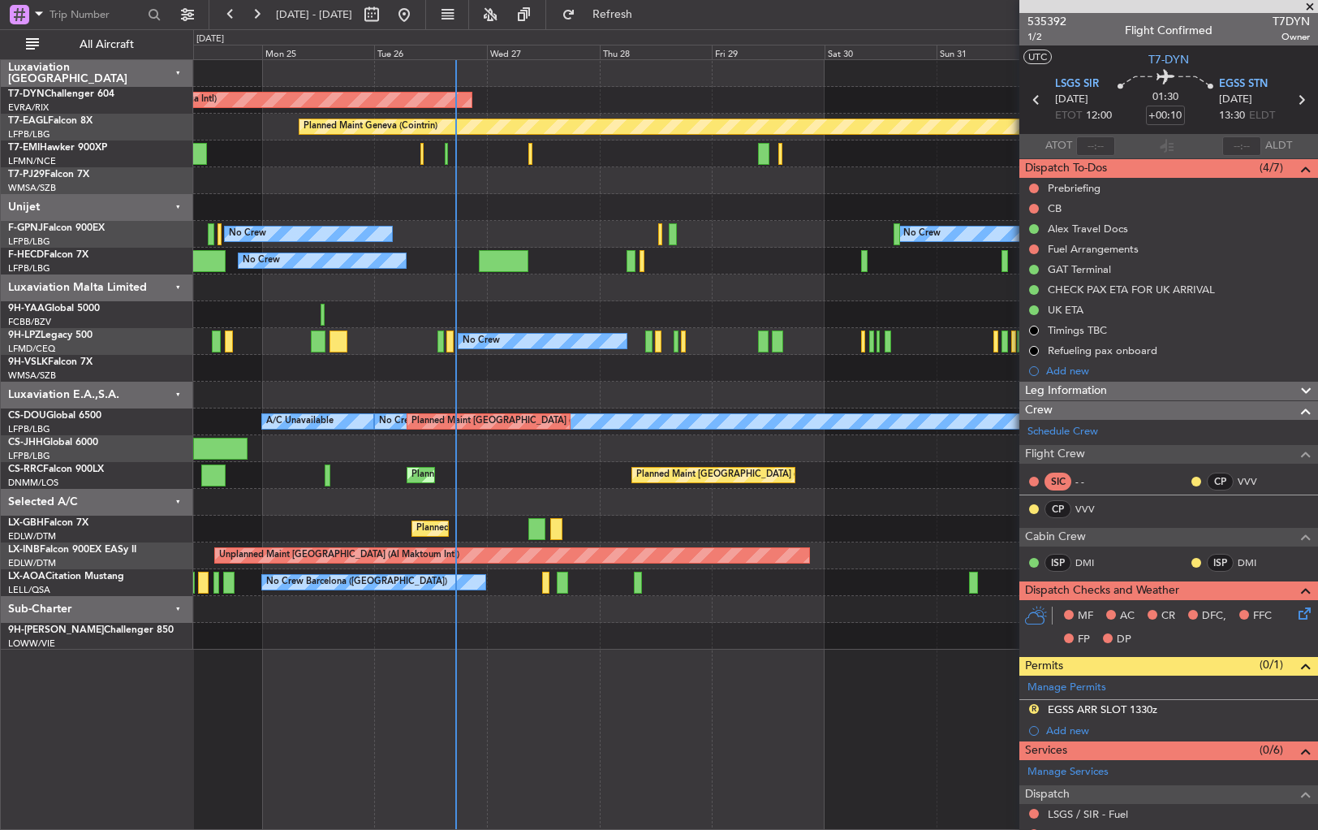
click at [762, 222] on div "Planned Maint [GEOGRAPHIC_DATA] ([GEOGRAPHIC_DATA]) No Crew No Crew No Crew [GE…" at bounding box center [755, 234] width 1124 height 27
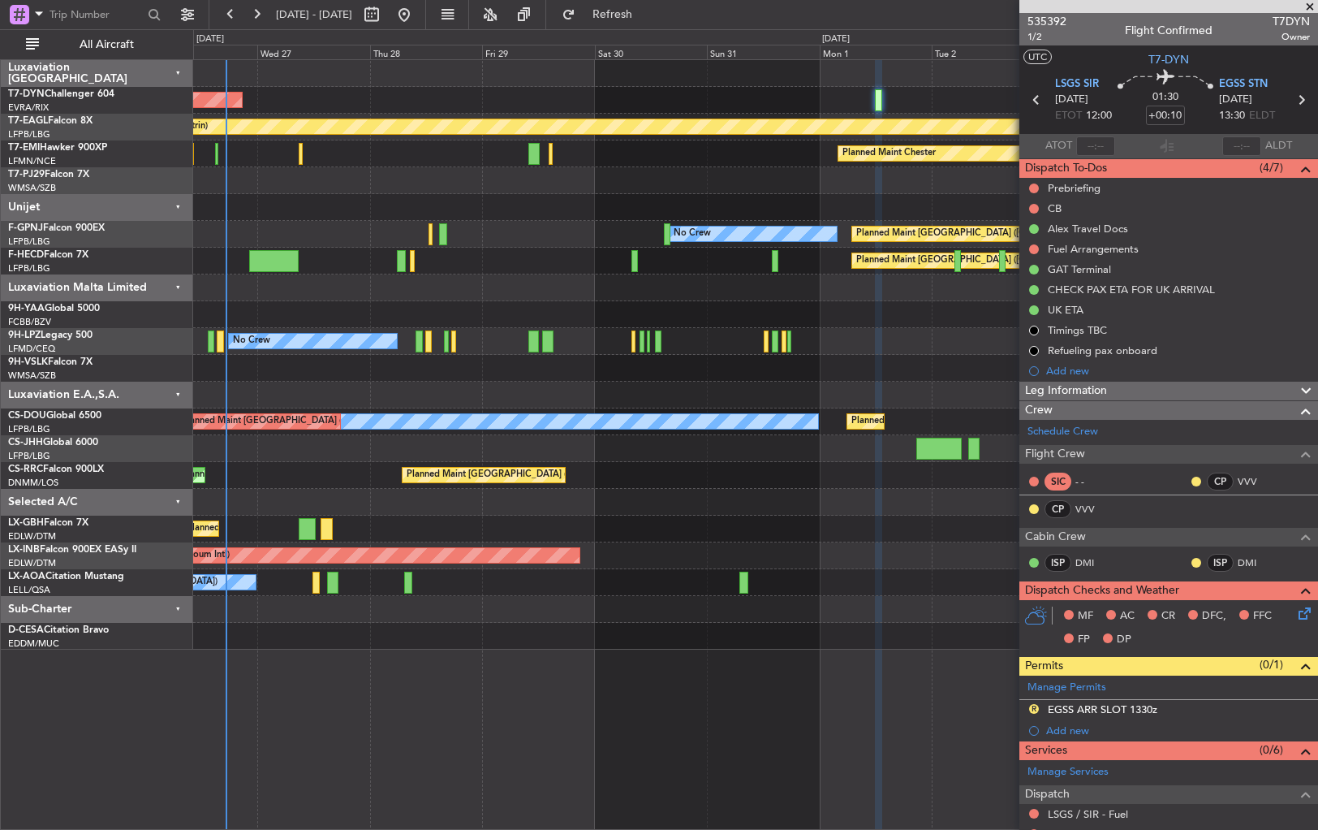
click at [705, 172] on div at bounding box center [755, 180] width 1124 height 27
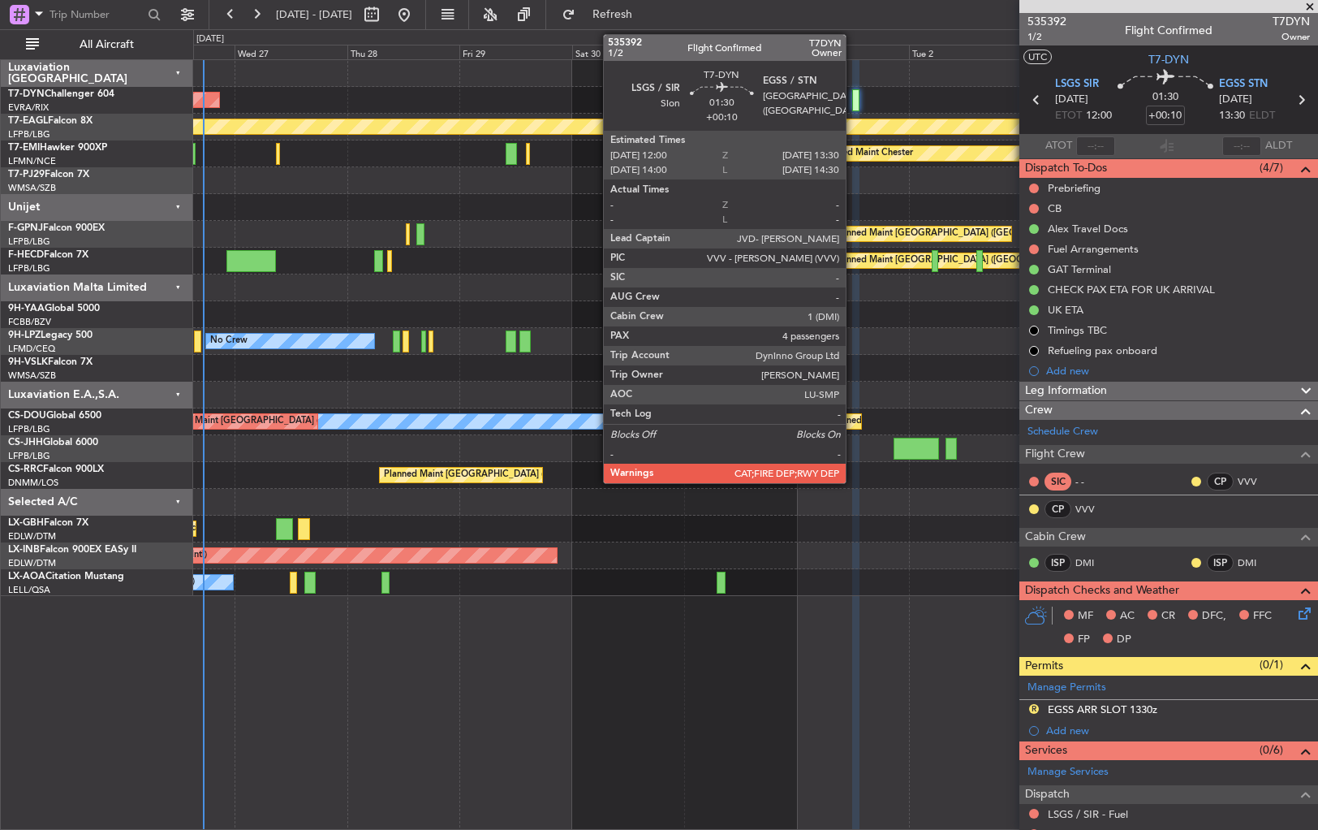
click at [853, 98] on div at bounding box center [855, 100] width 7 height 22
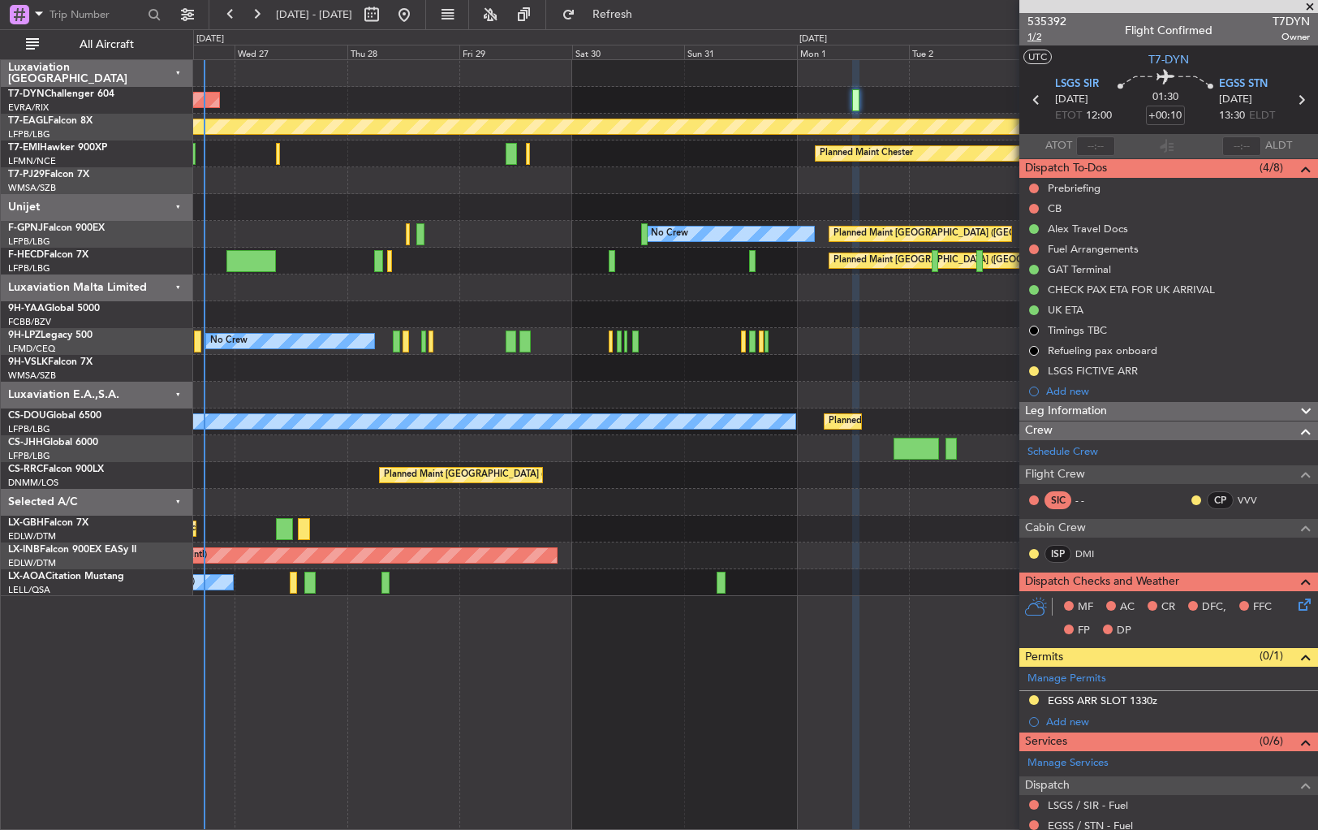
click at [1033, 36] on span "1/2" at bounding box center [1047, 37] width 39 height 14
click at [1064, 19] on span "535392" at bounding box center [1047, 21] width 39 height 17
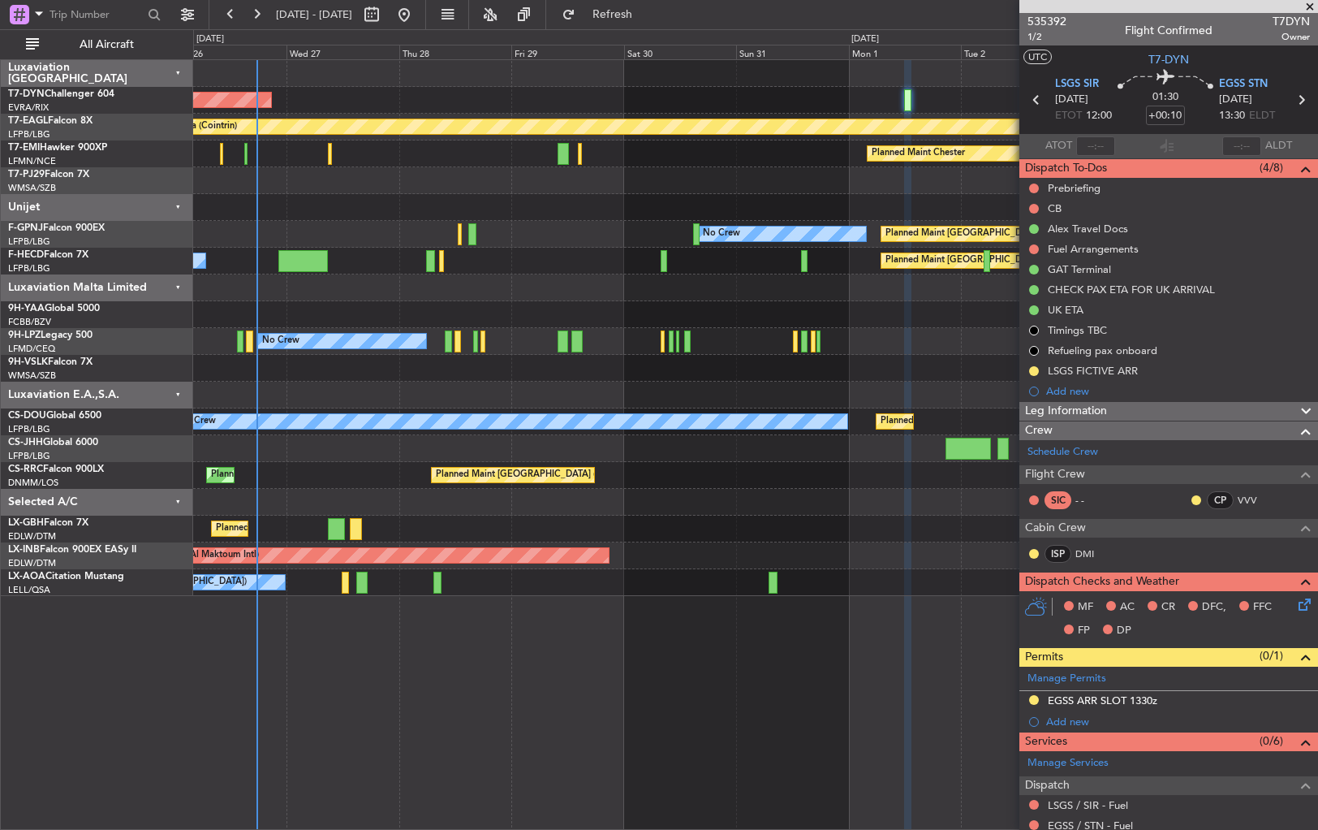
click at [533, 311] on div at bounding box center [755, 314] width 1124 height 27
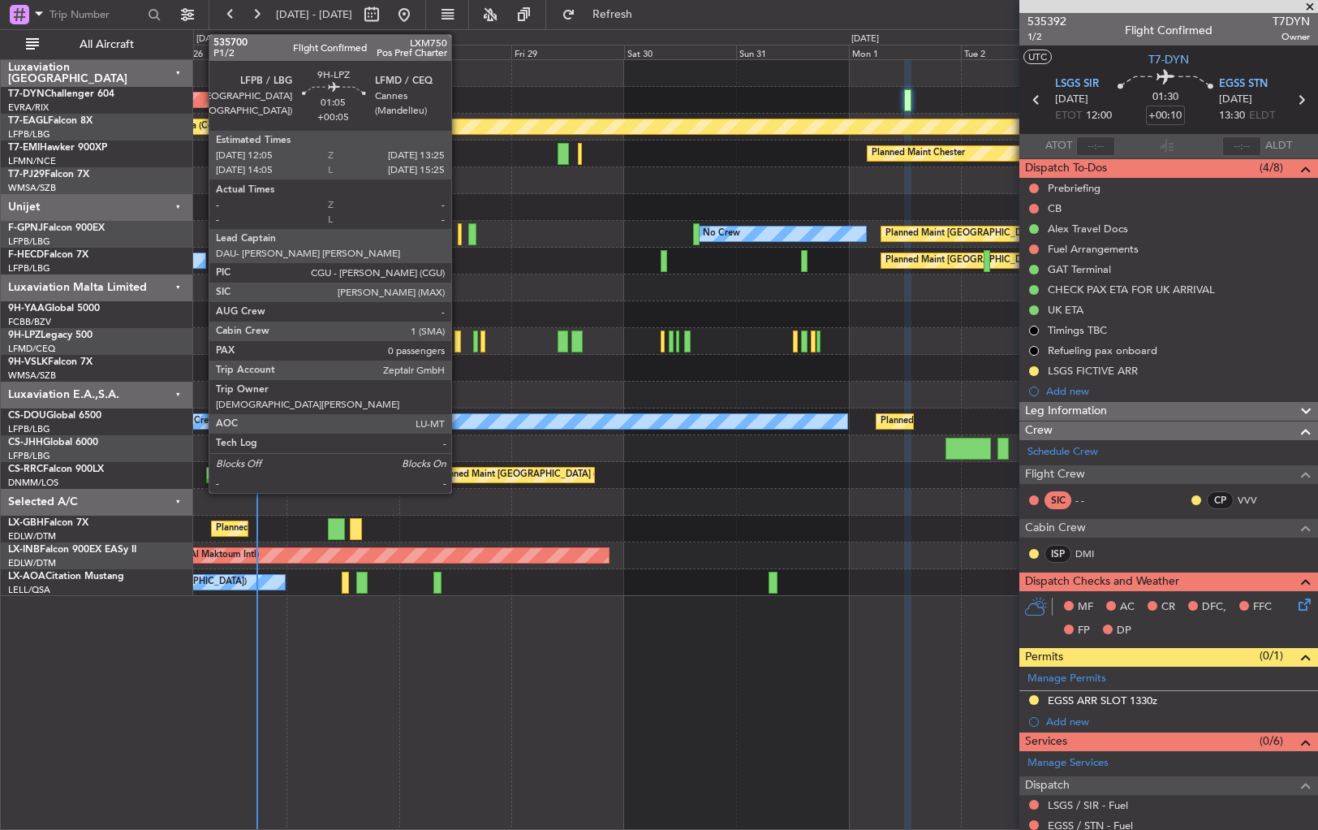
click at [459, 344] on div at bounding box center [458, 341] width 6 height 22
type input "+00:05"
type input "0"
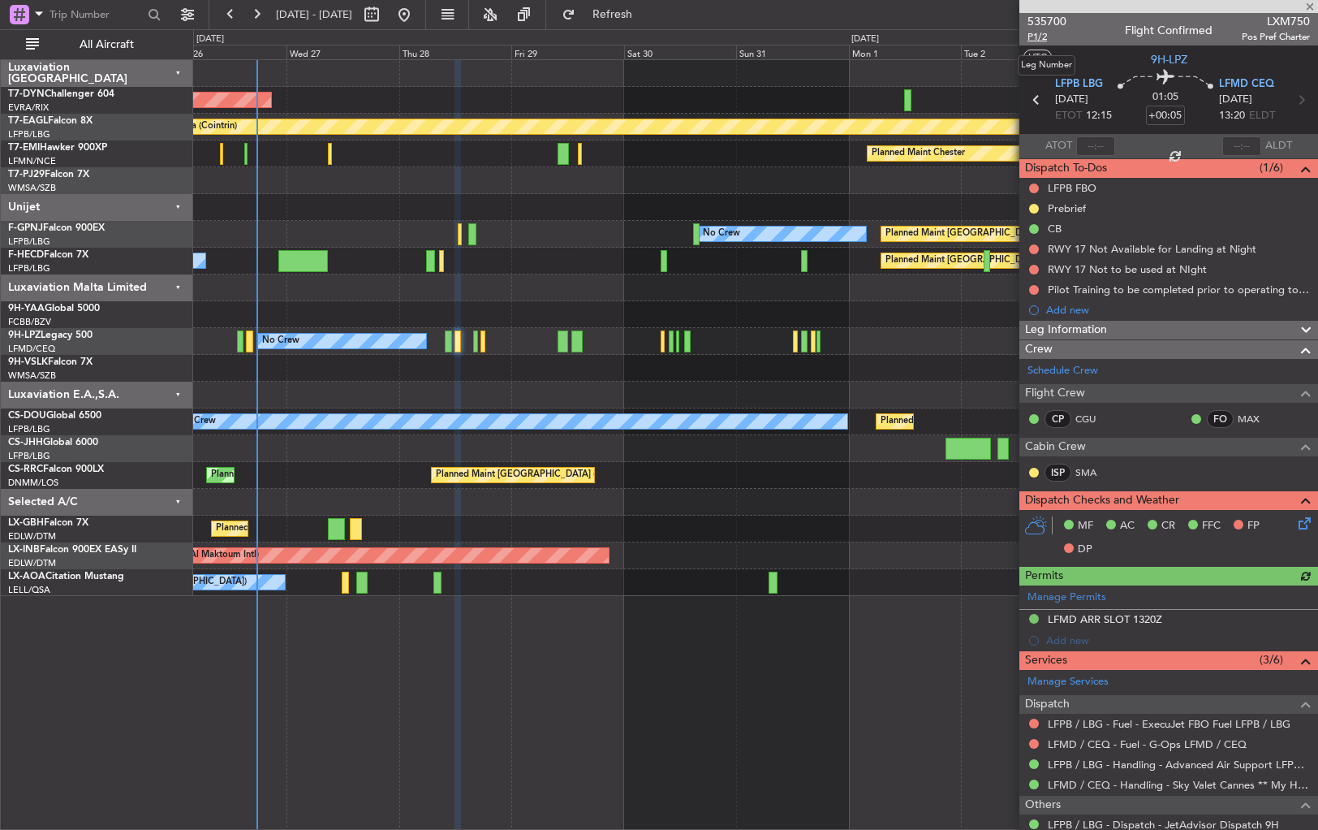
click at [1037, 36] on span "P1/2" at bounding box center [1047, 37] width 39 height 14
click at [652, 6] on button "Refresh" at bounding box center [602, 15] width 97 height 26
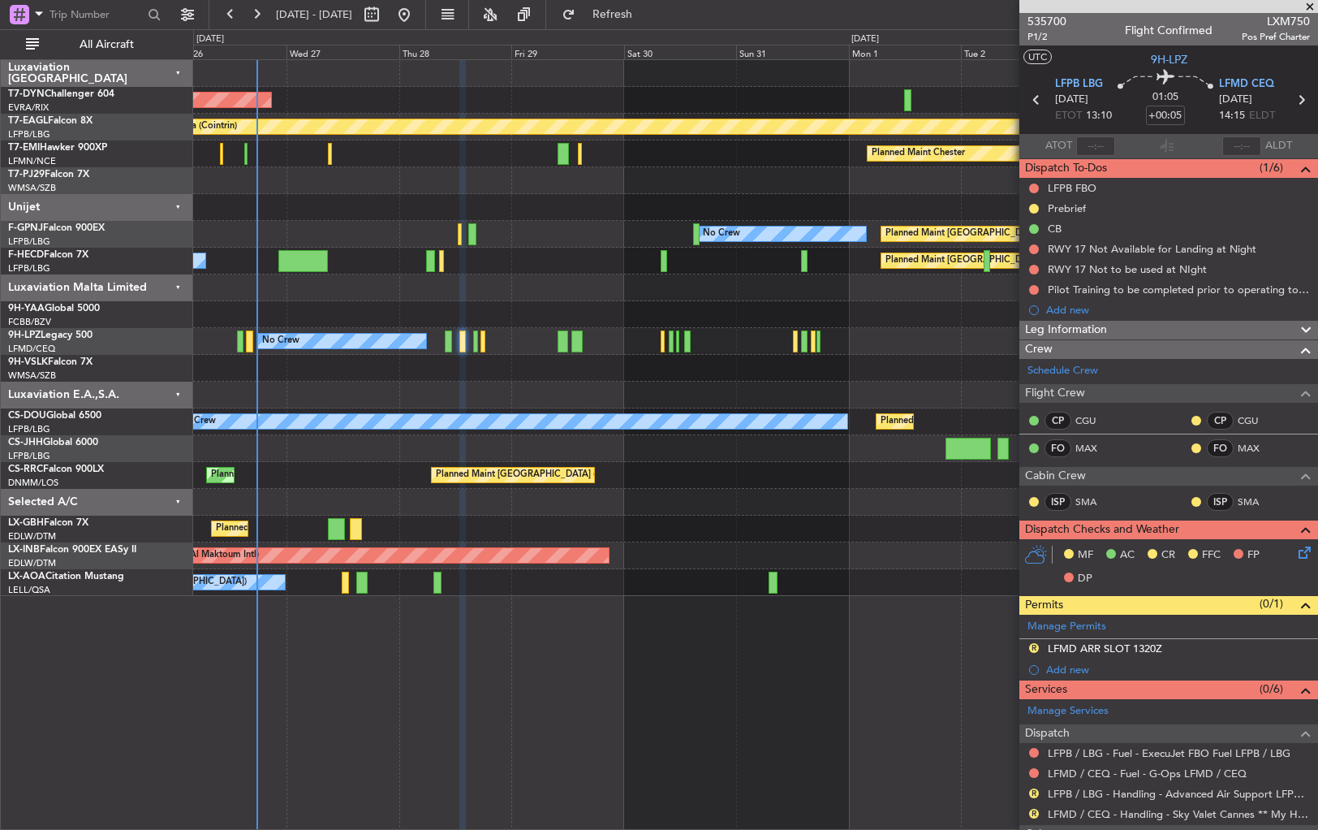
click at [1296, 550] on icon at bounding box center [1302, 549] width 13 height 13
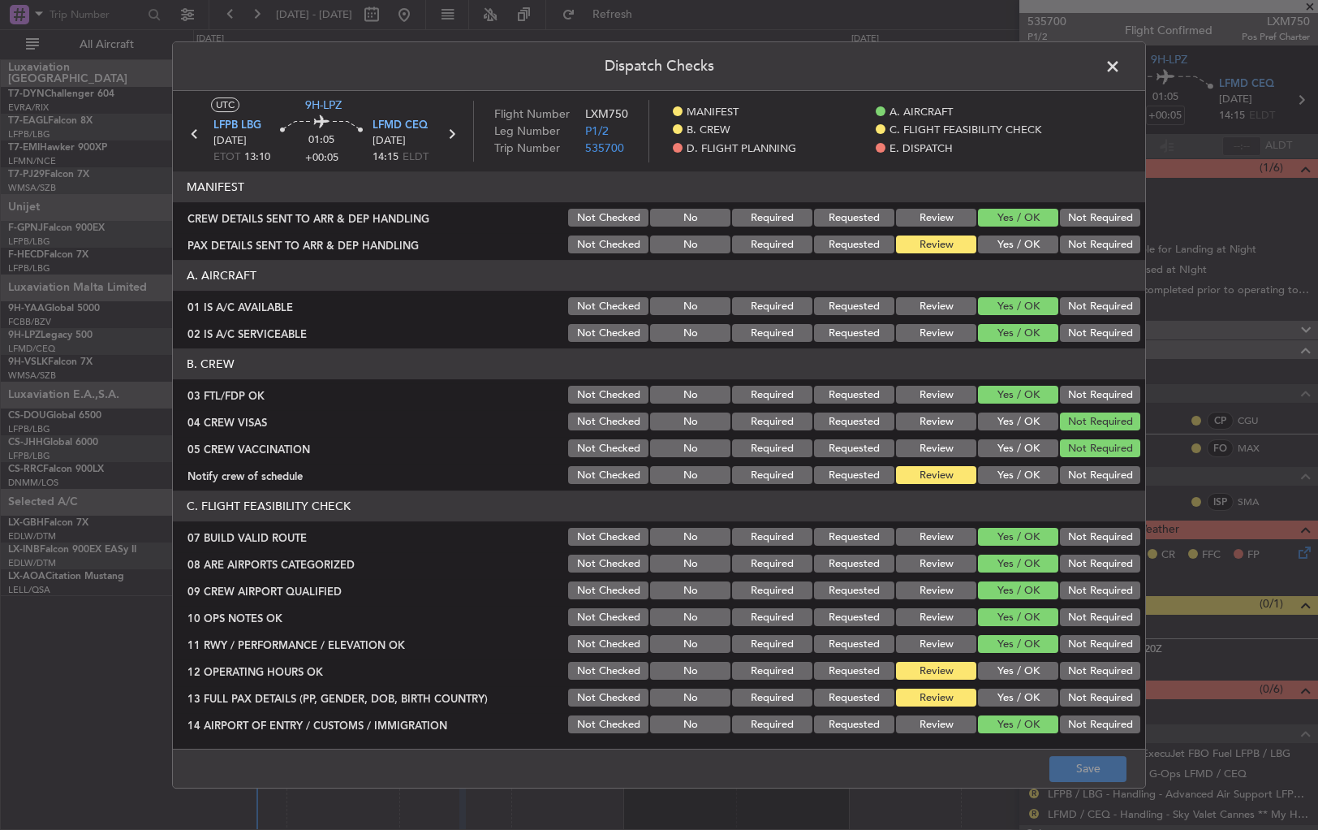
click at [1015, 247] on button "Yes / OK" at bounding box center [1018, 244] width 80 height 18
click at [1066, 760] on button "Save" at bounding box center [1088, 769] width 77 height 26
click at [1121, 65] on span at bounding box center [1121, 70] width 0 height 32
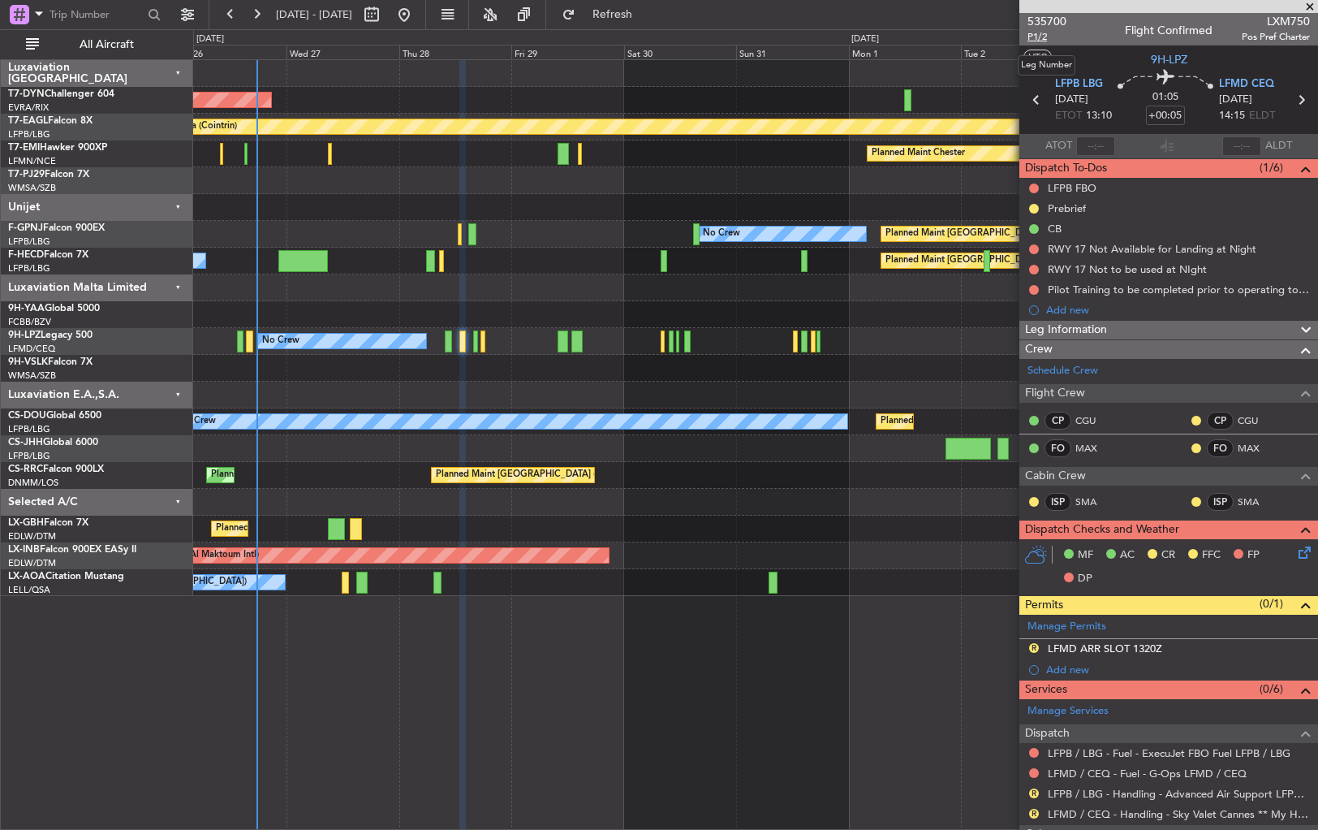
click at [1043, 36] on span "P1/2" at bounding box center [1047, 37] width 39 height 14
click at [1044, 17] on span "535700" at bounding box center [1047, 21] width 39 height 17
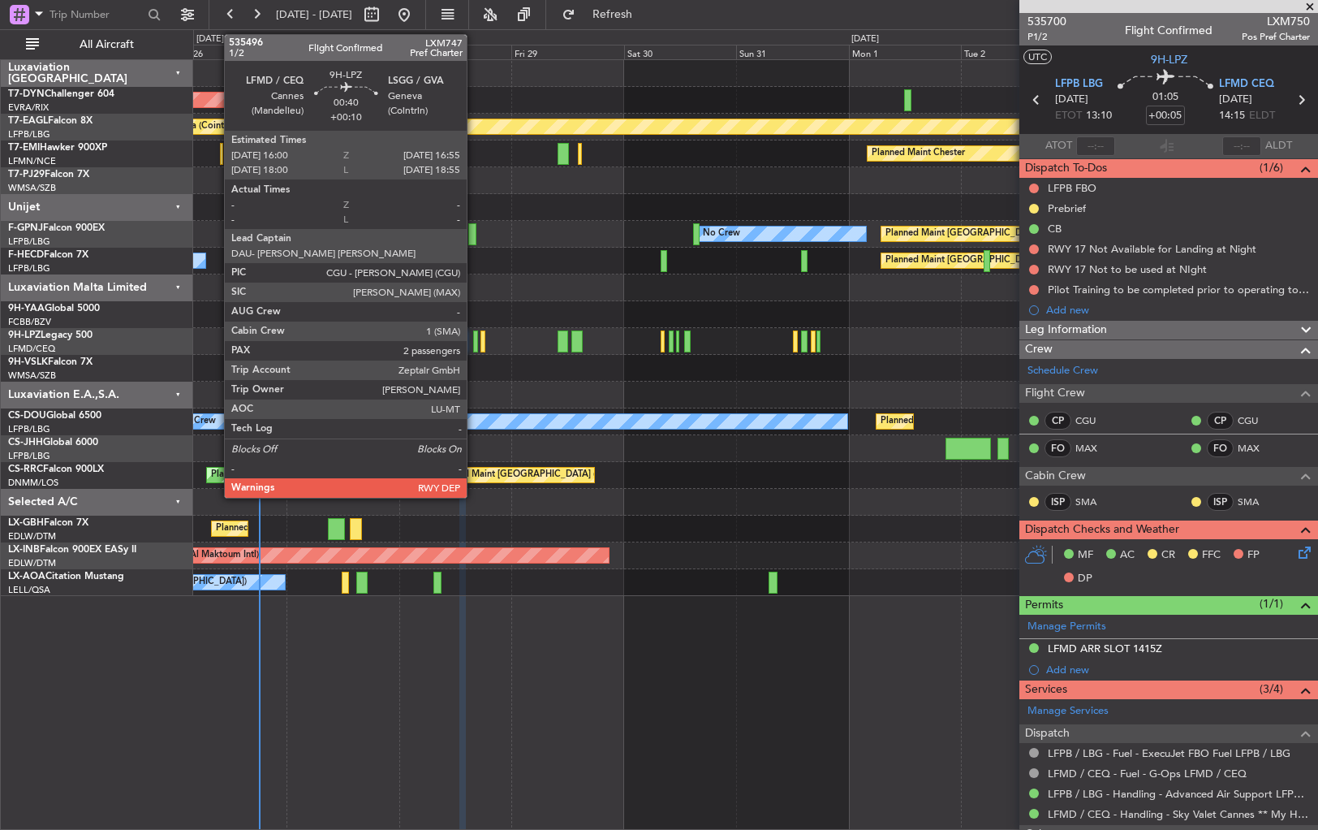
click at [474, 345] on div at bounding box center [475, 341] width 5 height 22
type input "+00:10"
type input "2"
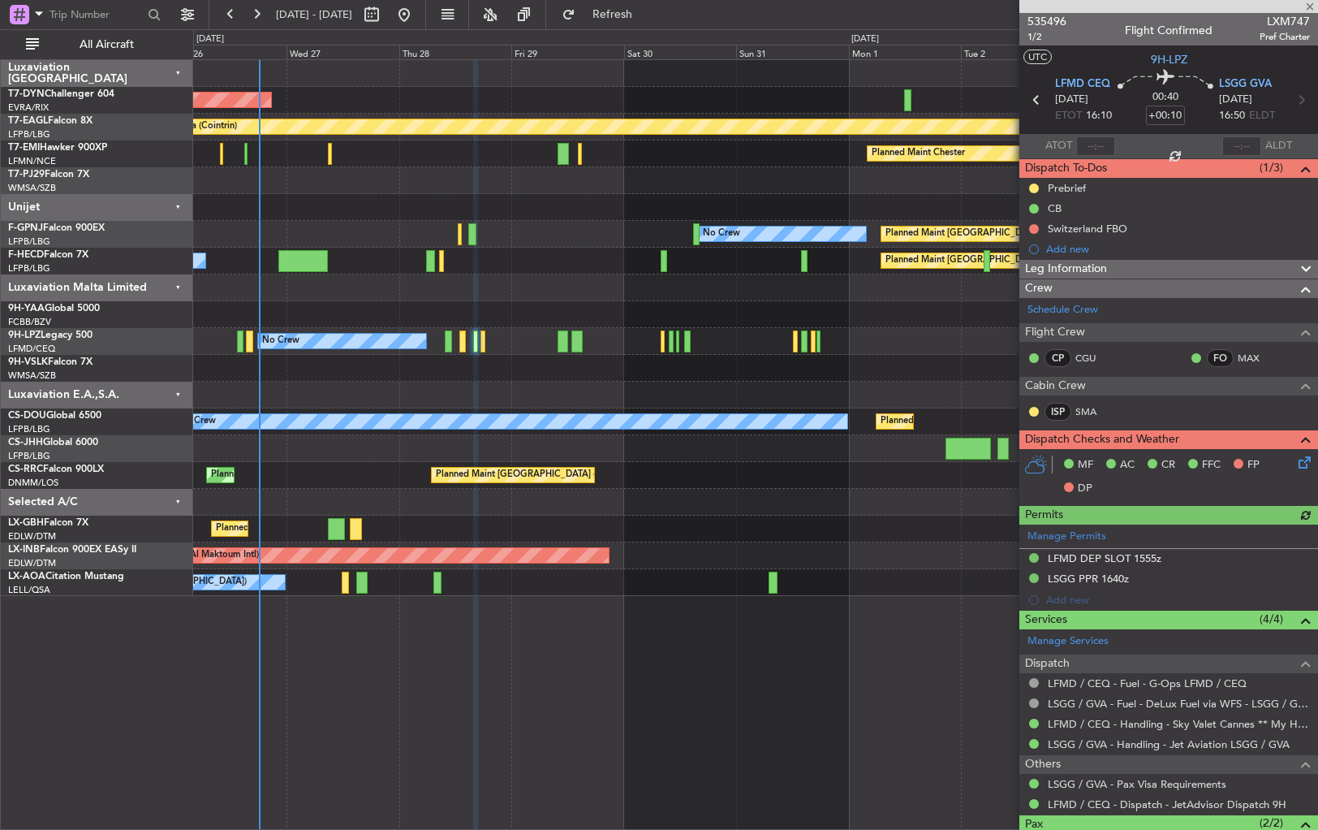
scroll to position [101, 0]
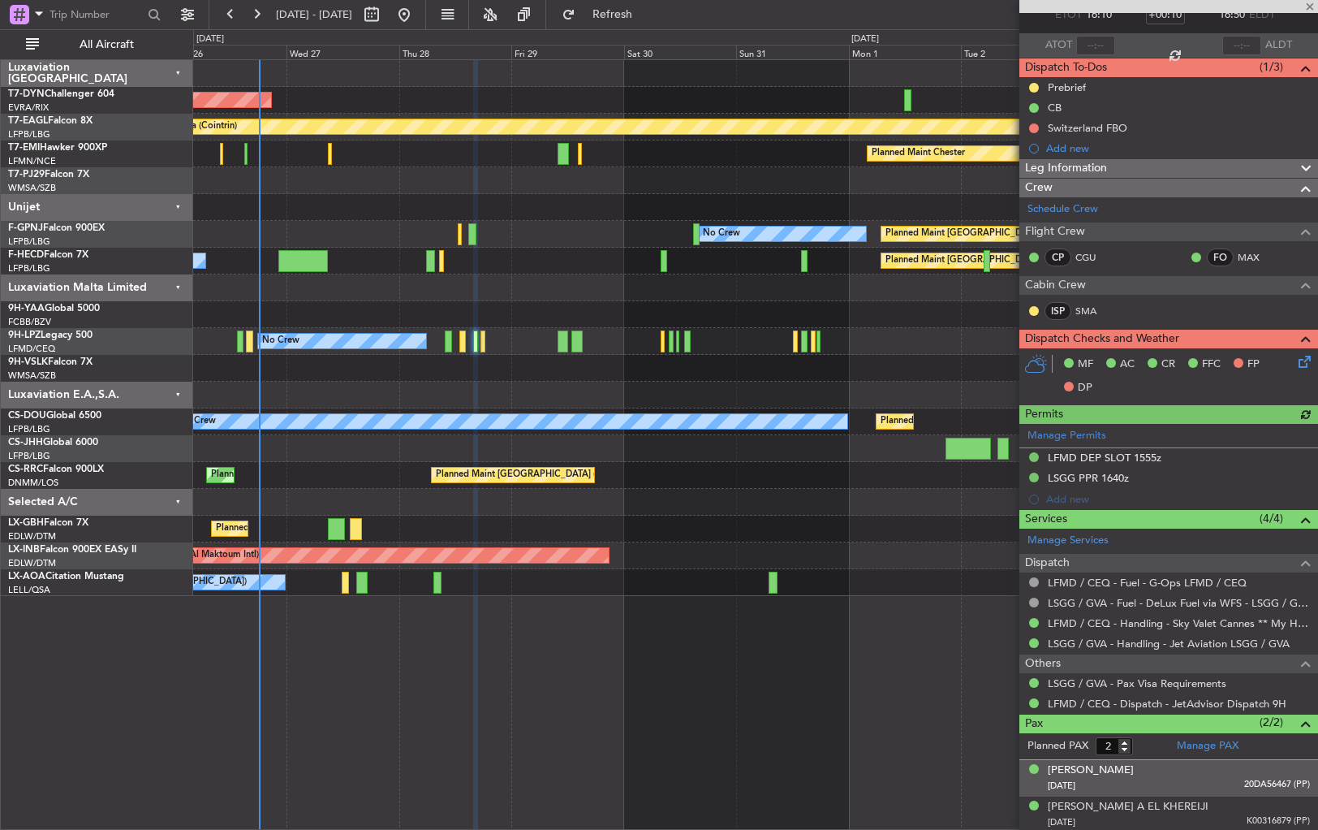
click at [1196, 778] on div "[DATE] 20DA56467 (PP)" at bounding box center [1179, 786] width 262 height 16
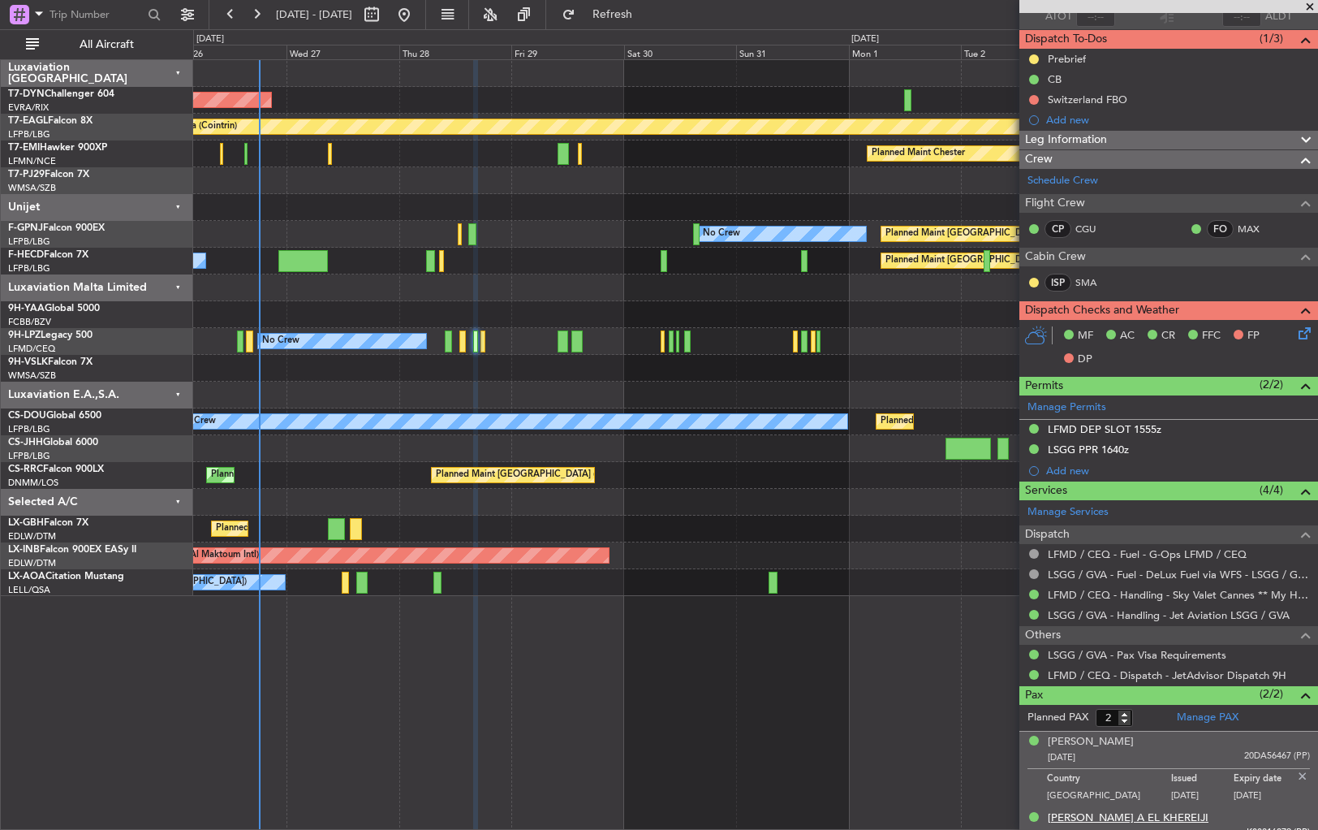
scroll to position [140, 0]
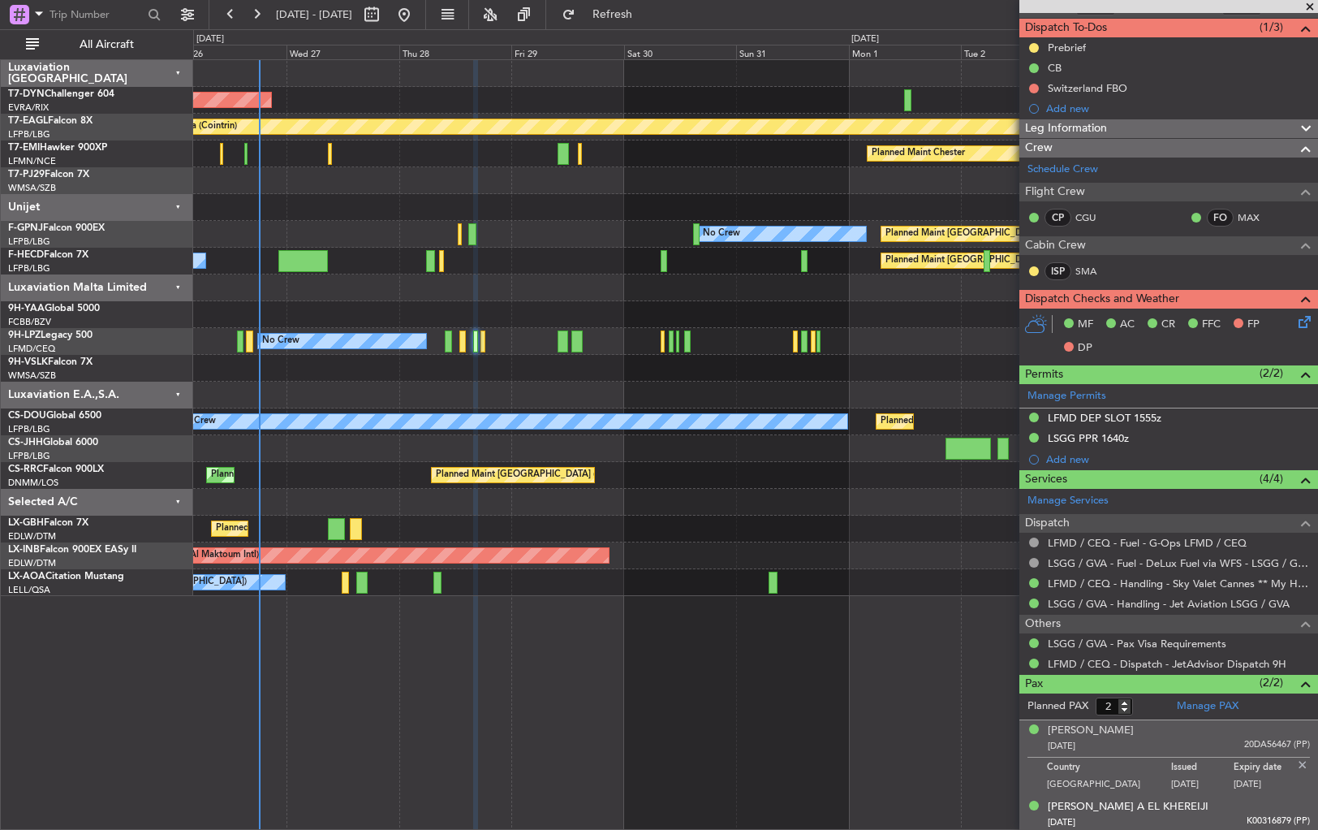
click at [1227, 814] on div "[DATE] K00316879 (PP)" at bounding box center [1179, 822] width 262 height 16
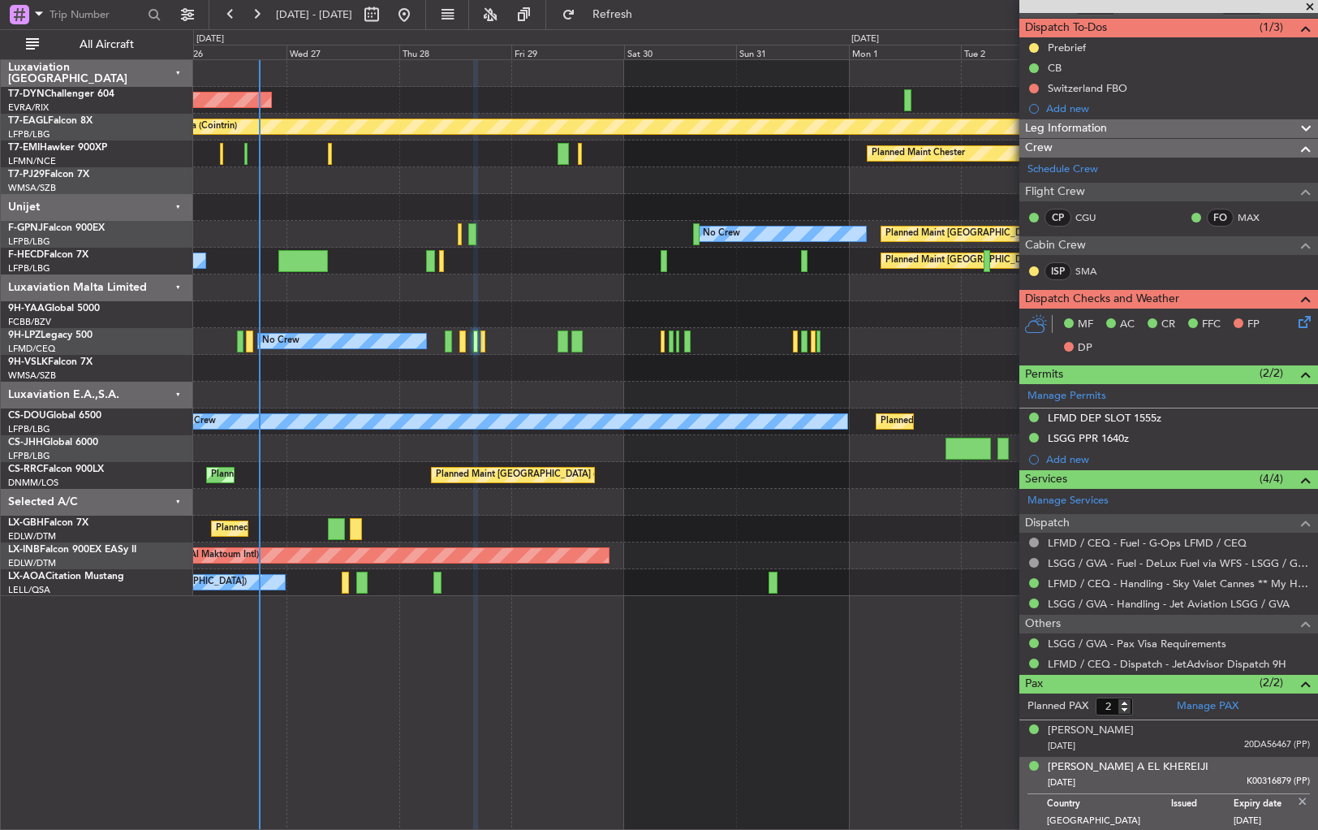
scroll to position [0, 0]
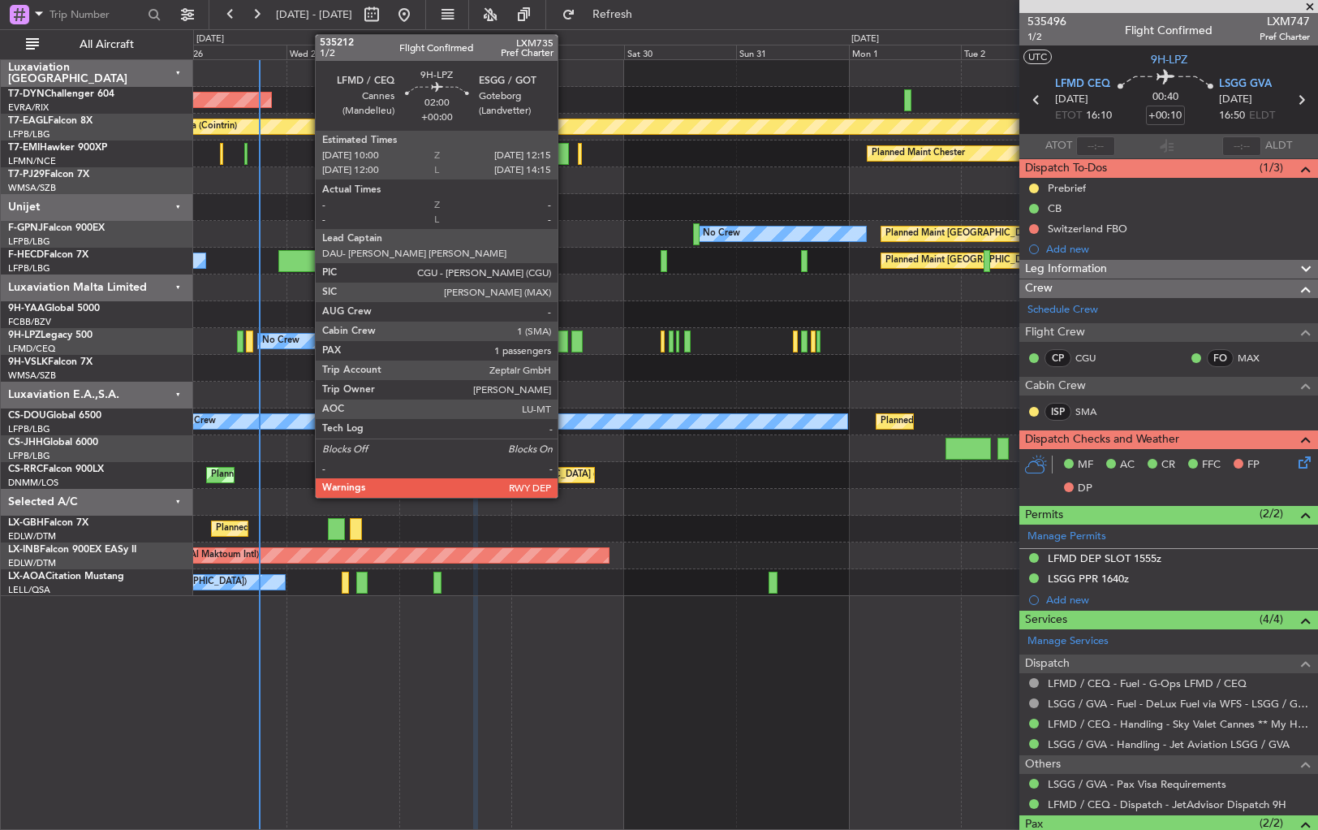
click at [565, 336] on div at bounding box center [563, 341] width 11 height 22
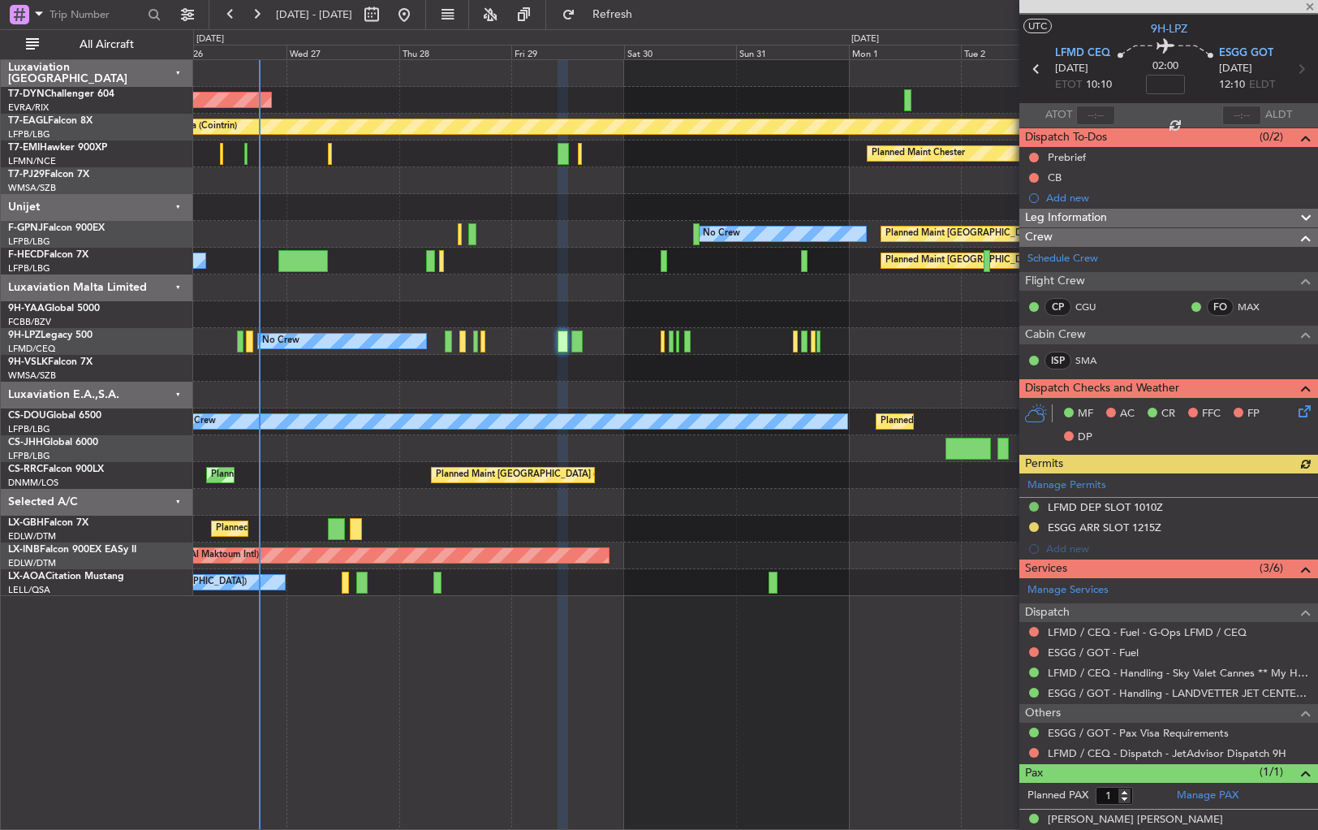
scroll to position [44, 0]
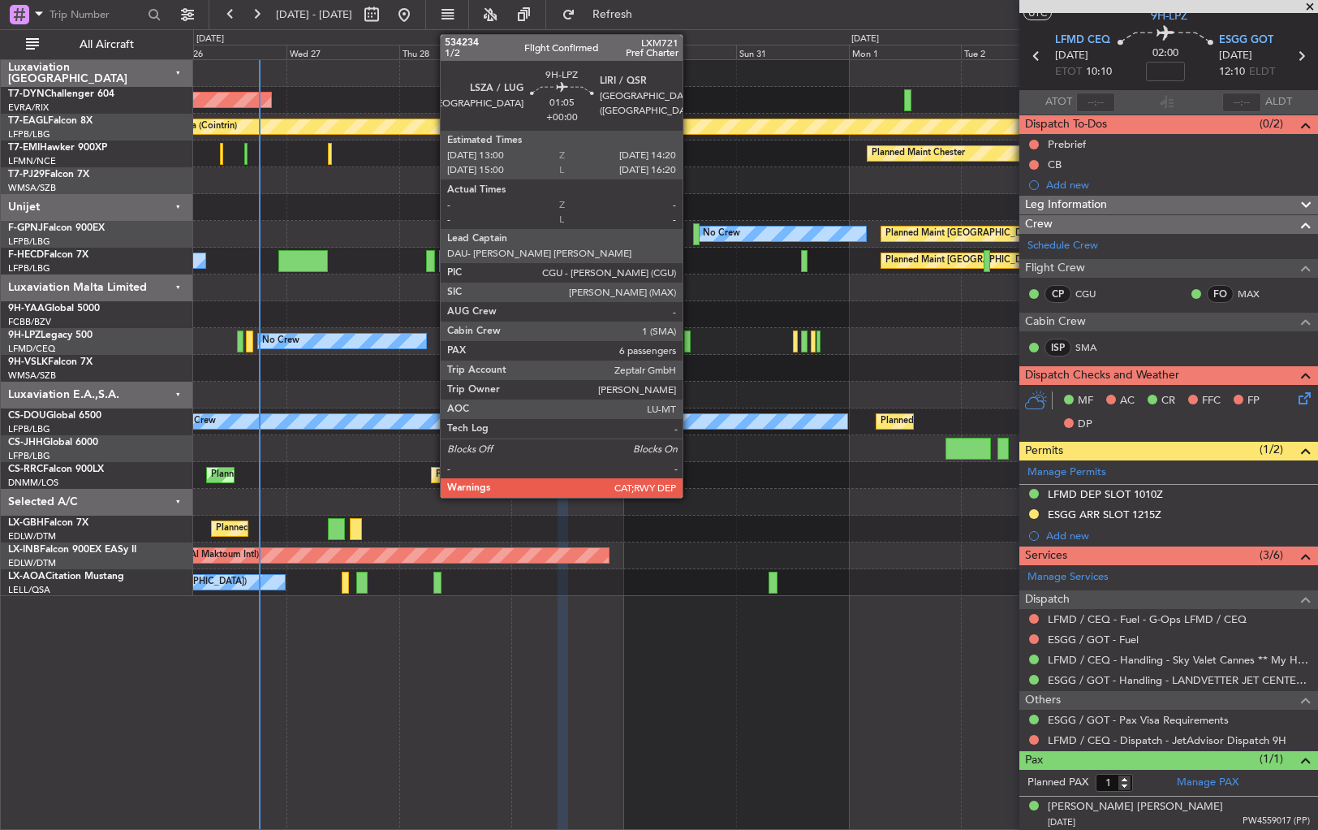
click at [690, 340] on div at bounding box center [687, 341] width 6 height 22
type input "6"
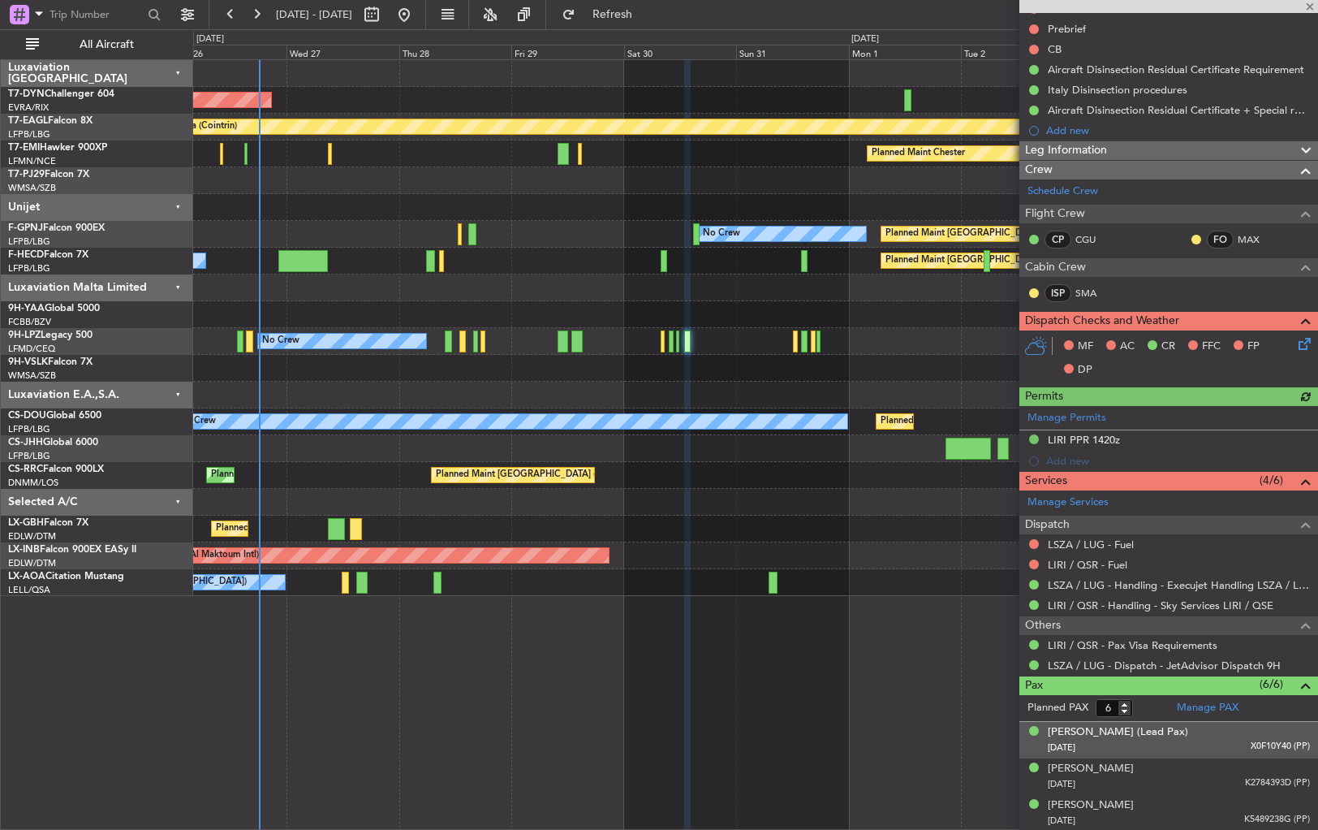
scroll to position [328, 0]
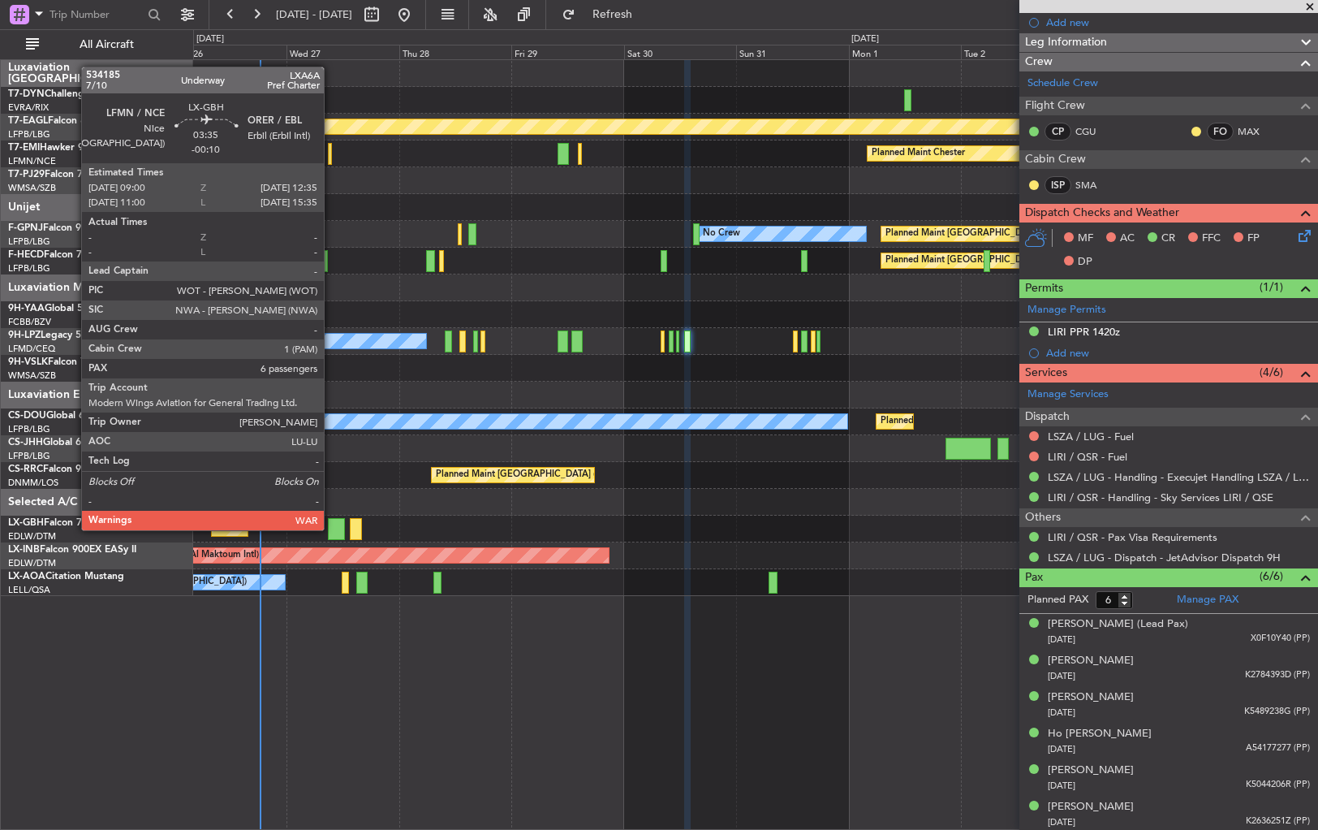
click at [331, 528] on div at bounding box center [336, 529] width 17 height 22
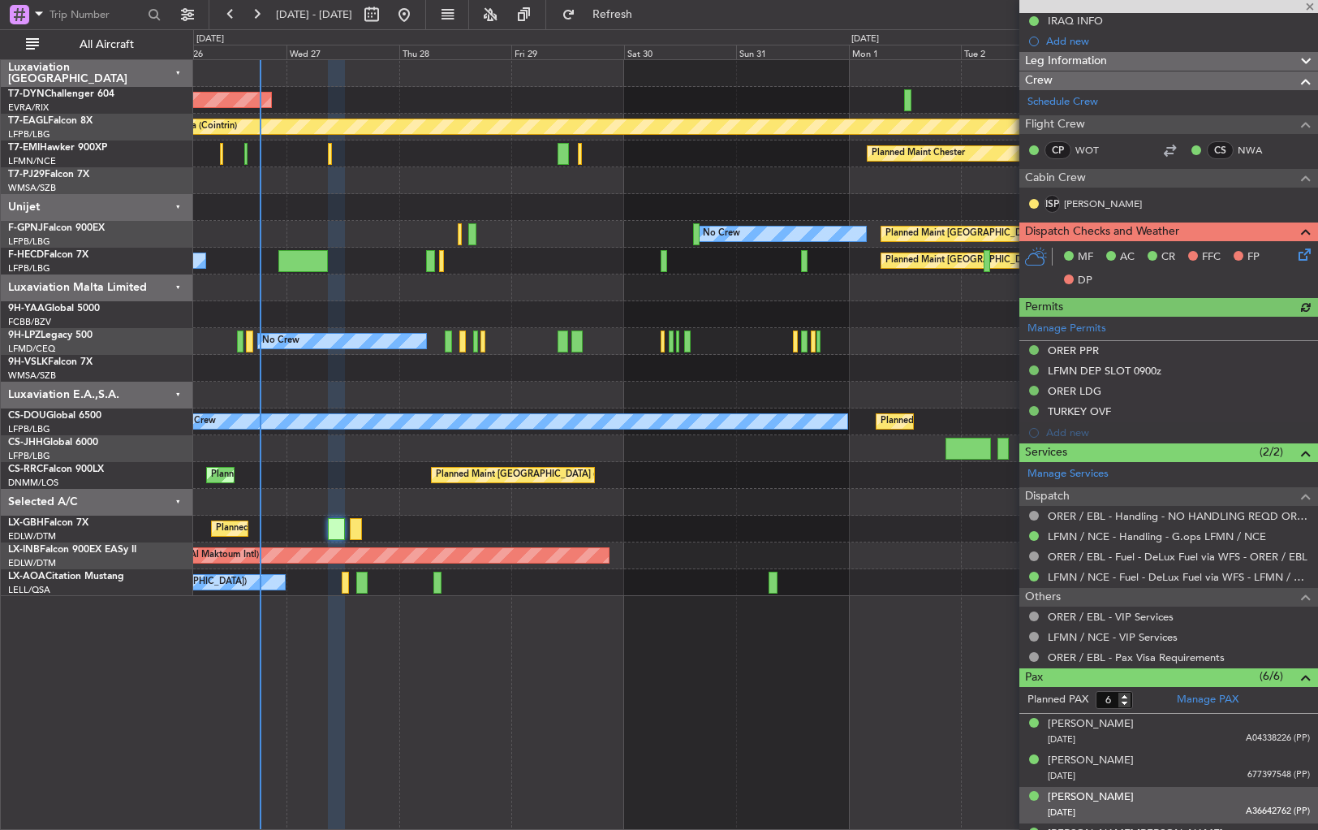
scroll to position [390, 0]
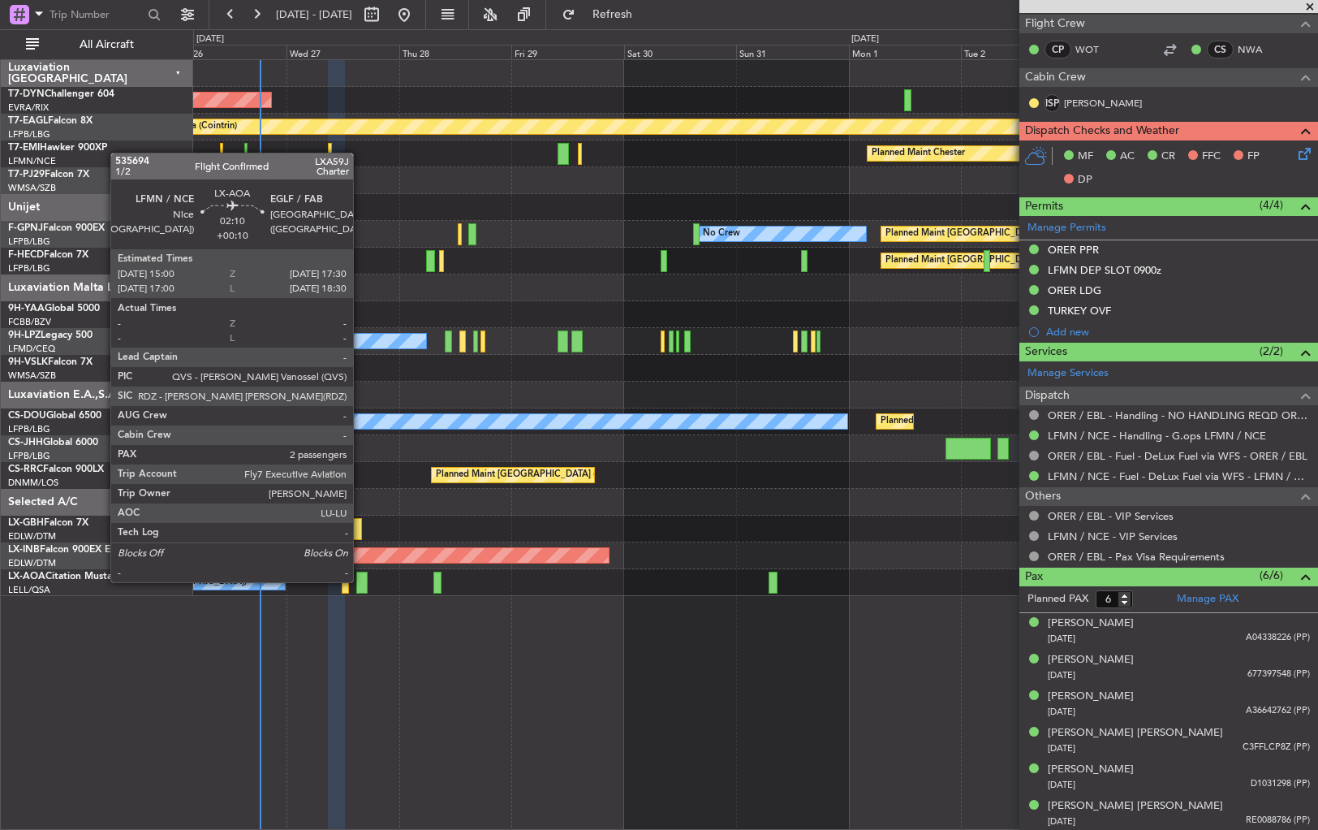
click at [360, 580] on div at bounding box center [362, 582] width 12 height 22
type input "+00:10"
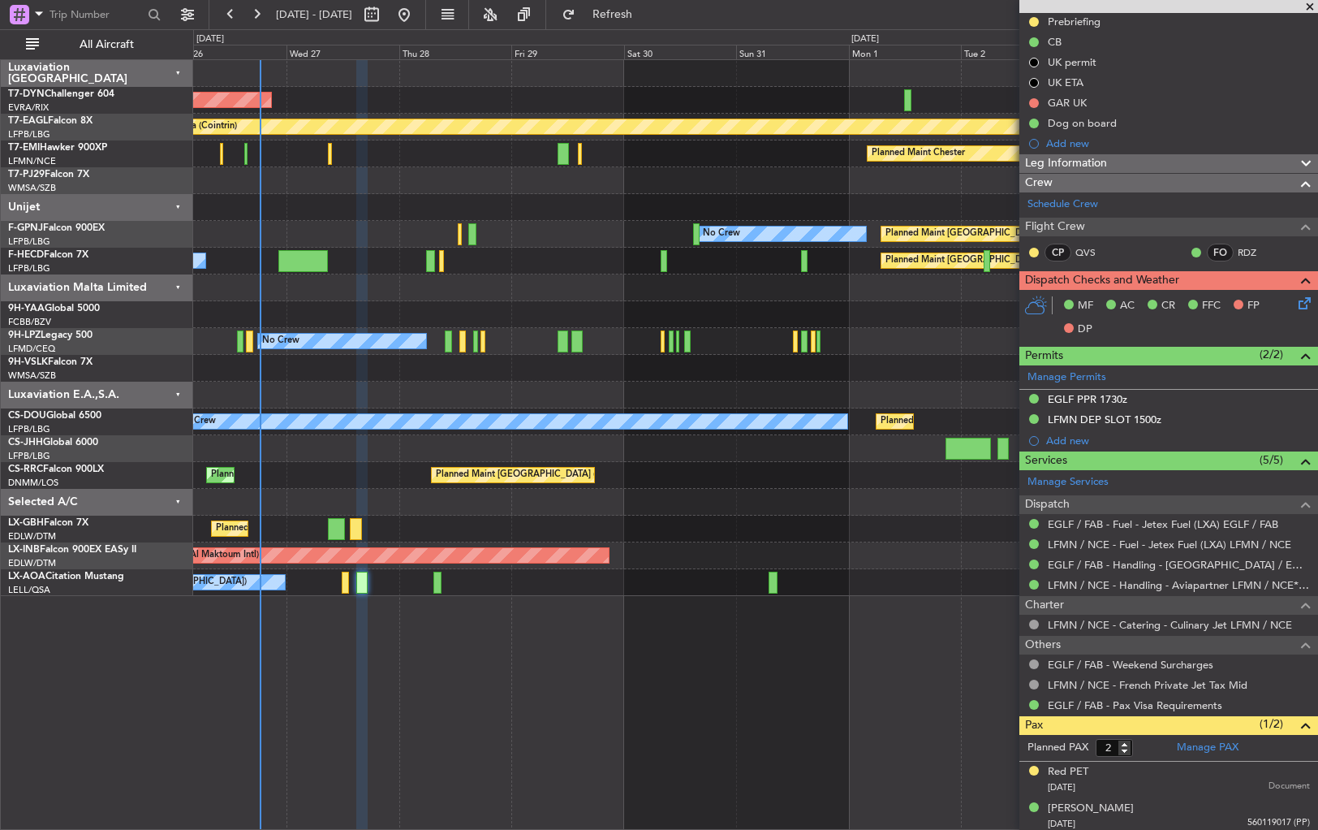
scroll to position [169, 0]
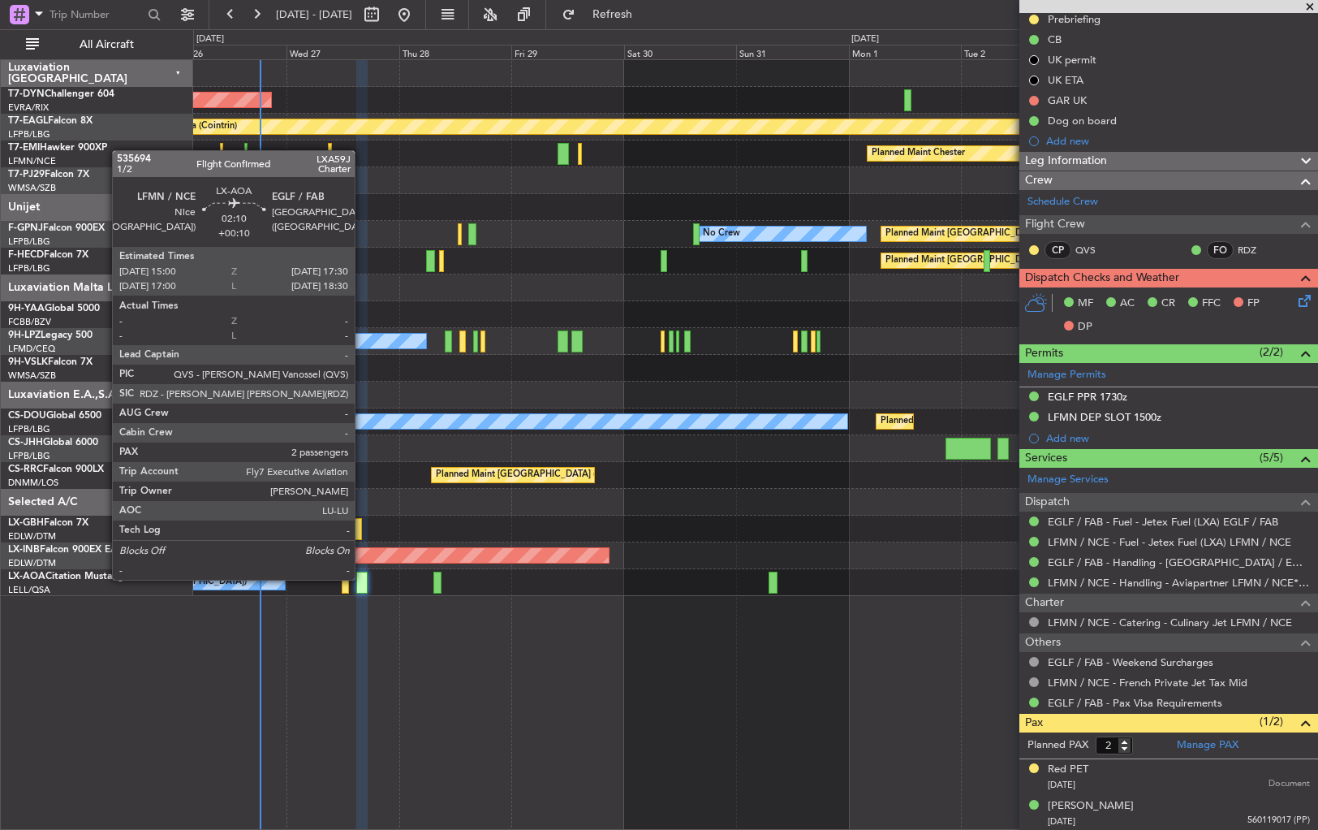
click at [362, 578] on div at bounding box center [362, 582] width 12 height 22
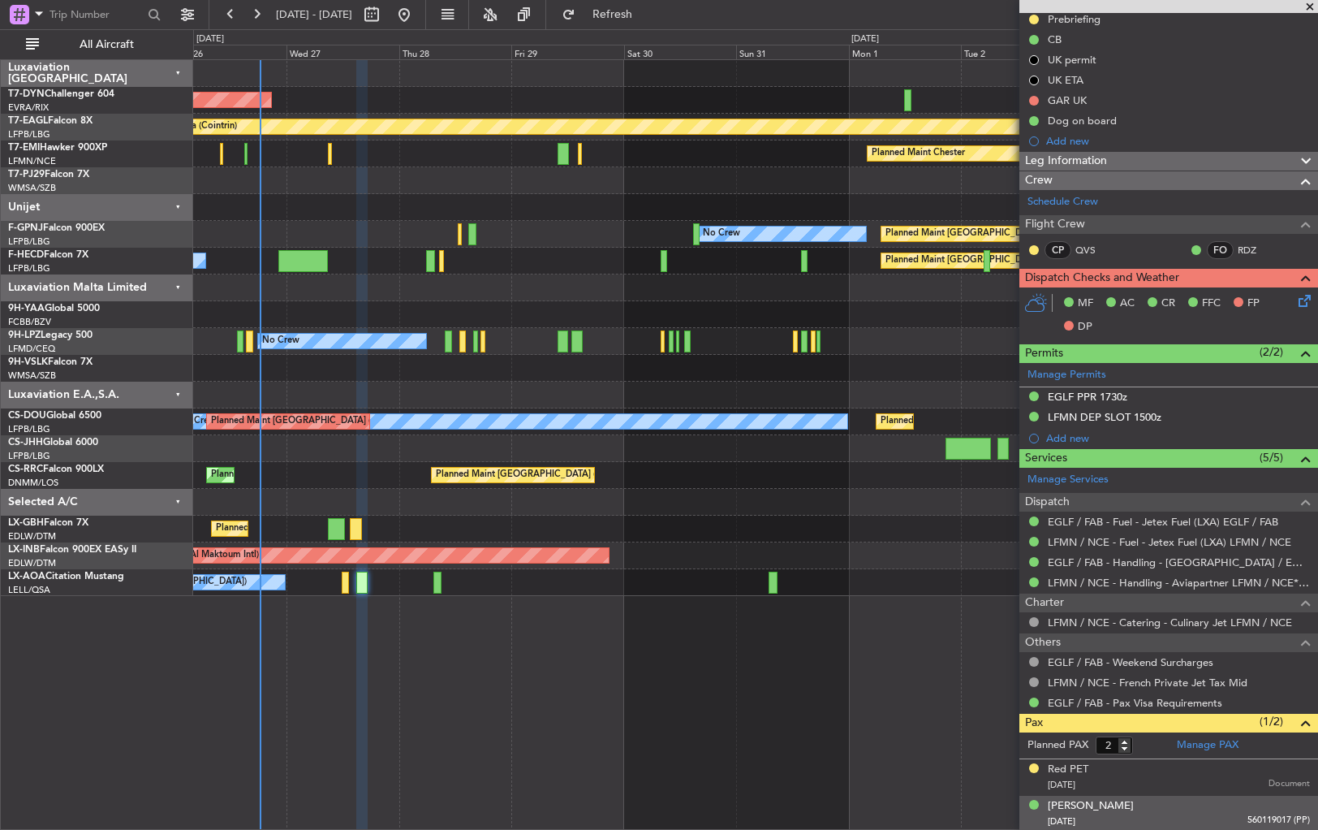
click at [1185, 806] on div "[PERSON_NAME] [DATE] 560119017 (PP)" at bounding box center [1179, 814] width 262 height 32
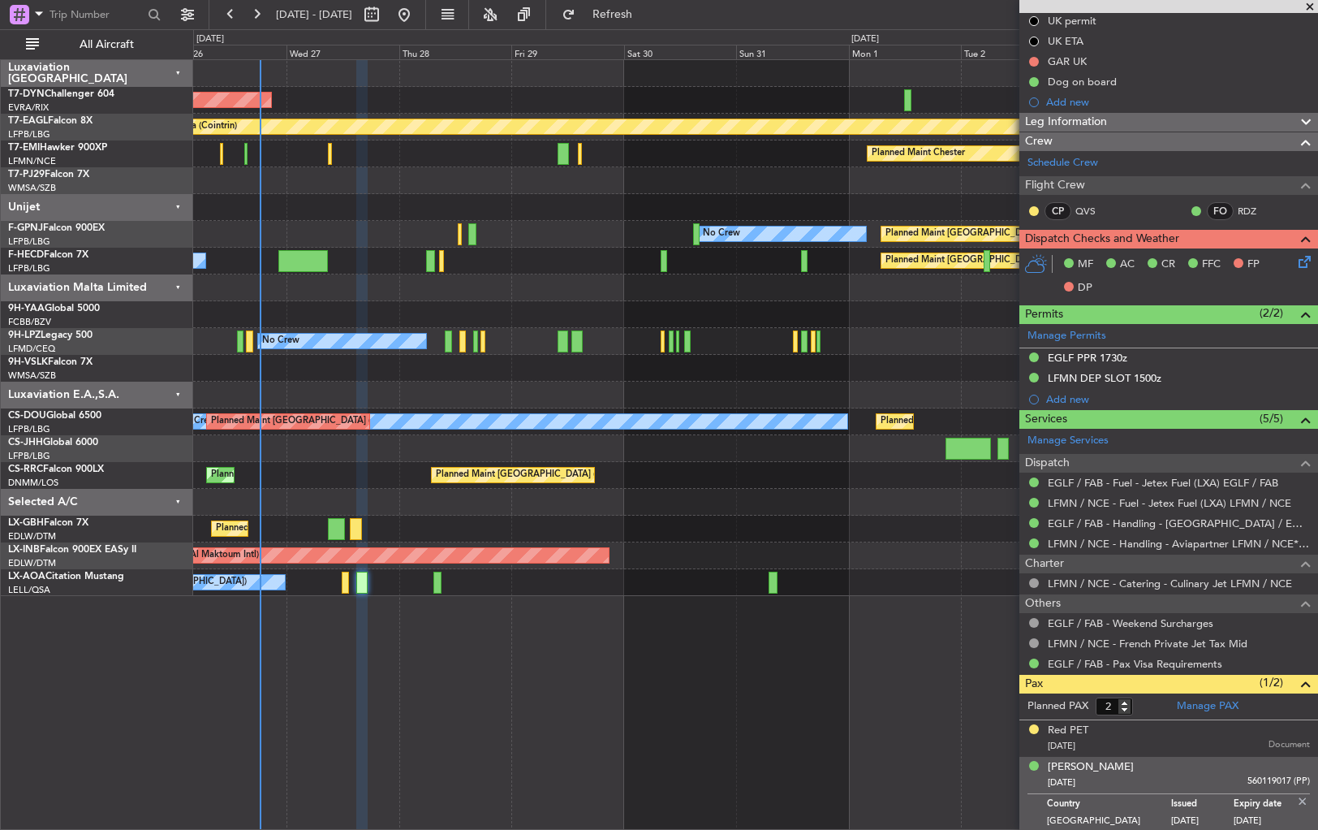
click at [1136, 774] on div "[DATE] 560119017 (PP)" at bounding box center [1179, 782] width 262 height 16
click at [1132, 768] on div "[PERSON_NAME]" at bounding box center [1091, 767] width 86 height 16
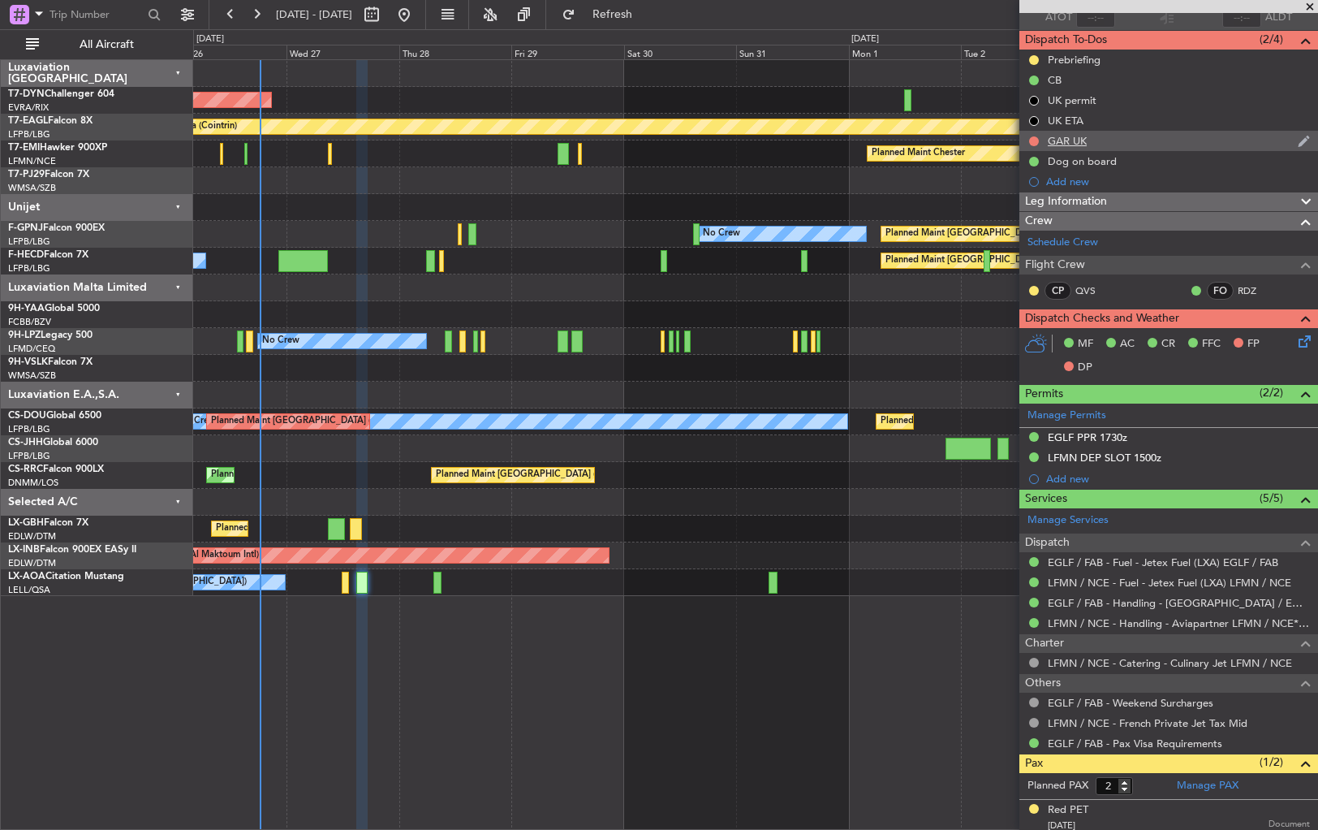
scroll to position [0, 0]
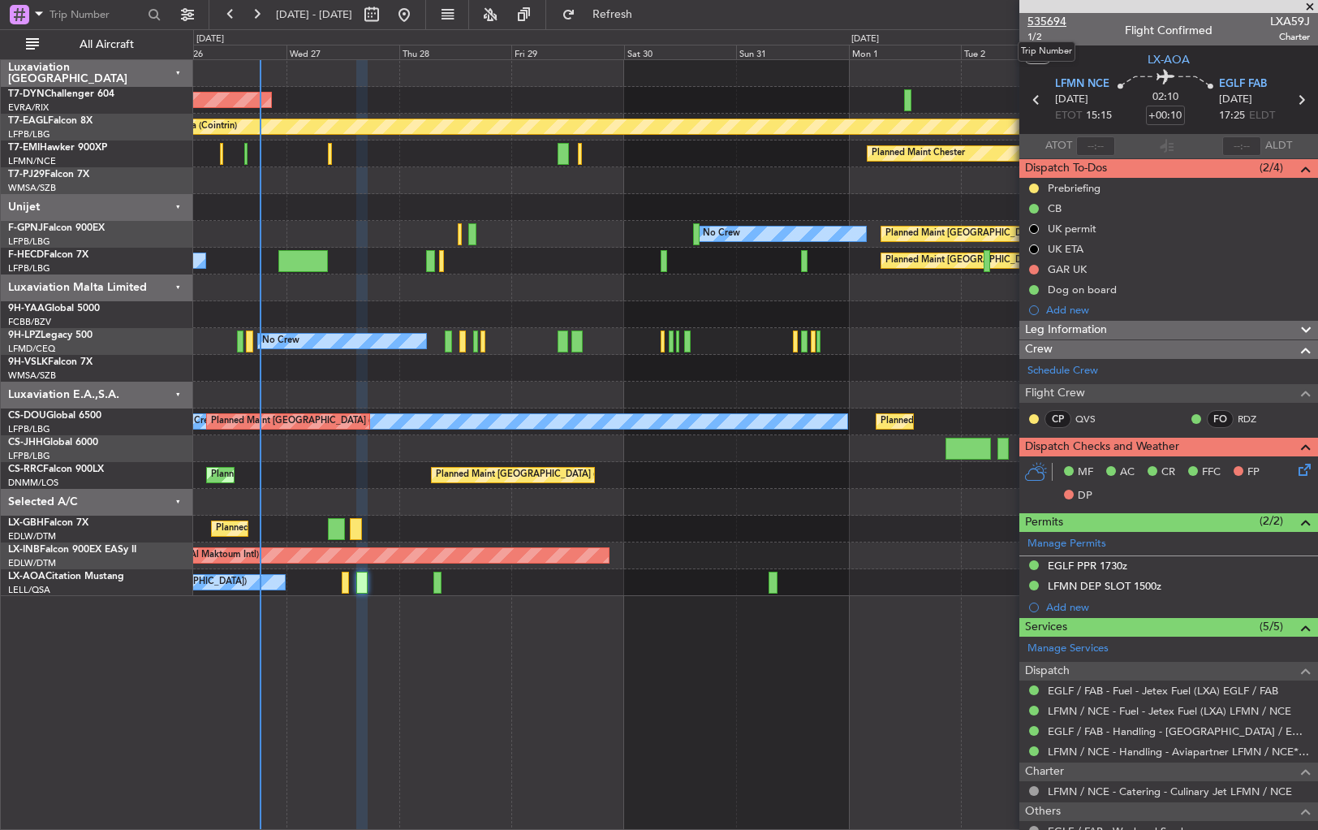
click at [1037, 13] on span "535694" at bounding box center [1047, 21] width 39 height 17
click at [731, 331] on div "No Crew No Crew" at bounding box center [755, 341] width 1124 height 27
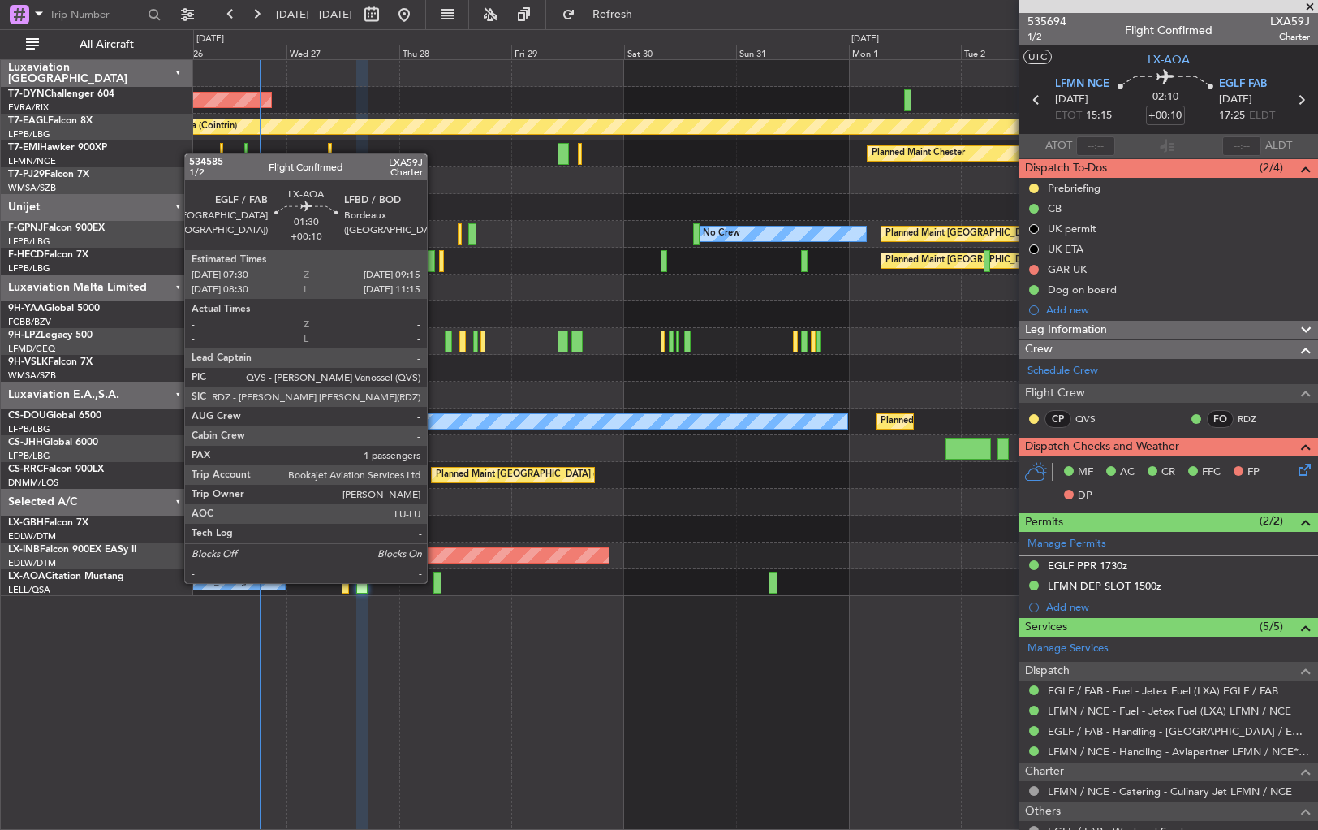
click at [434, 581] on div at bounding box center [437, 582] width 9 height 22
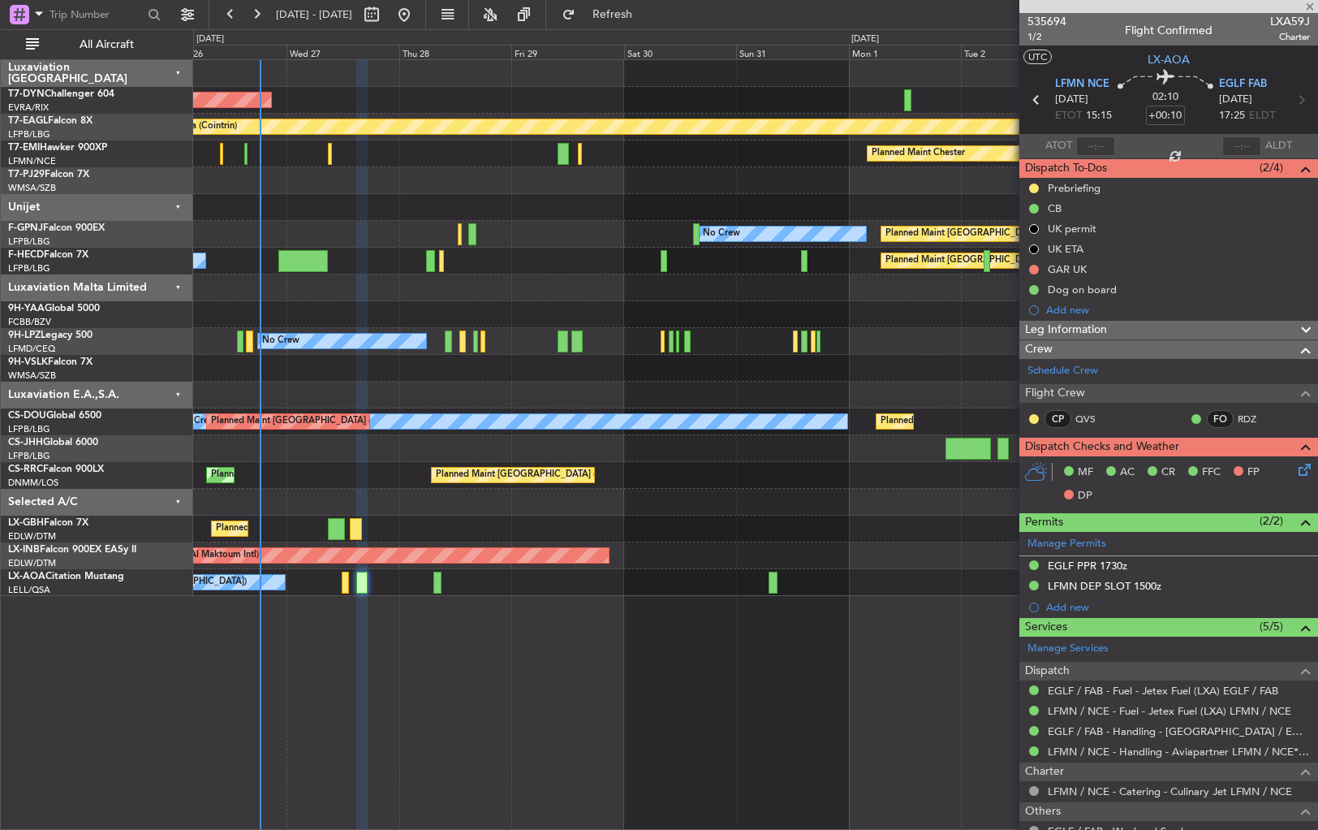
type input "1"
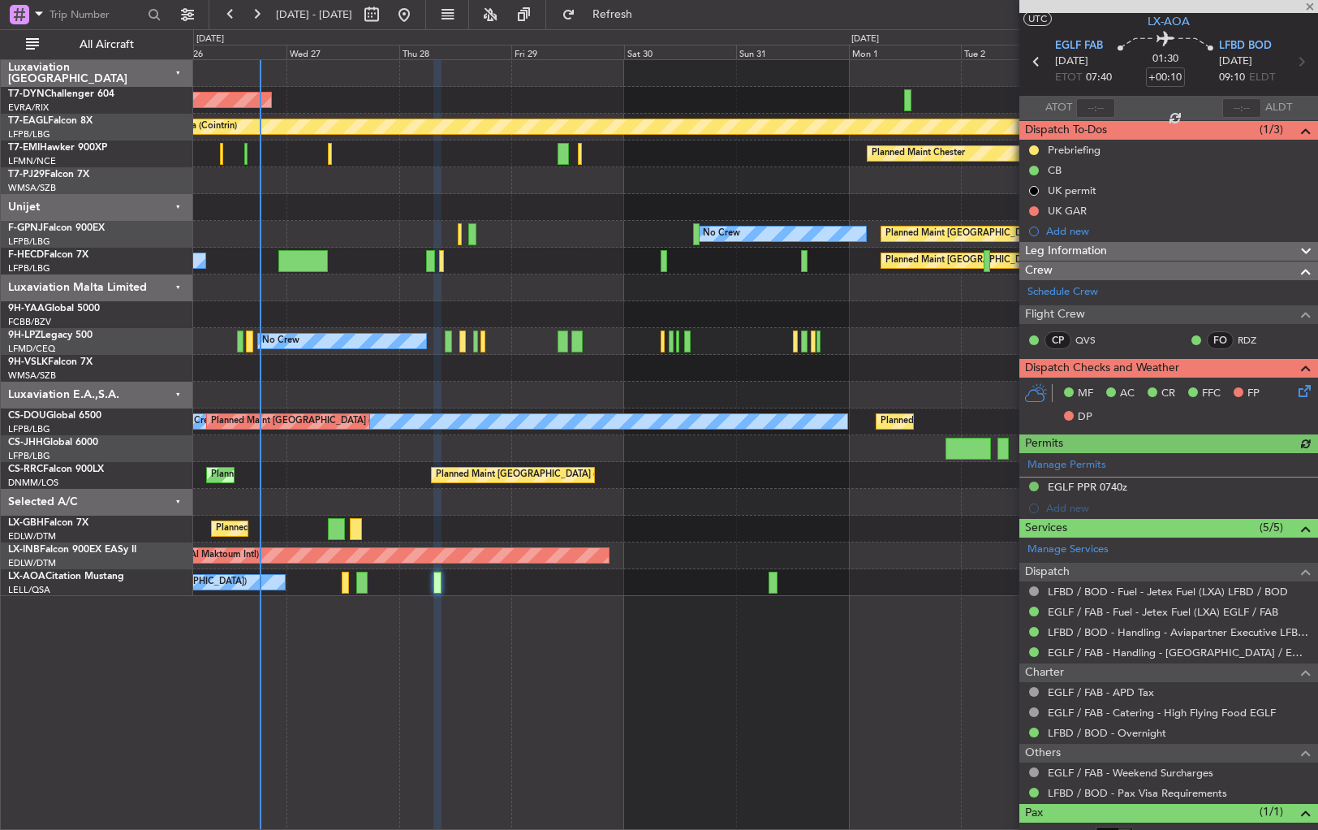
scroll to position [91, 0]
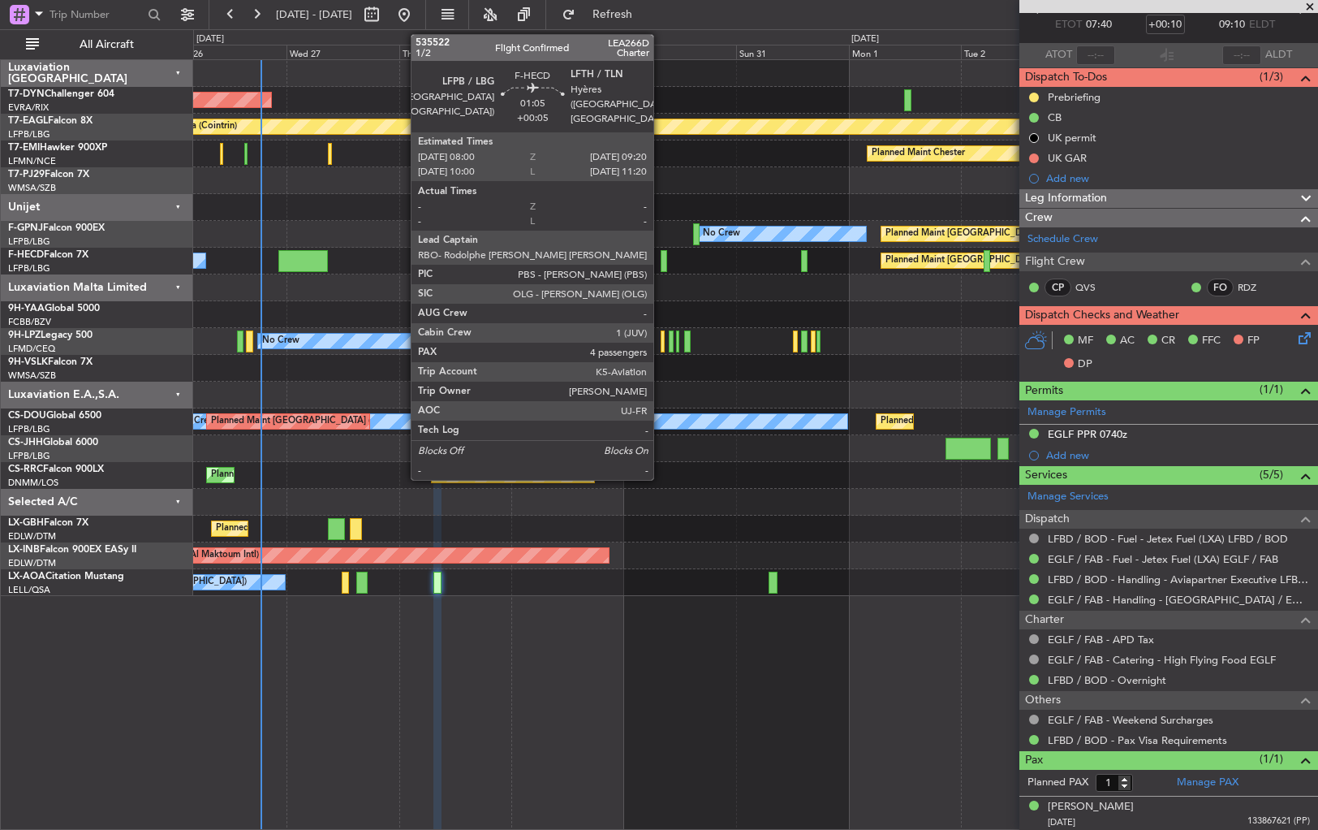
click at [661, 262] on div at bounding box center [664, 261] width 6 height 22
type input "+00:05"
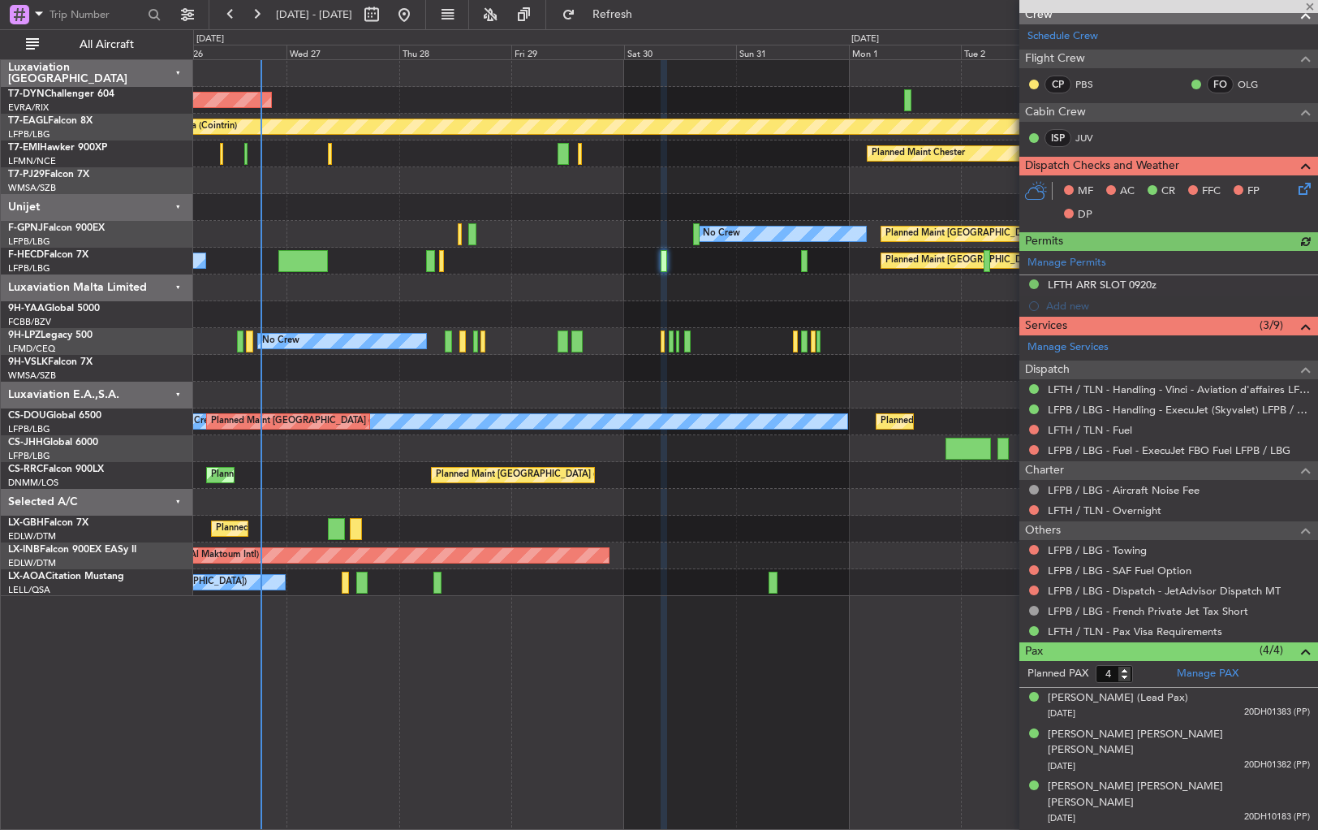
scroll to position [335, 0]
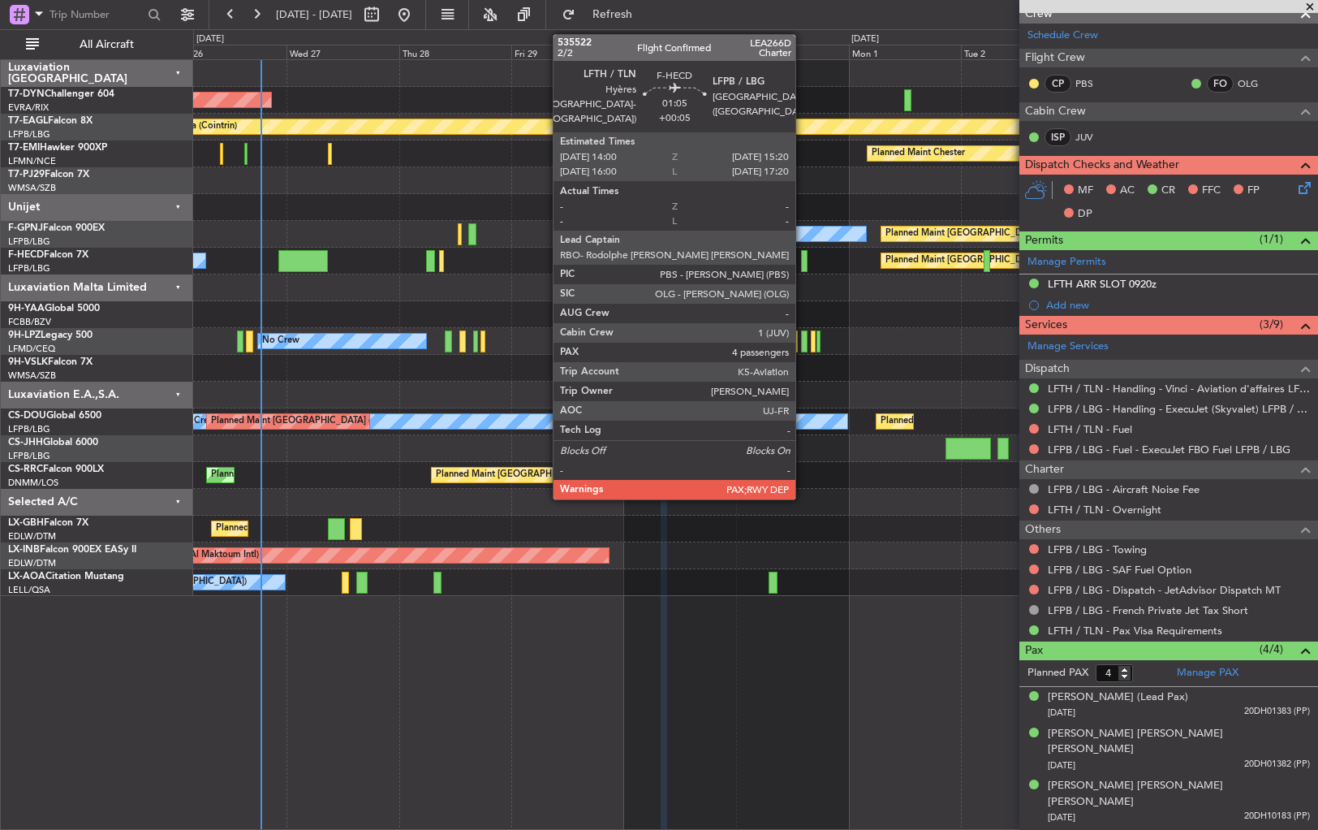
click at [802, 261] on div at bounding box center [804, 261] width 6 height 22
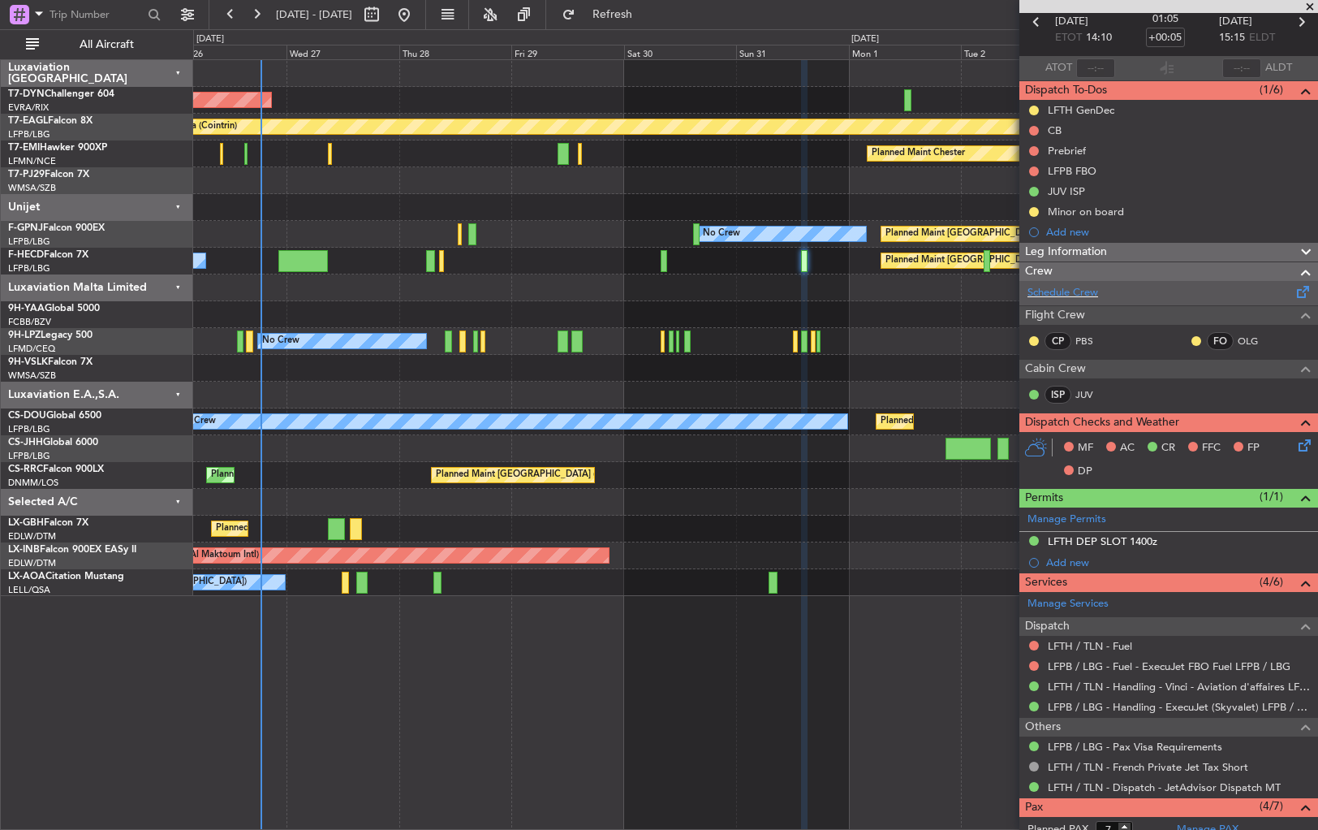
scroll to position [0, 0]
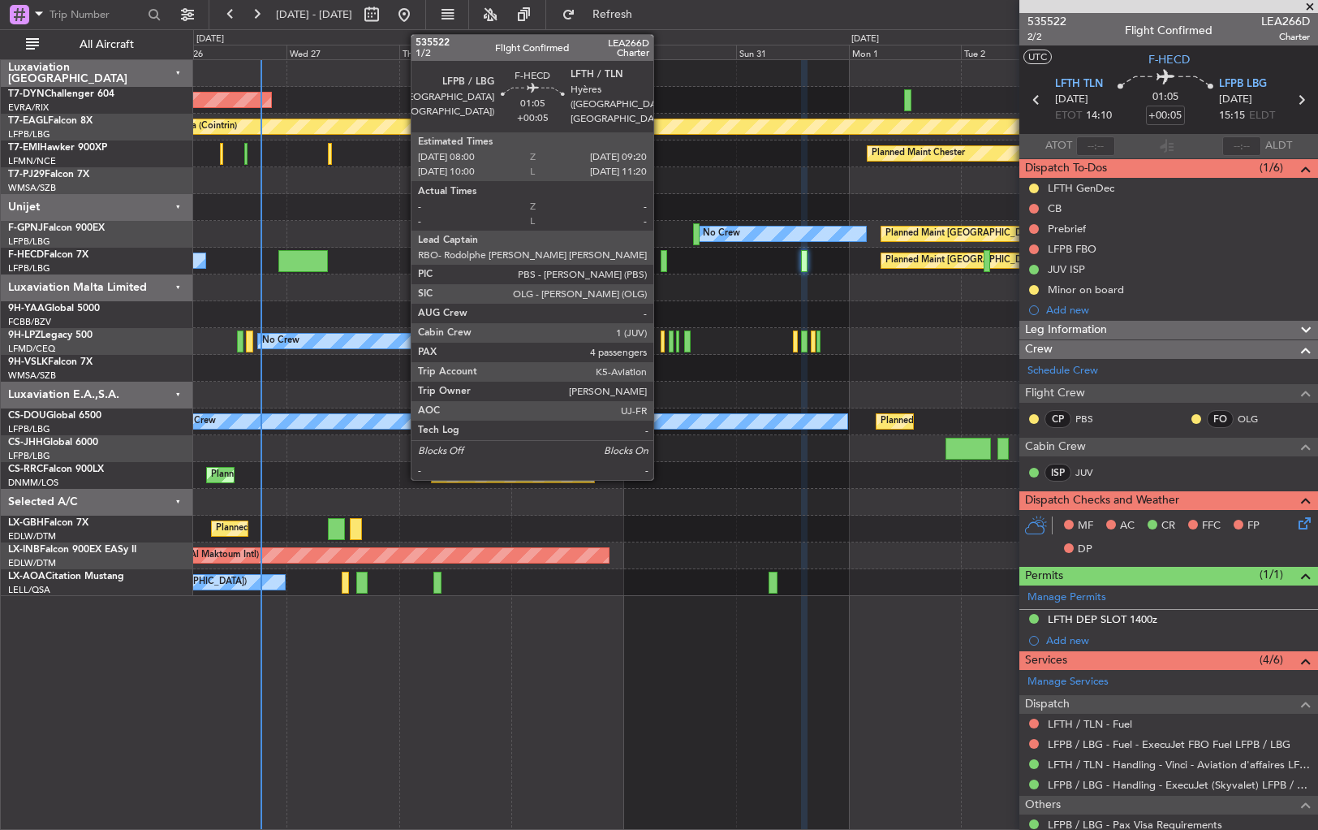
click at [661, 259] on div at bounding box center [664, 261] width 6 height 22
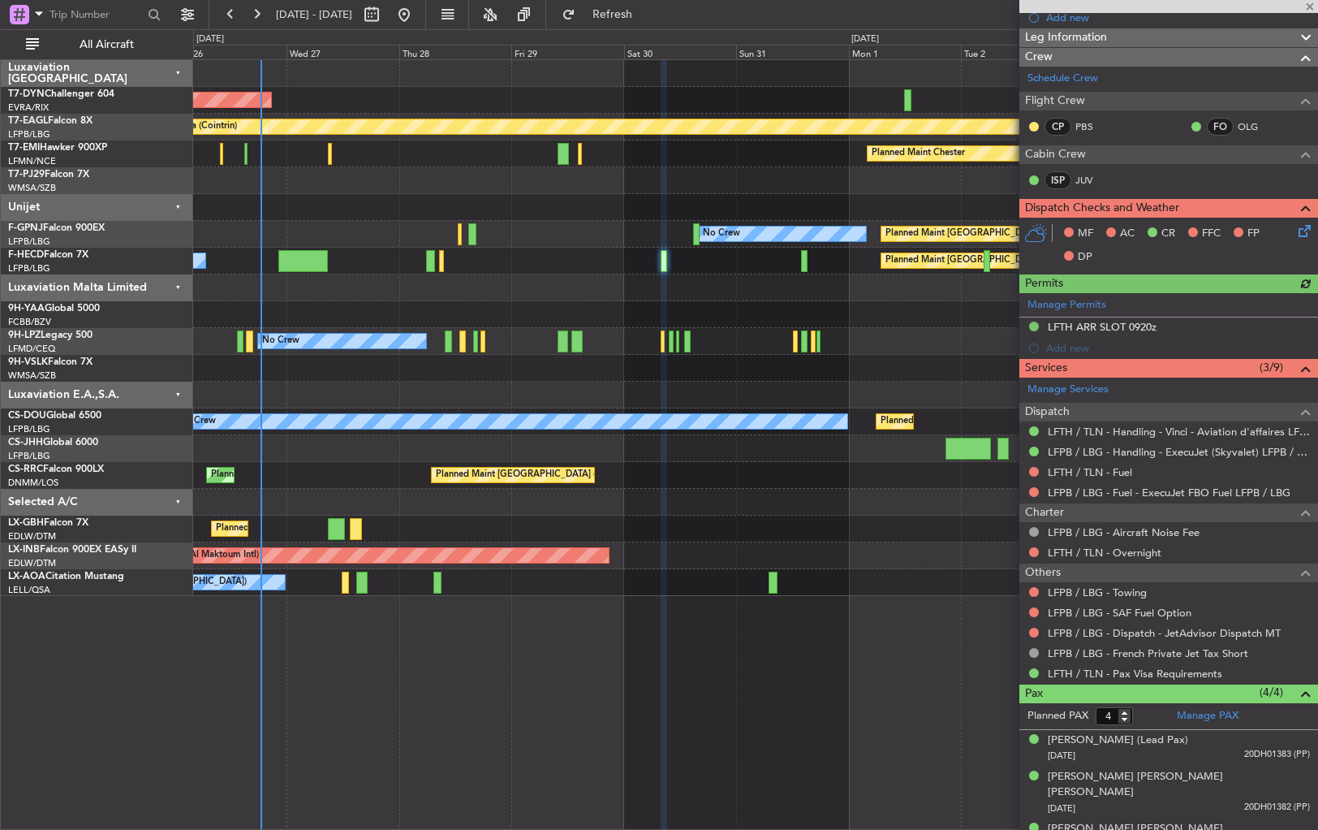
scroll to position [335, 0]
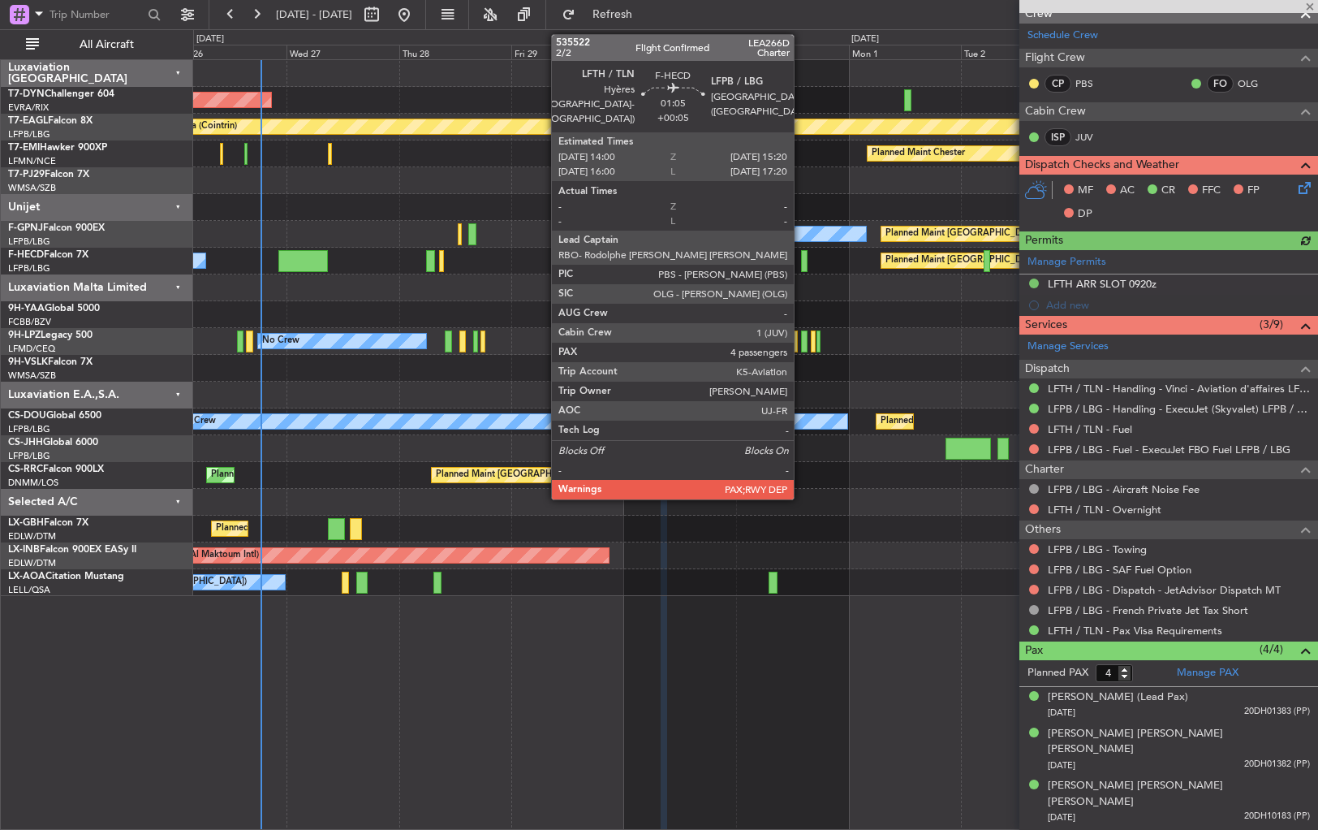
click at [801, 257] on div at bounding box center [804, 261] width 6 height 22
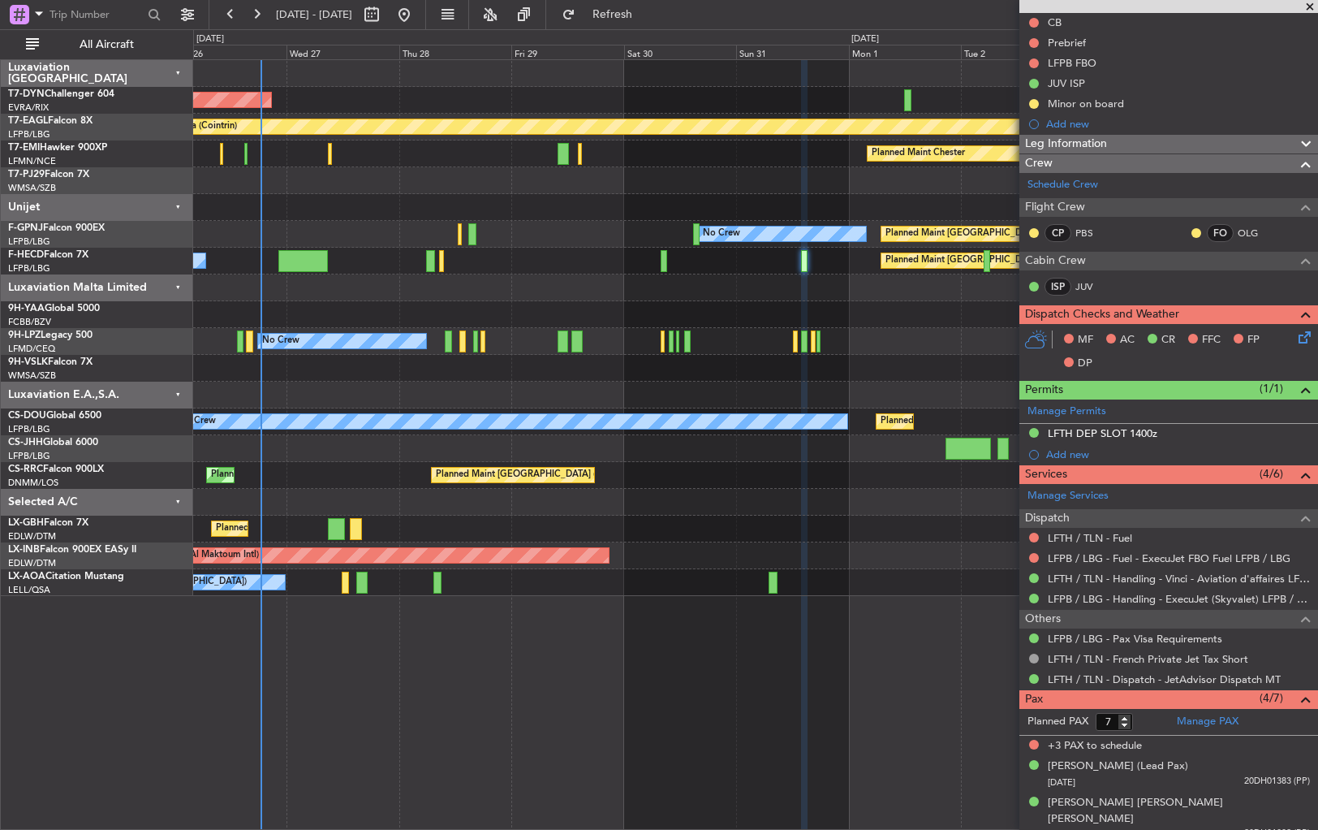
scroll to position [256, 0]
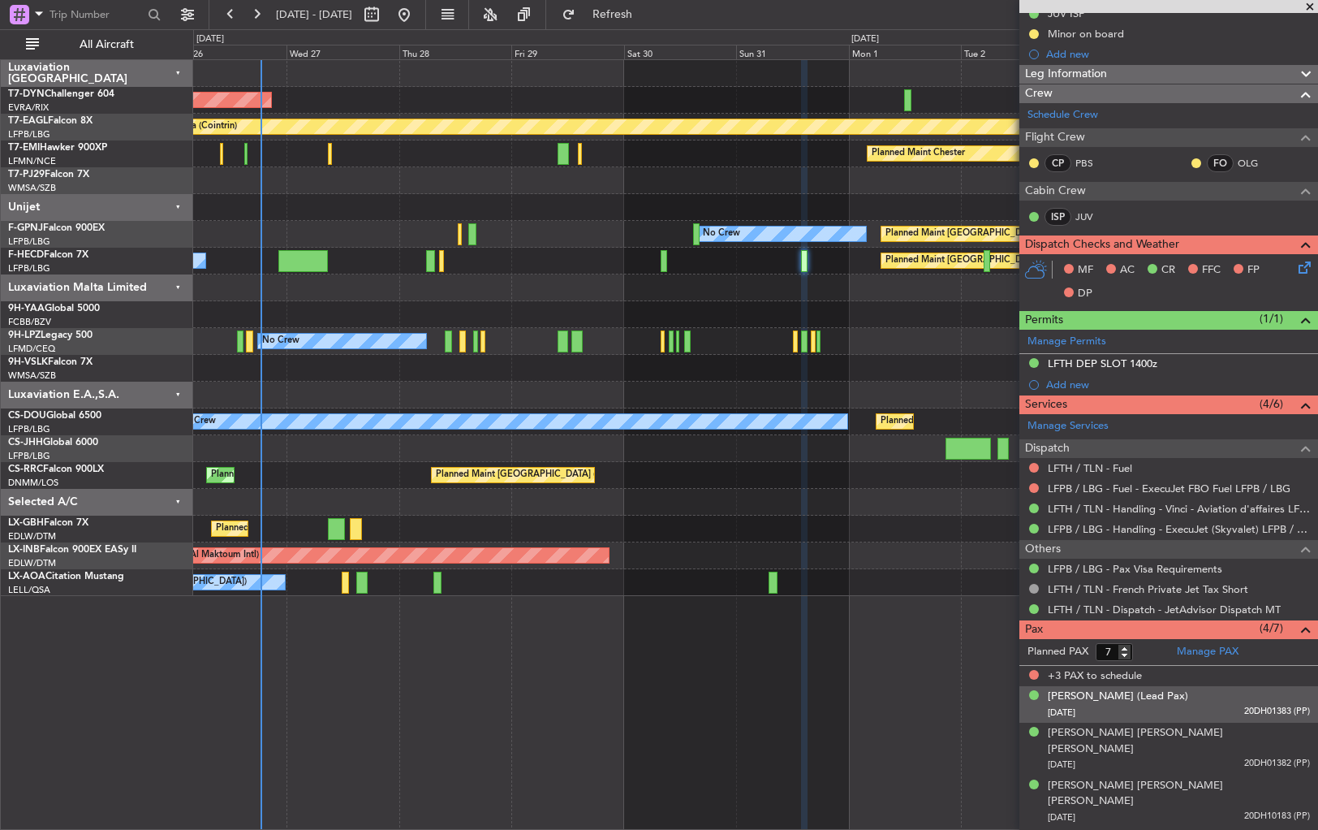
click at [1226, 705] on div "[DATE] 20DH01383 (PP)" at bounding box center [1179, 713] width 262 height 16
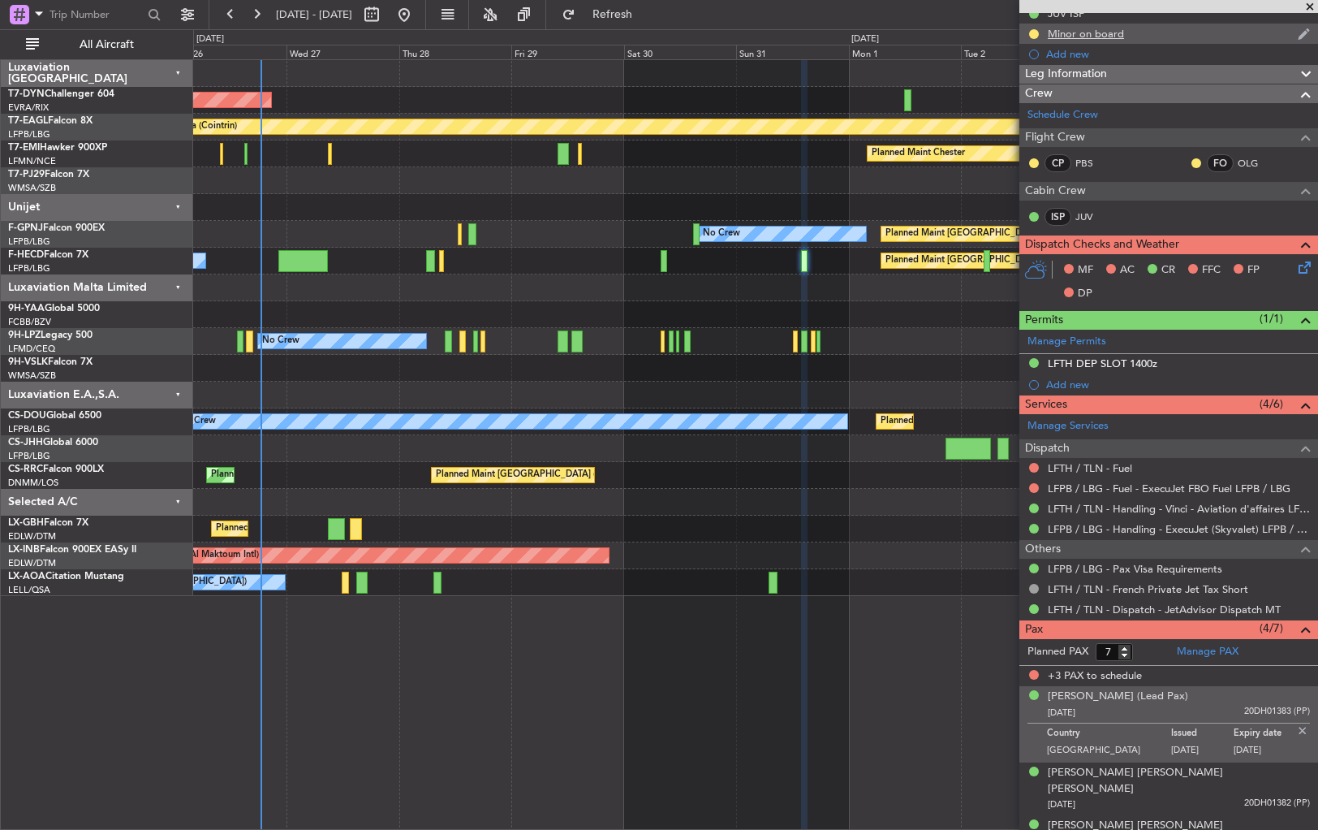
click at [1188, 38] on div "Minor on board" at bounding box center [1169, 34] width 299 height 20
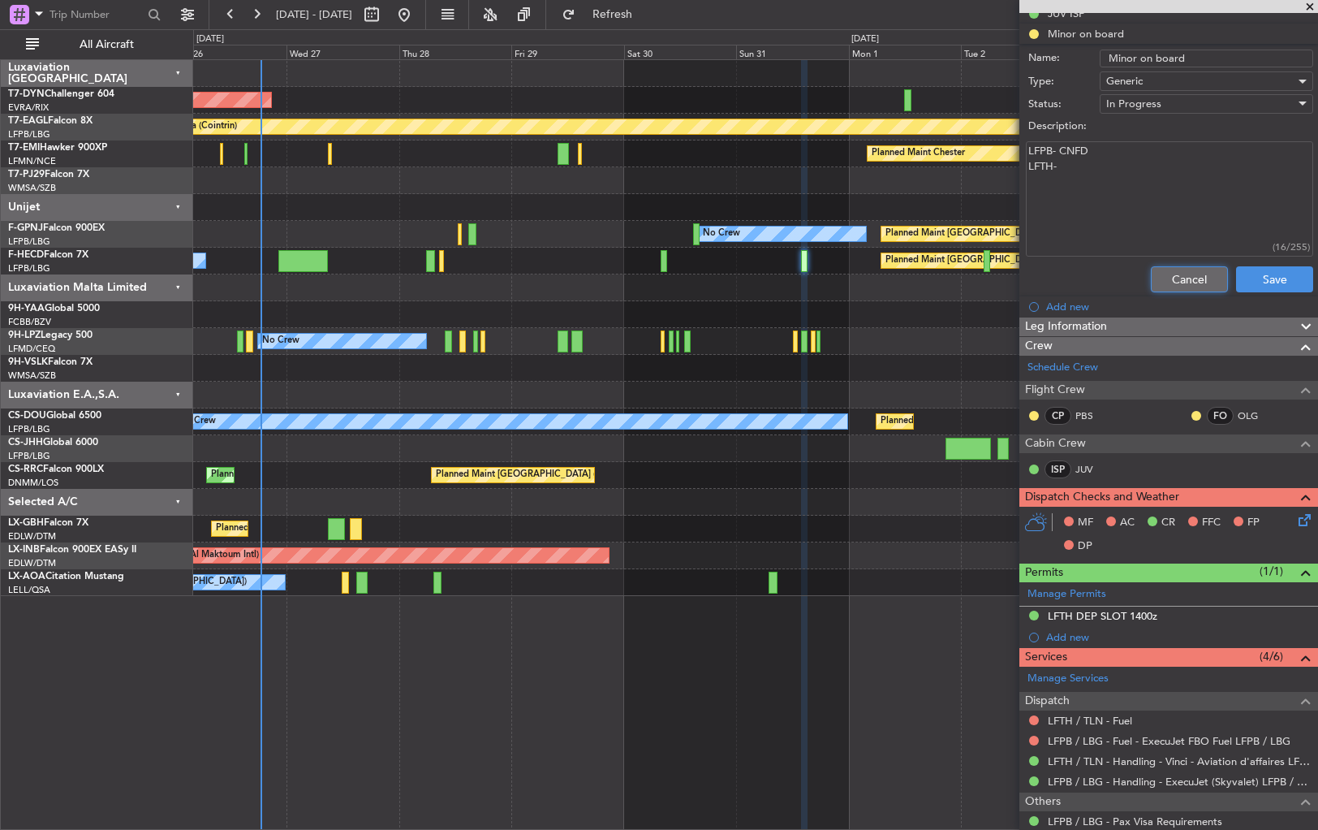
click at [1188, 274] on button "Cancel" at bounding box center [1189, 279] width 77 height 26
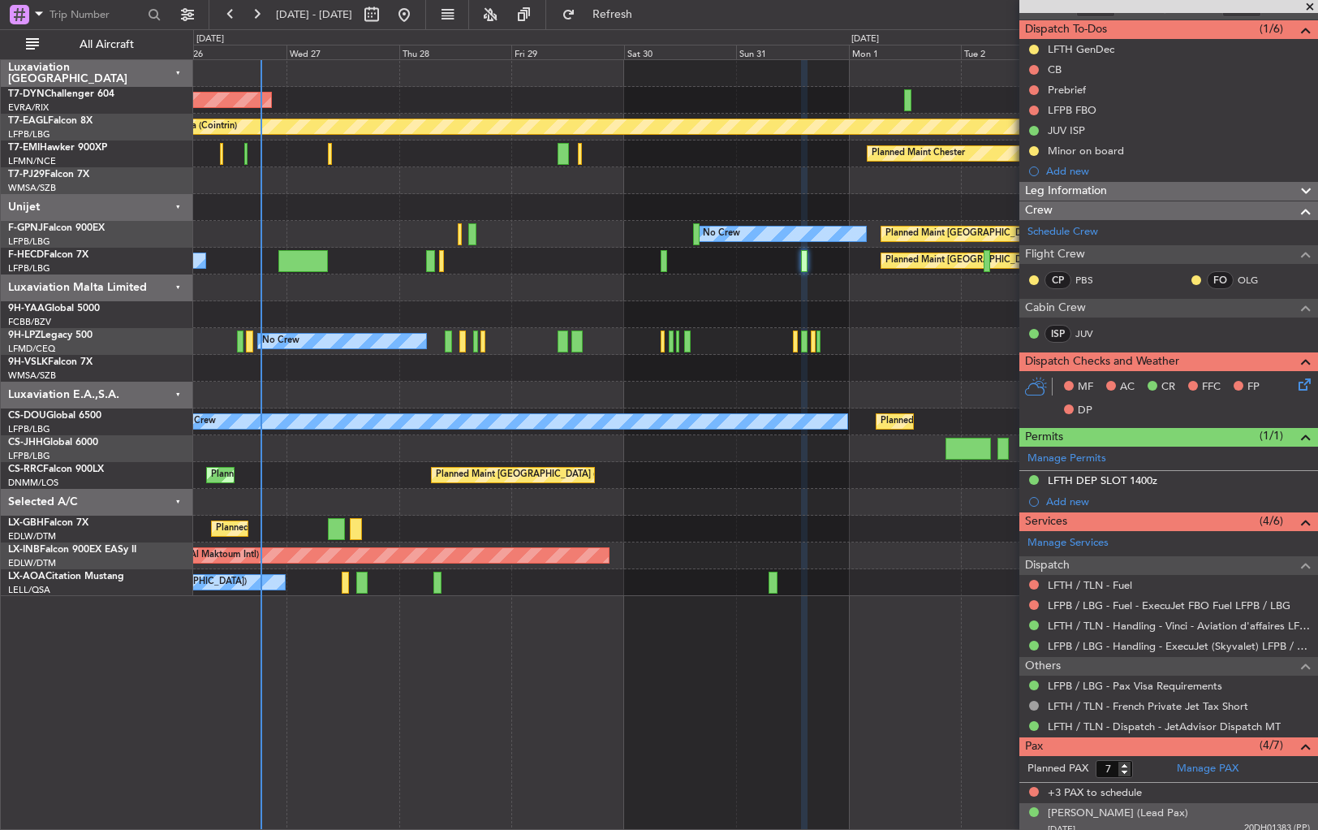
scroll to position [0, 0]
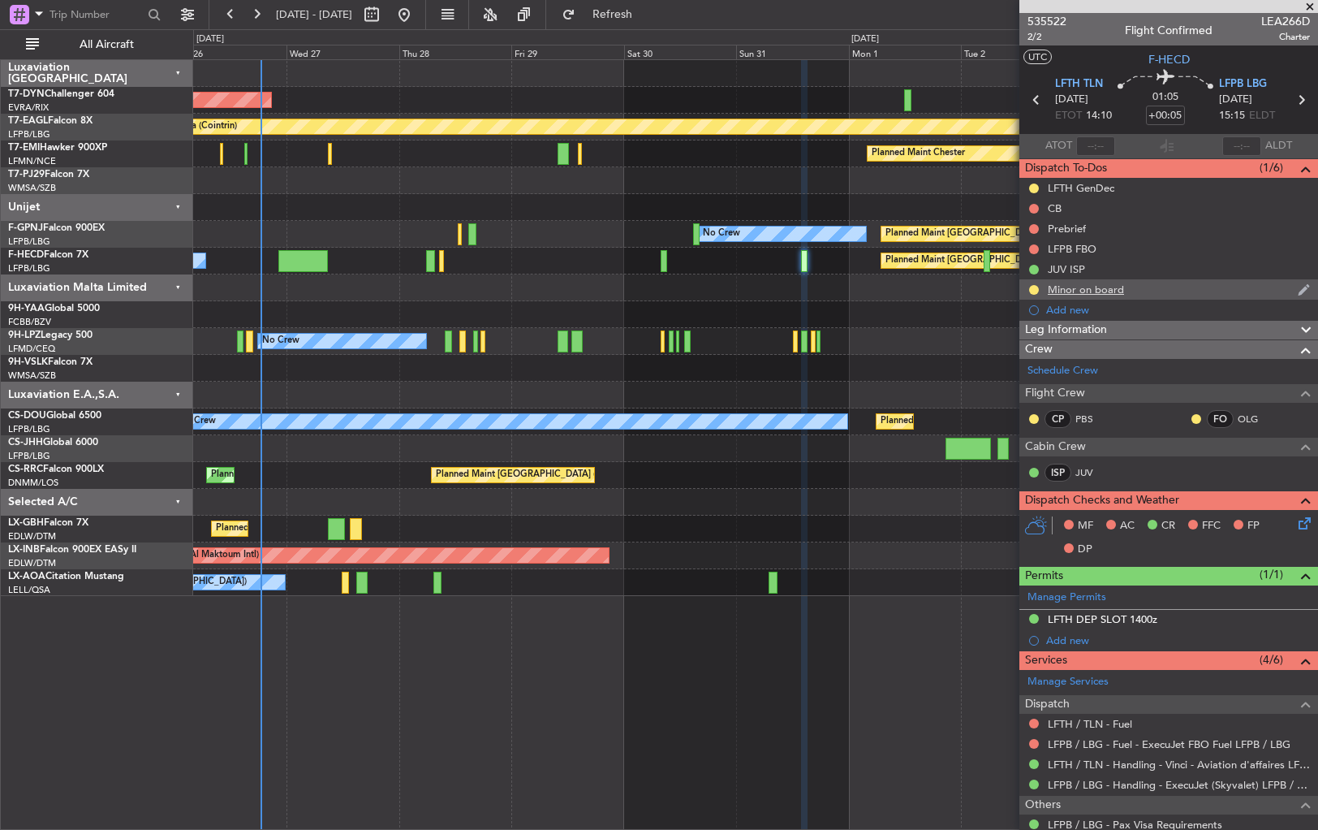
click at [1182, 287] on div "Minor on board" at bounding box center [1169, 289] width 299 height 20
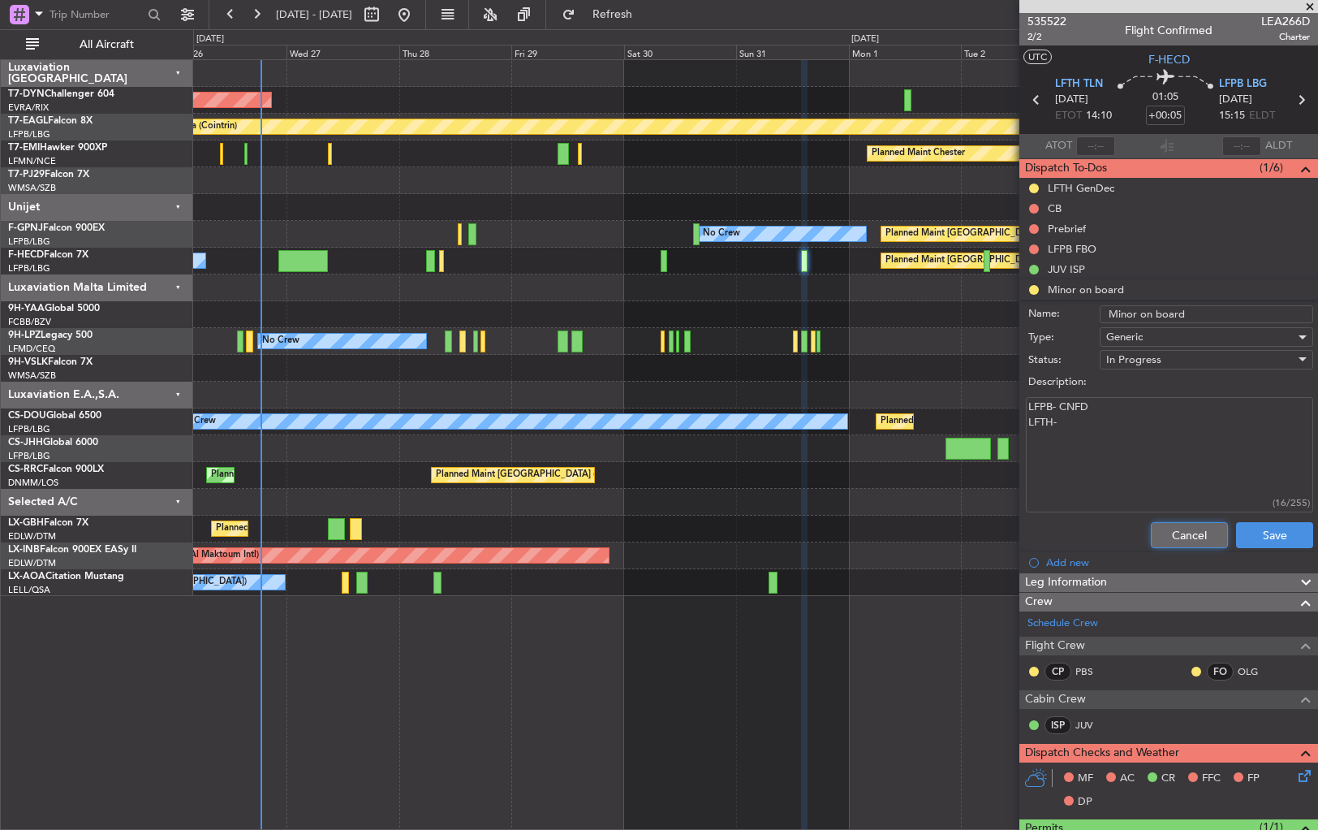
click at [1181, 541] on button "Cancel" at bounding box center [1189, 535] width 77 height 26
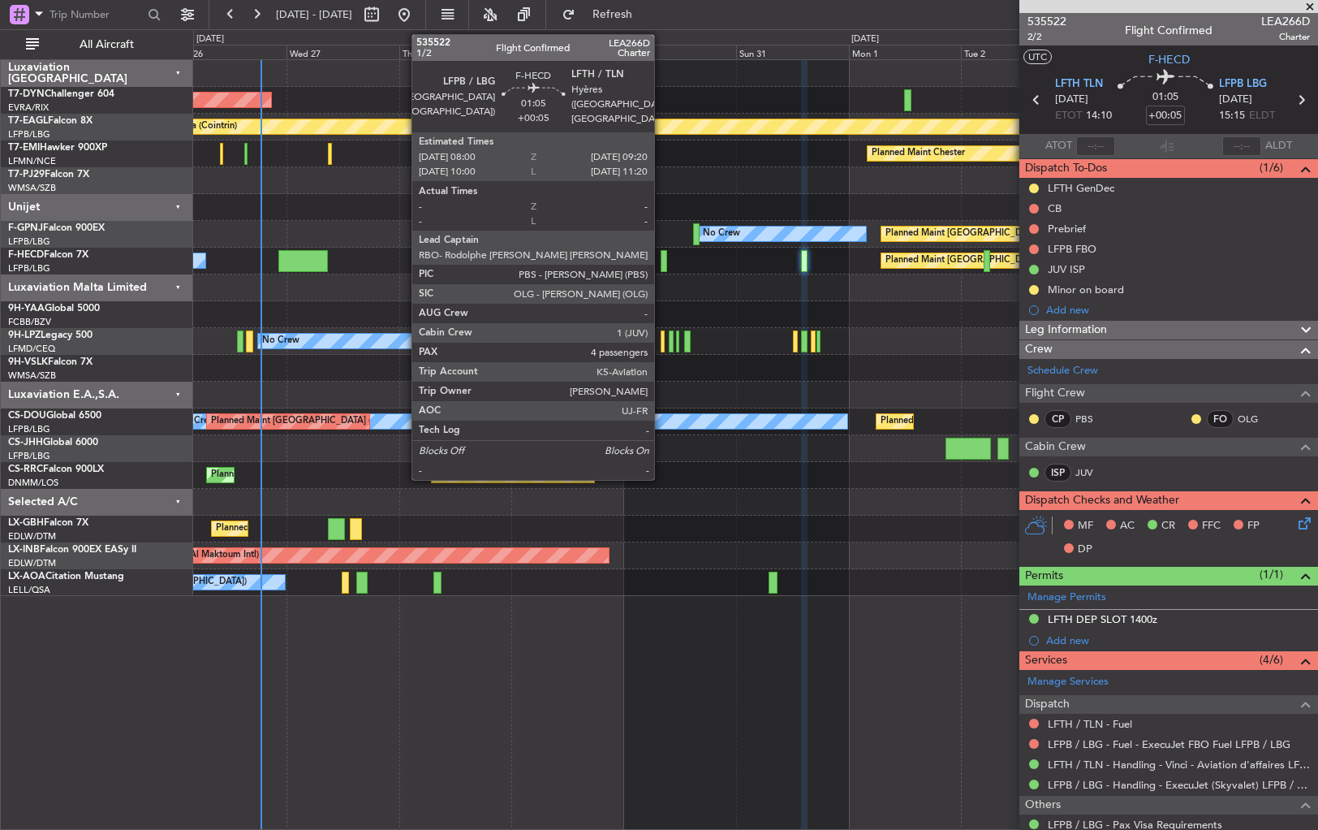
click at [662, 263] on div at bounding box center [664, 261] width 6 height 22
type input "4"
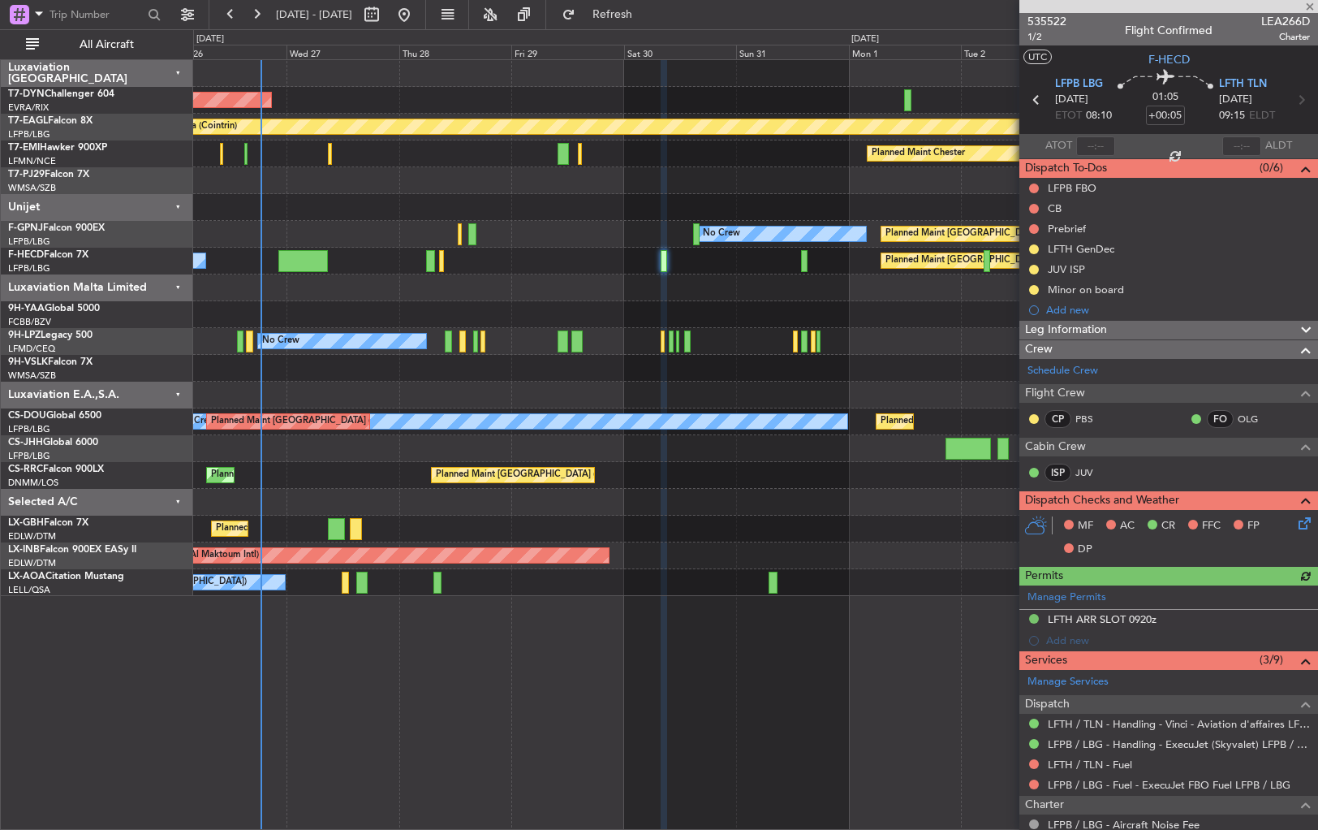
scroll to position [335, 0]
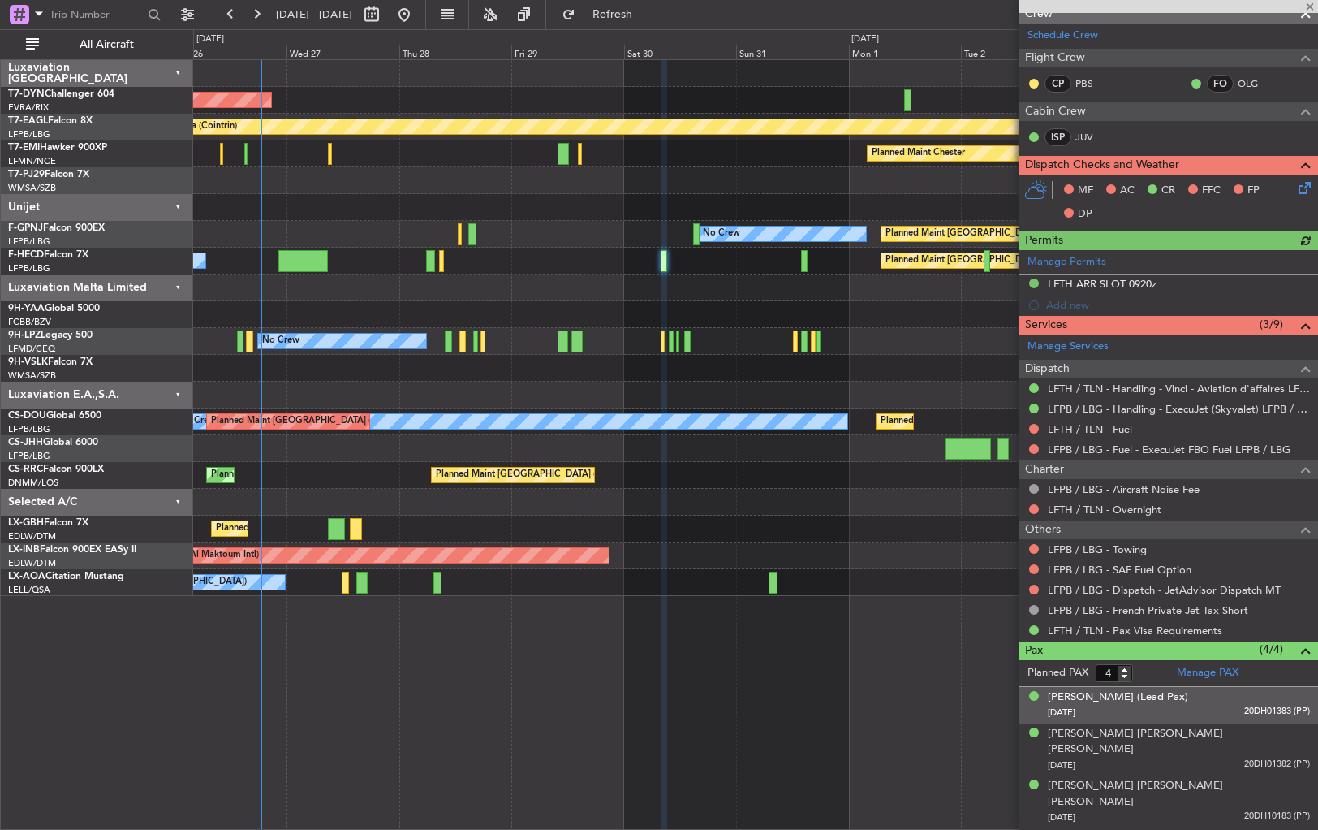
click at [1209, 713] on div "[DATE] 20DH01383 (PP)" at bounding box center [1179, 713] width 262 height 16
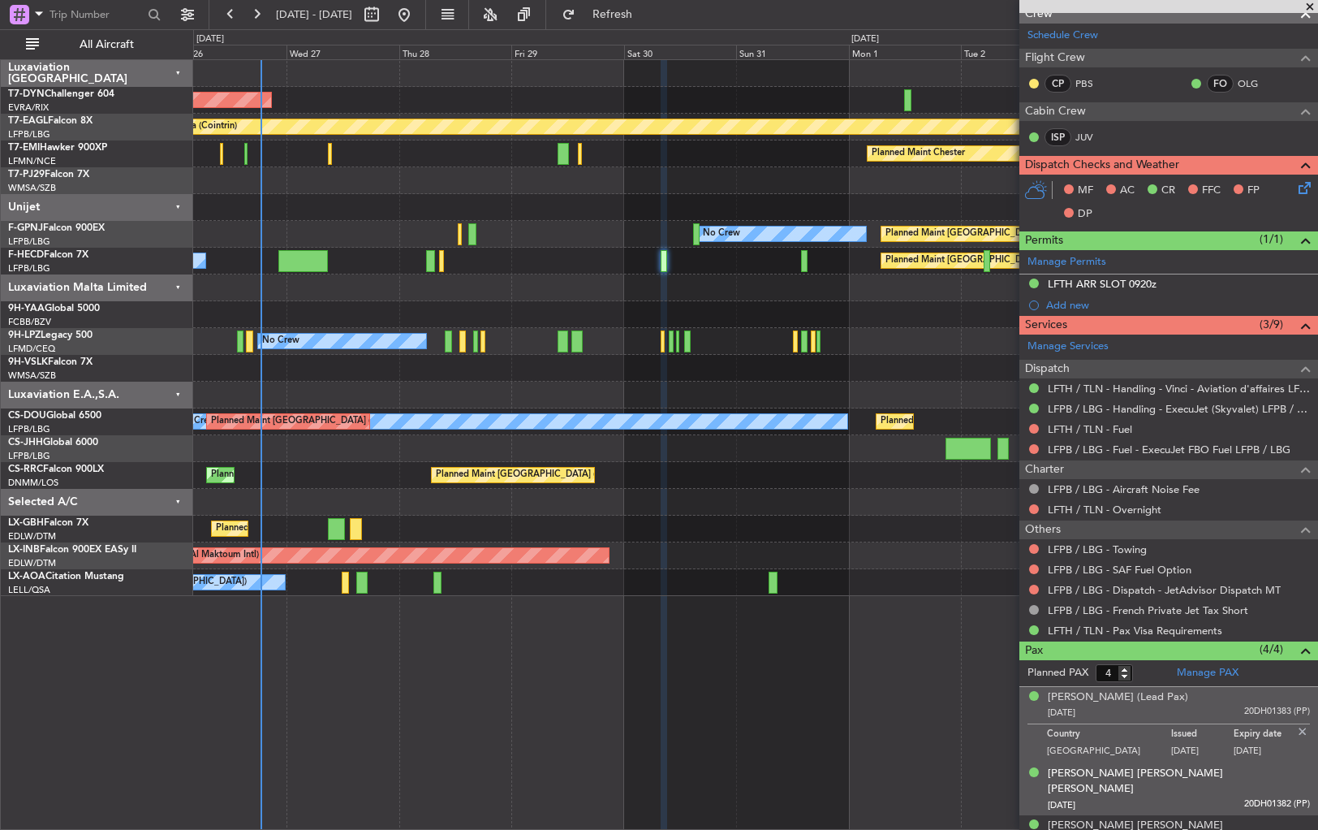
click at [1216, 767] on div "[PERSON_NAME] [PERSON_NAME] [PERSON_NAME] [DATE] 20DH01382 (PP)" at bounding box center [1179, 789] width 262 height 48
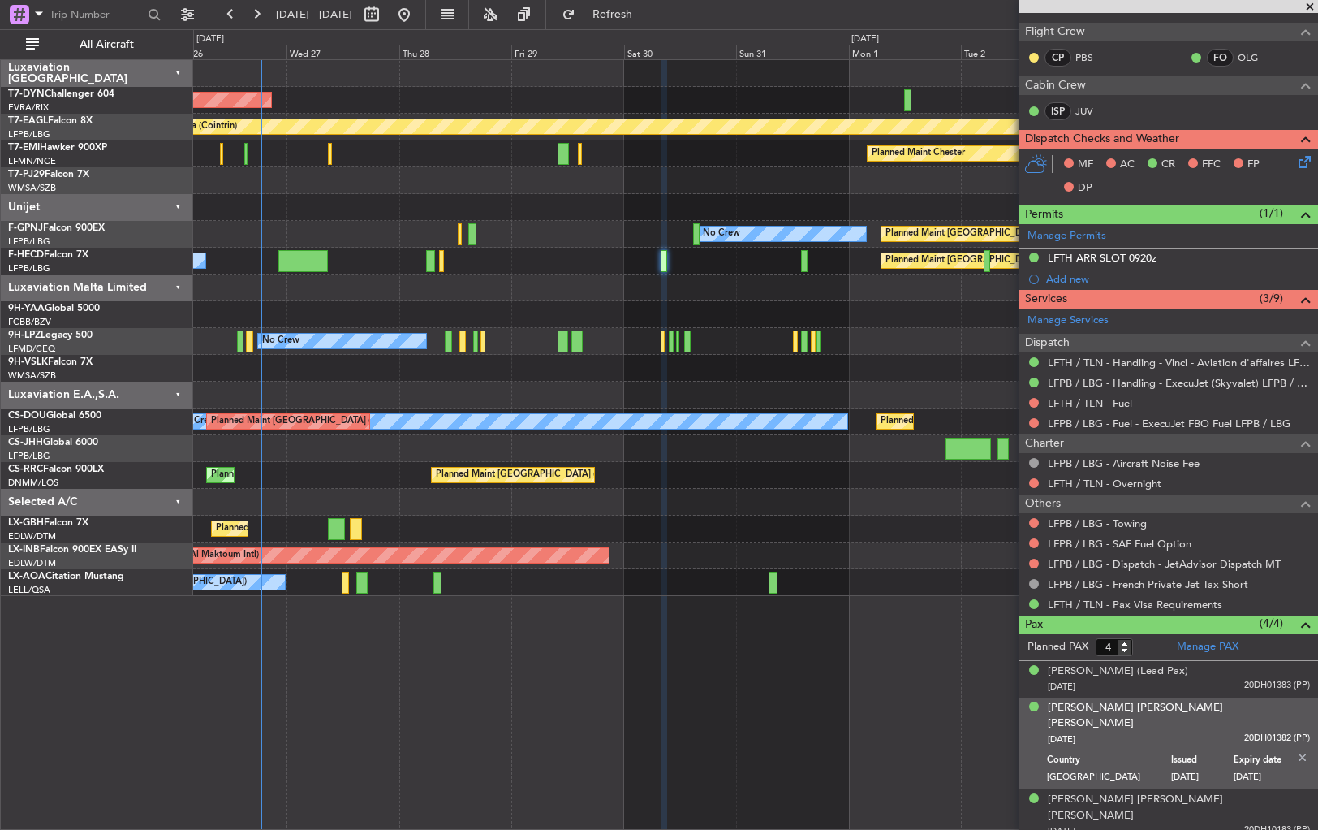
scroll to position [375, 0]
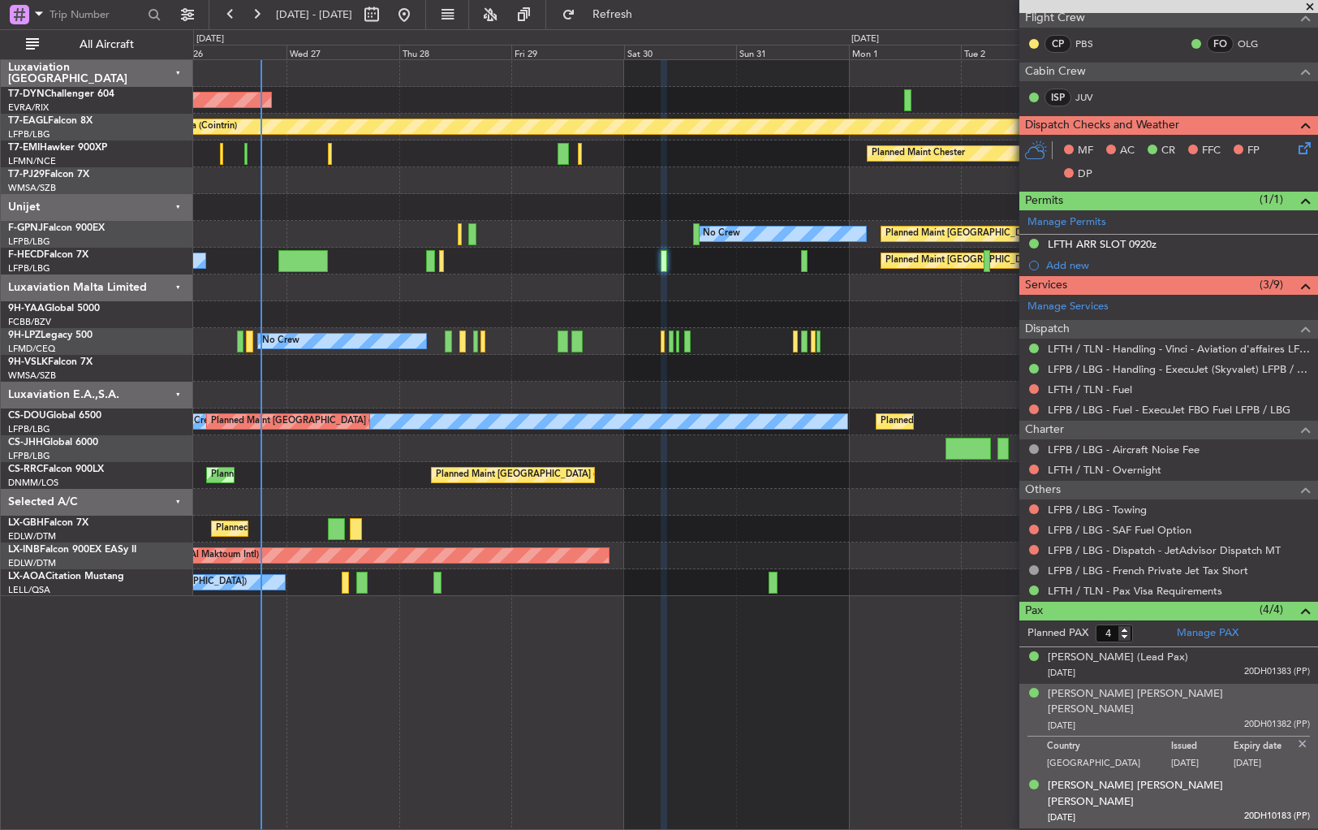
click at [1220, 809] on div "[DATE] 20DH10183 (PP)" at bounding box center [1179, 817] width 262 height 16
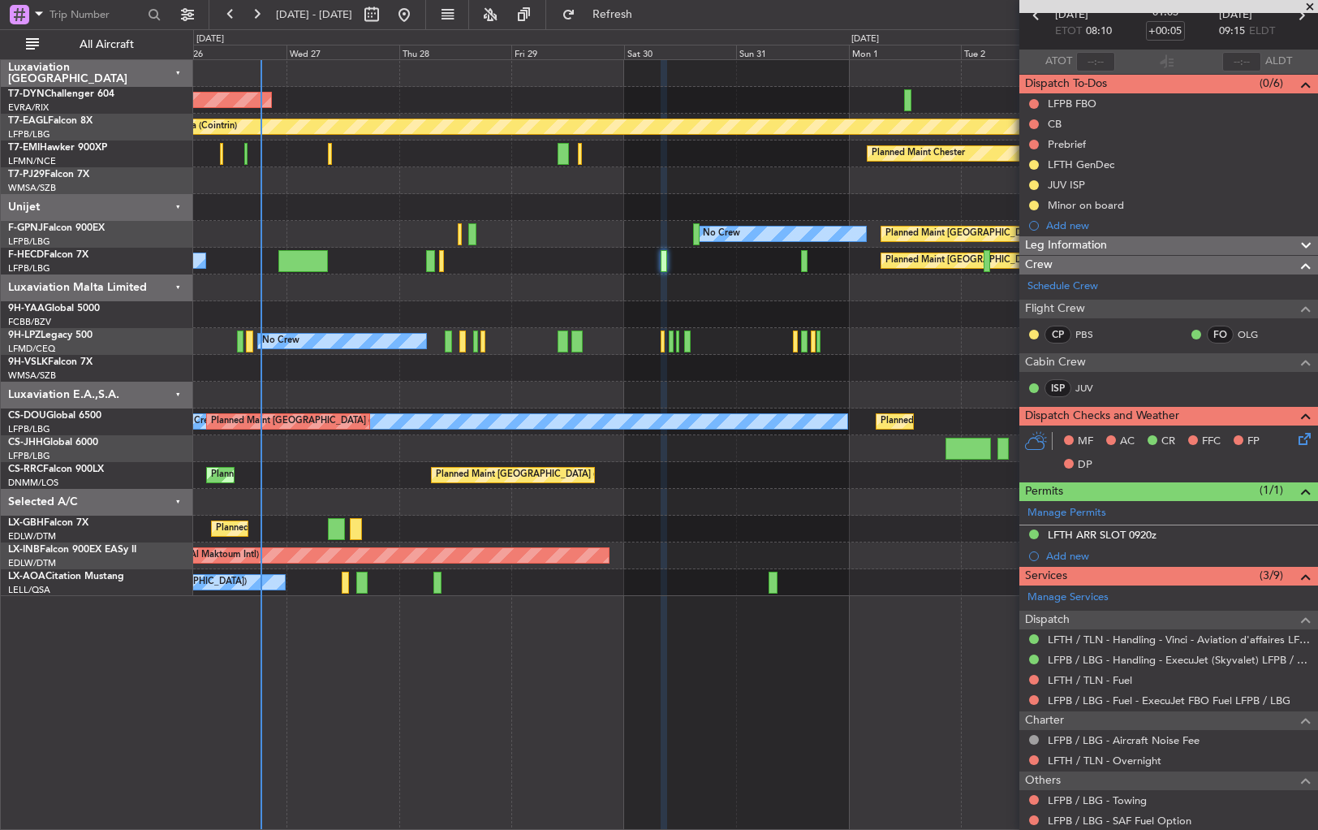
scroll to position [50, 0]
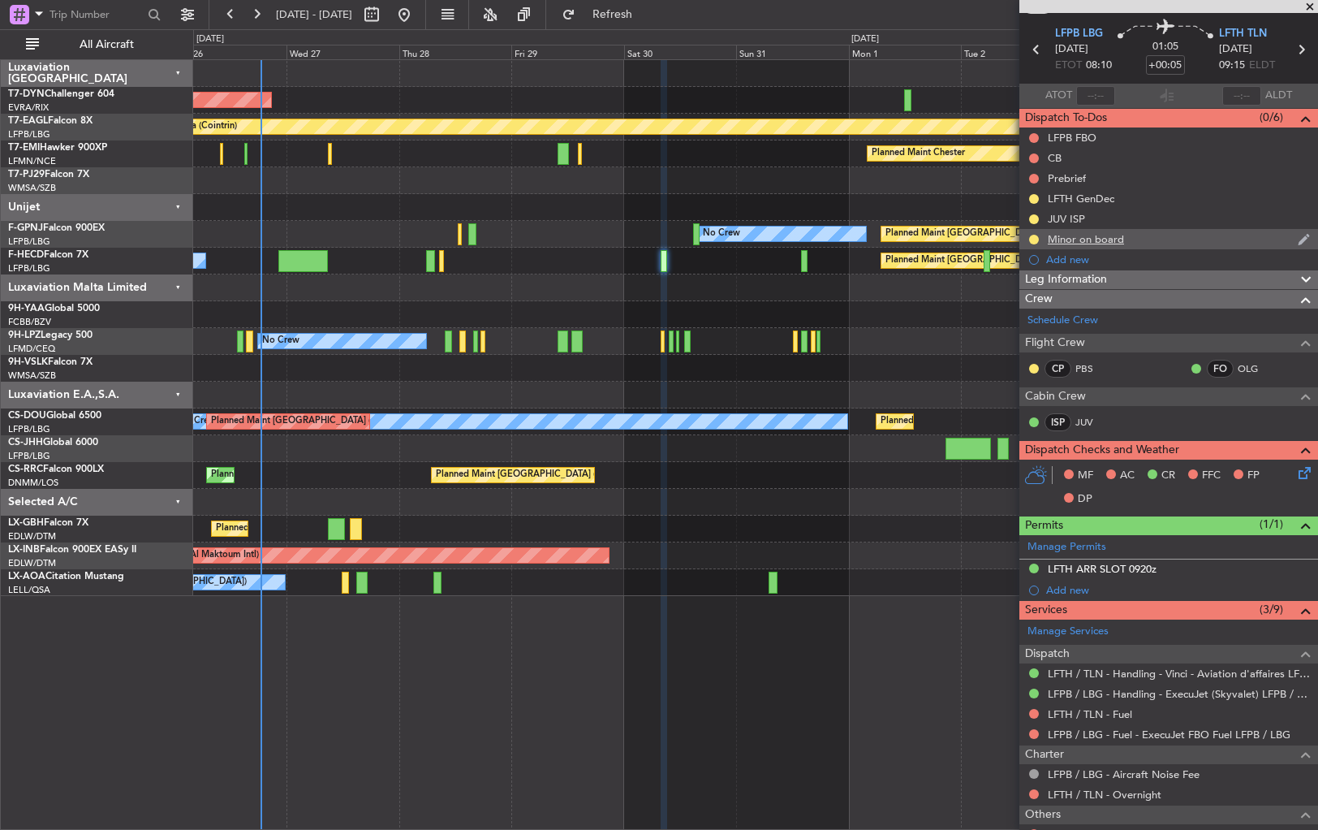
click at [1190, 236] on div "Minor on board" at bounding box center [1169, 239] width 299 height 20
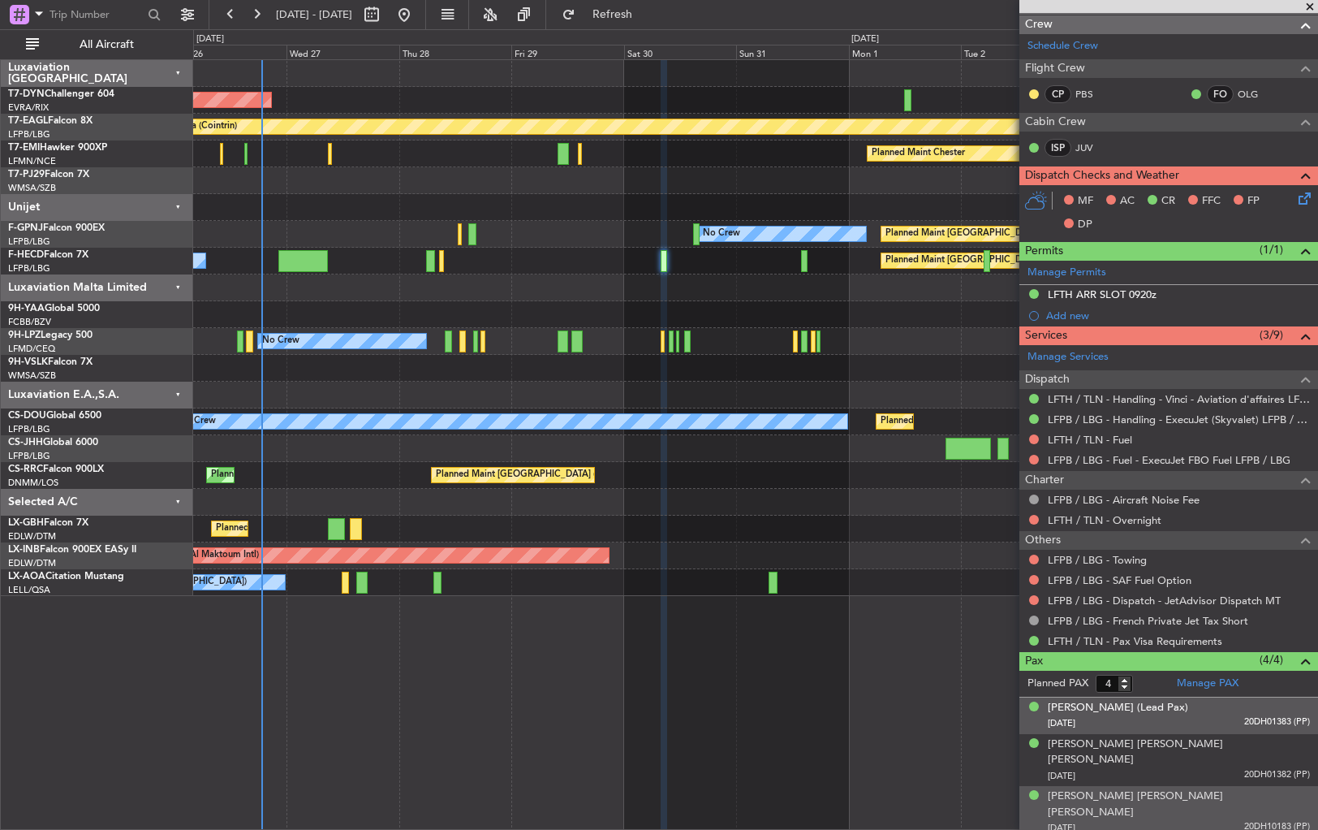
scroll to position [375, 0]
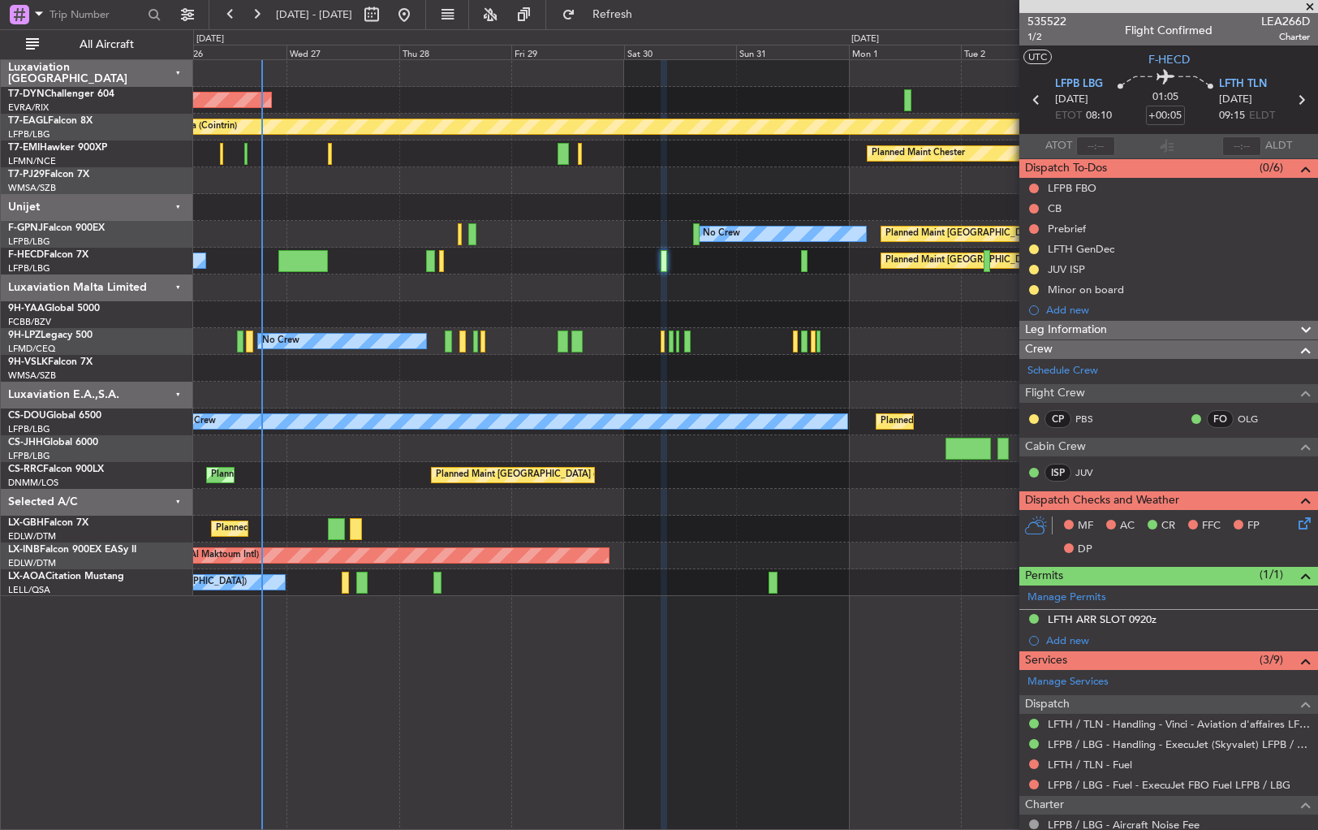
scroll to position [375, 0]
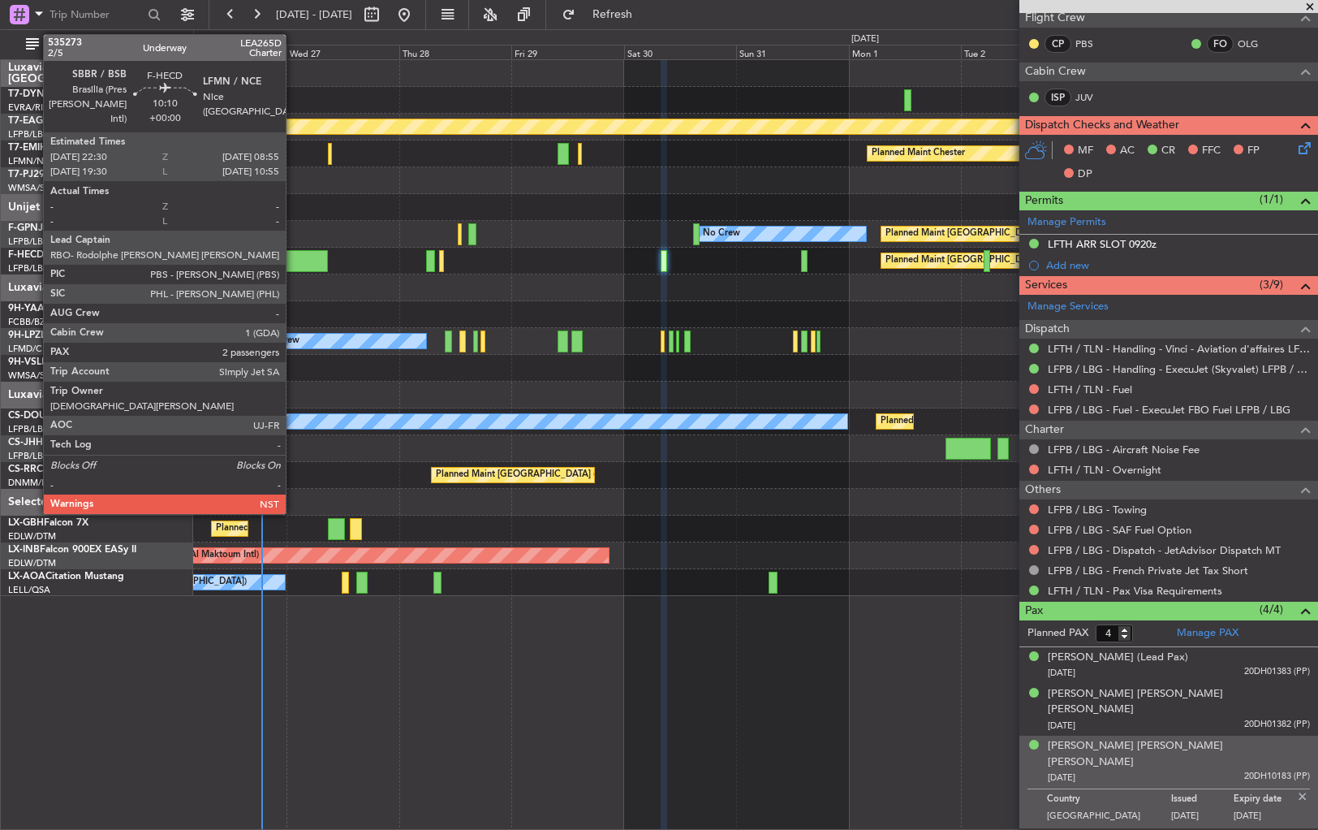
click at [298, 256] on div at bounding box center [303, 261] width 50 height 22
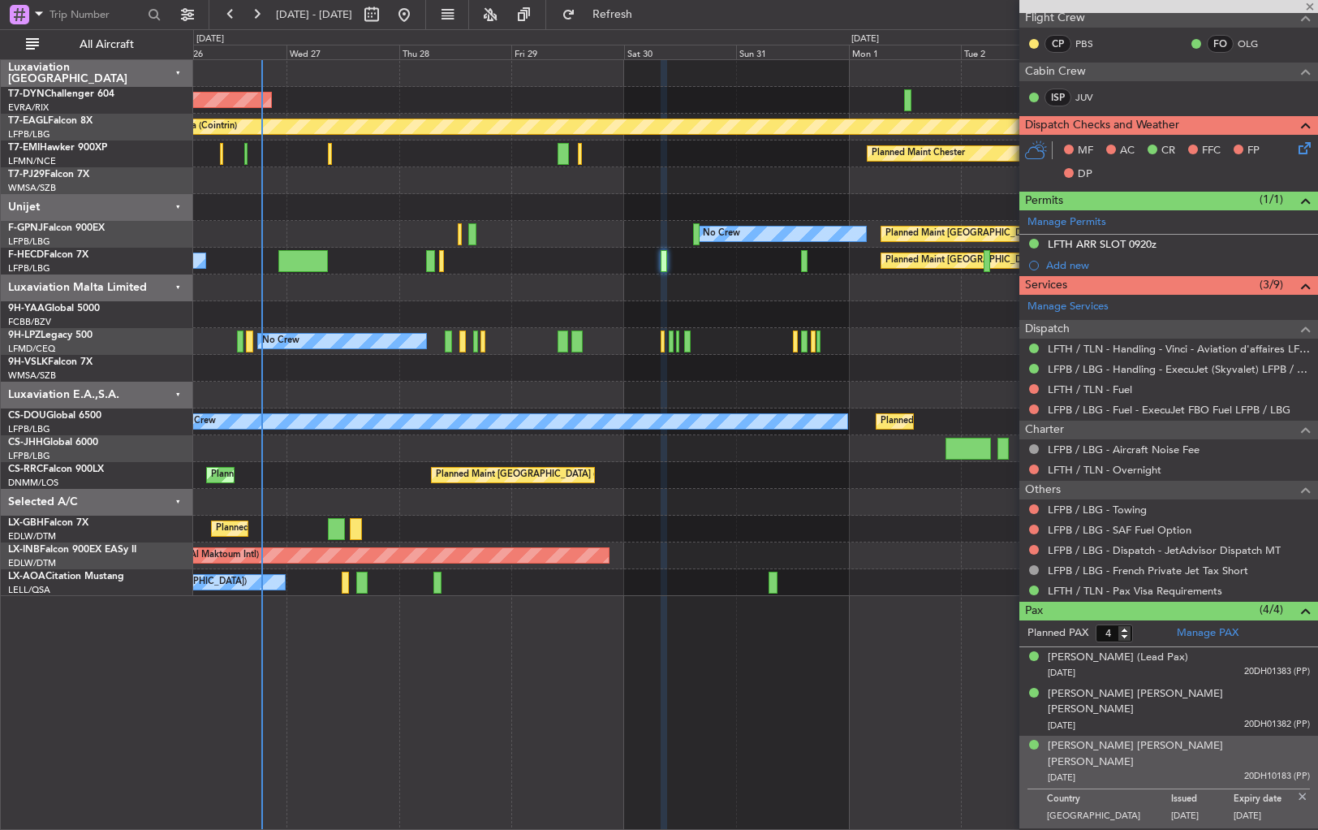
type input "2"
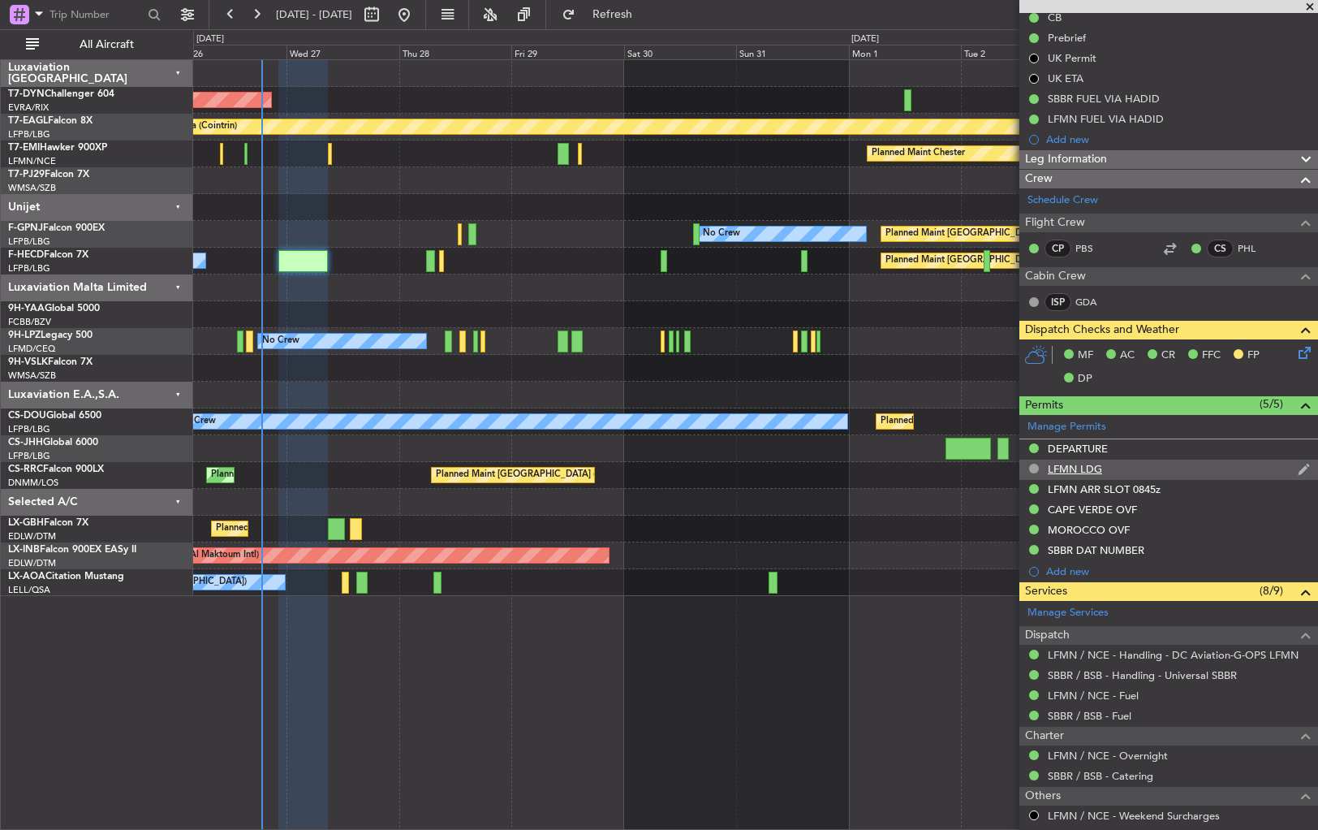
scroll to position [343, 0]
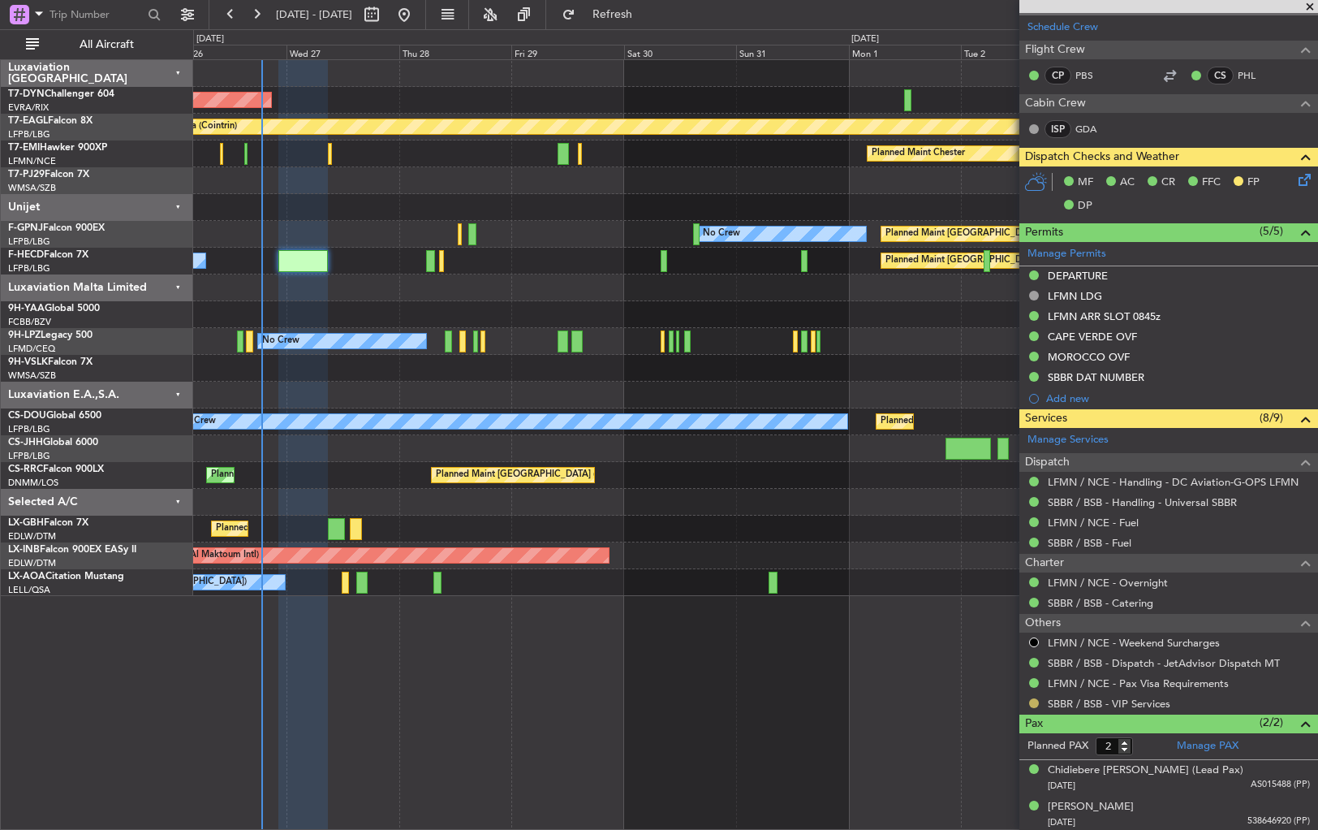
click at [1032, 700] on button at bounding box center [1034, 703] width 10 height 10
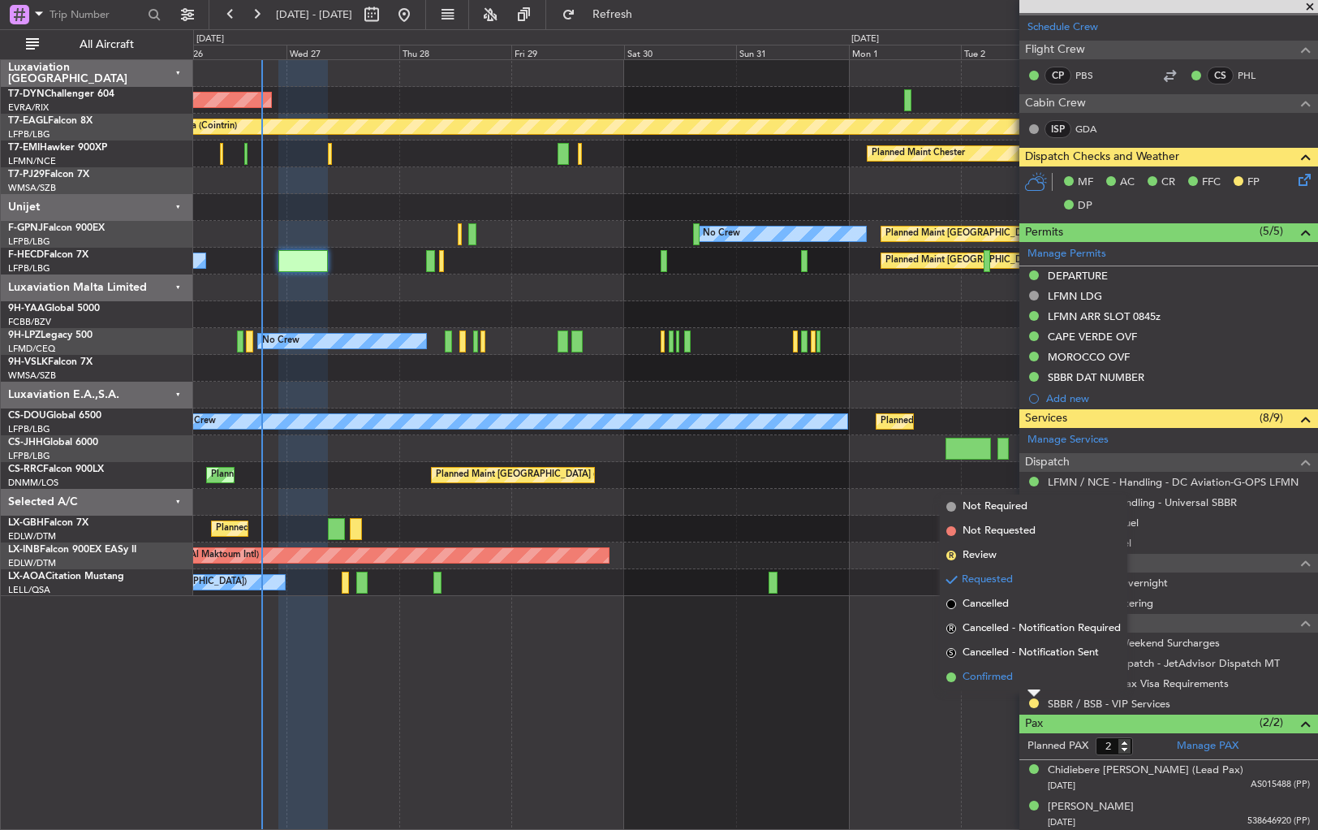
click at [946, 679] on span at bounding box center [951, 677] width 10 height 10
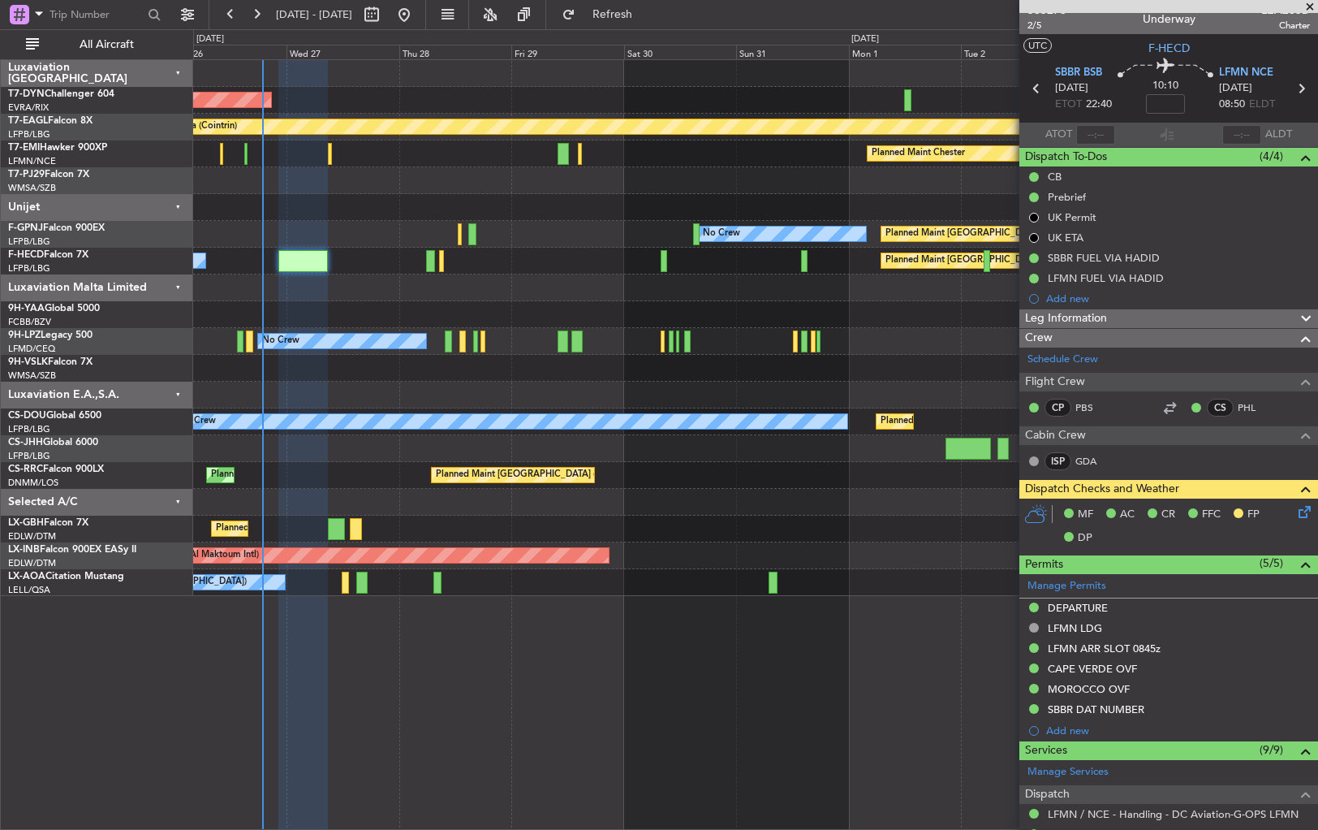
scroll to position [0, 0]
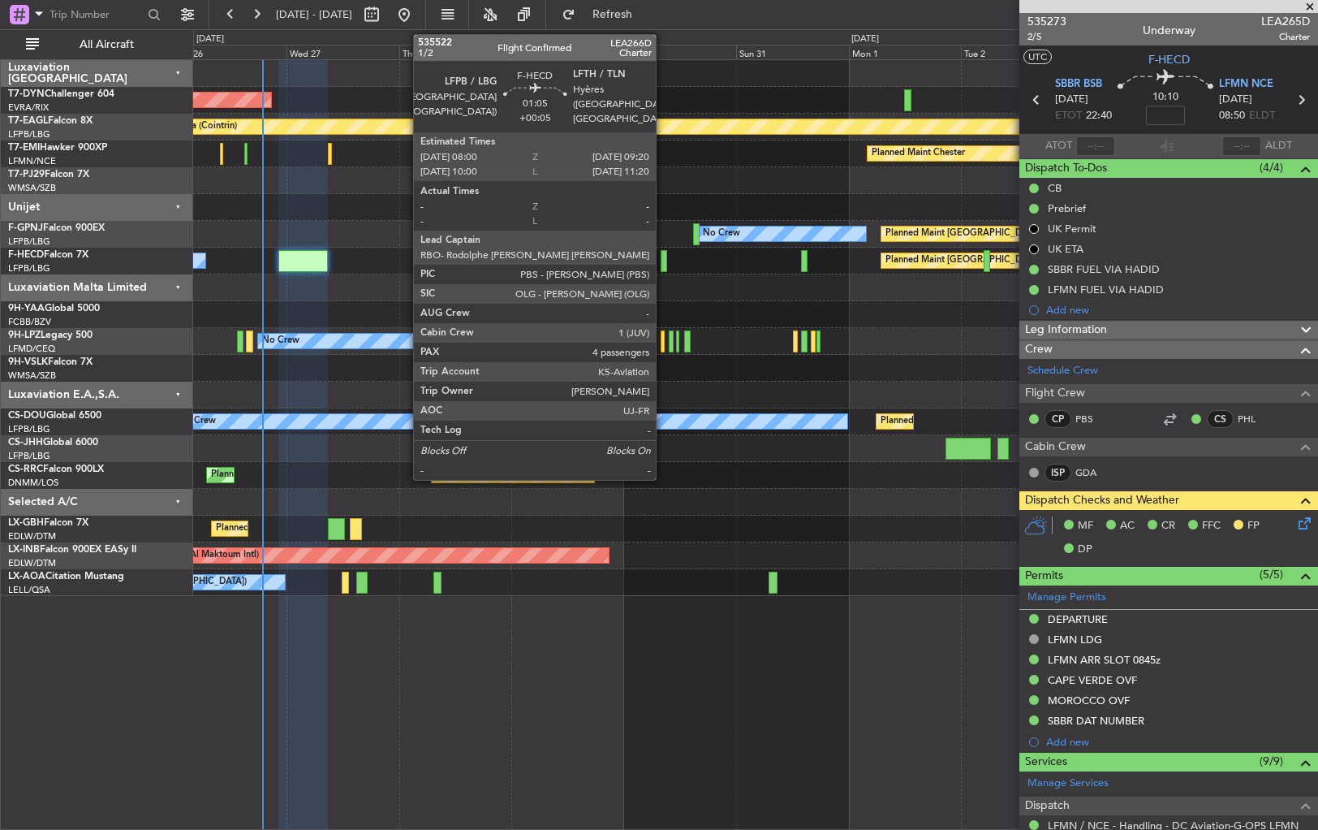
click at [663, 260] on div at bounding box center [664, 261] width 6 height 22
type input "+00:05"
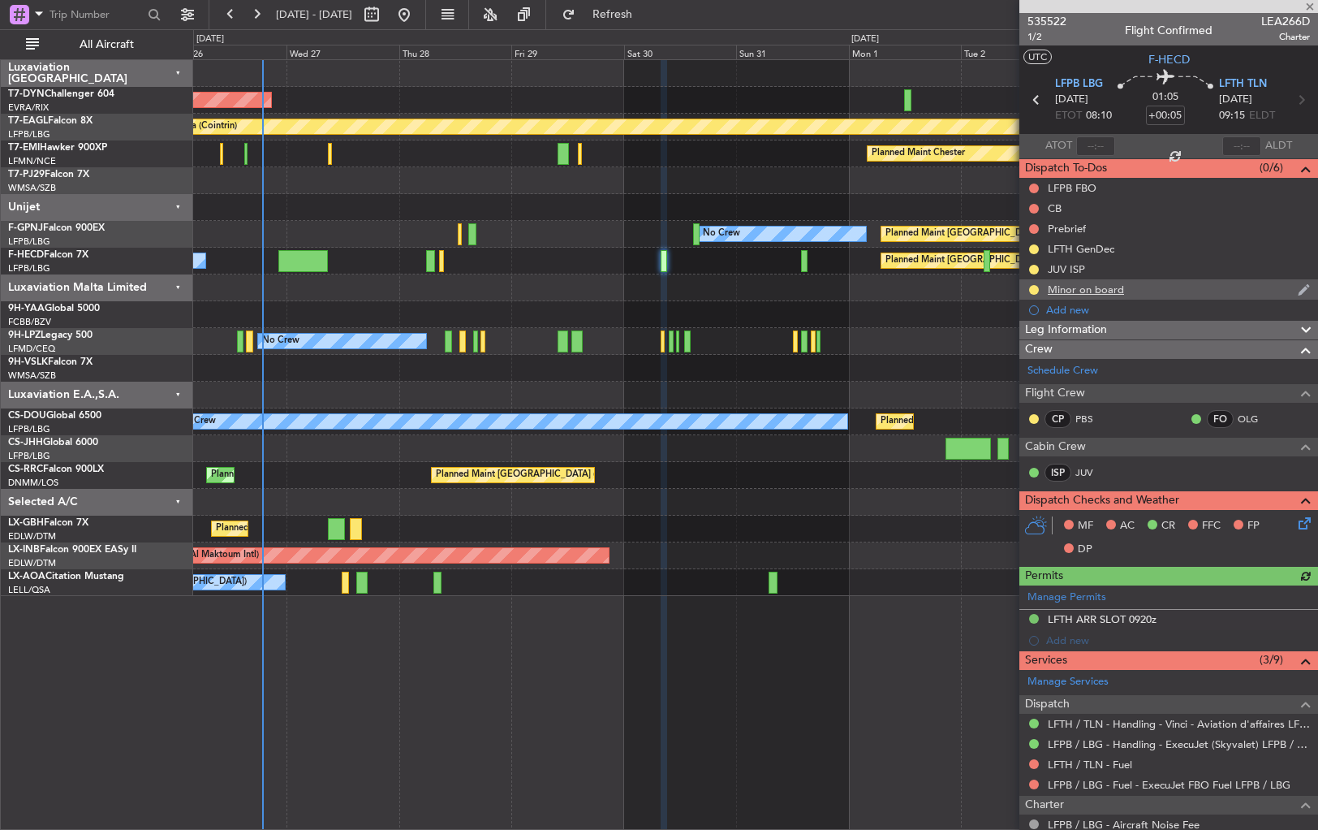
click at [1029, 283] on div at bounding box center [1034, 289] width 13 height 13
click at [1034, 286] on button at bounding box center [1034, 290] width 10 height 10
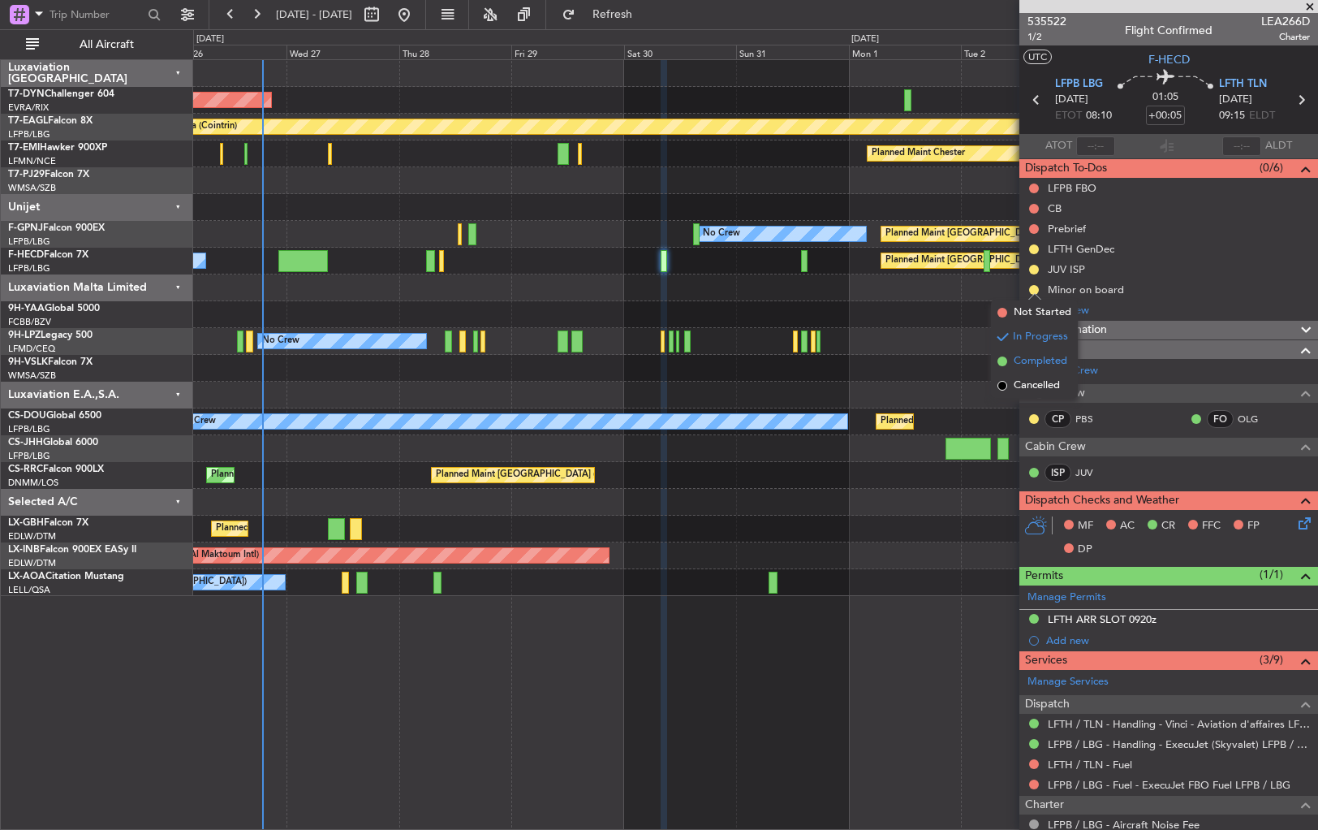
click at [1002, 360] on span at bounding box center [1003, 361] width 10 height 10
click at [808, 257] on div "Planned Maint Paris (Le Bourget) No Crew" at bounding box center [755, 261] width 1124 height 27
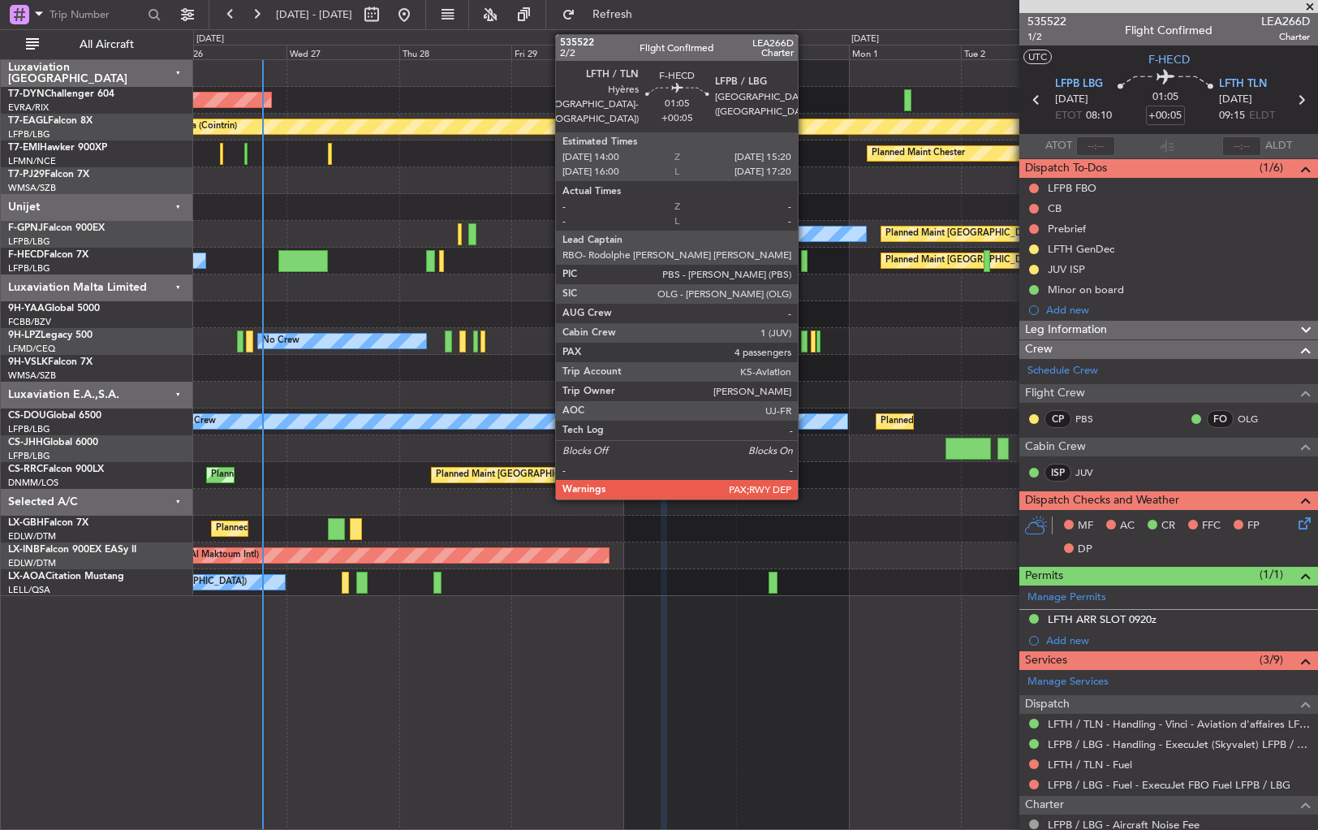
click at [805, 259] on div at bounding box center [804, 261] width 6 height 22
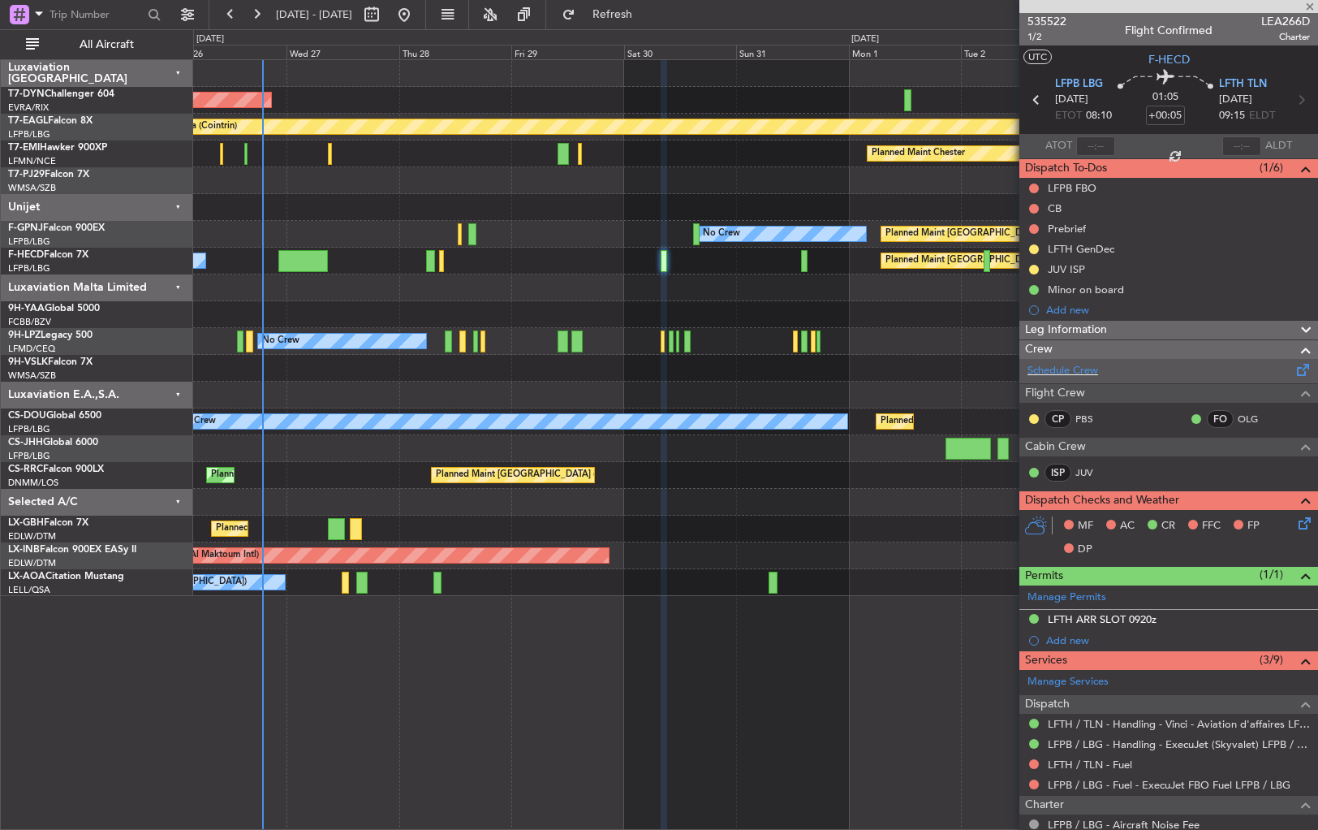
type input "7"
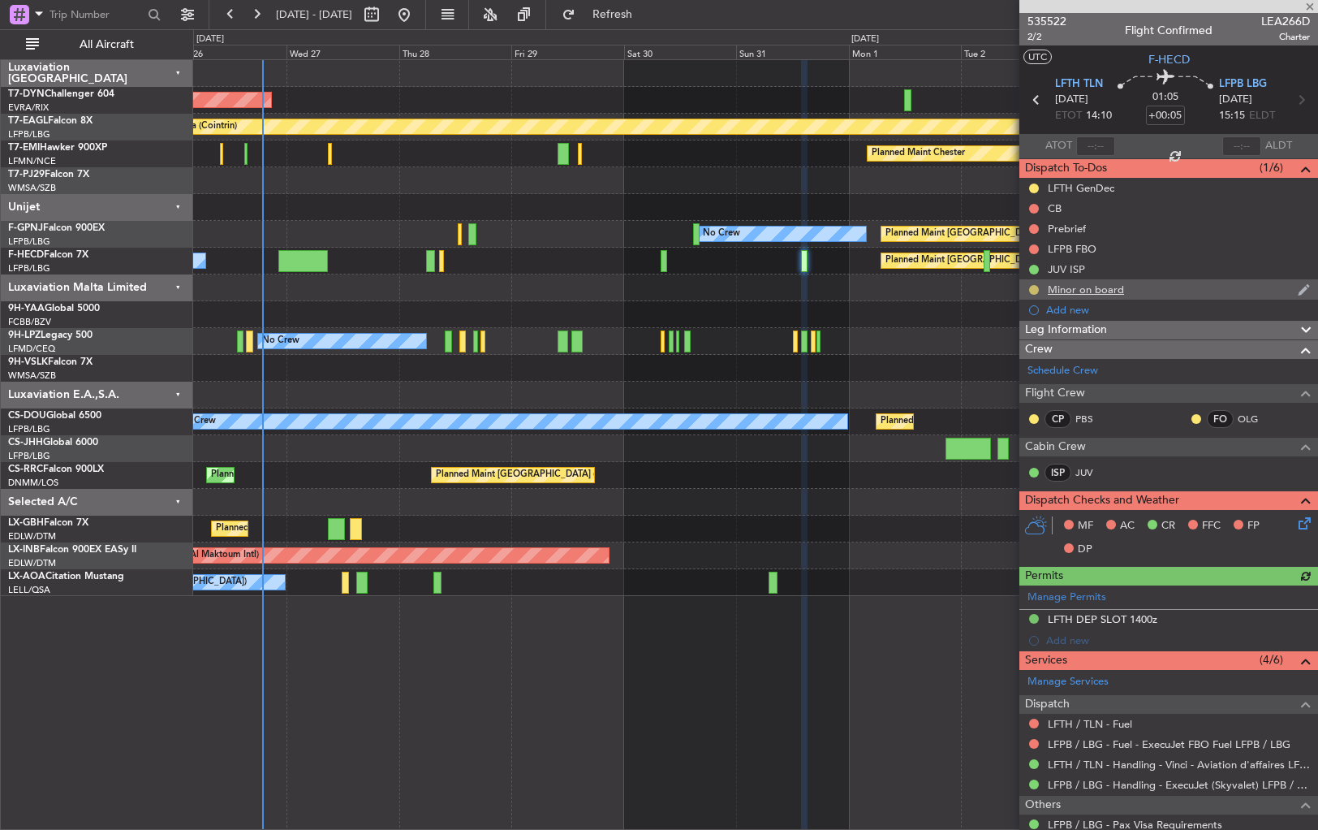
click at [1029, 286] on button at bounding box center [1034, 290] width 10 height 10
click at [1002, 356] on span at bounding box center [1003, 361] width 10 height 10
click at [1145, 295] on div "Minor on board" at bounding box center [1169, 289] width 299 height 20
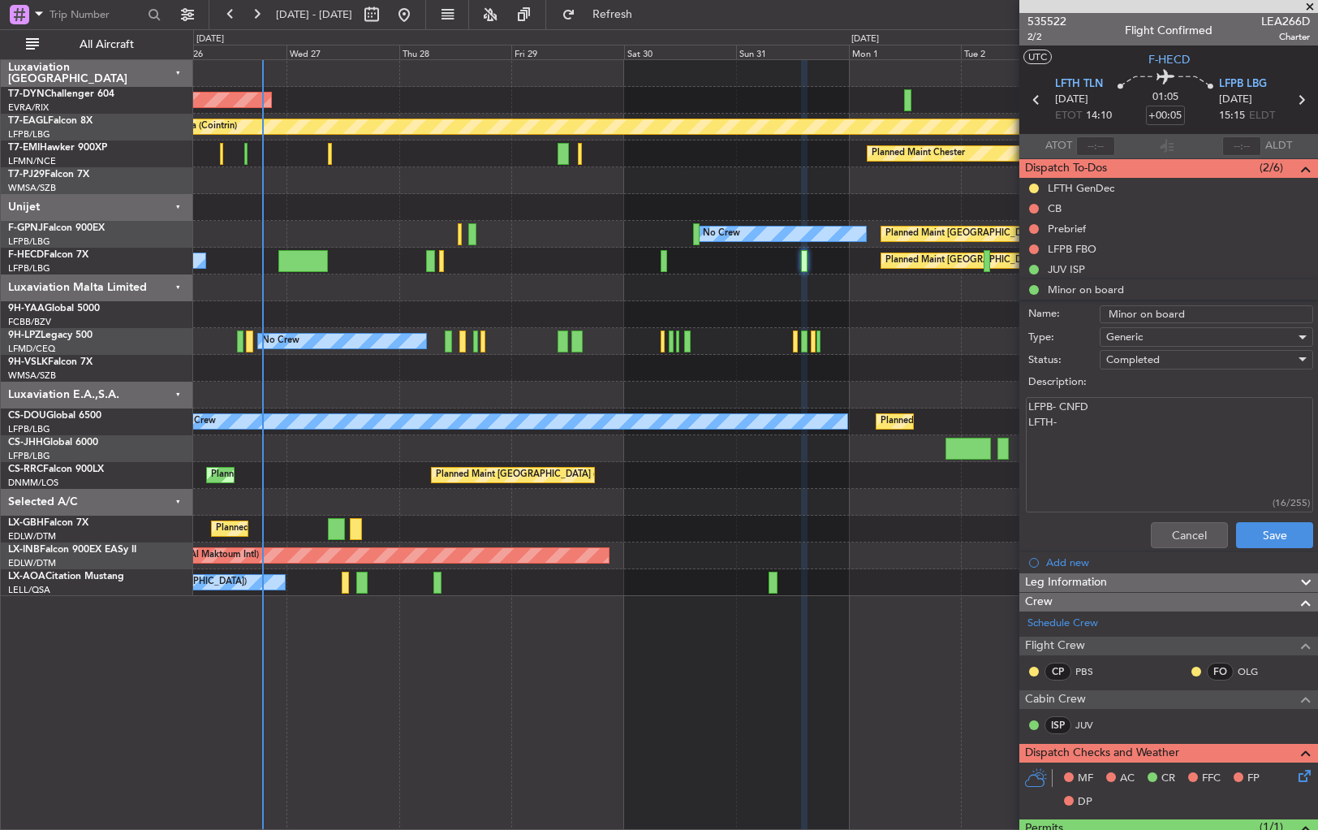
click at [1078, 425] on textarea "LFPB- CNFD LFTH-" at bounding box center [1169, 455] width 287 height 116
type textarea "LFPB- CNFD LFTH-CNFd"
click at [1278, 526] on button "Save" at bounding box center [1274, 535] width 77 height 26
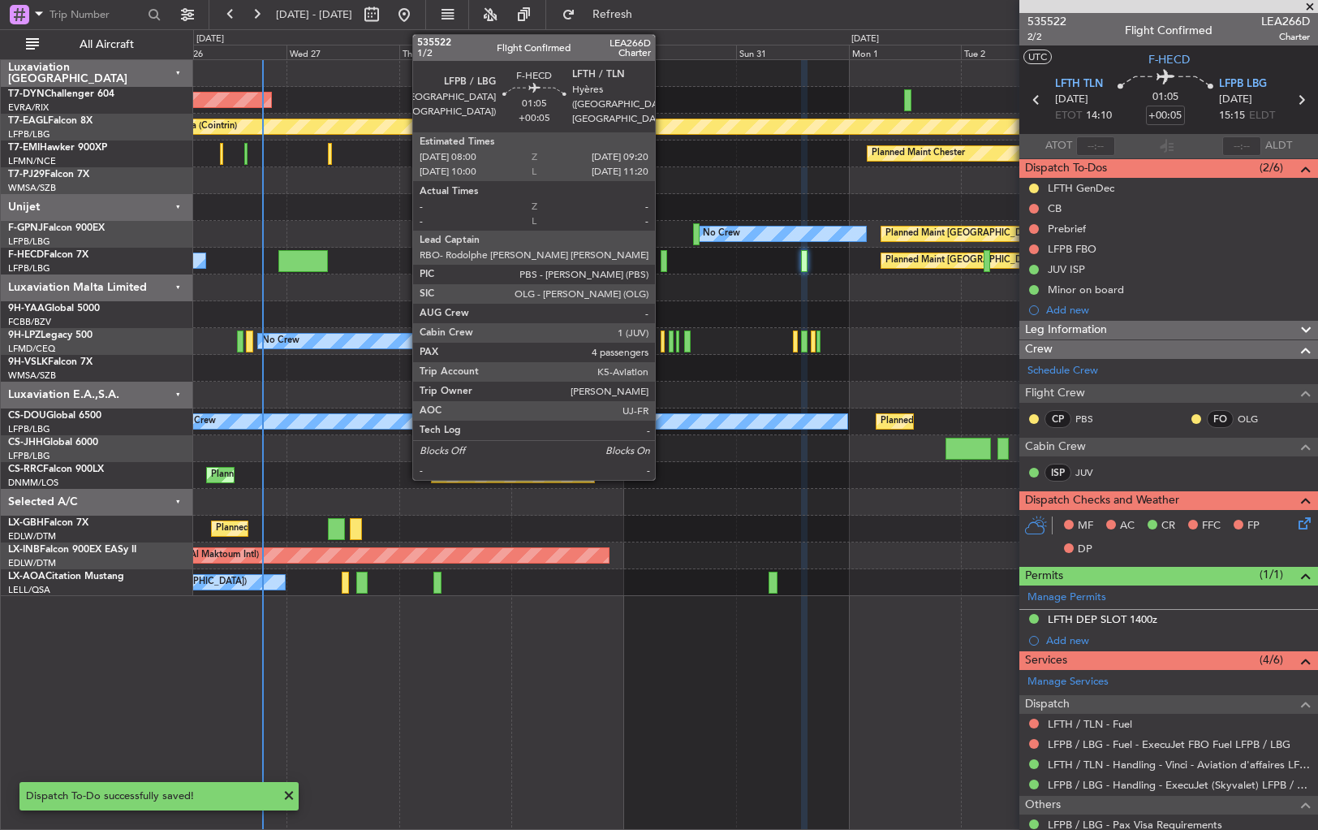
click at [662, 262] on div at bounding box center [664, 261] width 6 height 22
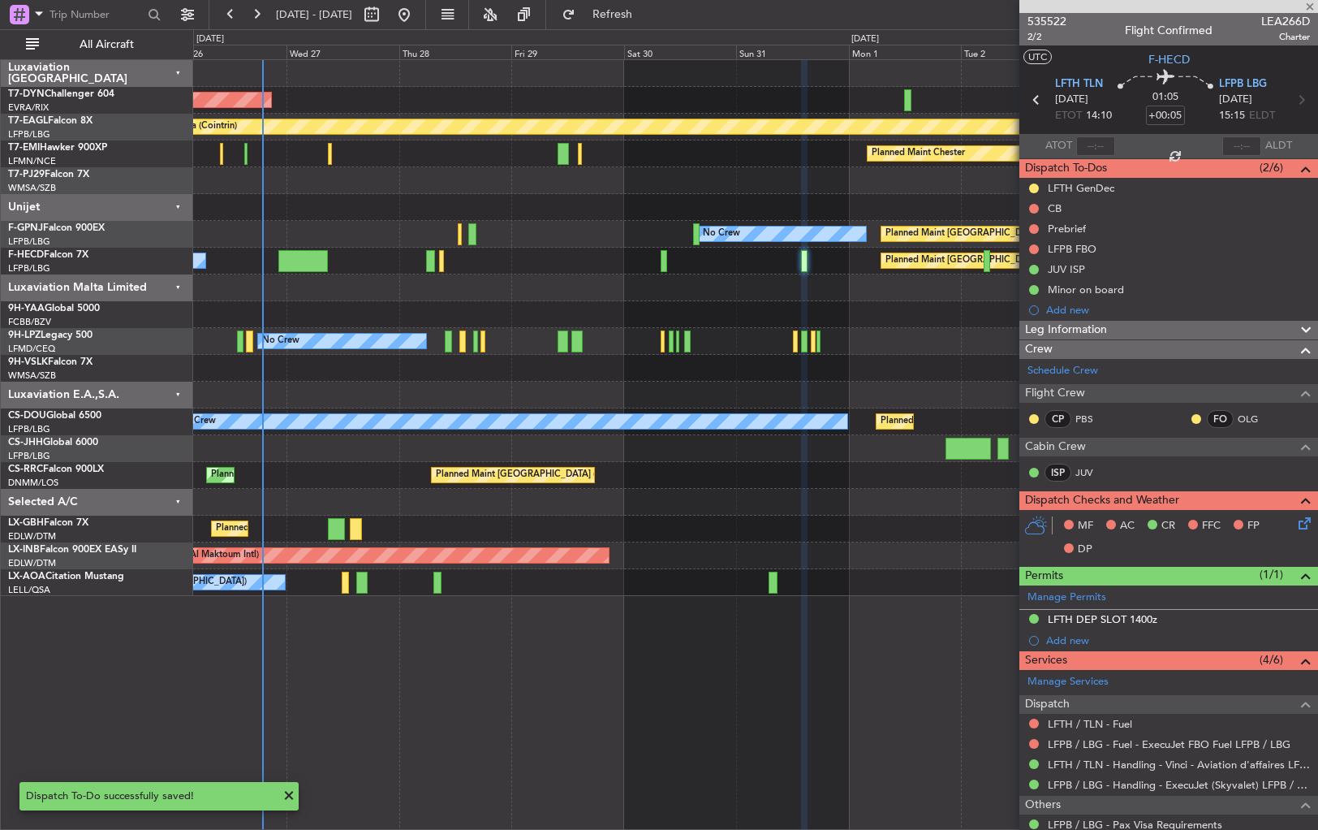
type input "4"
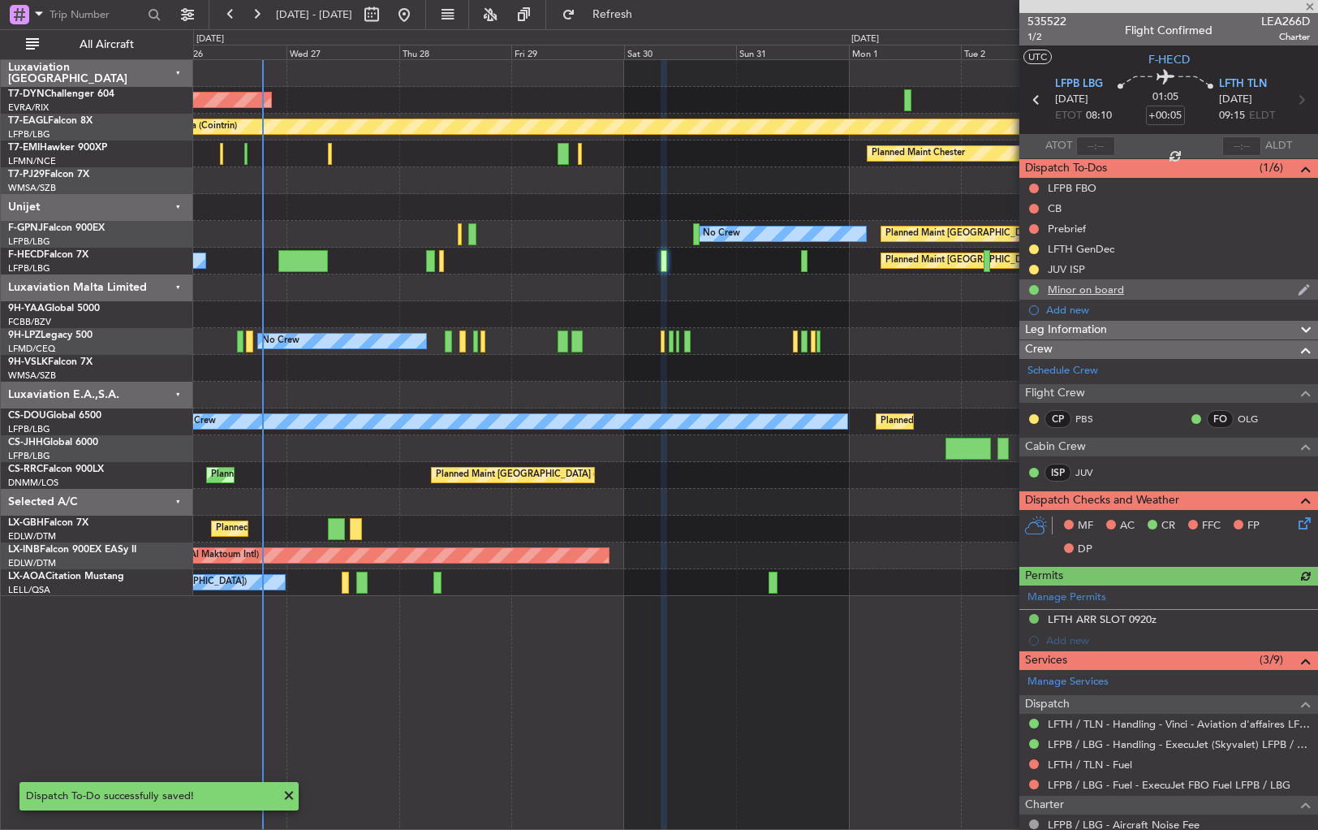
click at [1162, 294] on div "Minor on board" at bounding box center [1169, 289] width 299 height 20
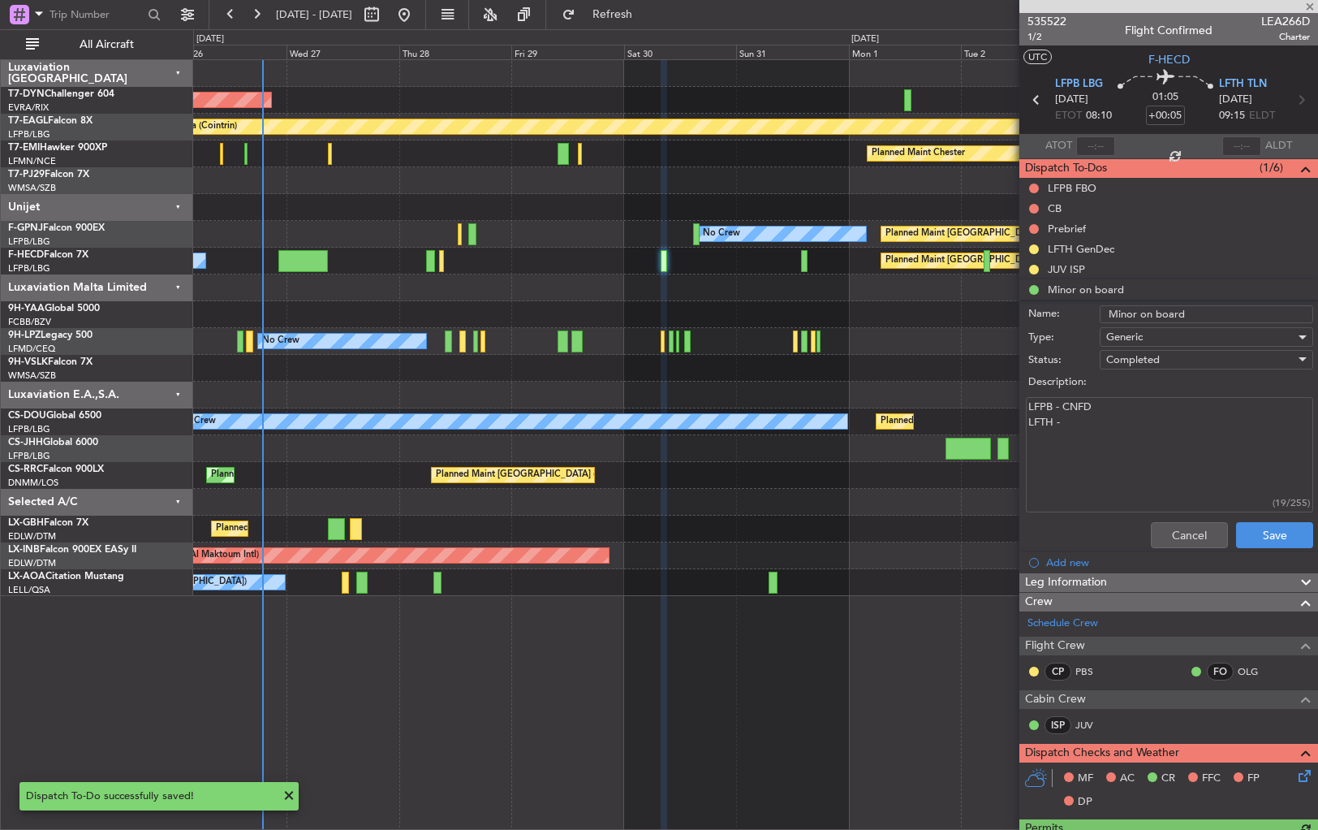
click at [1086, 424] on textarea "LFPB - CNFD LFTH -" at bounding box center [1169, 455] width 287 height 116
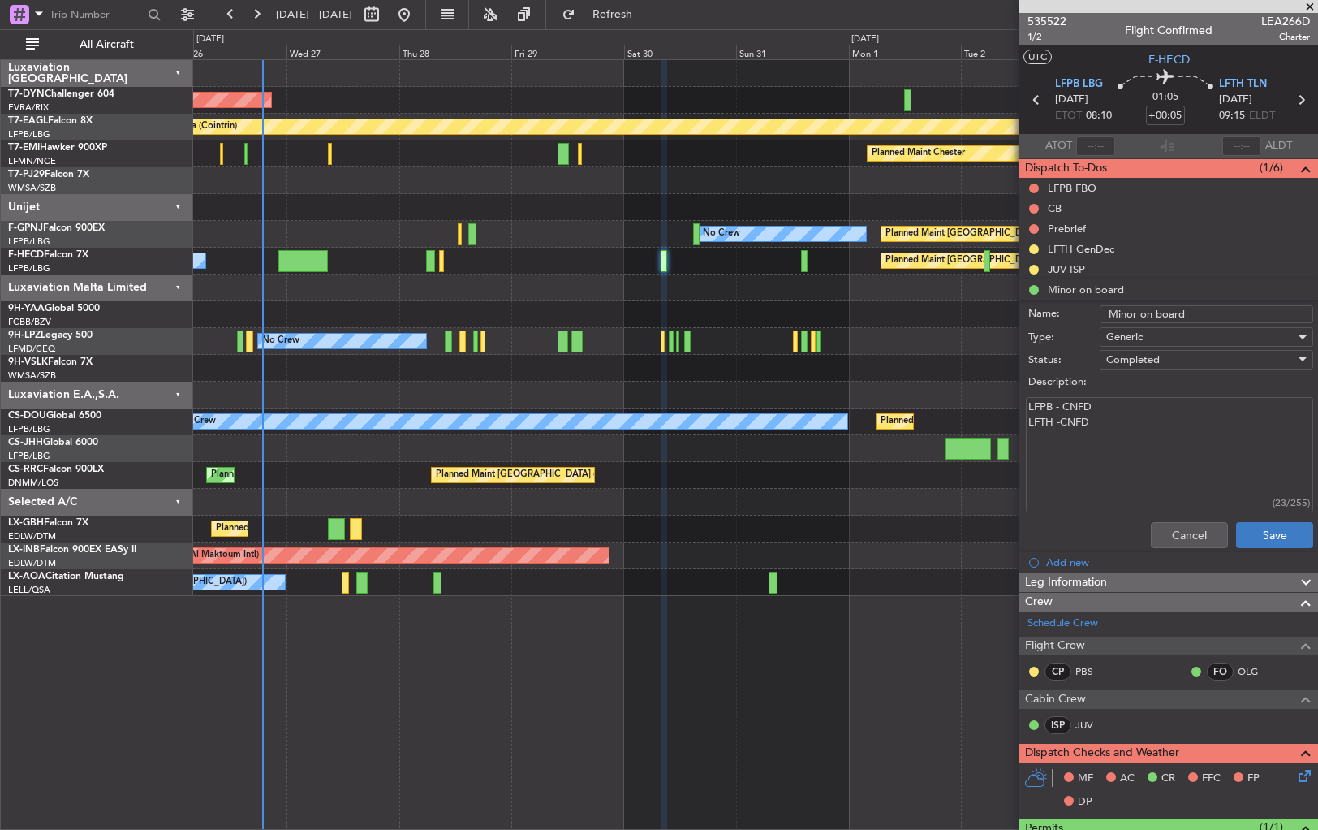
type textarea "LFPB - CNFD LFTH -CNFD"
click at [1283, 533] on button "Save" at bounding box center [1274, 535] width 77 height 26
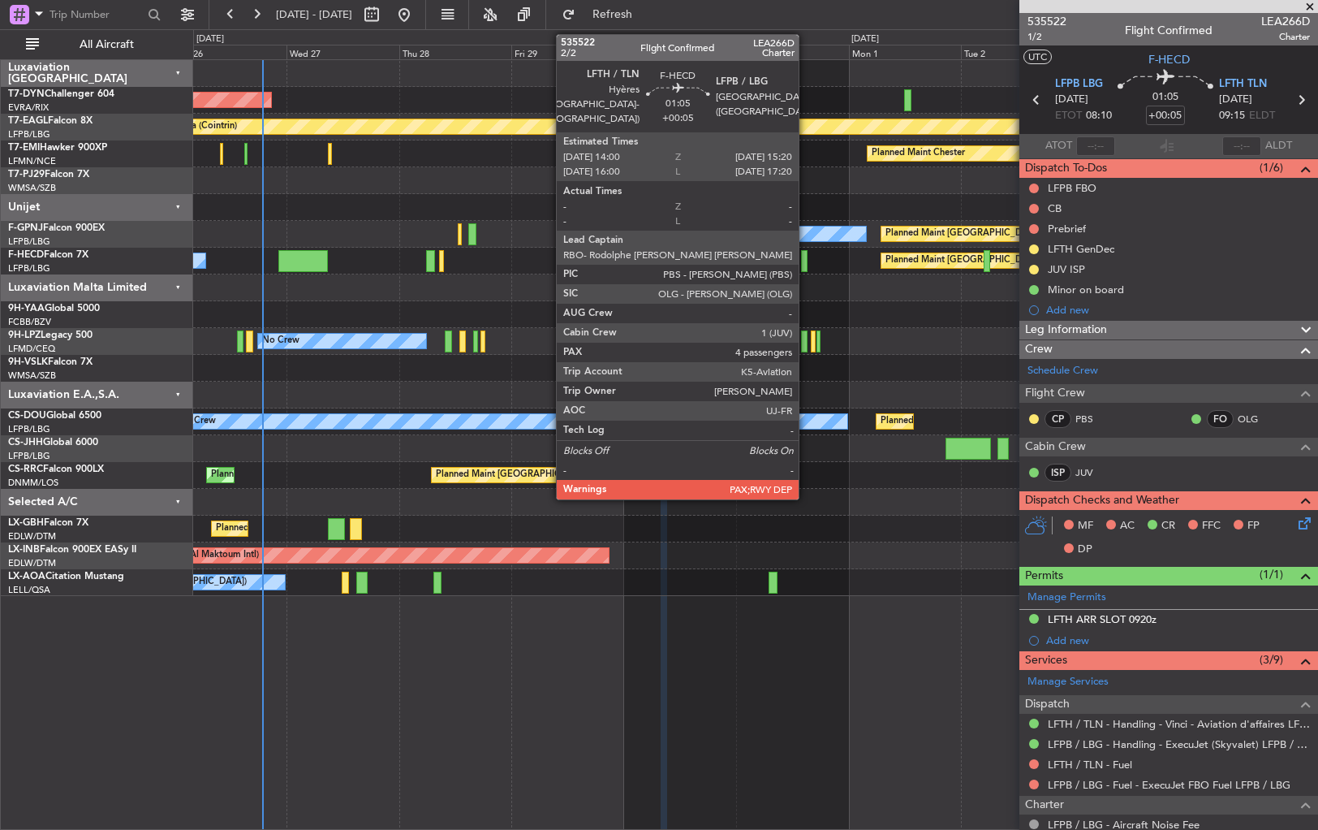
click at [806, 261] on div at bounding box center [804, 261] width 6 height 22
type input "7"
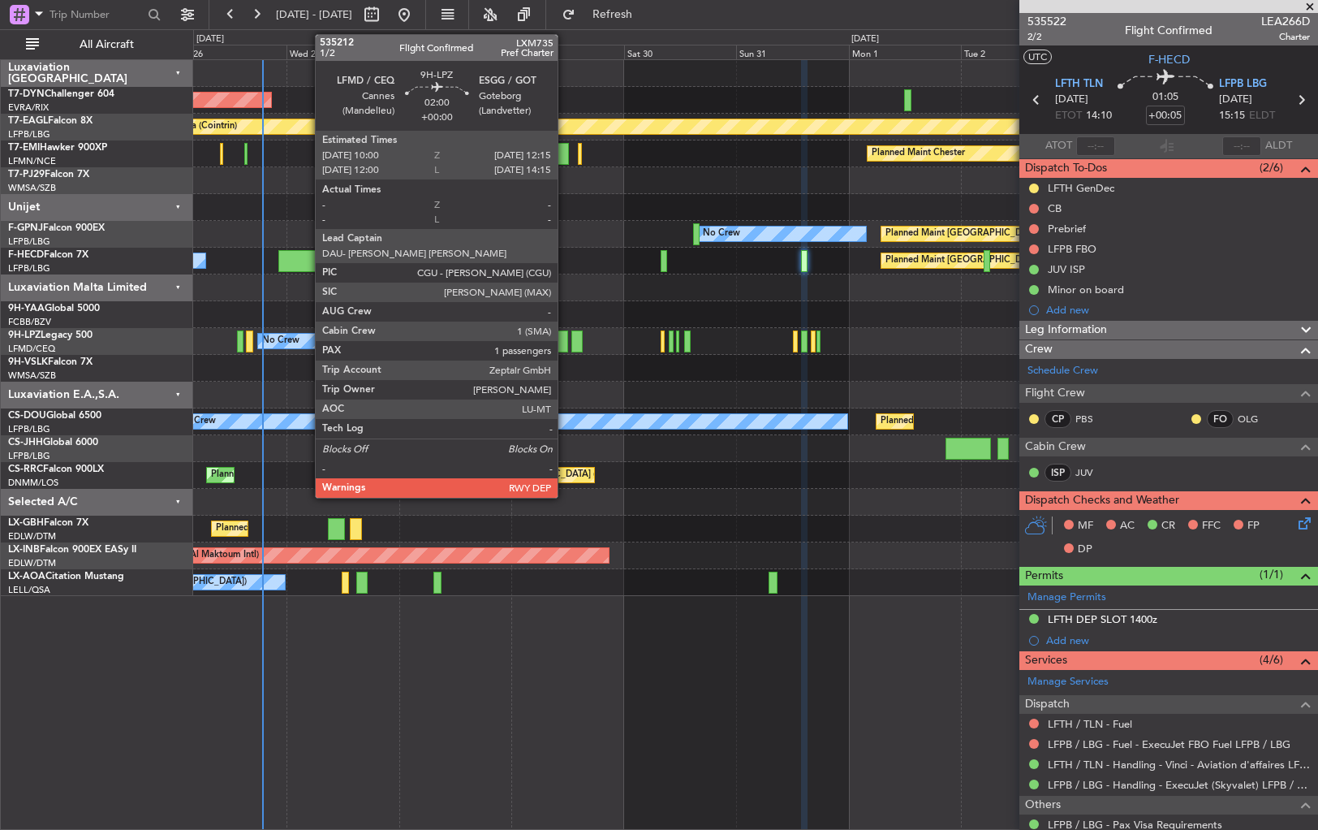
click at [565, 338] on div at bounding box center [563, 341] width 11 height 22
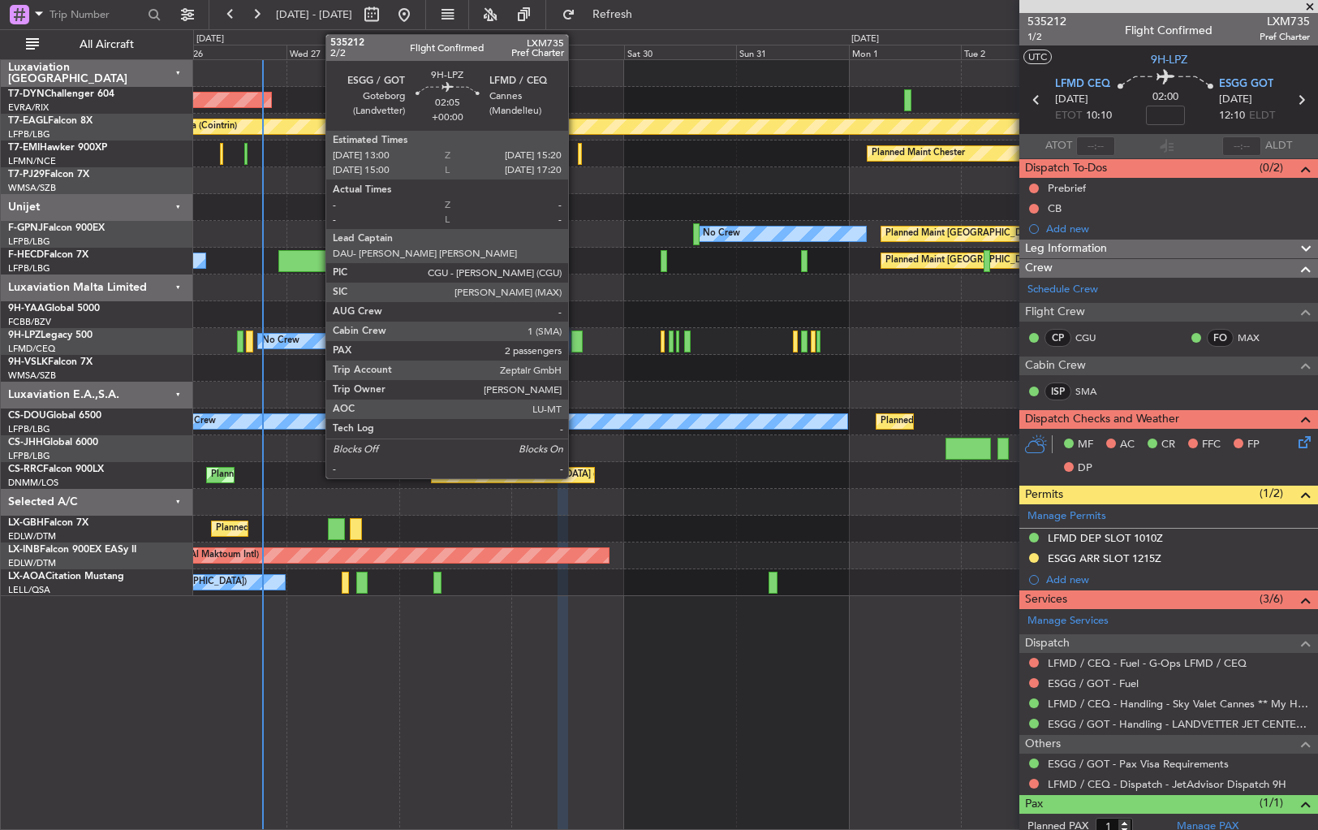
click at [576, 338] on div at bounding box center [576, 341] width 11 height 22
type input "2"
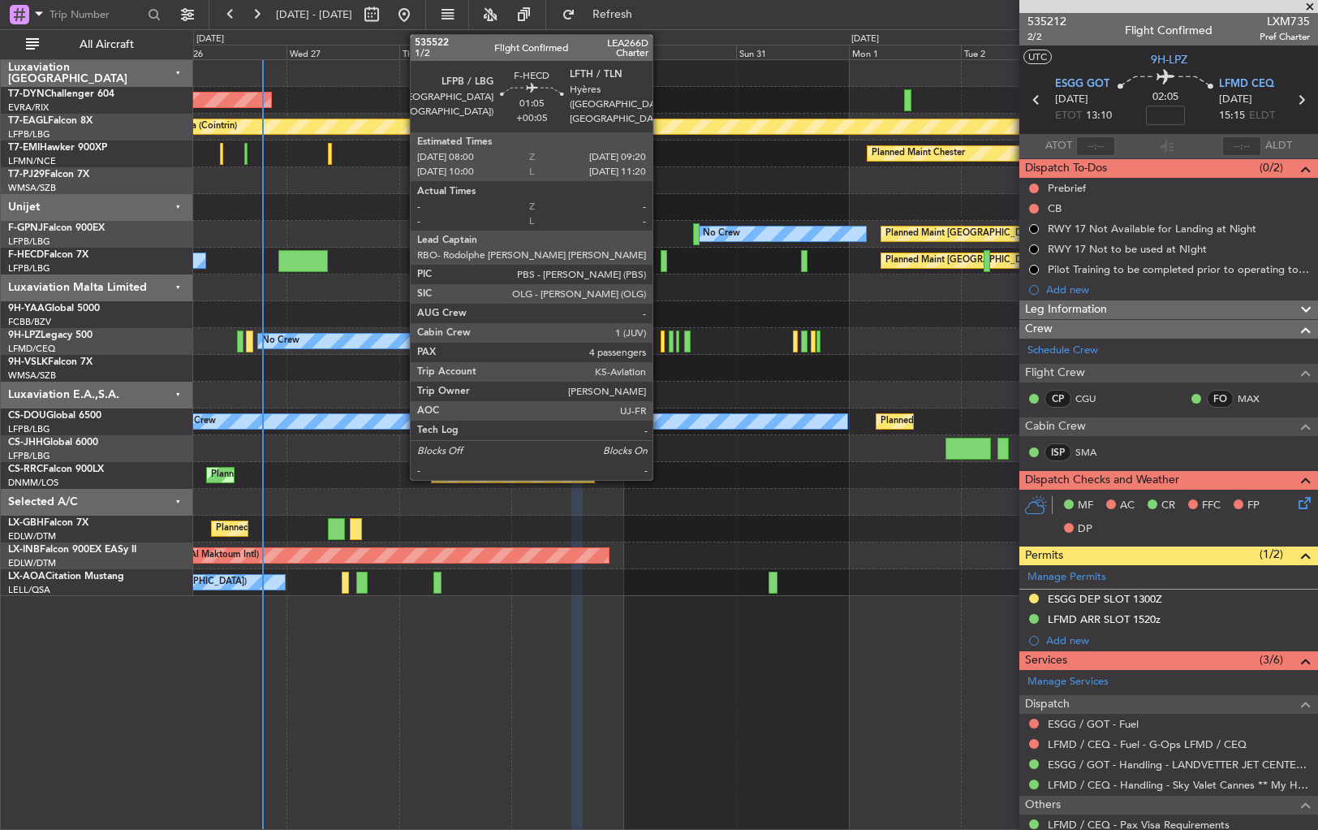
click at [662, 257] on div at bounding box center [664, 261] width 6 height 22
type input "+00:05"
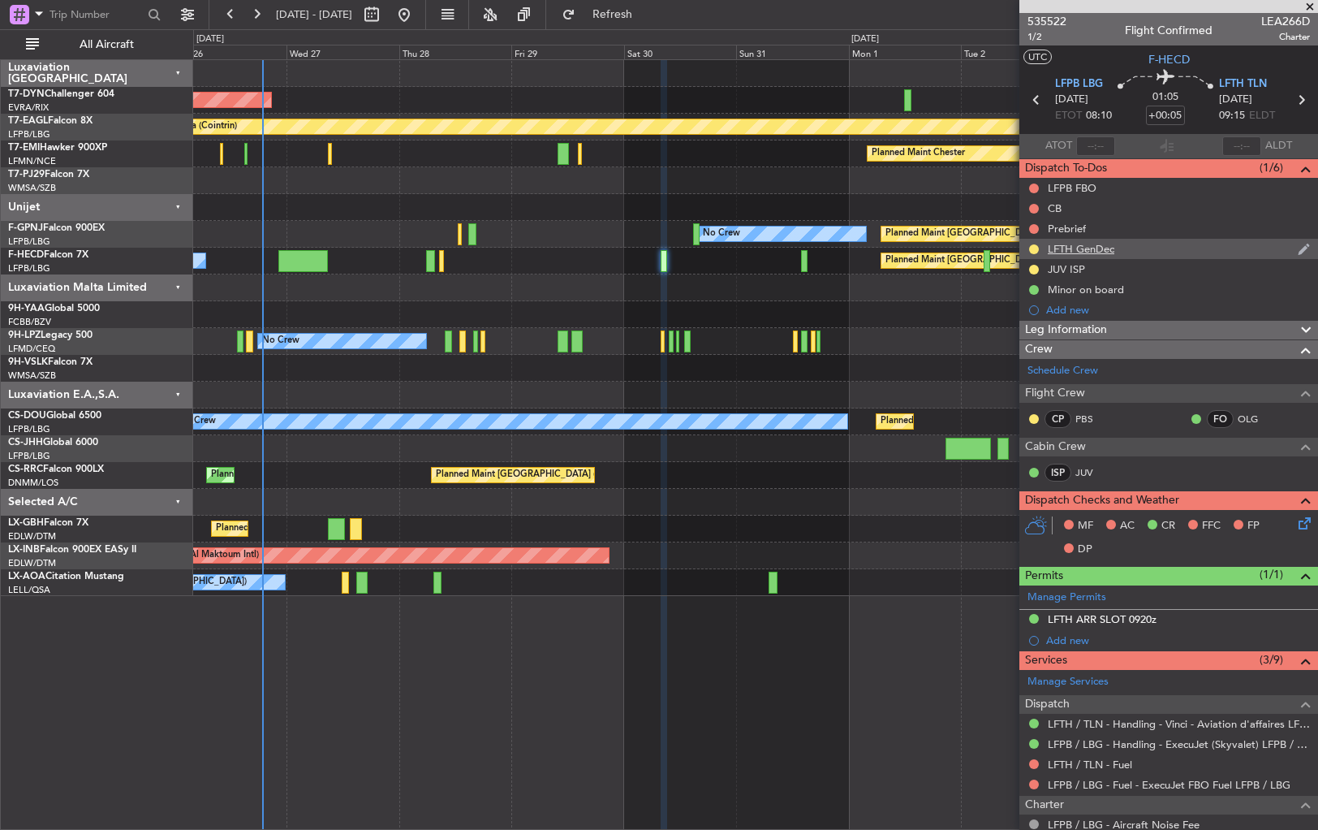
click at [1179, 246] on div "LFTH GenDec" at bounding box center [1169, 249] width 299 height 20
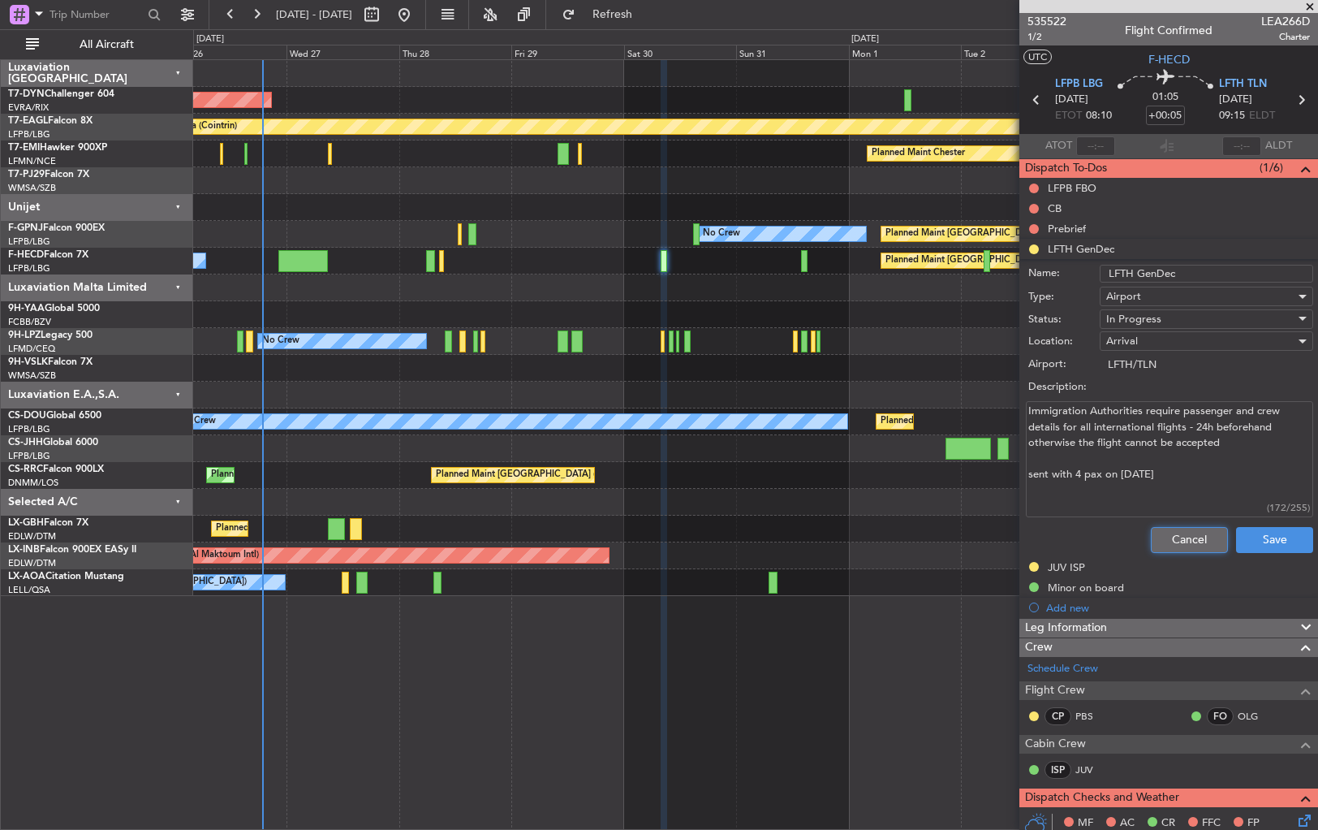
click at [1179, 532] on button "Cancel" at bounding box center [1189, 540] width 77 height 26
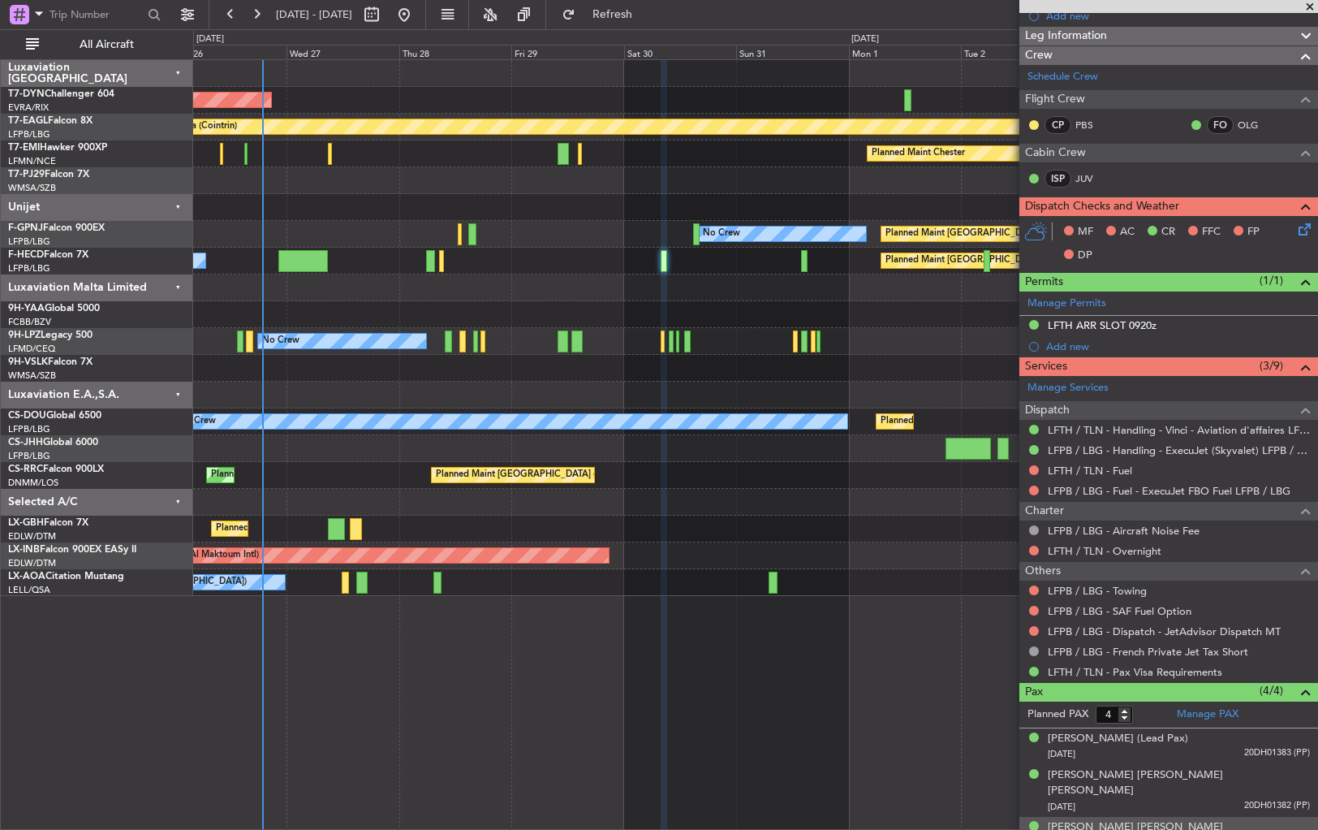
scroll to position [375, 0]
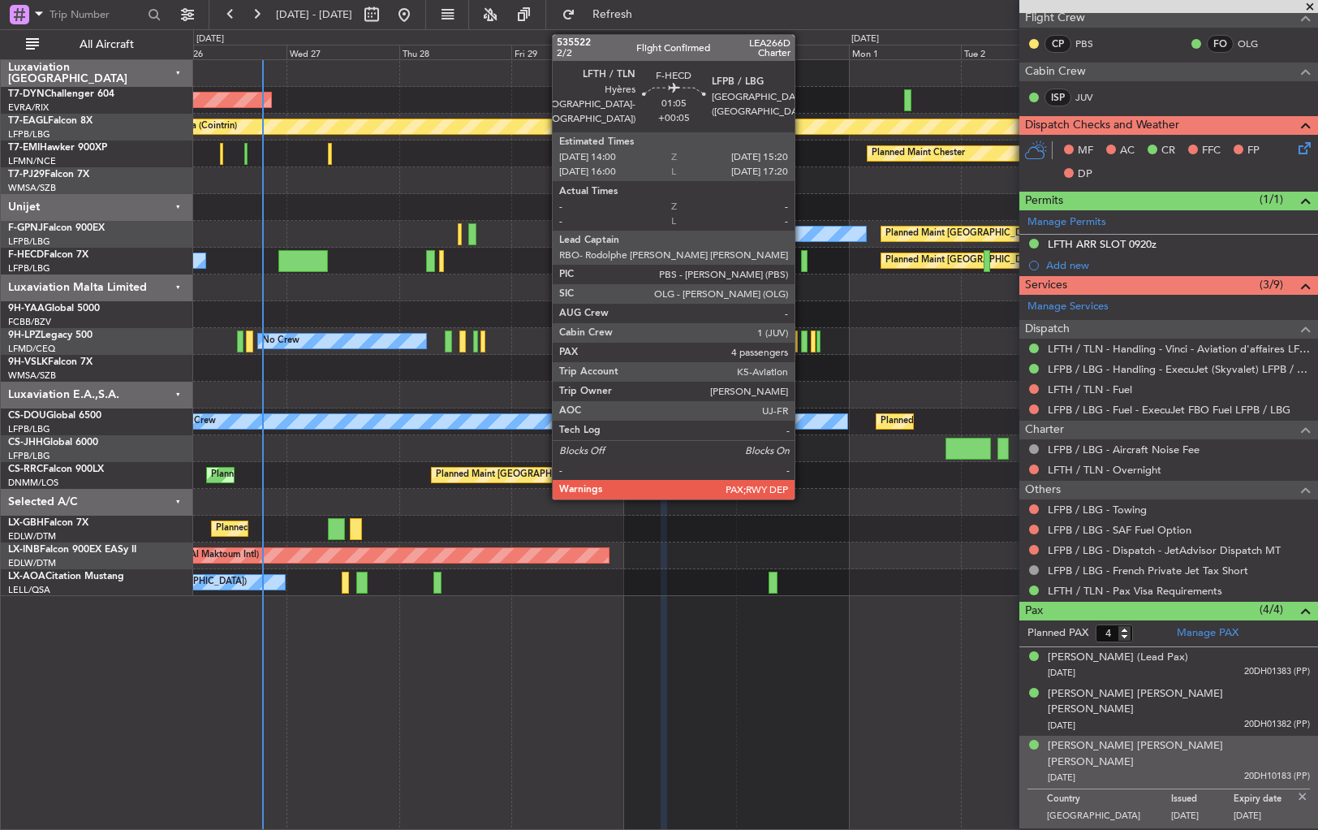
click at [802, 252] on div at bounding box center [804, 261] width 6 height 22
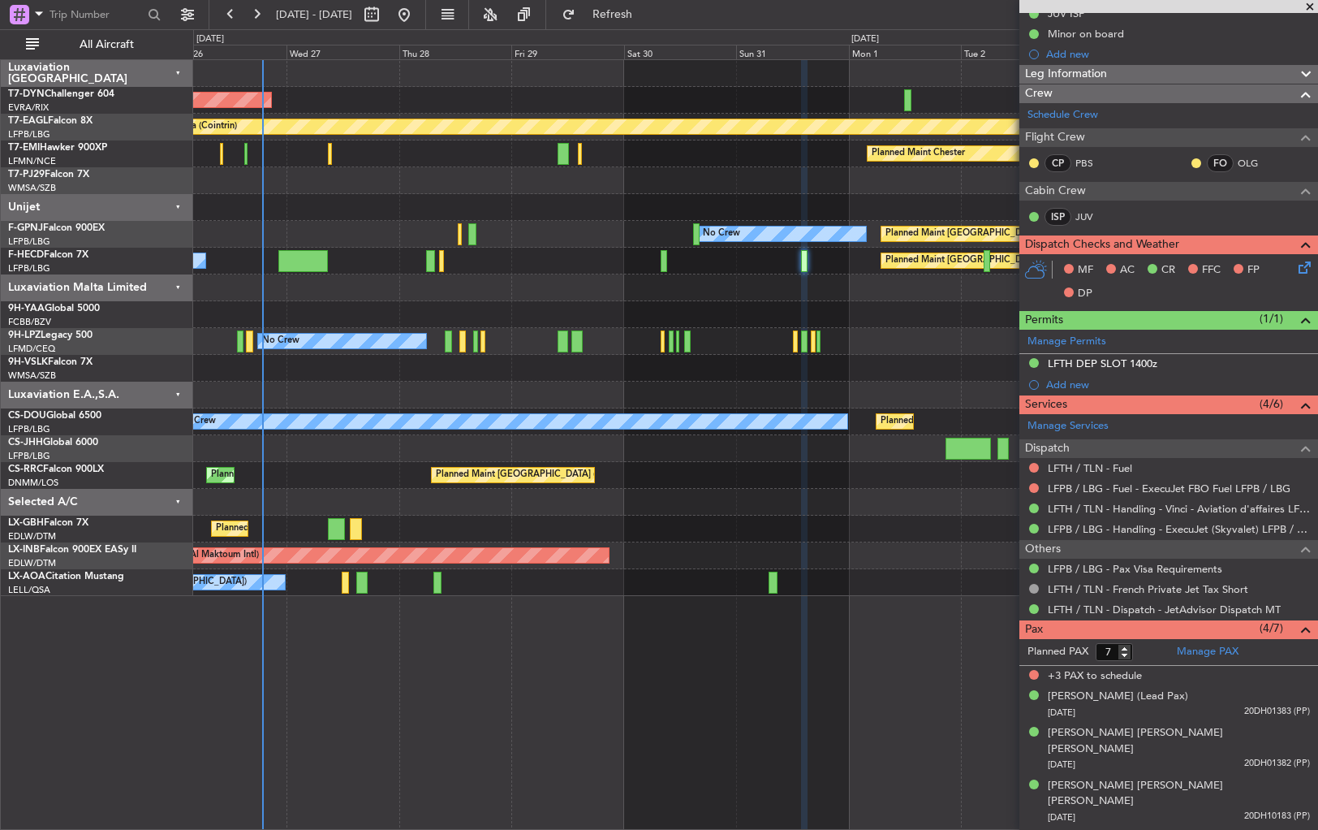
scroll to position [0, 0]
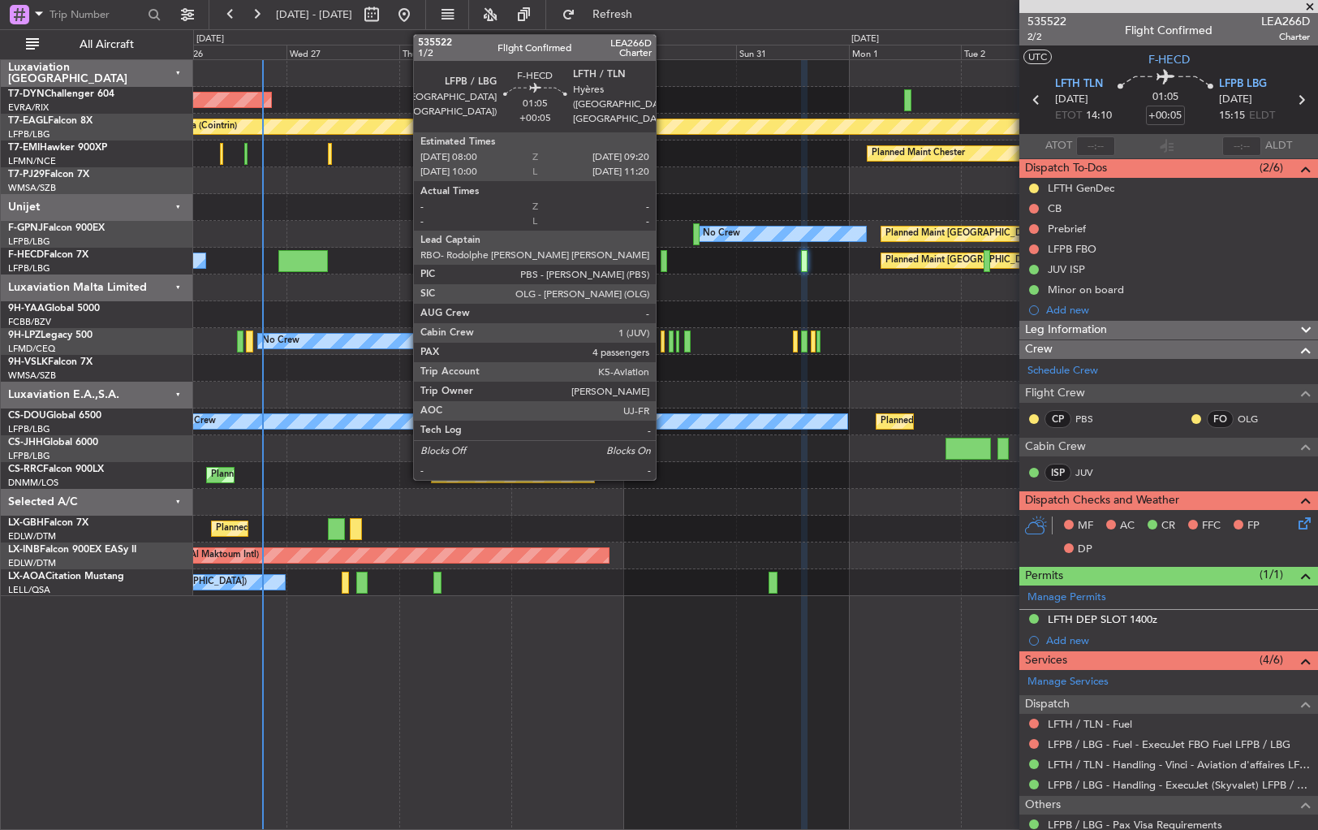
click at [663, 255] on div at bounding box center [664, 261] width 6 height 22
type input "4"
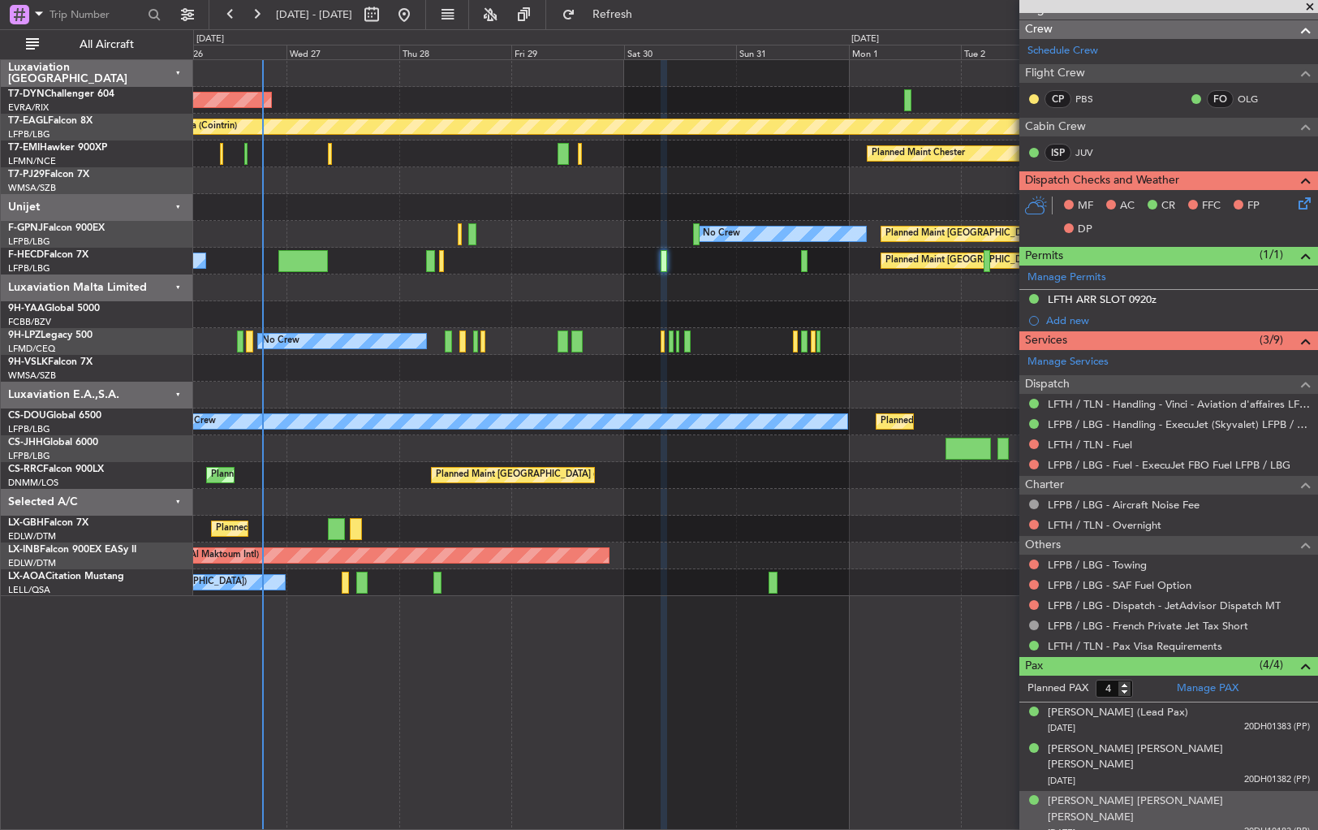
scroll to position [375, 0]
